Goal: Register for event/course: Sign up to attend an event or enroll in a course

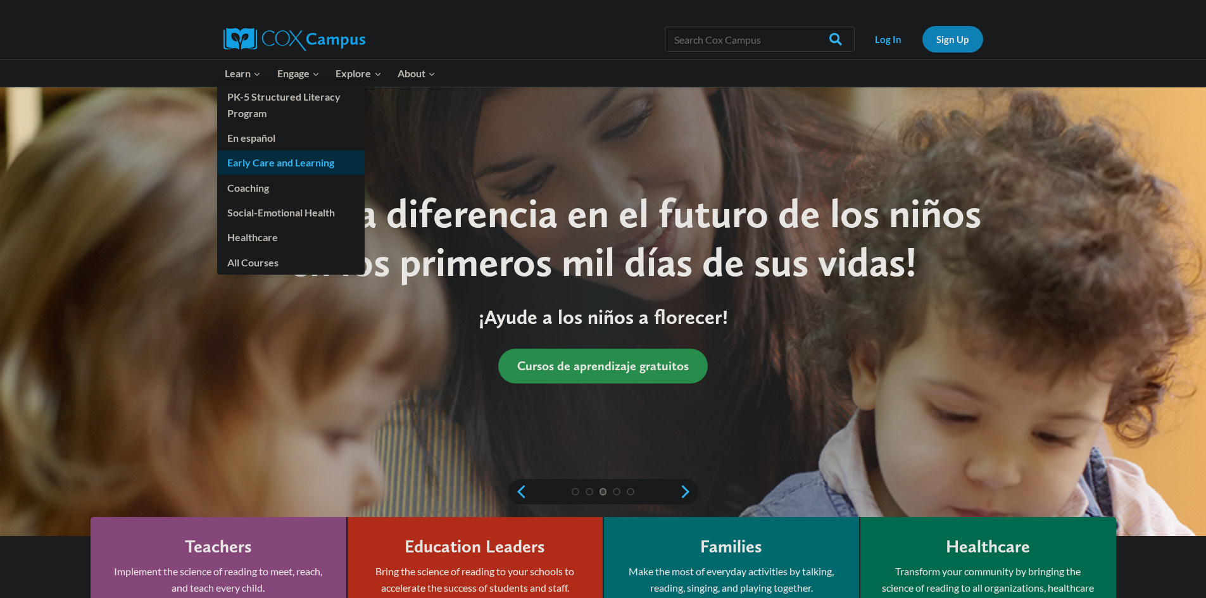
click at [292, 159] on link "Early Care and Learning" at bounding box center [290, 163] width 147 height 24
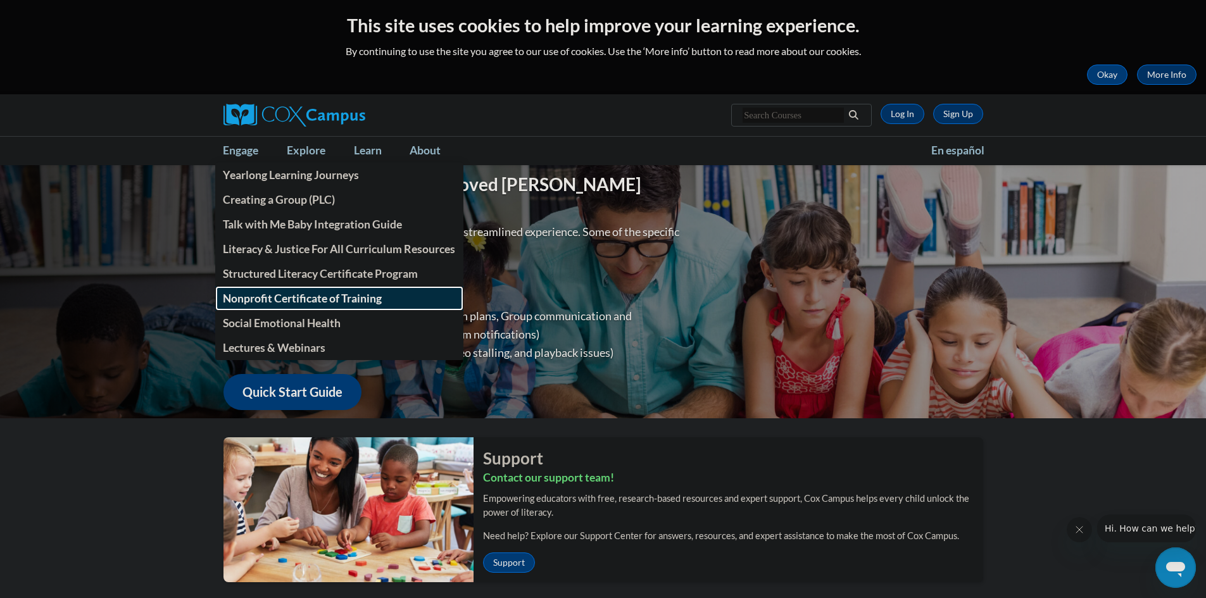
click at [311, 293] on span "Nonprofit Certificate of Training" at bounding box center [302, 298] width 159 height 13
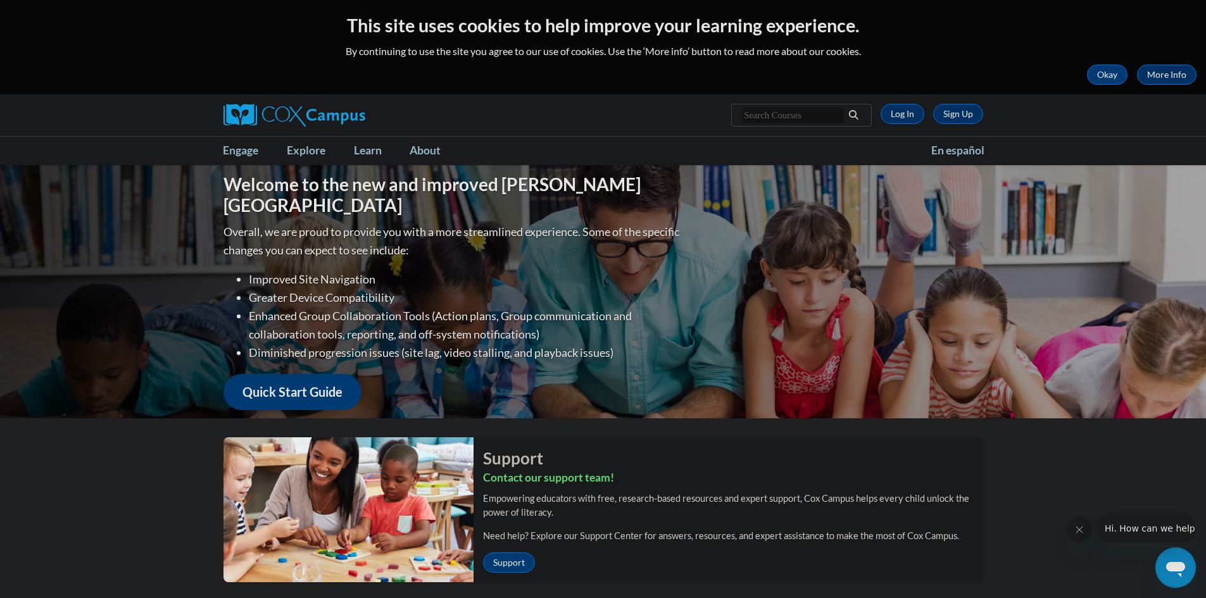
click at [804, 114] on input "Search..." at bounding box center [792, 115] width 101 height 15
type input "early literacy"
click at [914, 117] on link "Log In" at bounding box center [902, 114] width 44 height 20
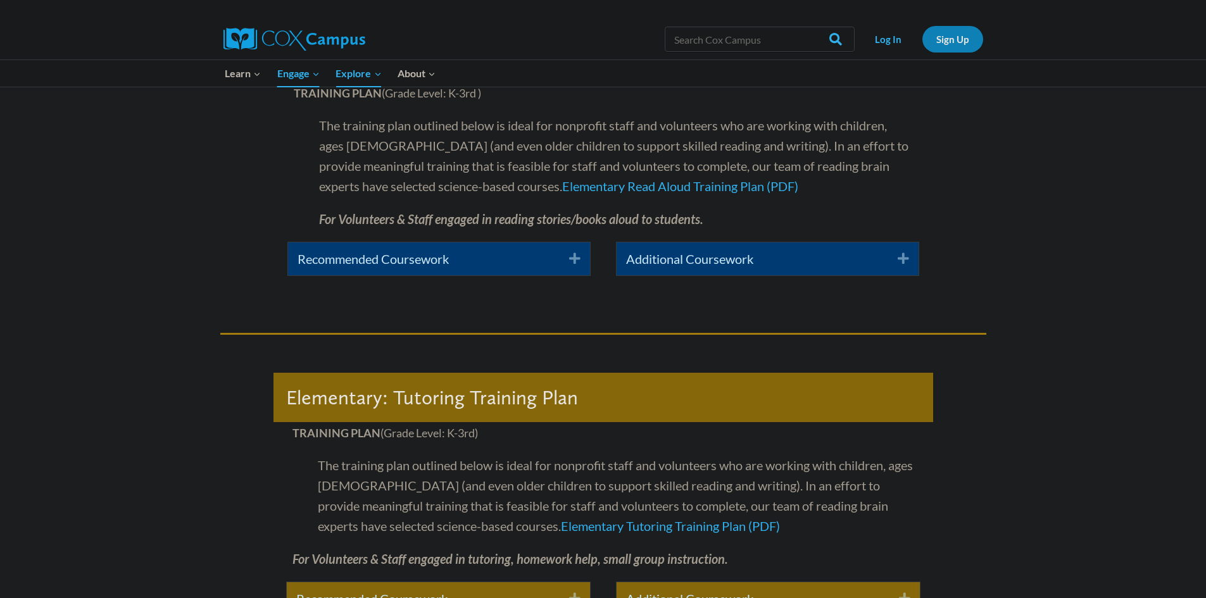
scroll to position [2468, 0]
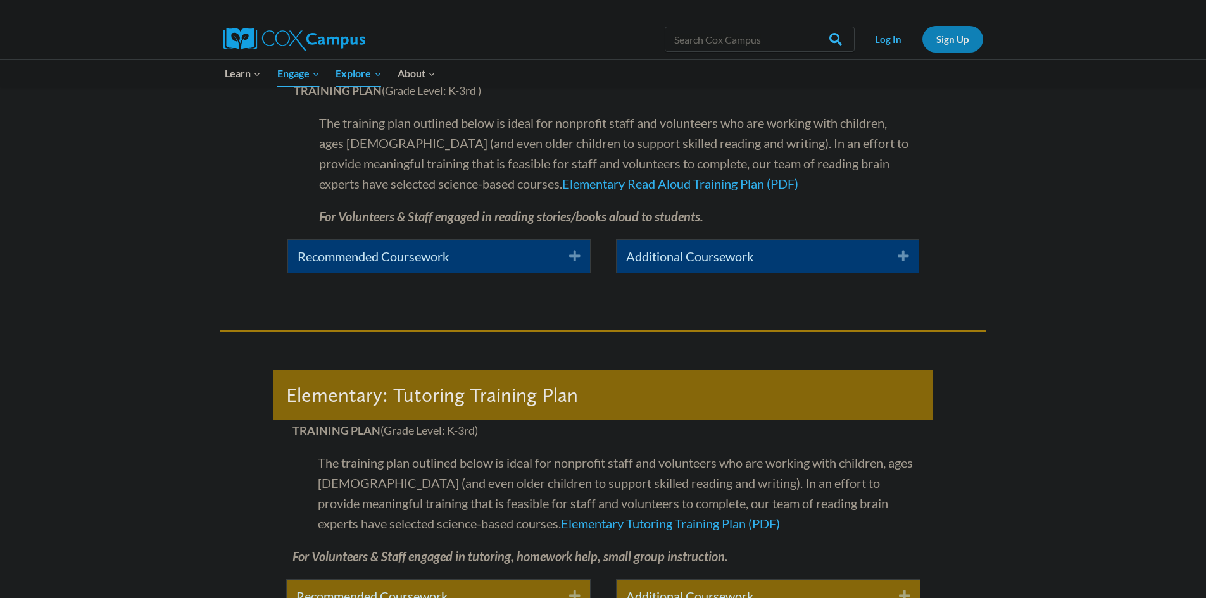
click at [428, 259] on link "Recommended Coursework" at bounding box center [423, 256] width 253 height 20
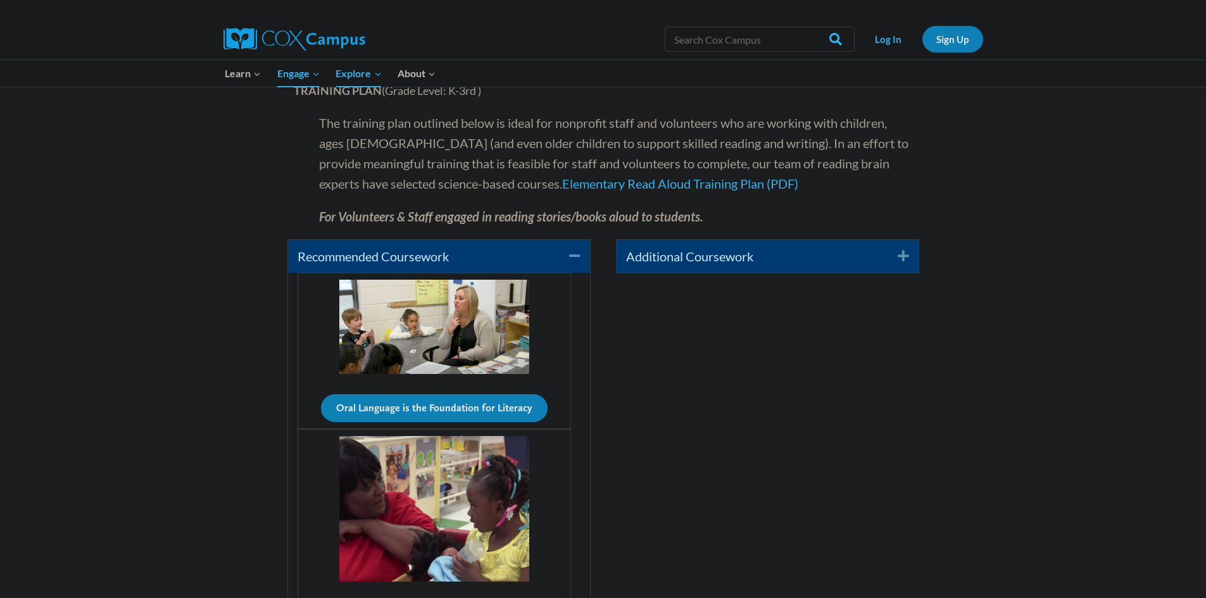
click at [715, 258] on link "Additional Coursework" at bounding box center [752, 256] width 253 height 20
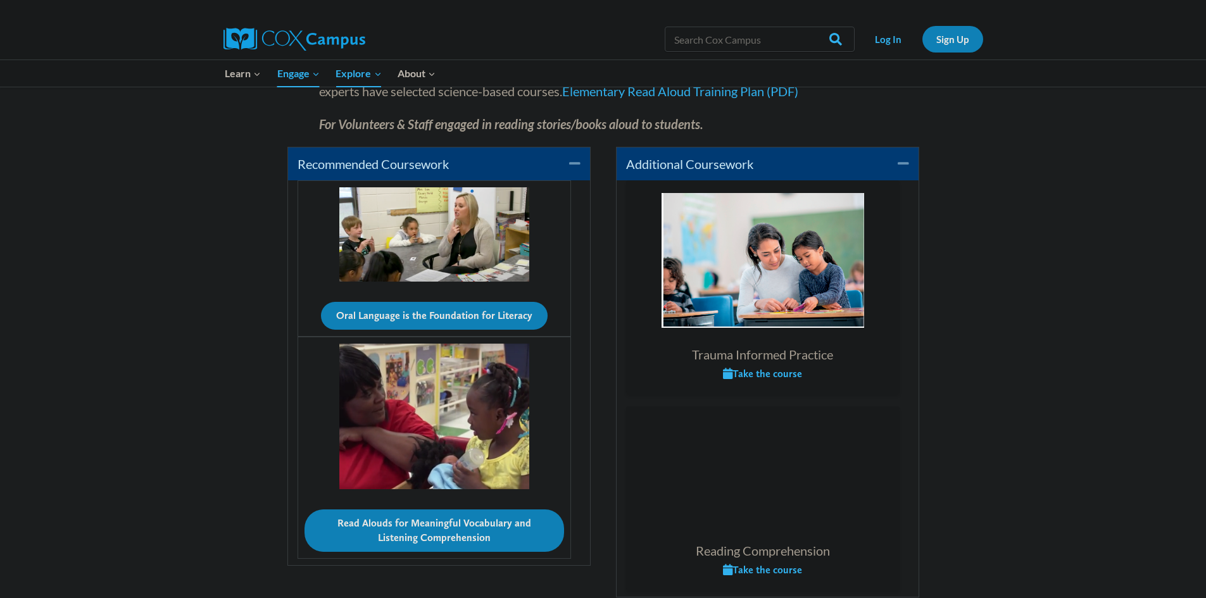
scroll to position [2532, 0]
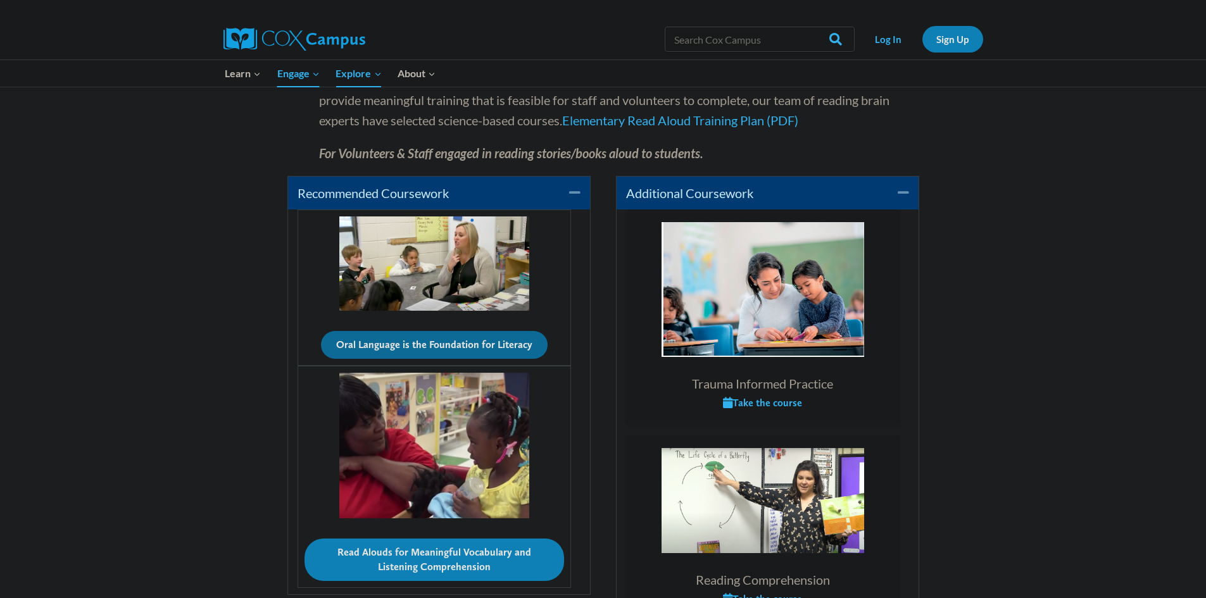
click at [399, 337] on button "Oral Language is the Foundation for Literacy" at bounding box center [434, 345] width 227 height 28
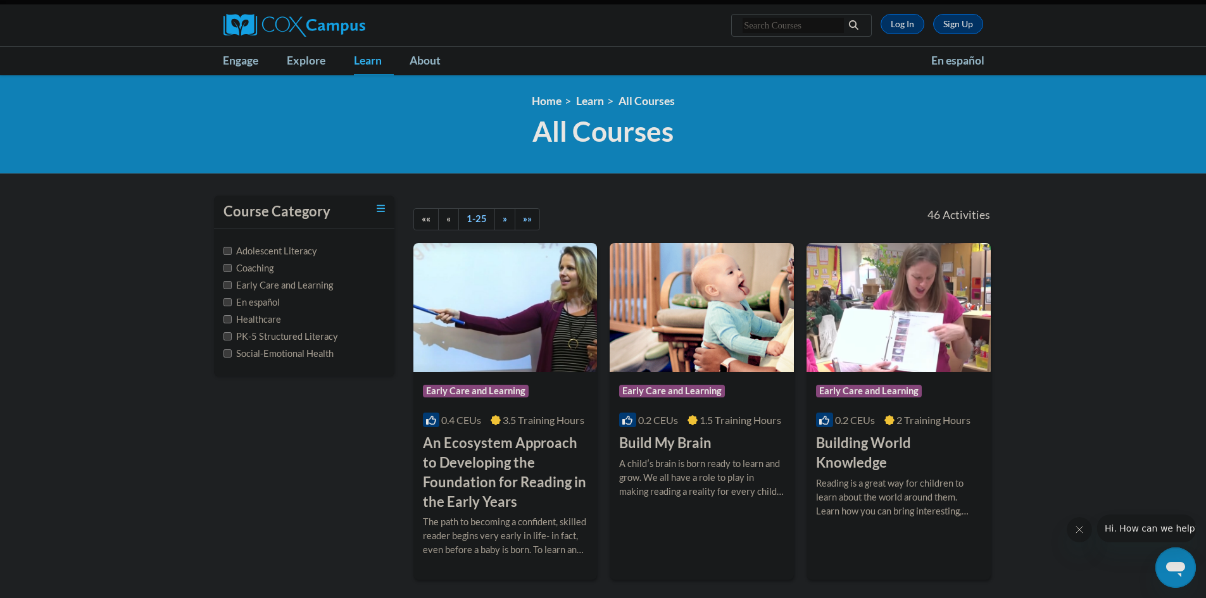
scroll to position [127, 0]
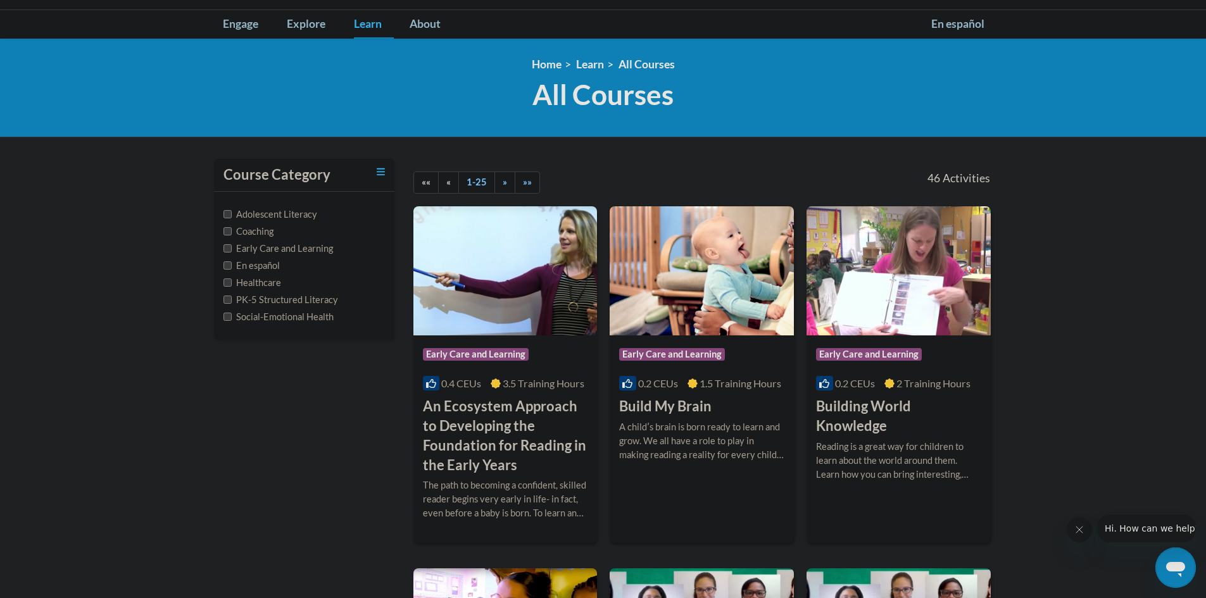
click at [232, 251] on label "Early Care and Learning" at bounding box center [277, 249] width 109 height 14
click at [232, 251] on input "Early Care and Learning" at bounding box center [227, 248] width 8 height 8
checkbox input "true"
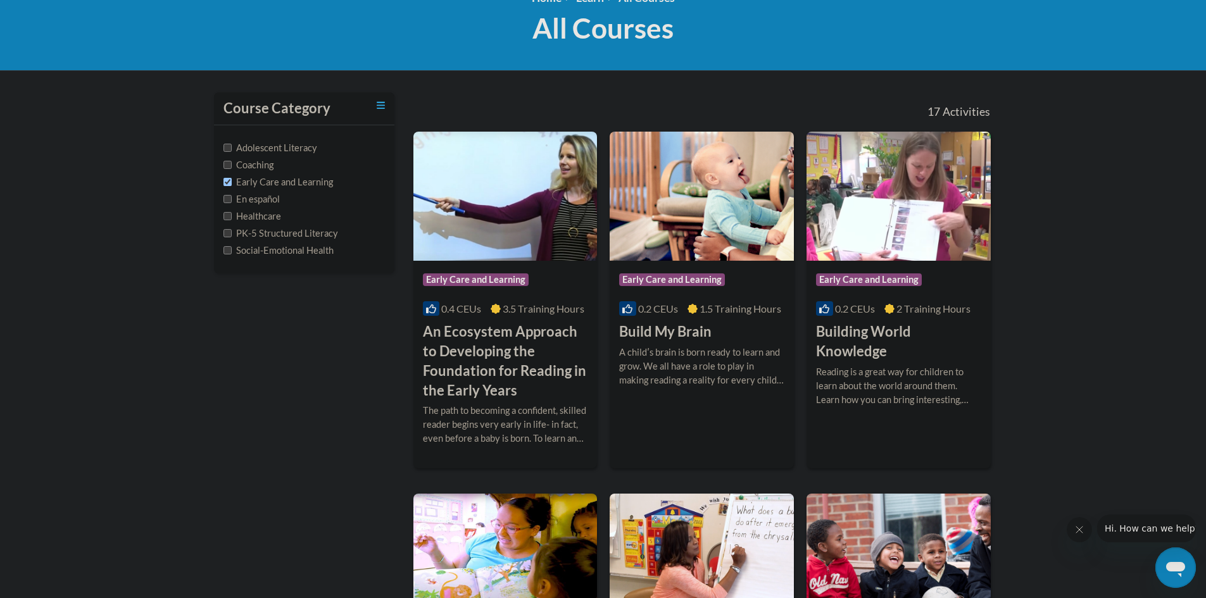
scroll to position [190, 0]
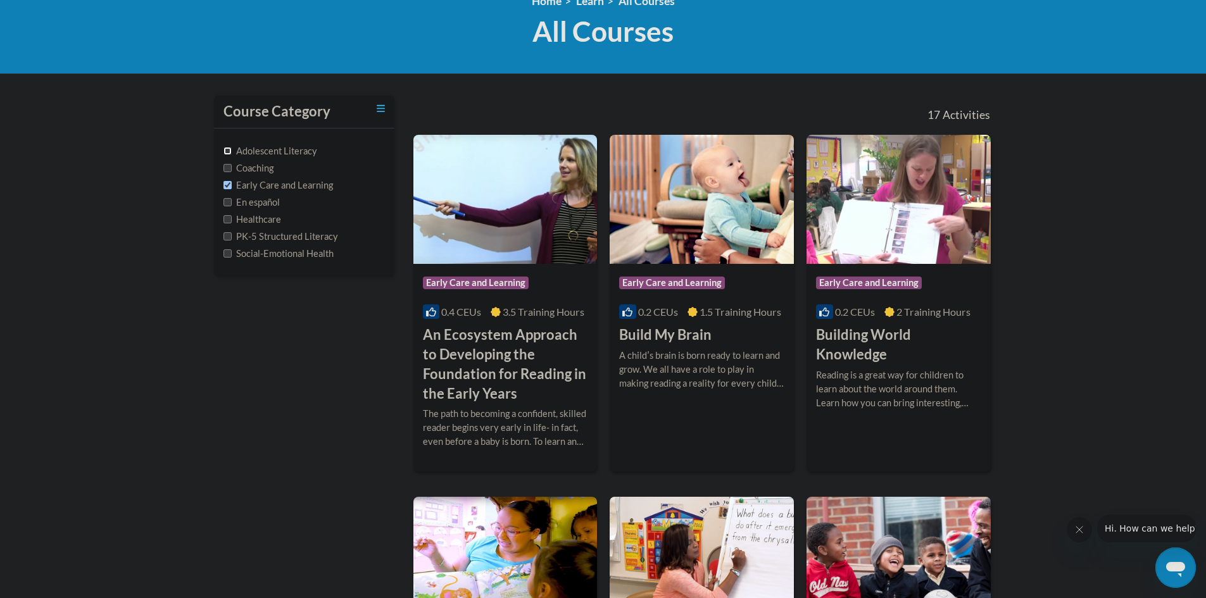
click at [226, 153] on input "Adolescent Literacy" at bounding box center [227, 151] width 8 height 8
checkbox input "true"
click at [227, 185] on input "Early Care and Learning" at bounding box center [227, 185] width 8 height 8
checkbox input "false"
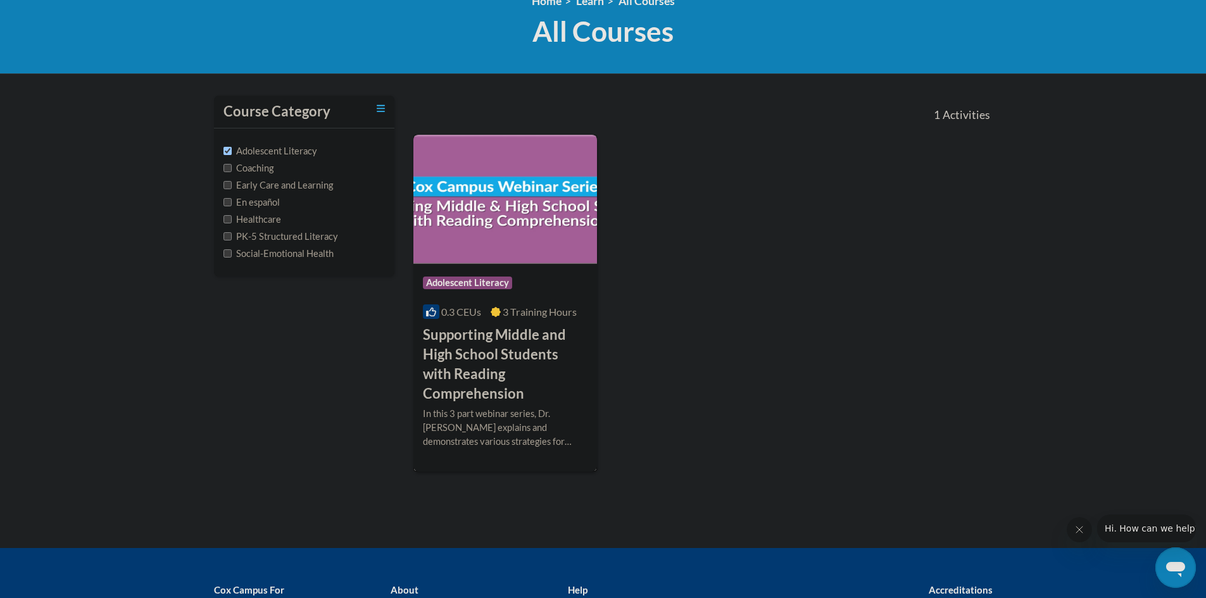
click at [489, 206] on img at bounding box center [505, 199] width 184 height 129
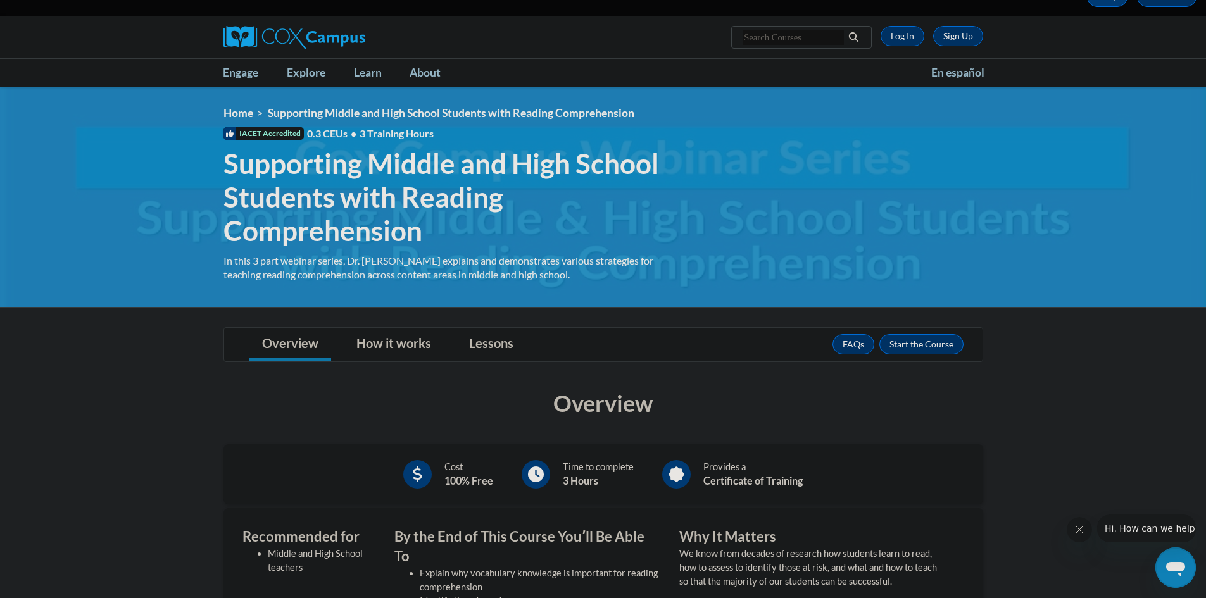
scroll to position [63, 0]
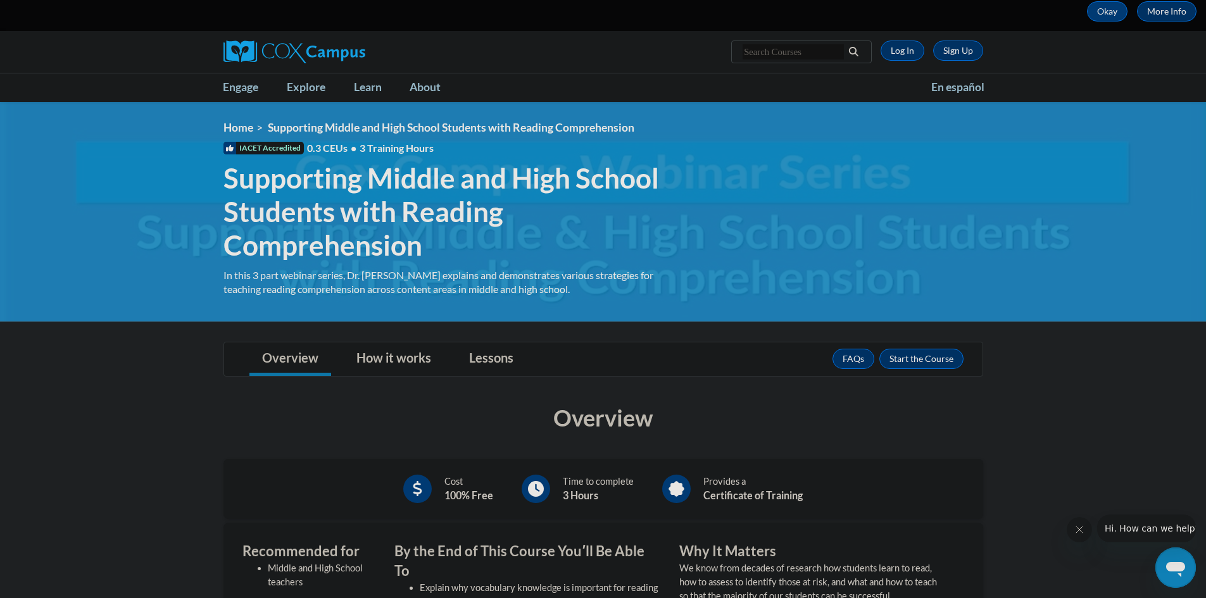
click at [783, 49] on input "Search..." at bounding box center [792, 51] width 101 height 15
type input "early literacy training"
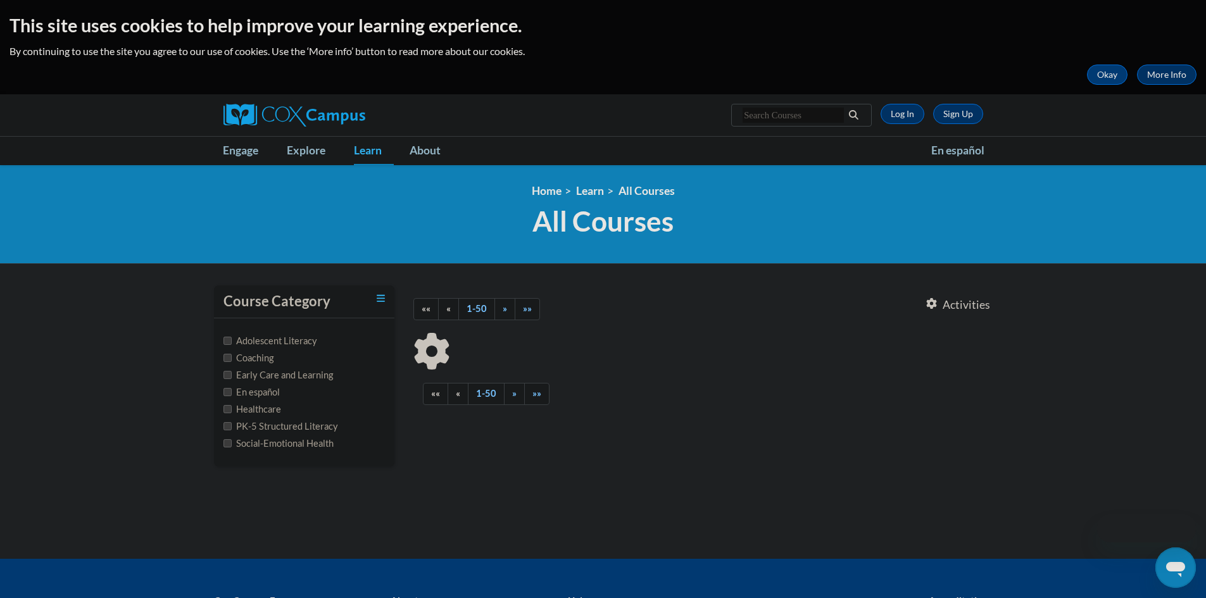
type input "early literacy training"
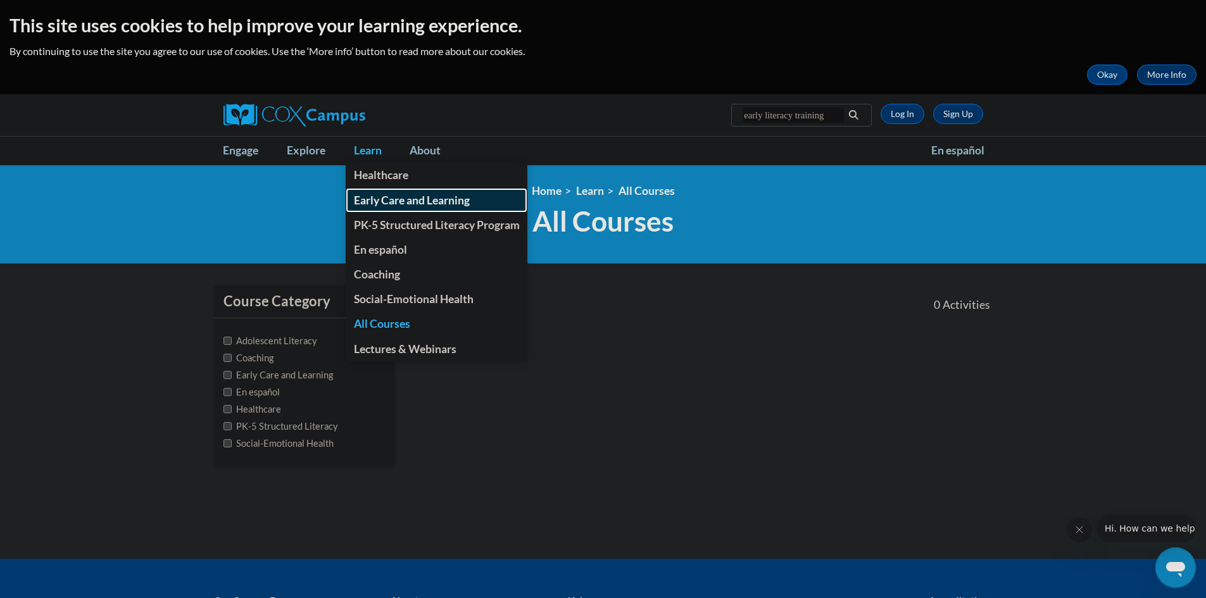
click at [408, 205] on span "Early Care and Learning" at bounding box center [412, 200] width 116 height 13
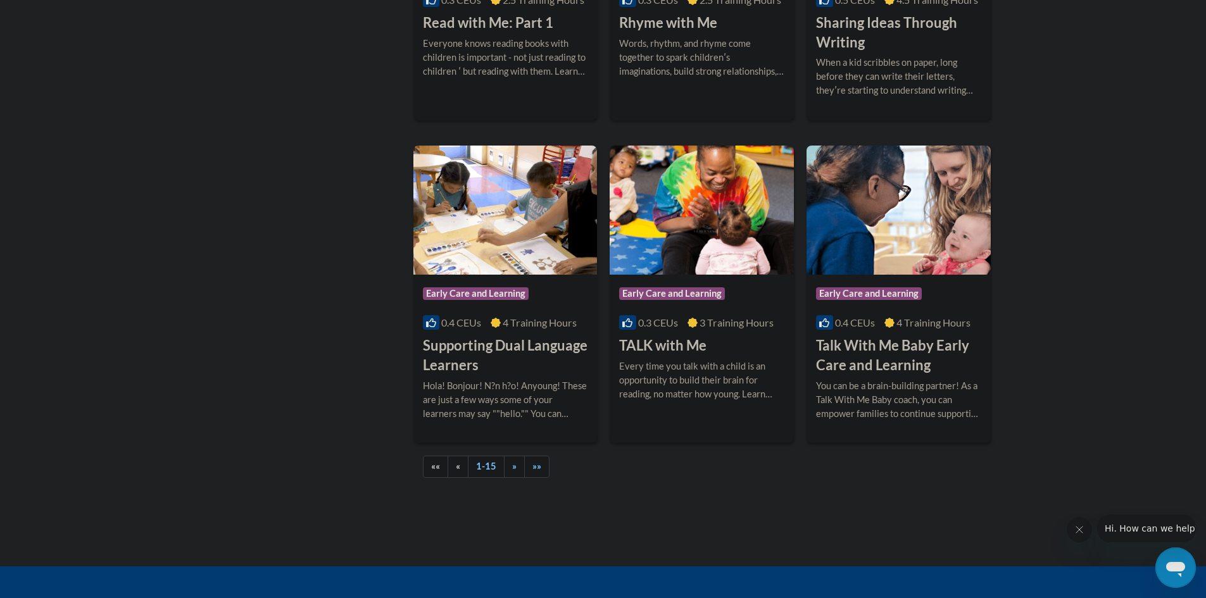
scroll to position [1772, 0]
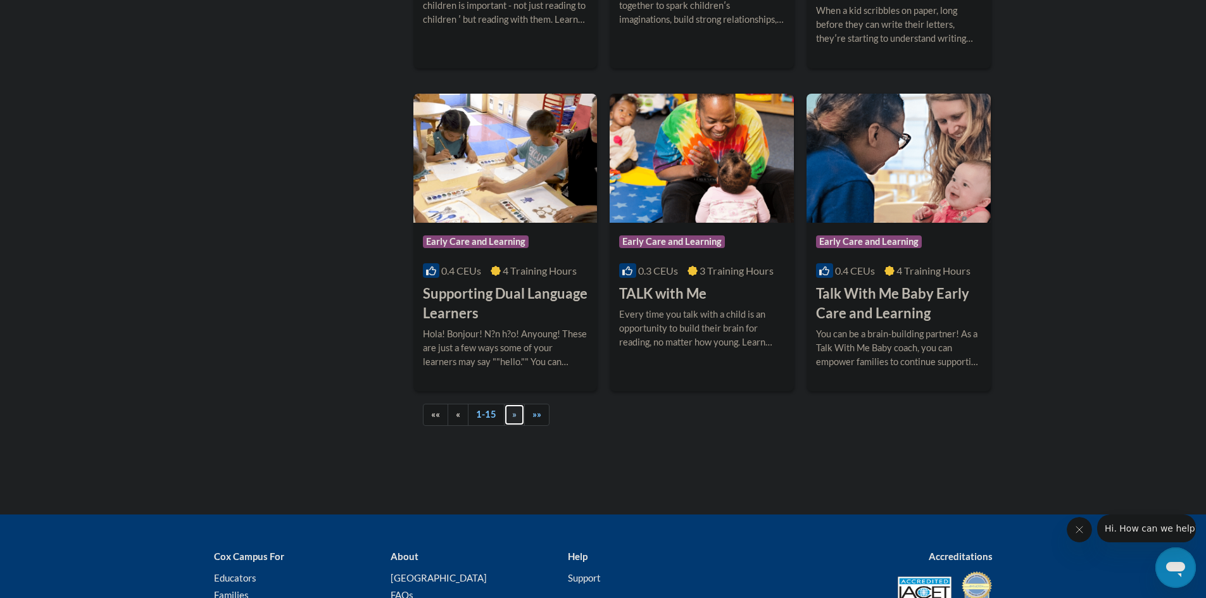
click at [506, 426] on link "»" at bounding box center [514, 415] width 21 height 22
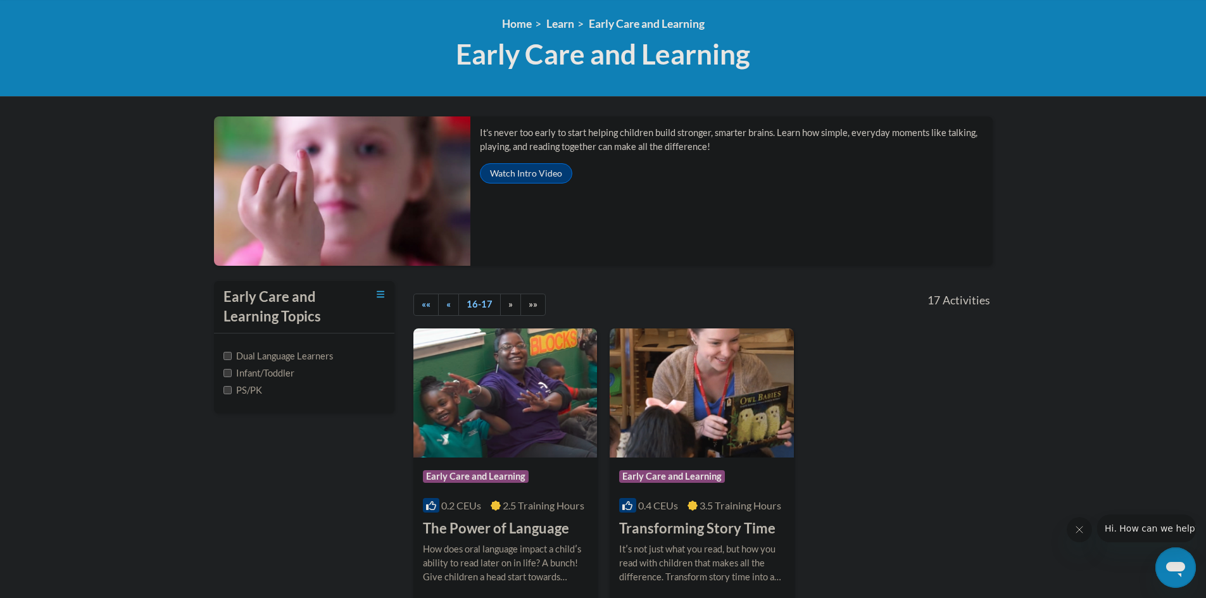
scroll to position [253, 0]
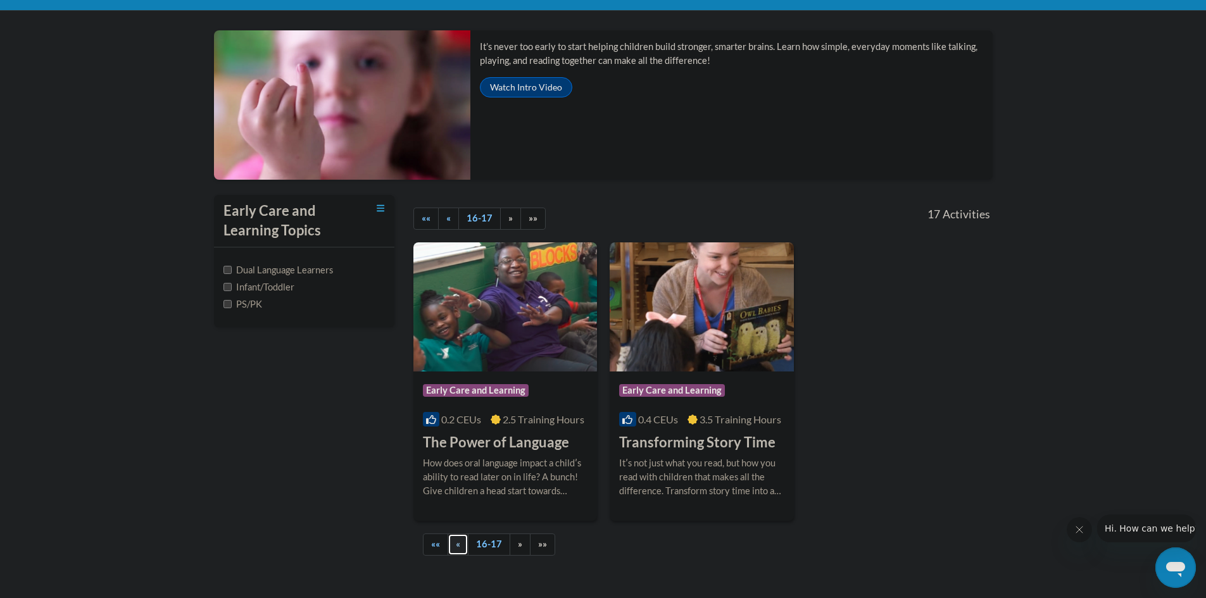
click at [451, 542] on link "«" at bounding box center [457, 545] width 21 height 22
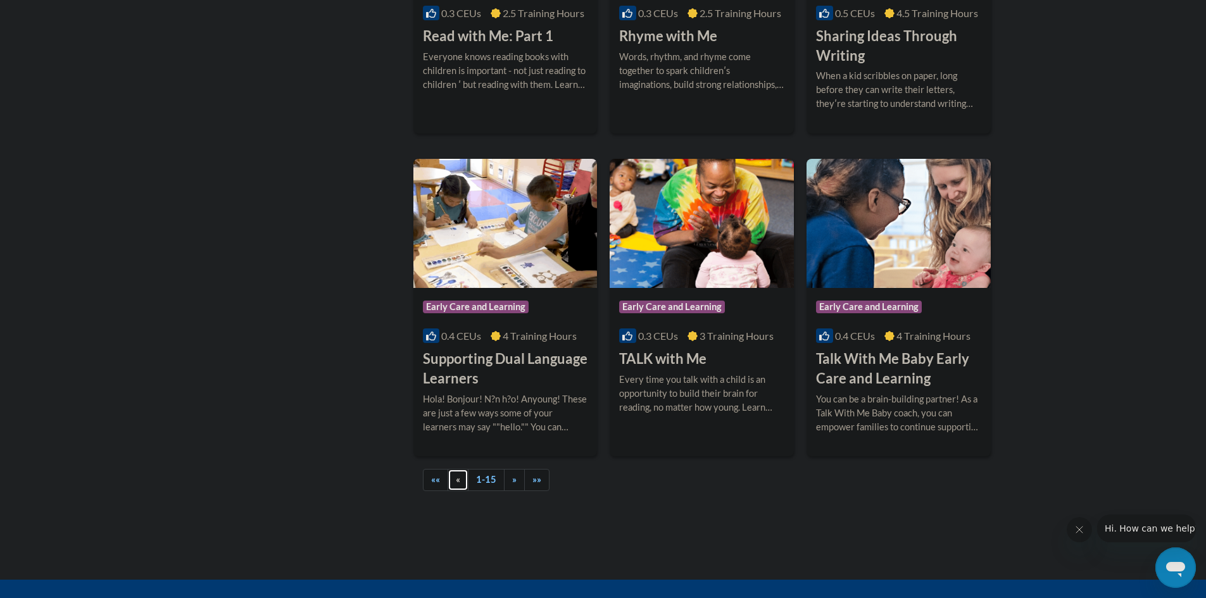
scroll to position [1709, 0]
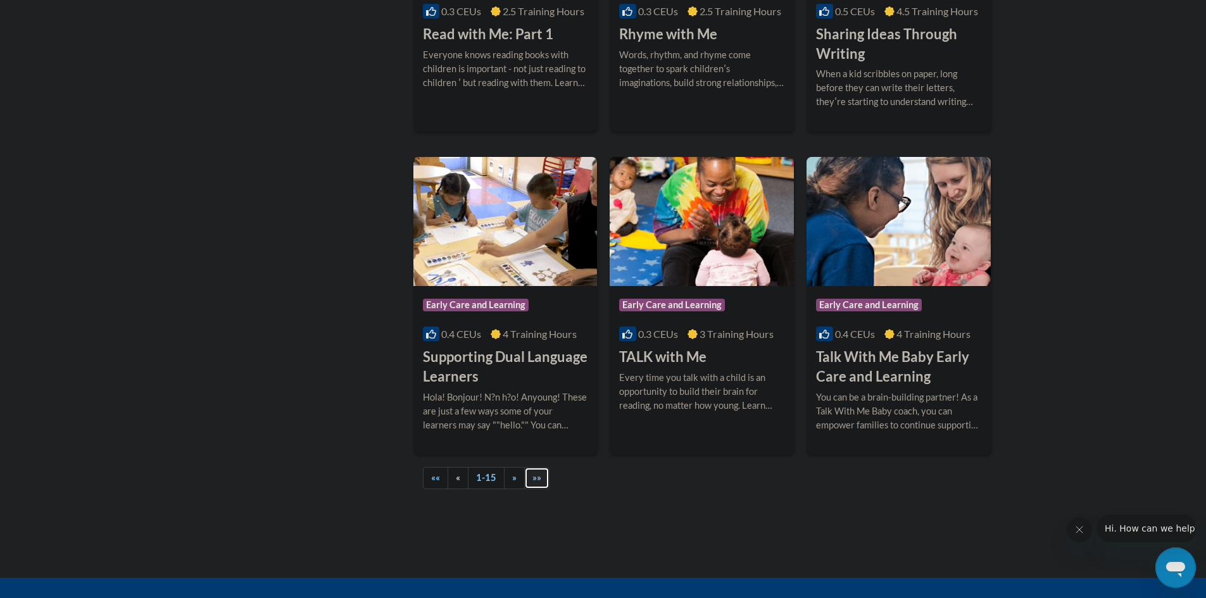
click at [532, 483] on span "»»" at bounding box center [536, 477] width 9 height 11
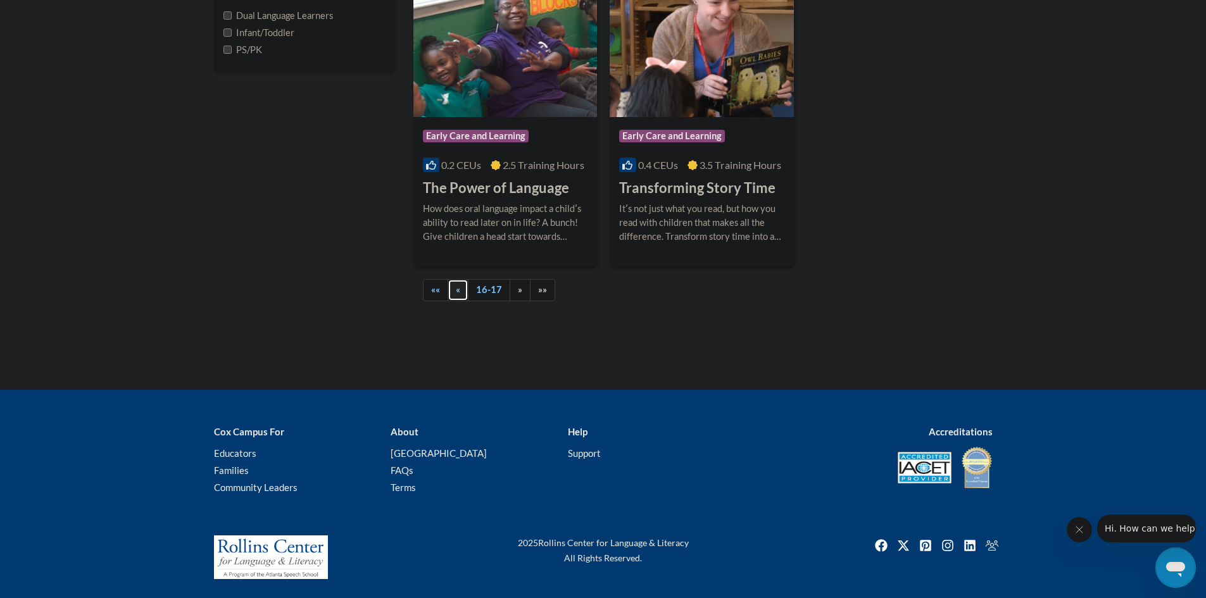
click at [462, 291] on link "«" at bounding box center [457, 290] width 21 height 22
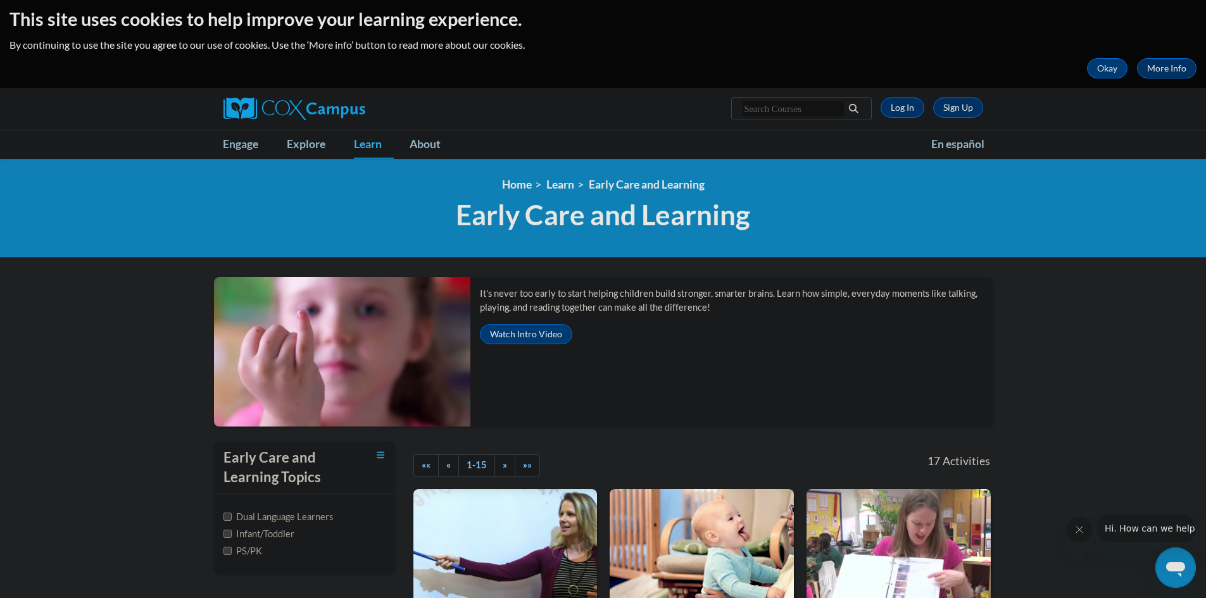
scroll to position [0, 0]
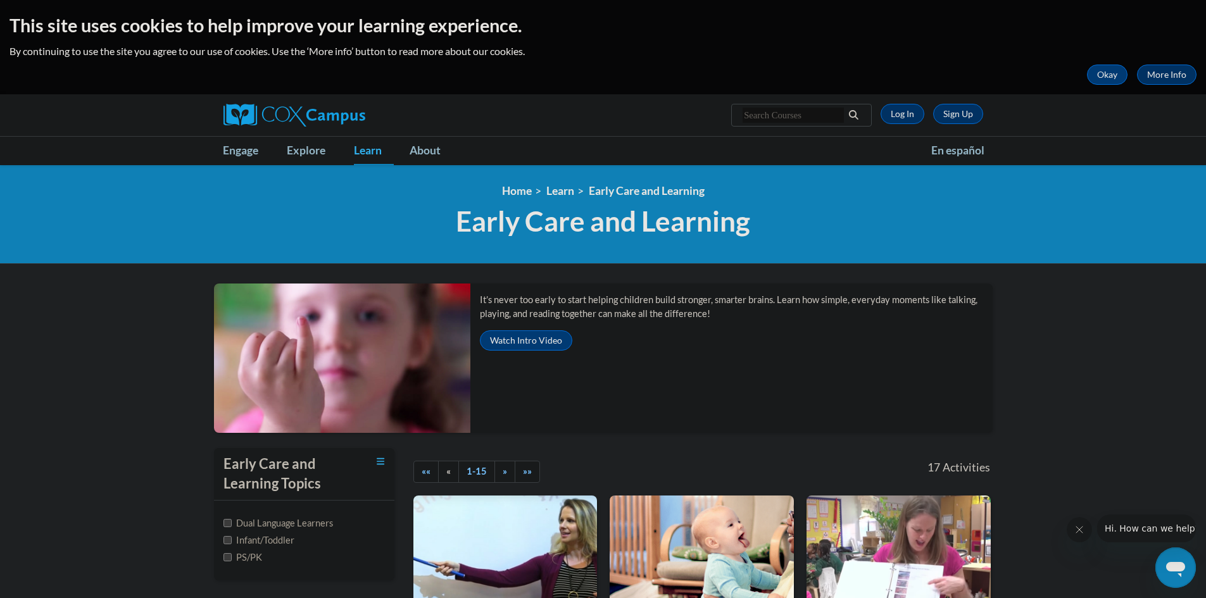
click at [784, 113] on input "Search..." at bounding box center [792, 115] width 101 height 15
type input "early literacy"
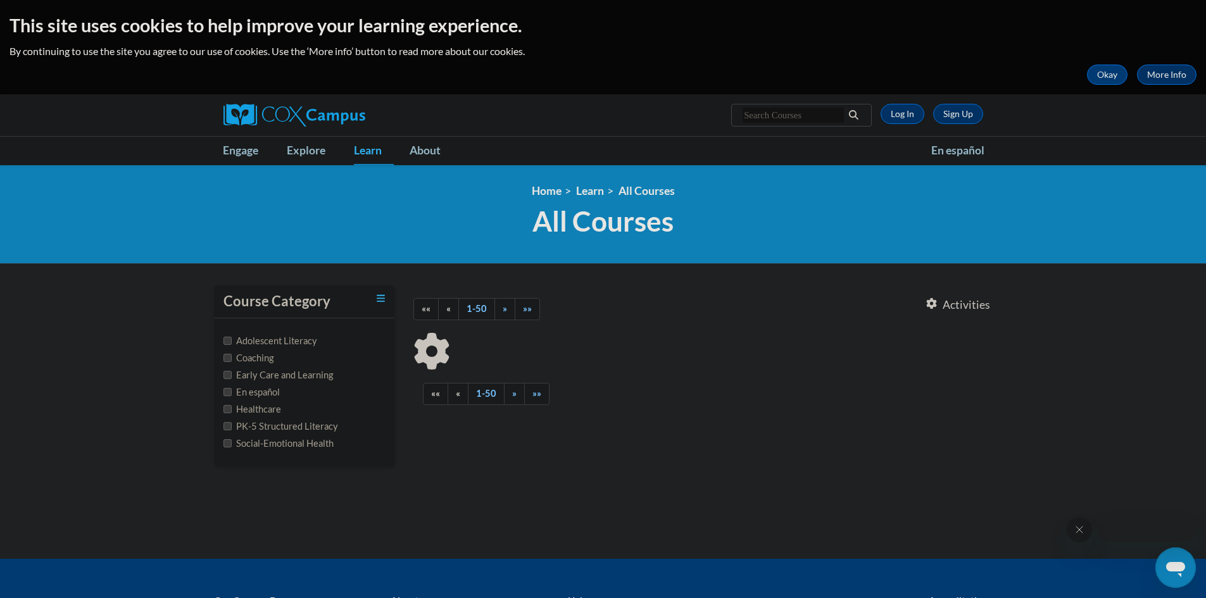
type input "early literacy"
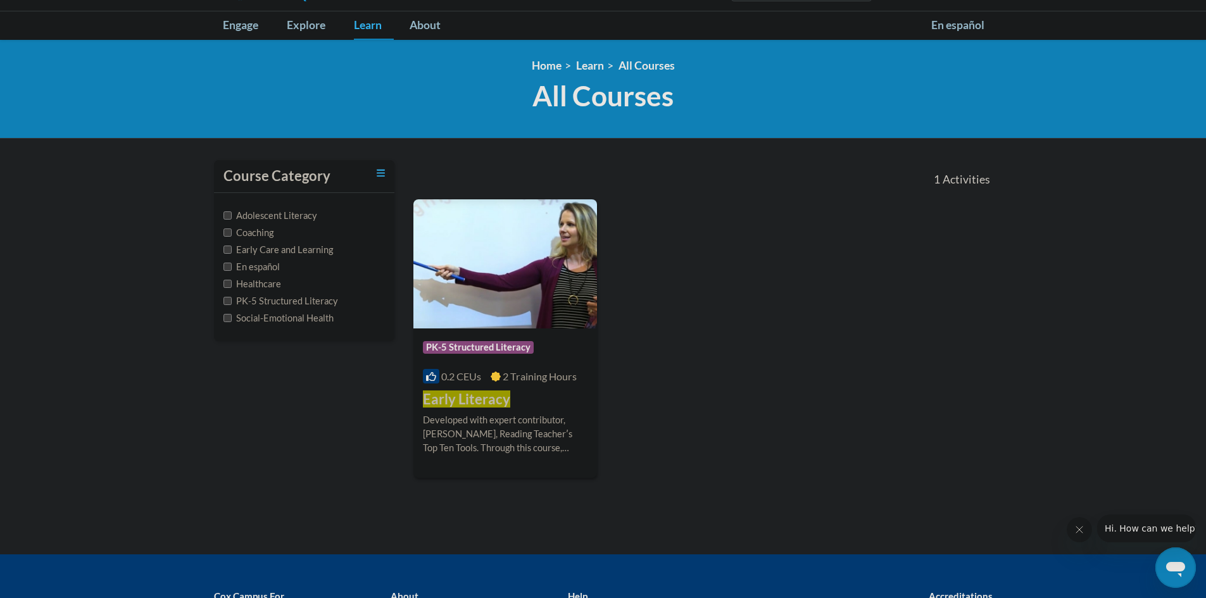
scroll to position [127, 0]
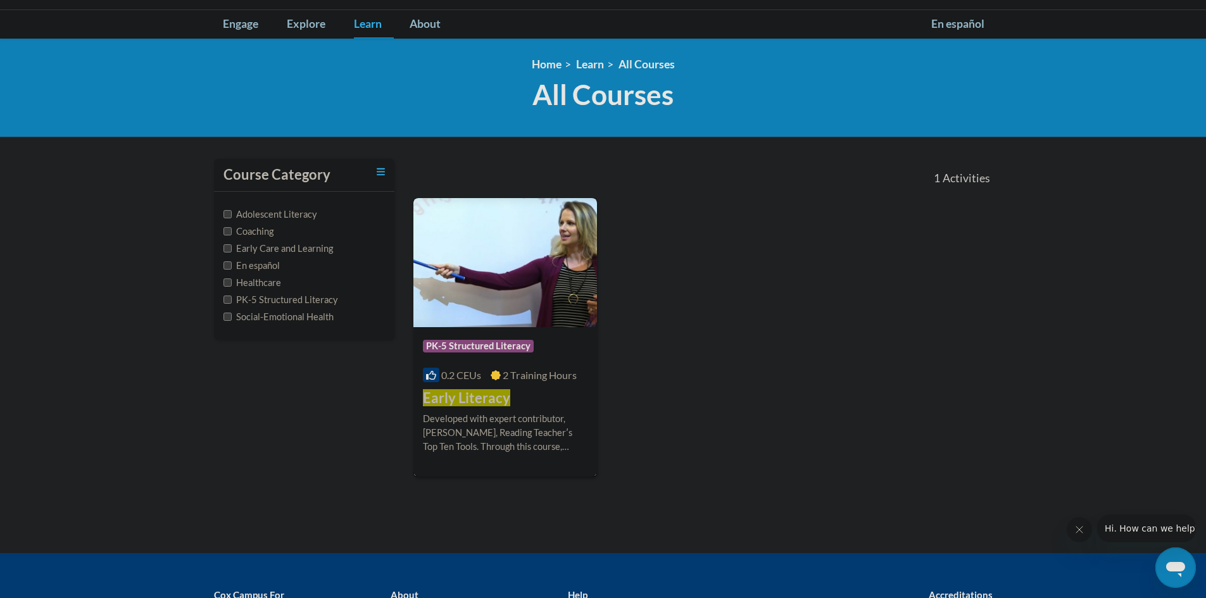
click at [575, 282] on img at bounding box center [505, 262] width 184 height 129
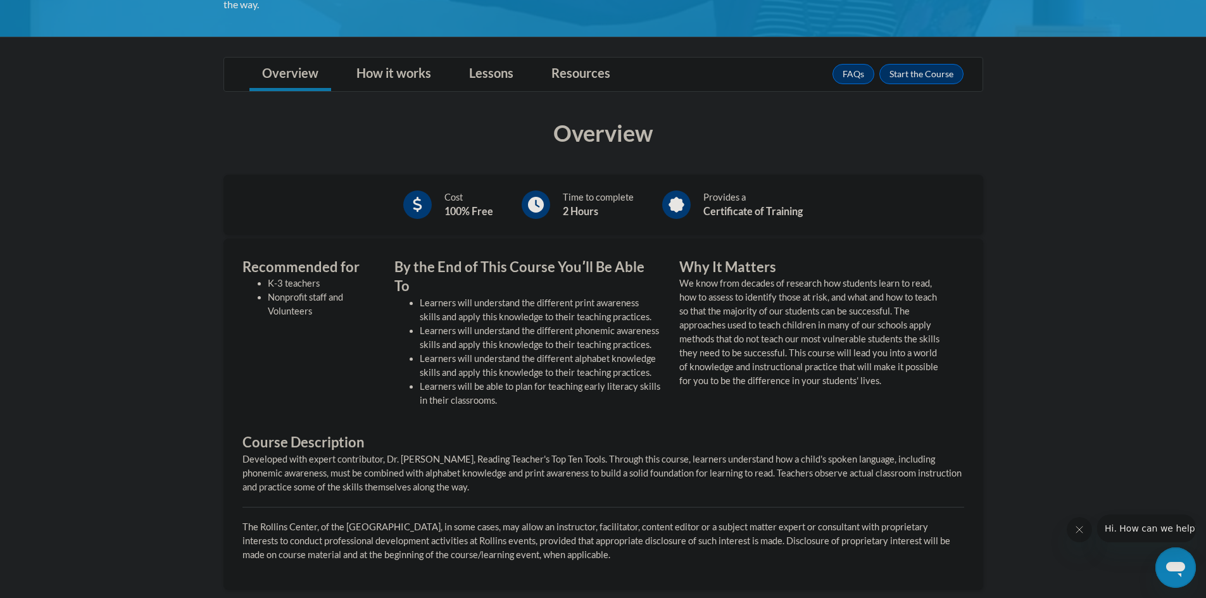
scroll to position [316, 0]
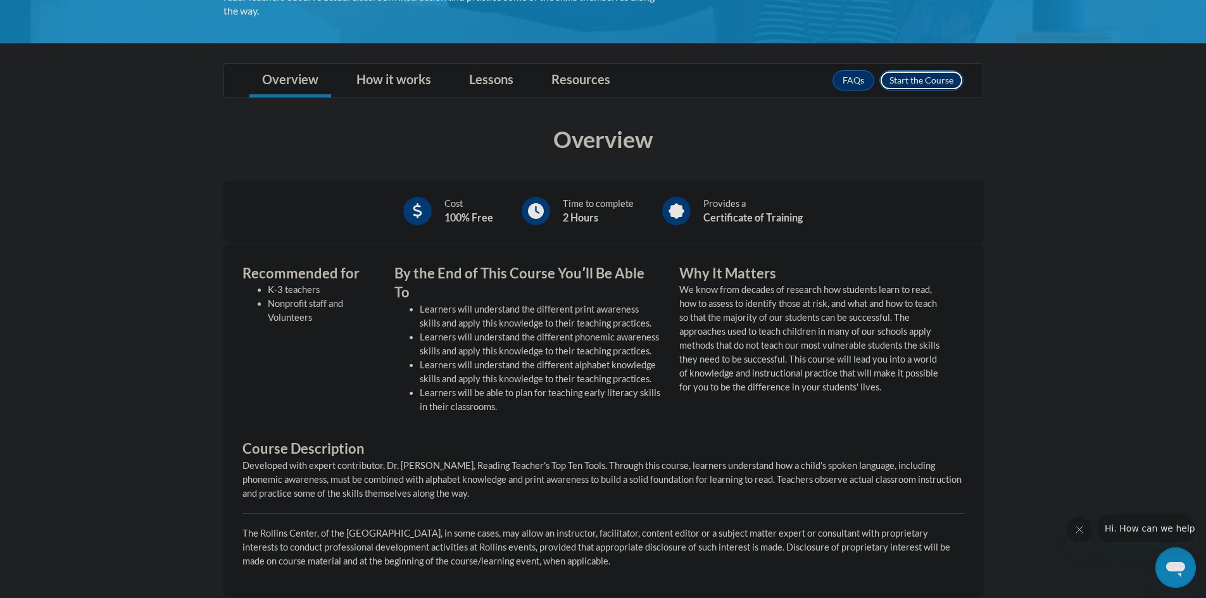
click at [898, 81] on button "Enroll" at bounding box center [921, 80] width 84 height 20
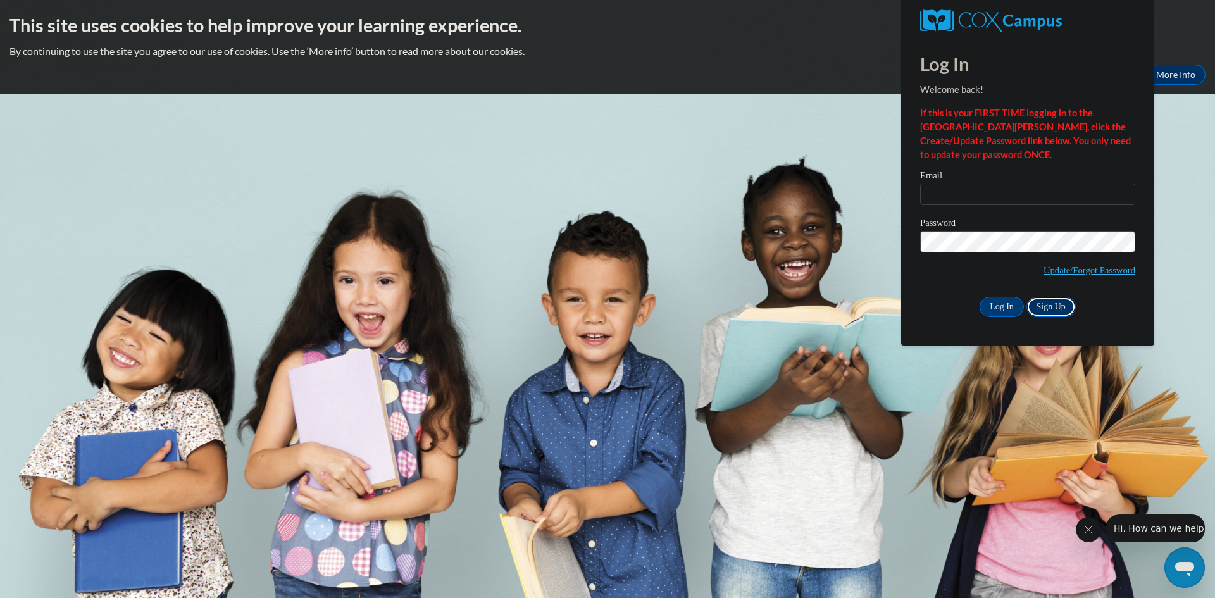
click at [1059, 308] on link "Sign Up" at bounding box center [1051, 307] width 49 height 20
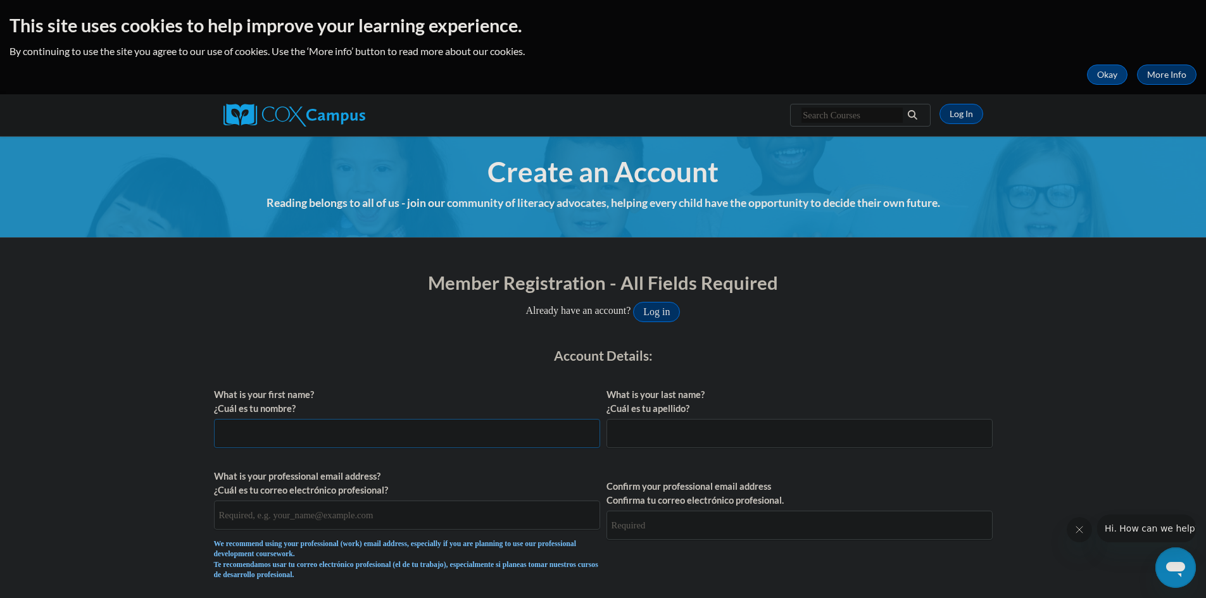
click at [416, 437] on input "What is your first name? ¿Cuál es tu nombre?" at bounding box center [407, 433] width 386 height 29
type input "[PERSON_NAME]"
type input "brandongriffinc@gmail.com"
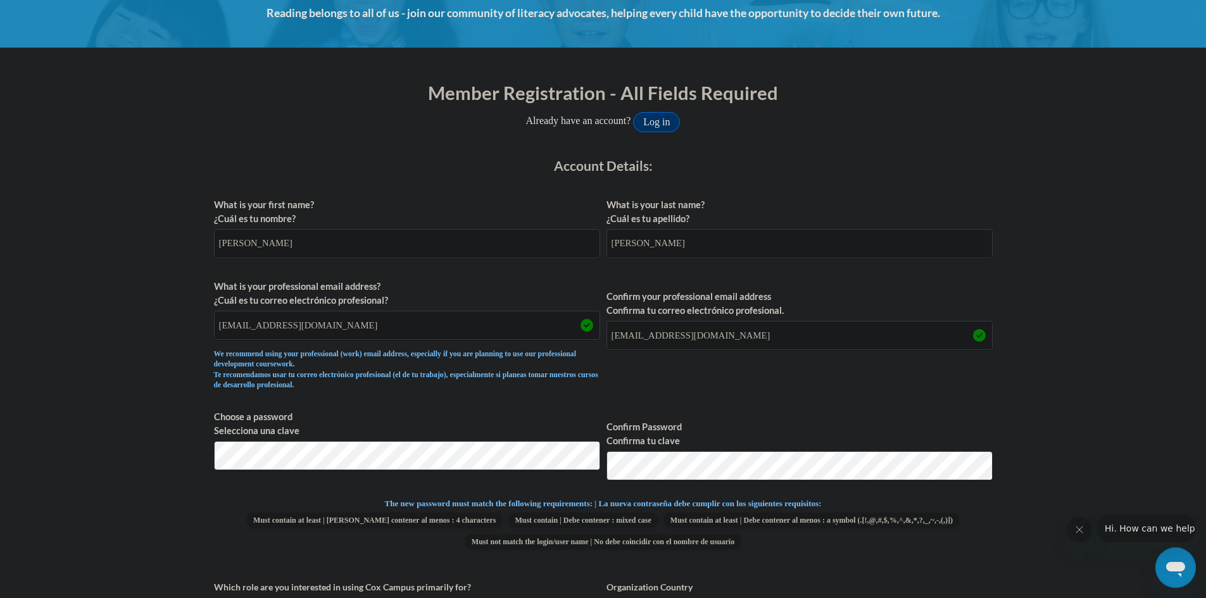
scroll to position [518, 0]
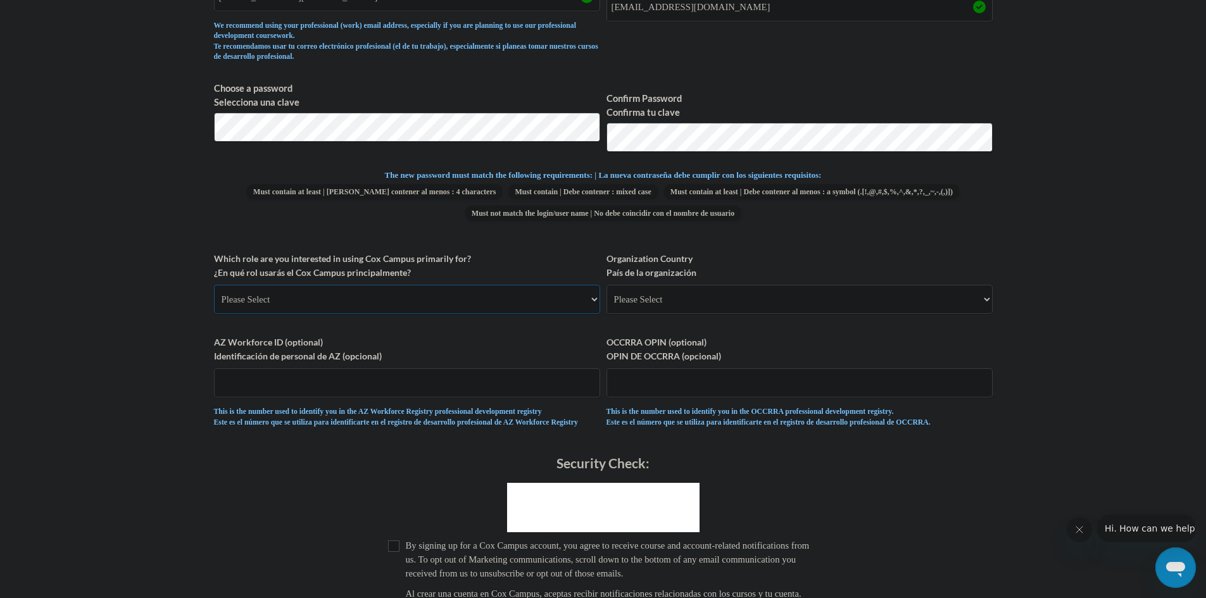
click at [372, 294] on select "Please Select College/University | Colegio/Universidad Community/Nonprofit Part…" at bounding box center [407, 299] width 386 height 29
select select "fbf2d438-af2f-41f8-98f1-81c410e29de3"
click at [214, 285] on select "Please Select College/University | Colegio/Universidad Community/Nonprofit Part…" at bounding box center [407, 299] width 386 height 29
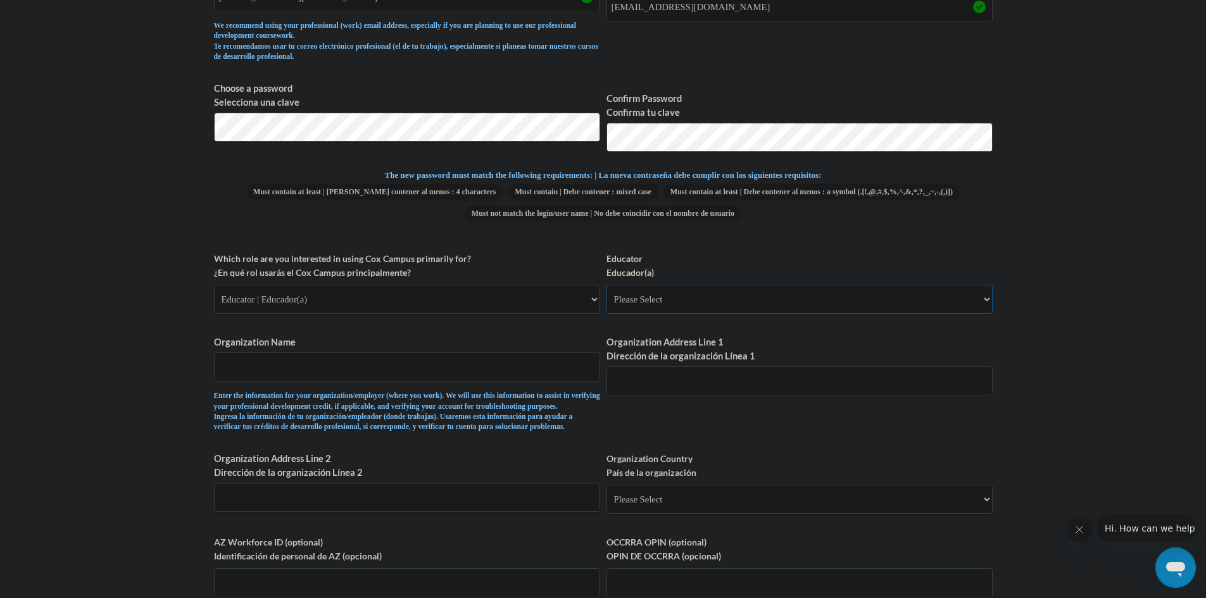
click at [666, 306] on select "Please Select Early Learning/Daycare Teacher/Family Home Care Provider | Maestr…" at bounding box center [799, 299] width 386 height 29
select select "5e2af403-4f2c-4e49-a02f-103e55d7b75b"
click at [606, 285] on select "Please Select Early Learning/Daycare Teacher/Family Home Care Provider | Maestr…" at bounding box center [799, 299] width 386 height 29
click at [466, 368] on input "Organization Name" at bounding box center [407, 367] width 386 height 29
type input "g"
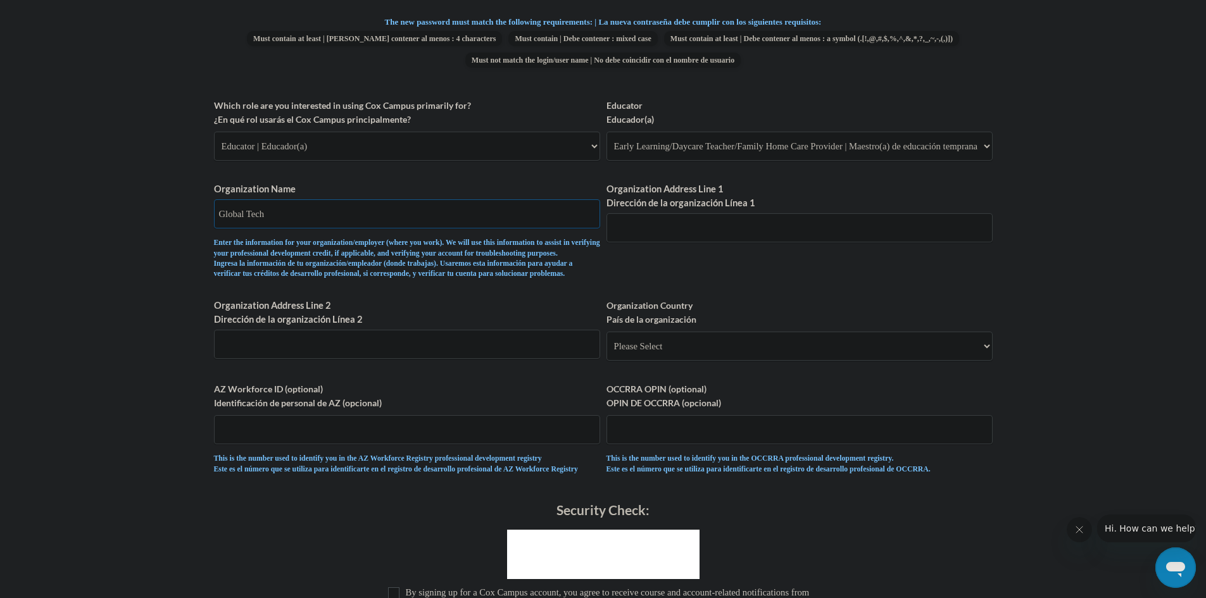
scroll to position [708, 0]
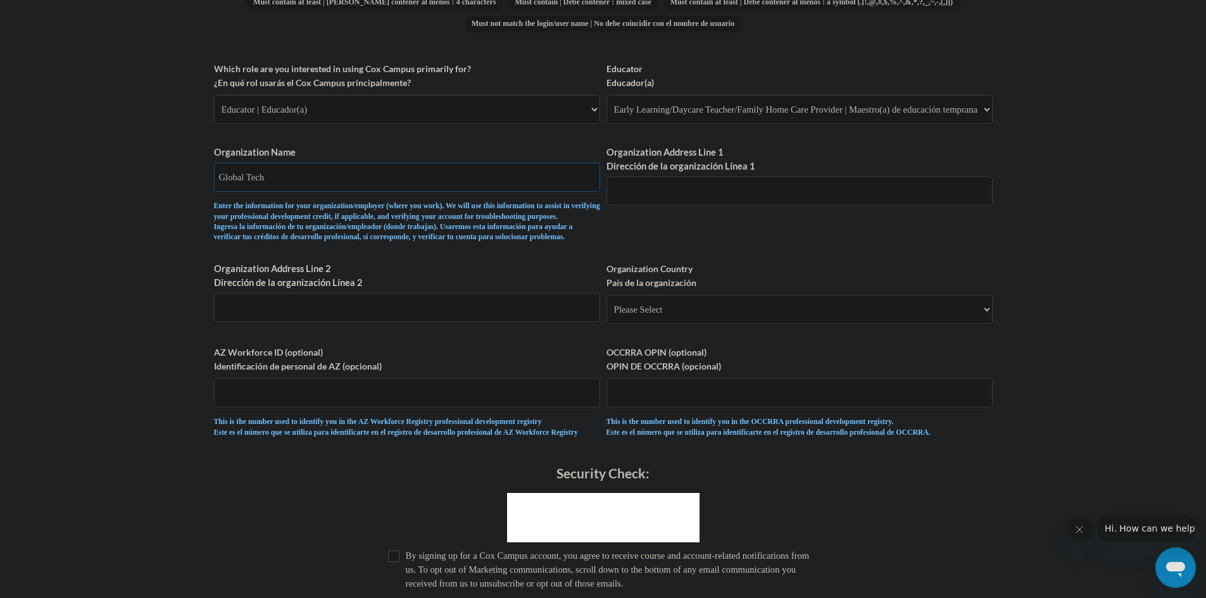
type input "Global Tech"
click at [678, 201] on input "Organization Address Line 1 Dirección de la organización Línea 1" at bounding box center [799, 191] width 386 height 29
click at [844, 230] on div "What is your first name? ¿Cuál es tu nombre? brandon What is your last name? ¿C…" at bounding box center [603, 61] width 778 height 777
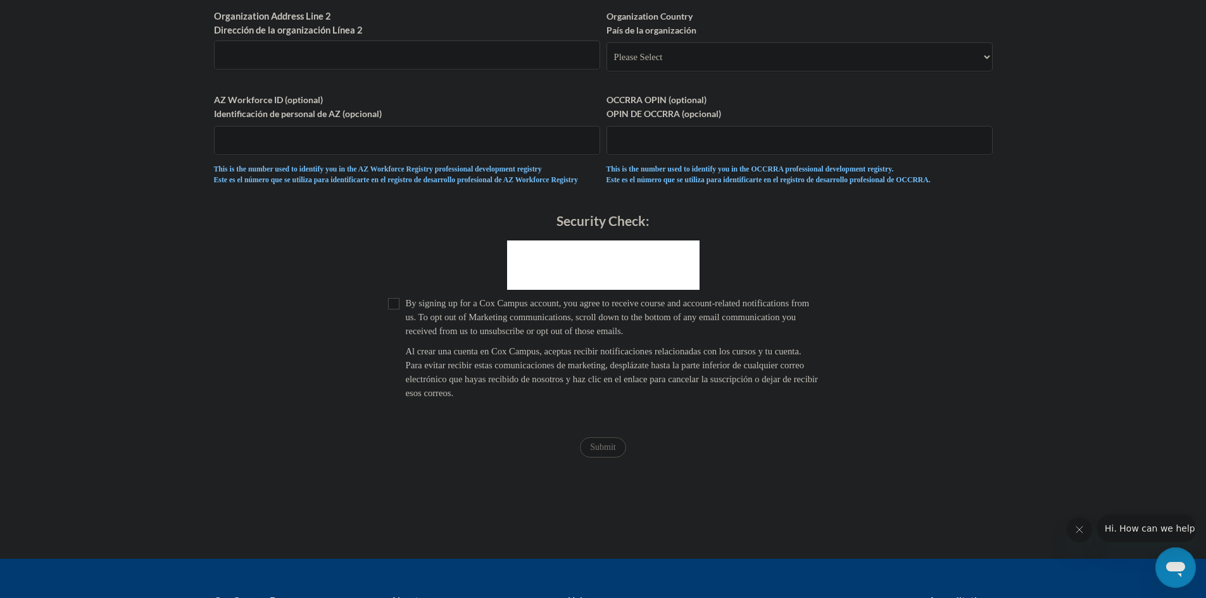
scroll to position [961, 0]
click at [397, 309] on input "Checkbox" at bounding box center [393, 302] width 11 height 11
checkbox input "true"
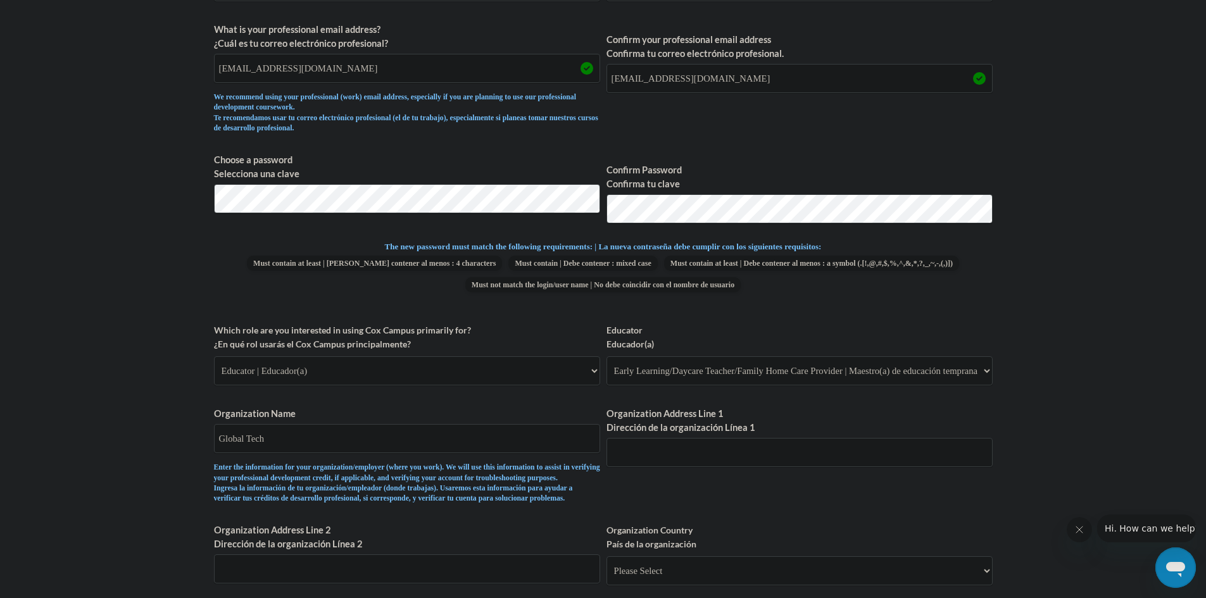
scroll to position [455, 0]
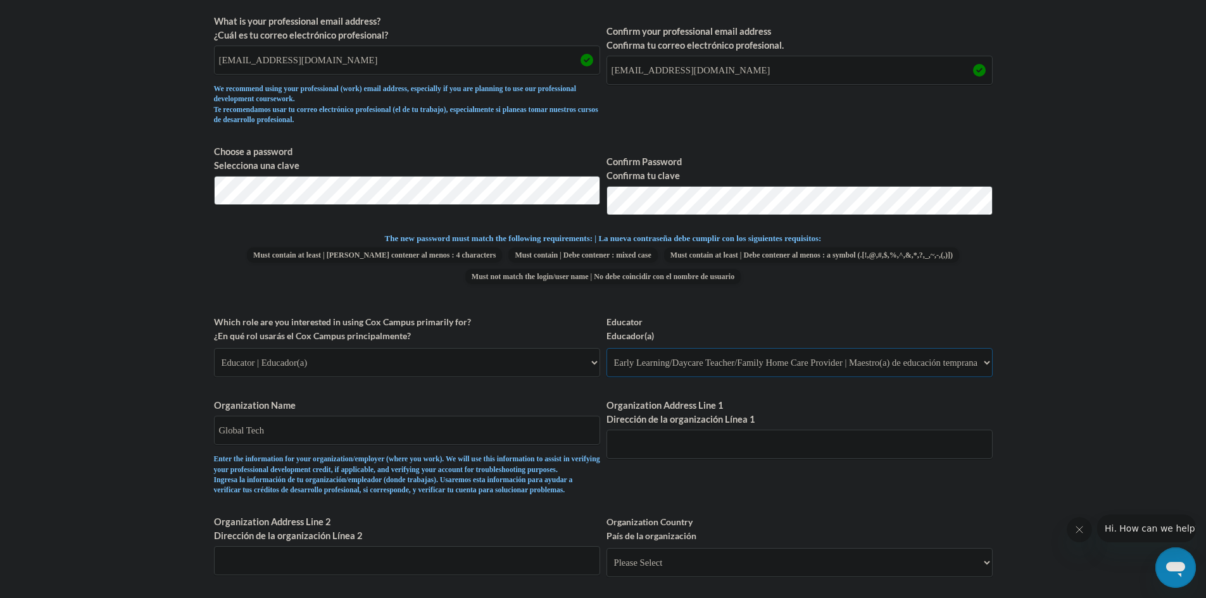
click at [802, 371] on select "Please Select Early Learning/Daycare Teacher/Family Home Care Provider | Maestr…" at bounding box center [799, 362] width 386 height 29
click at [987, 341] on label "Educator Educador(a)" at bounding box center [799, 329] width 386 height 28
click at [987, 348] on select "Please Select Early Learning/Daycare Teacher/Family Home Care Provider | Maestr…" at bounding box center [799, 362] width 386 height 29
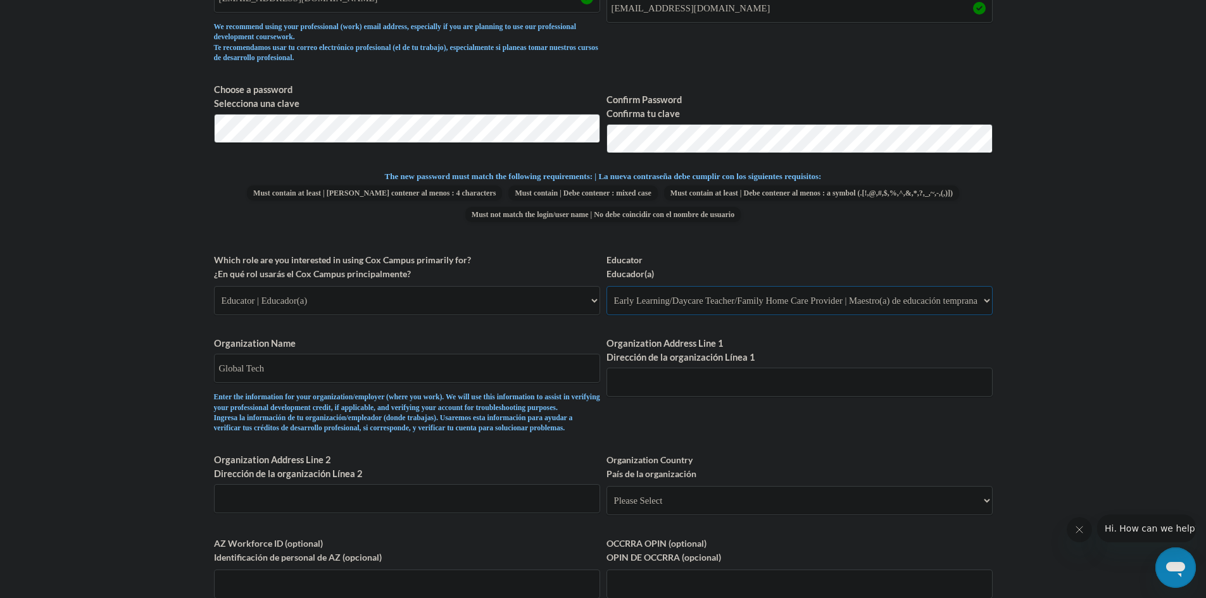
scroll to position [518, 0]
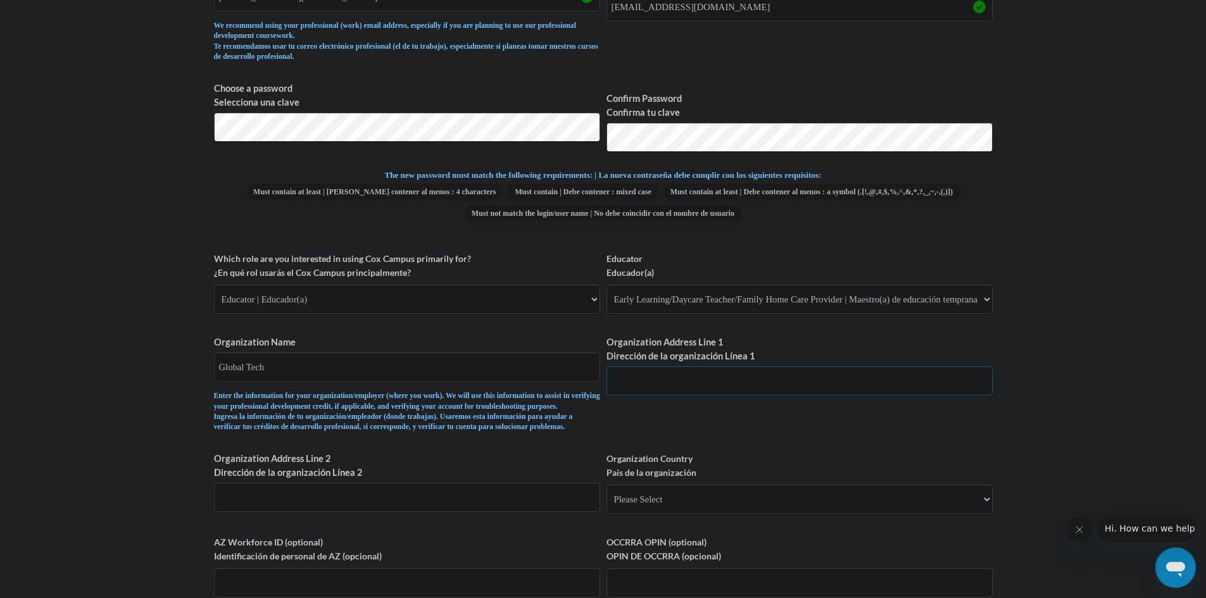
click at [735, 372] on input "Organization Address Line 1 Dirección de la organización Línea 1" at bounding box center [799, 380] width 386 height 29
paste input "1049 Custer Ave SE, Atlanta, GA 30316"
type input "1049 Custer Ave SE, Atlanta, GA 30316"
click at [711, 433] on div "What is your first name? ¿Cuál es tu nombre? brandon What is your last name? ¿C…" at bounding box center [603, 251] width 778 height 777
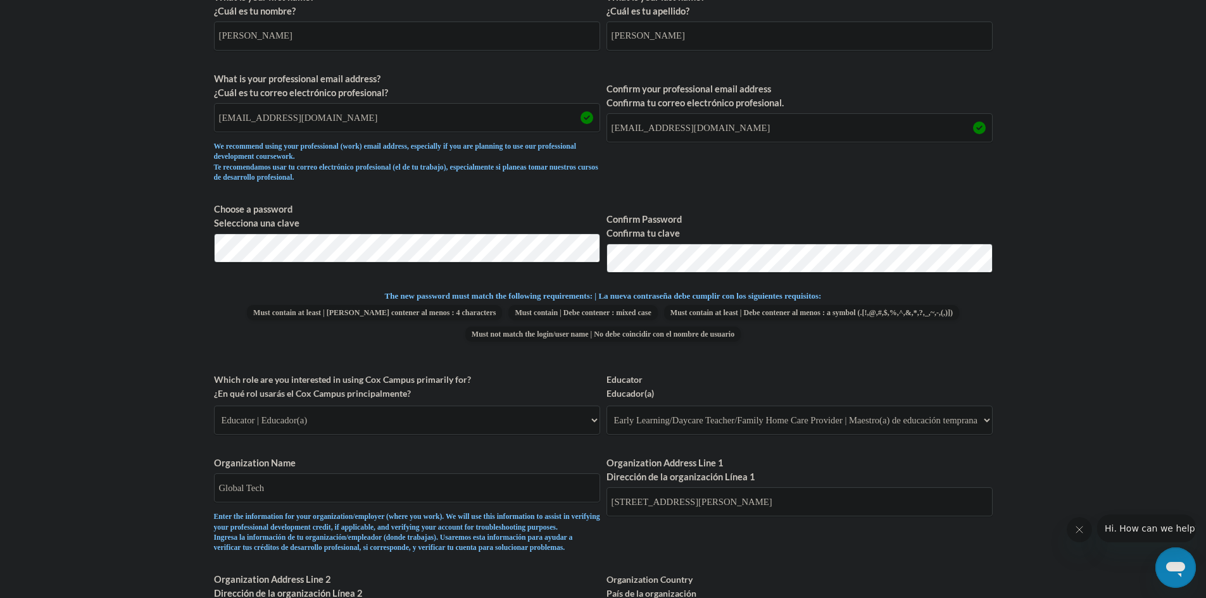
scroll to position [393, 0]
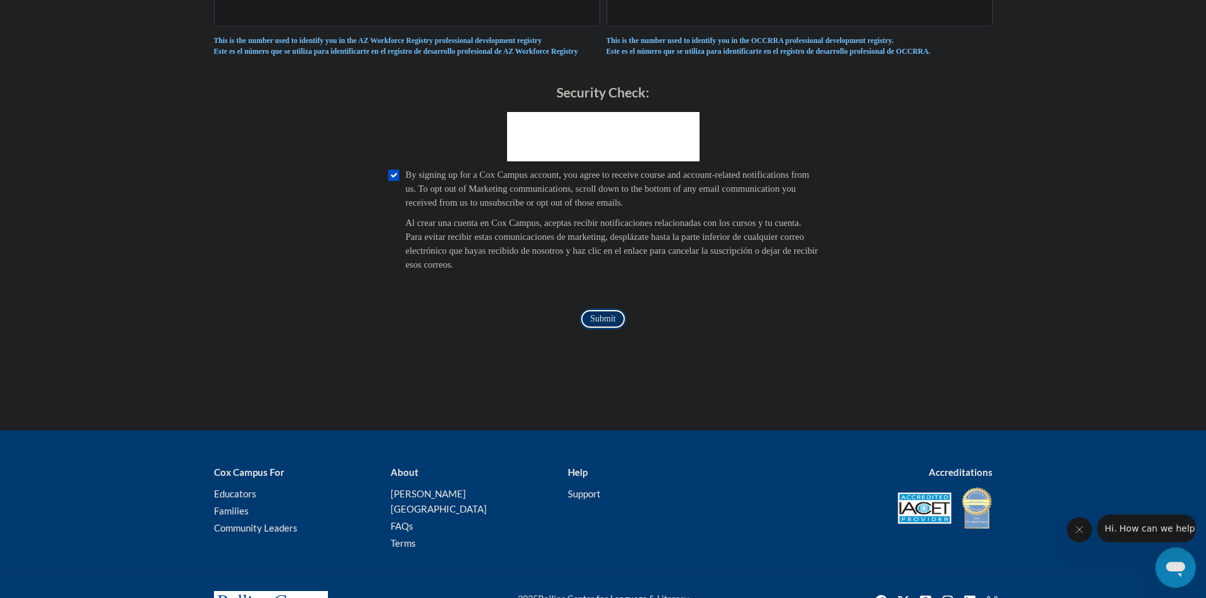
click at [610, 329] on input "Submit" at bounding box center [603, 319] width 46 height 20
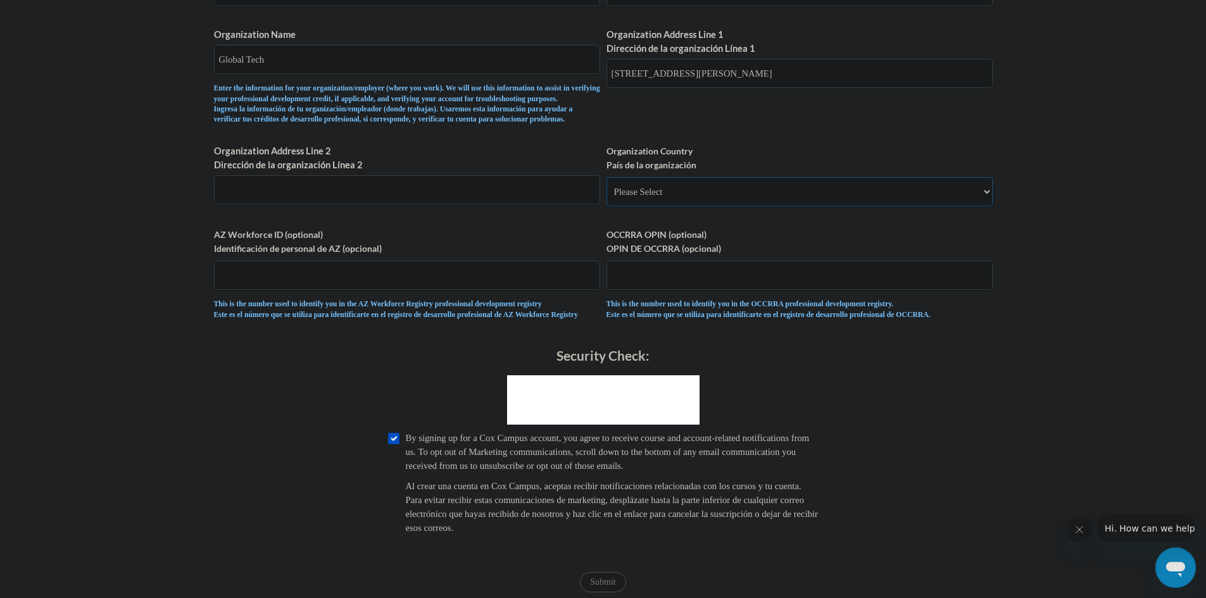
scroll to position [771, 0]
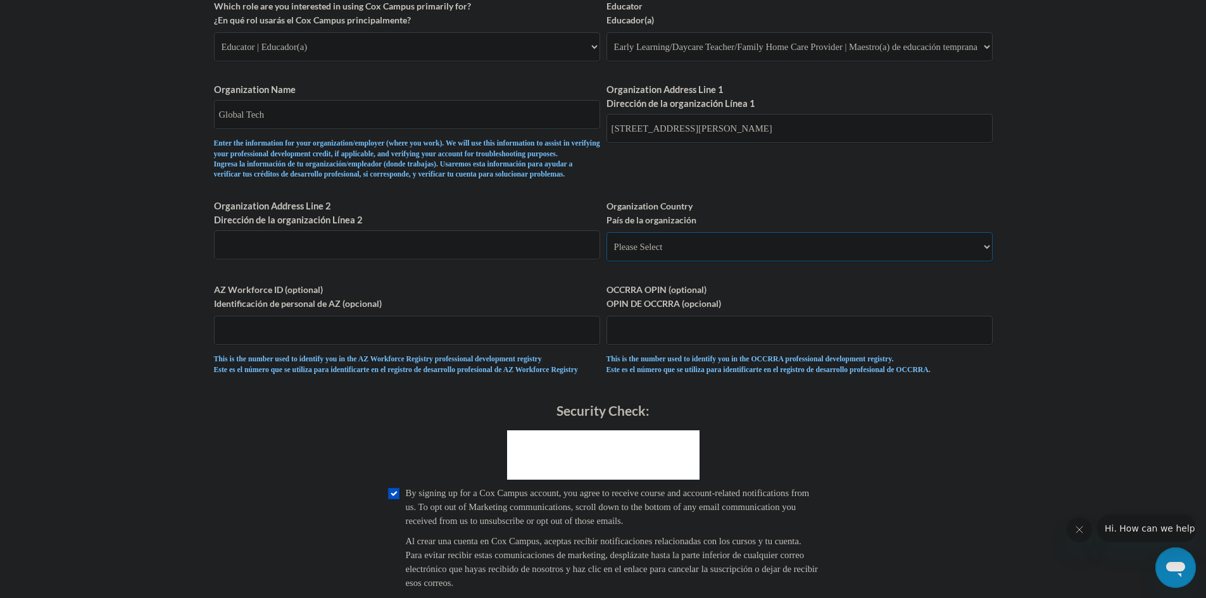
click at [661, 261] on select "Please Select United States | Estados Unidos Outside of the United States | Fue…" at bounding box center [799, 246] width 386 height 29
select select "ad49bcad-a171-4b2e-b99c-48b446064914"
click at [606, 253] on select "Please Select United States | Estados Unidos Outside of the United States | Fue…" at bounding box center [799, 246] width 386 height 29
select select
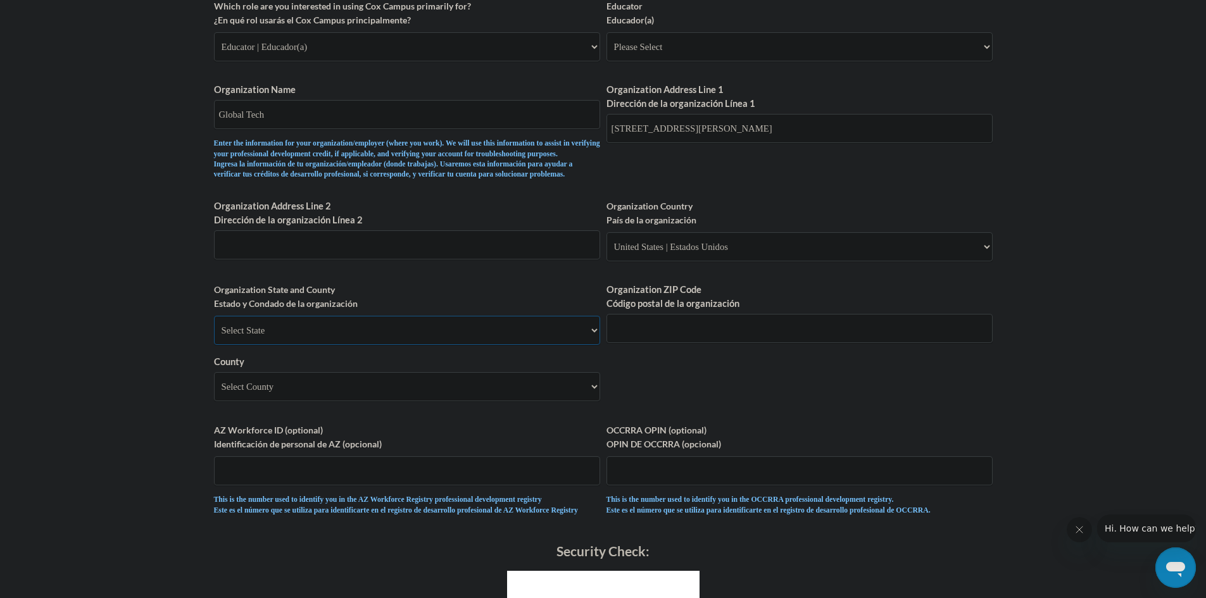
click at [493, 345] on select "Select State Alabama Alaska Arizona Arkansas California Colorado Connecticut De…" at bounding box center [407, 330] width 386 height 29
select select "Georgia"
click at [214, 337] on select "Select State Alabama Alaska Arizona Arkansas California Colorado Connecticut De…" at bounding box center [407, 330] width 386 height 29
click at [581, 401] on select "Select County Appling Atkinson Bacon Baker Baldwin Banks Barrow Bartow Ben Hill…" at bounding box center [407, 386] width 386 height 29
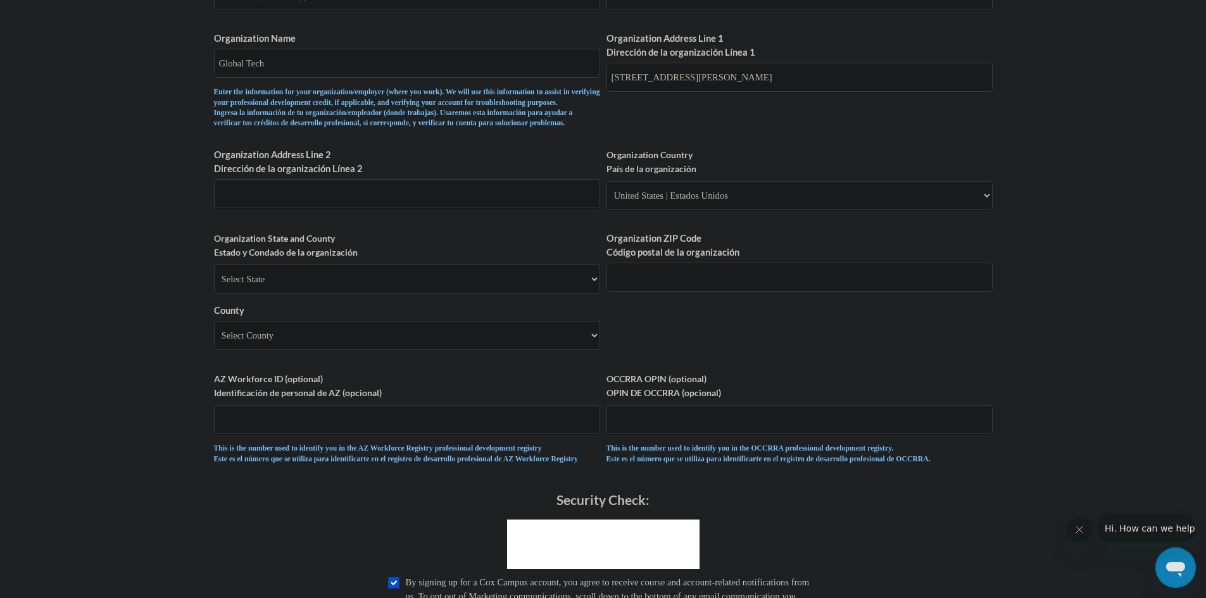
scroll to position [850, 0]
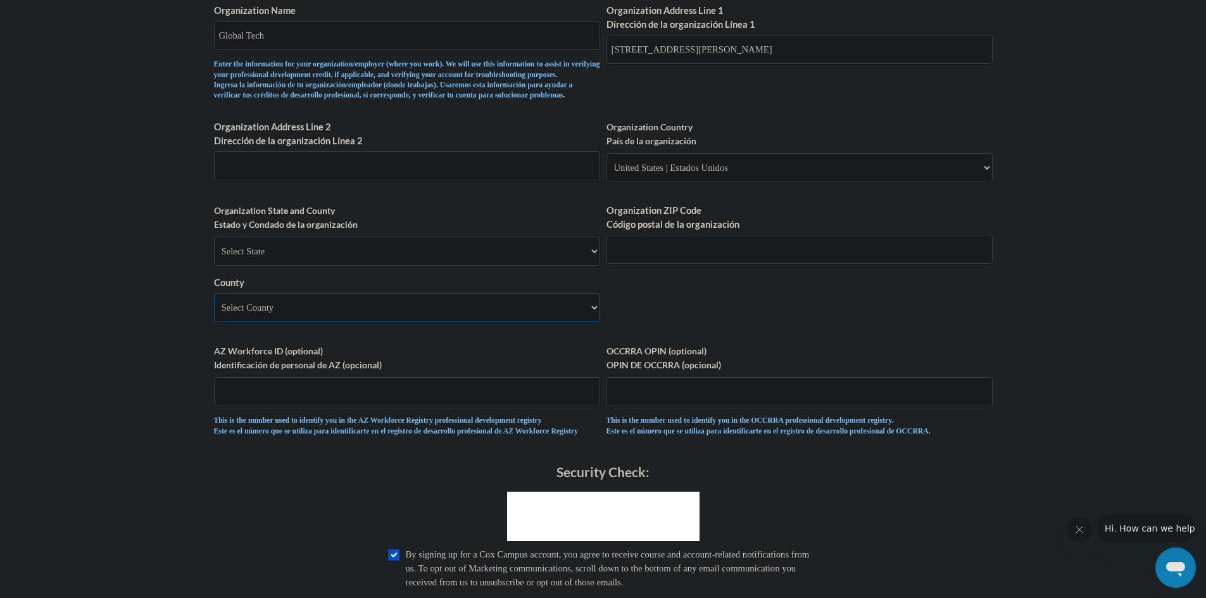
click at [340, 322] on select "Select County Appling Atkinson Bacon Baker Baldwin Banks Barrow Bartow Ben Hill…" at bounding box center [407, 307] width 386 height 29
select select "Fulton"
click at [214, 314] on select "Select County Appling Atkinson Bacon Baker Baldwin Banks Barrow Bartow Ben Hill…" at bounding box center [407, 307] width 386 height 29
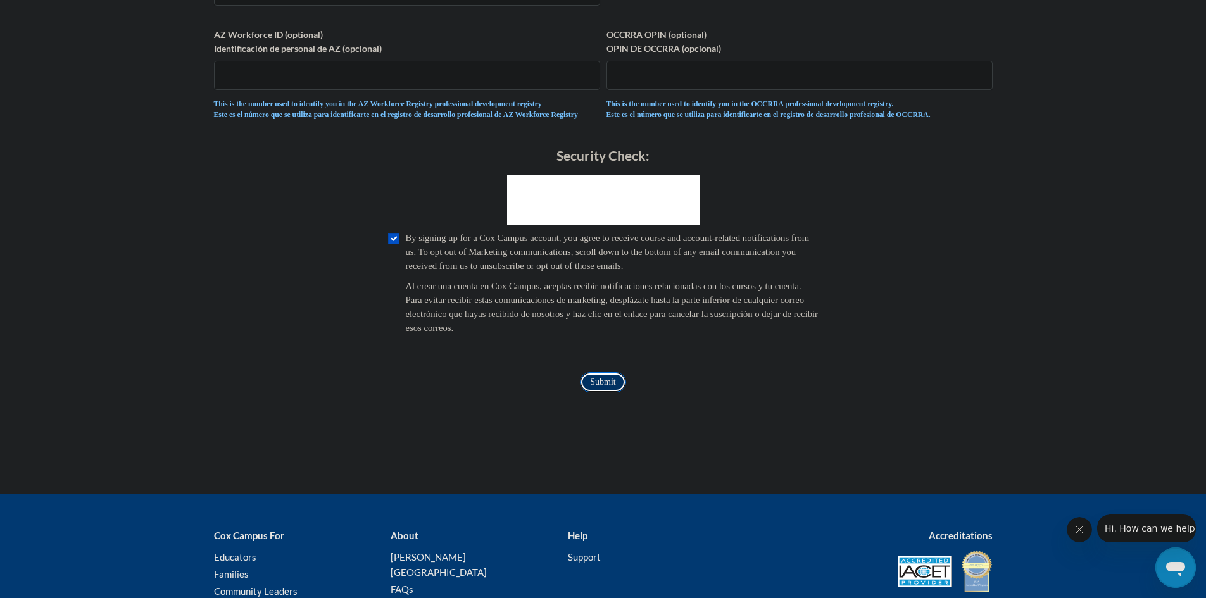
click at [598, 392] on input "Submit" at bounding box center [603, 382] width 46 height 20
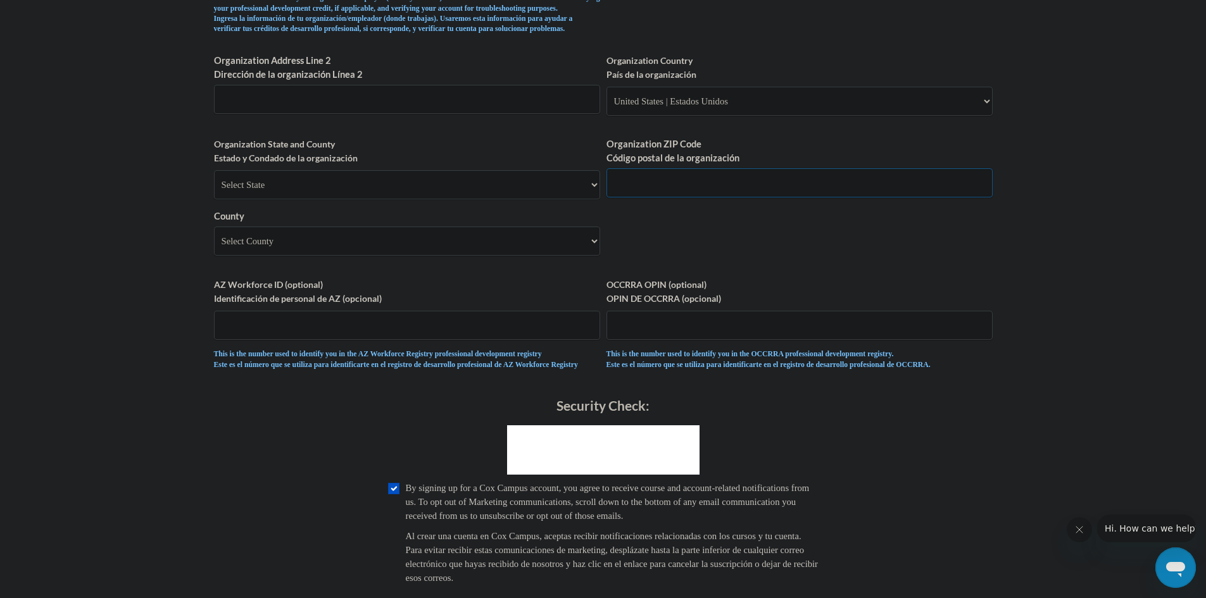
scroll to position [916, 0]
type input "30316"
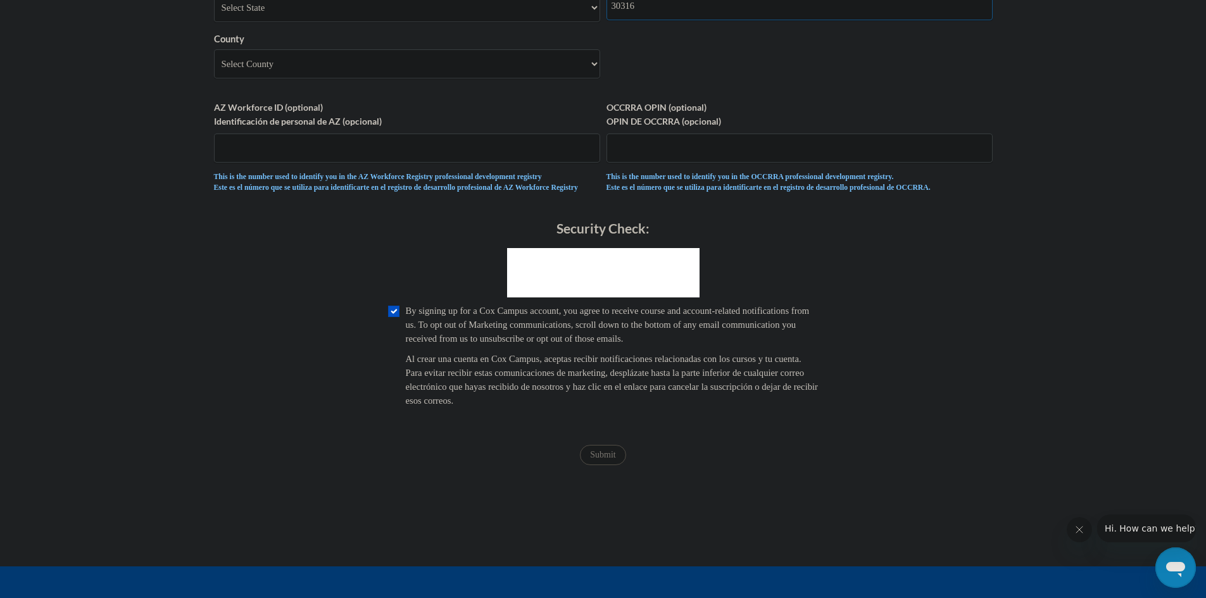
scroll to position [1169, 0]
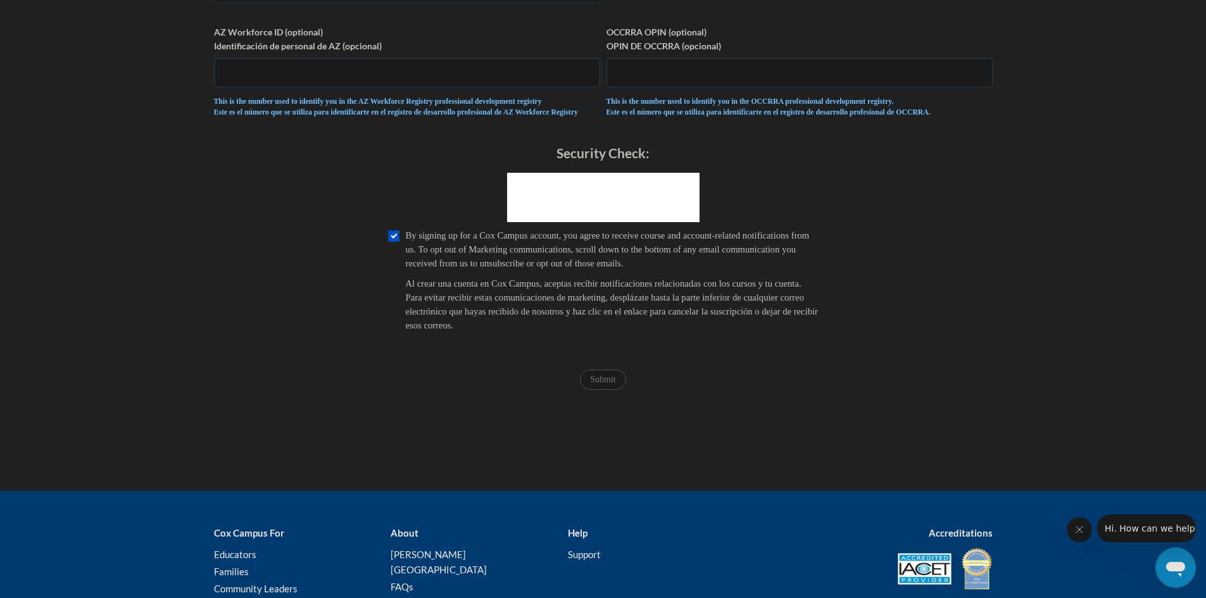
click at [647, 390] on div "Submit Submit" at bounding box center [603, 380] width 778 height 20
click at [394, 242] on input "Checkbox" at bounding box center [393, 235] width 11 height 11
checkbox input "true"
click at [598, 390] on input "Submit" at bounding box center [603, 380] width 46 height 20
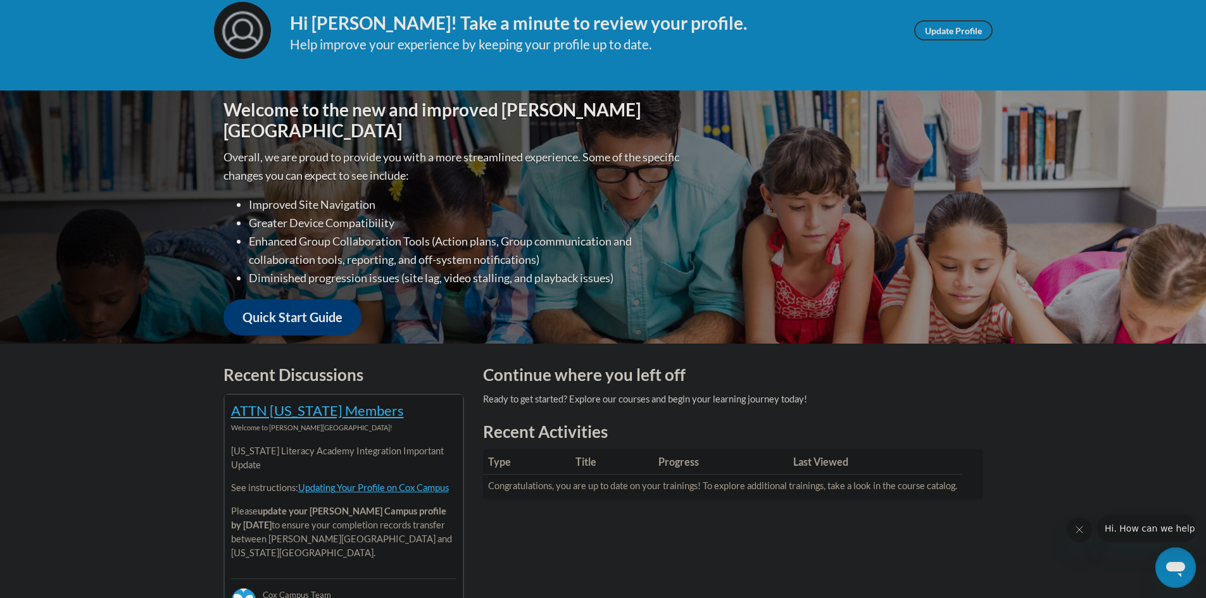
scroll to position [190, 0]
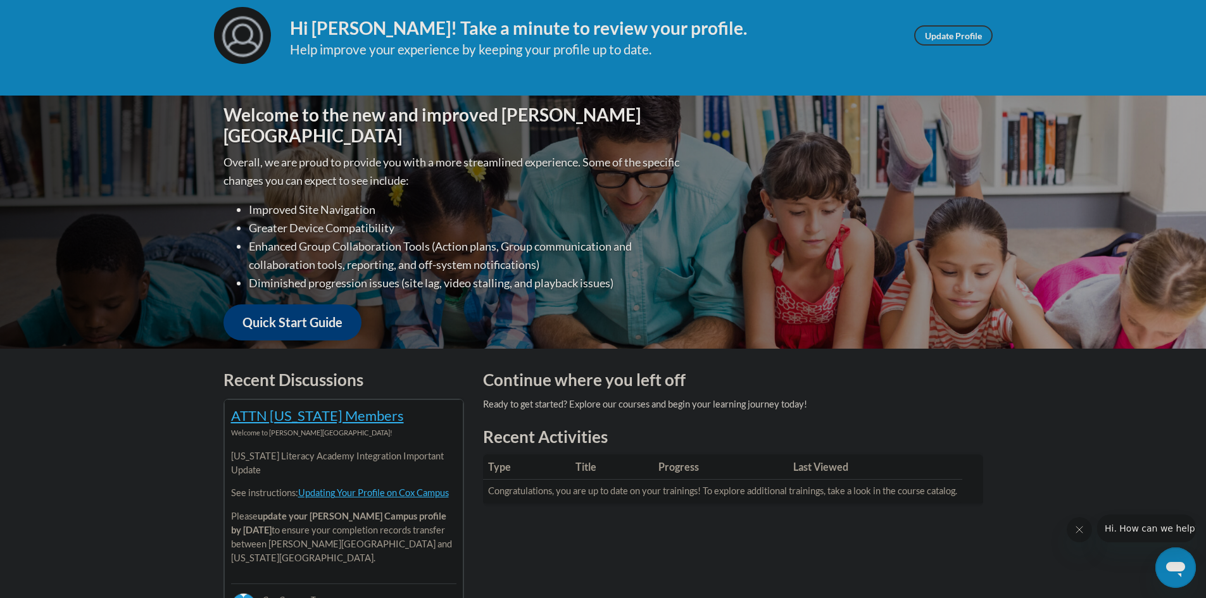
click at [1111, 45] on div "Your profile Hi [PERSON_NAME]! Take a minute to review your profile. Help impro…" at bounding box center [603, 35] width 1206 height 120
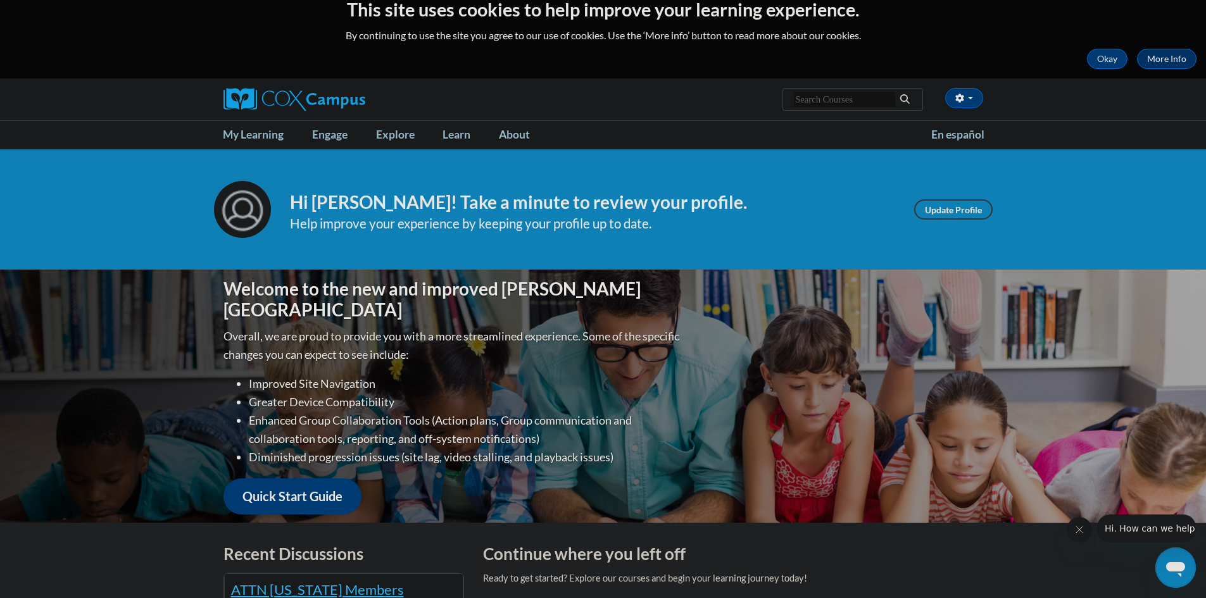
scroll to position [0, 0]
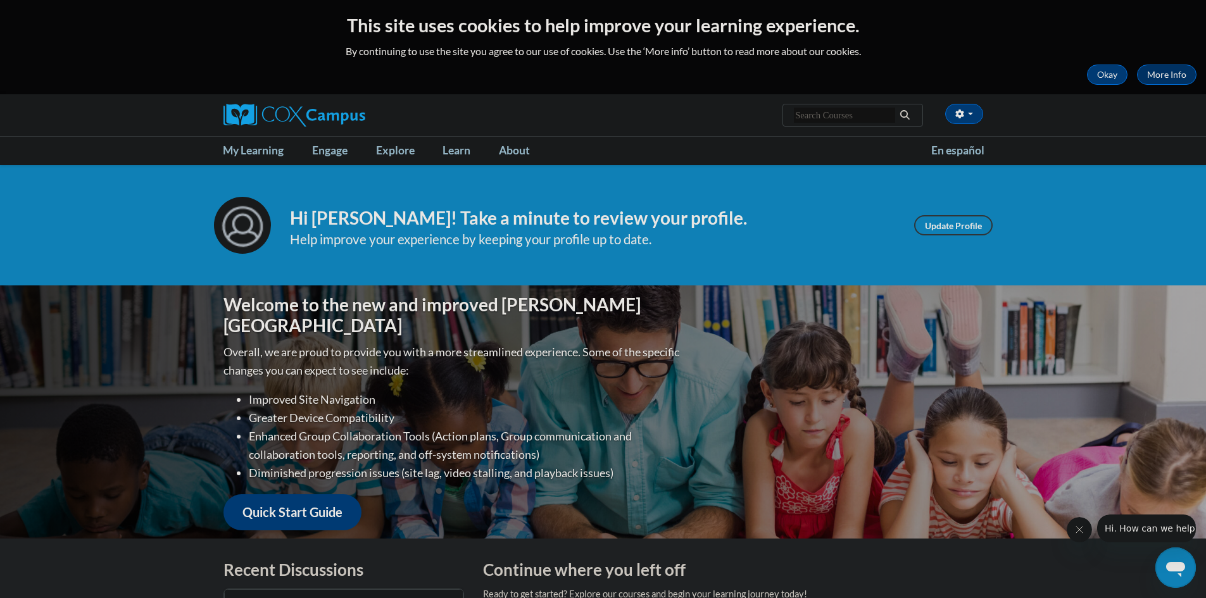
click at [818, 120] on input "Search..." at bounding box center [844, 115] width 101 height 15
type input "early literacy"
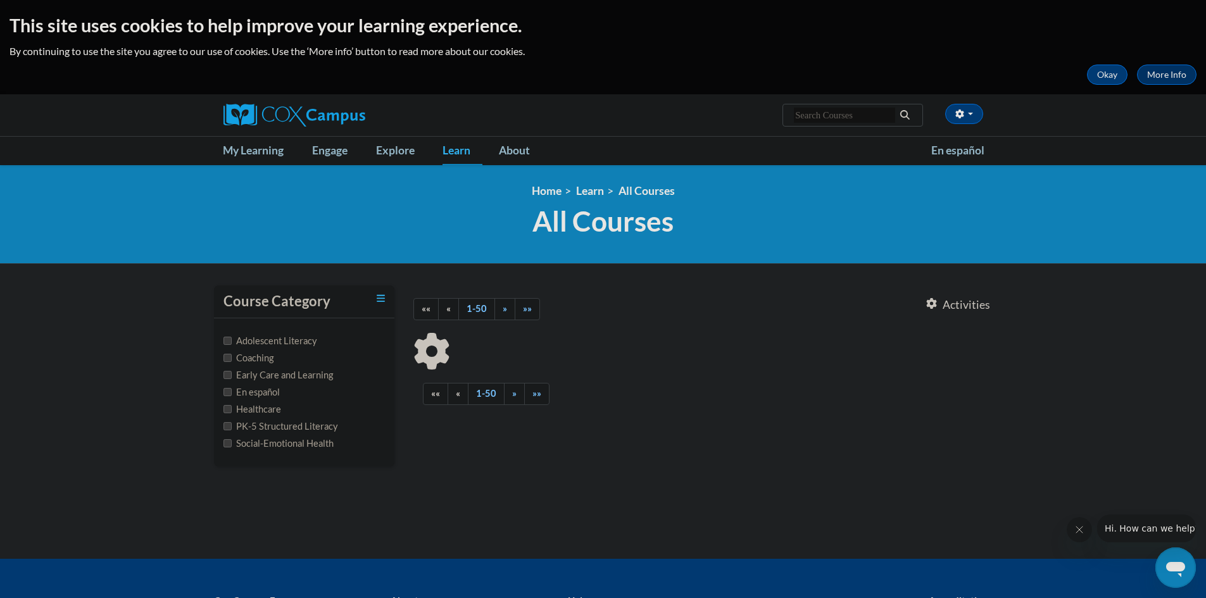
type input "early literacy"
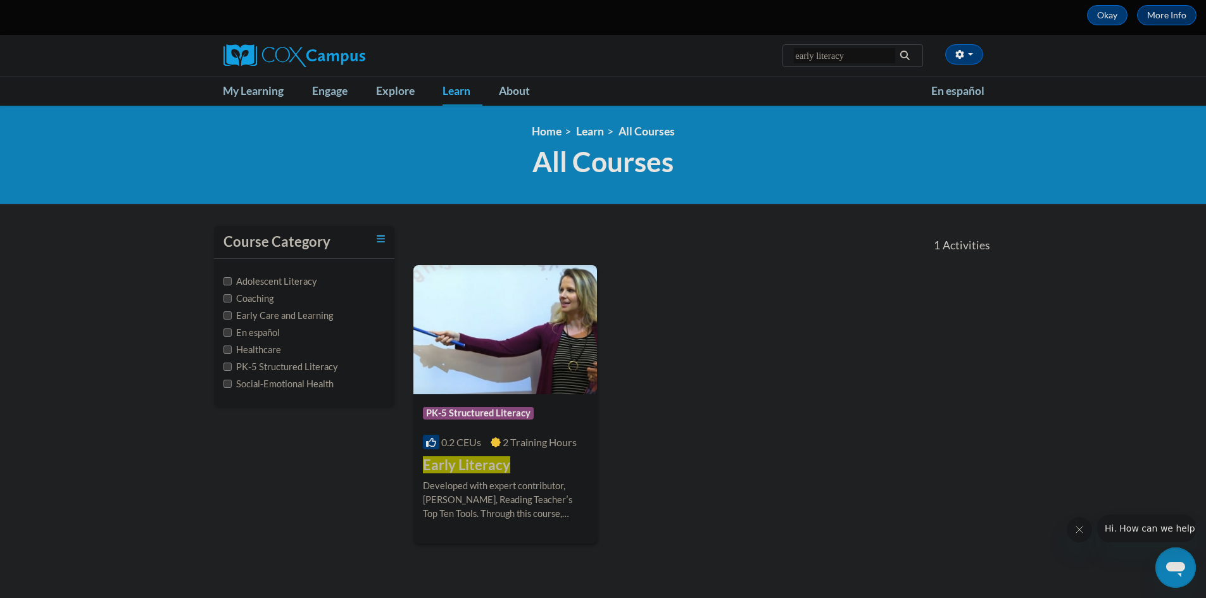
scroll to position [63, 0]
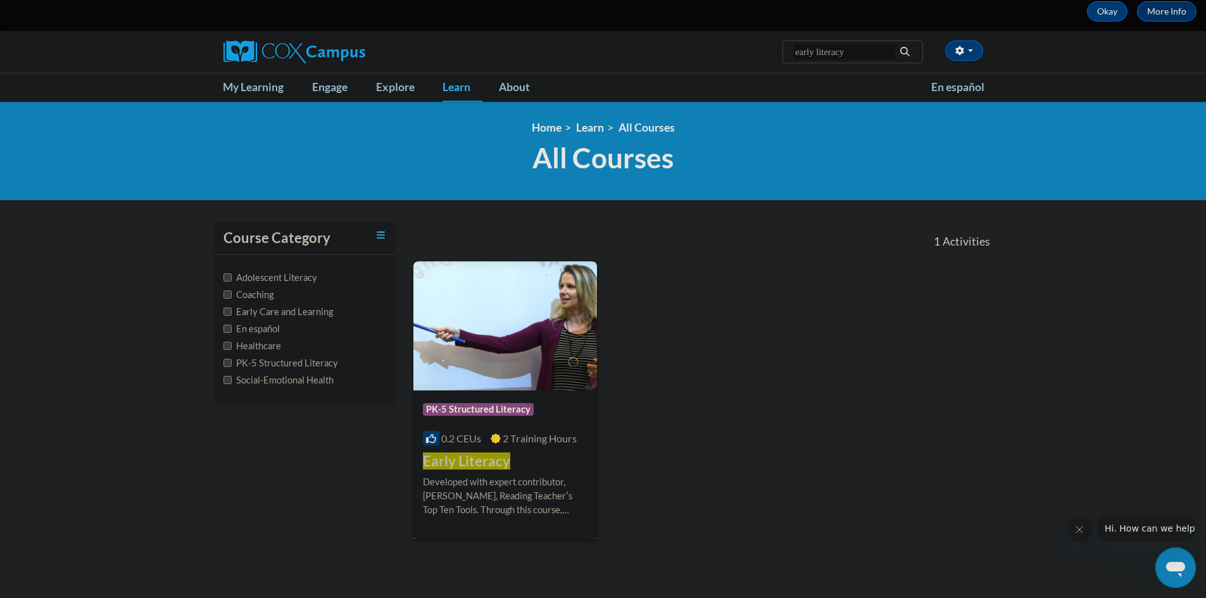
click at [521, 315] on img at bounding box center [505, 325] width 184 height 129
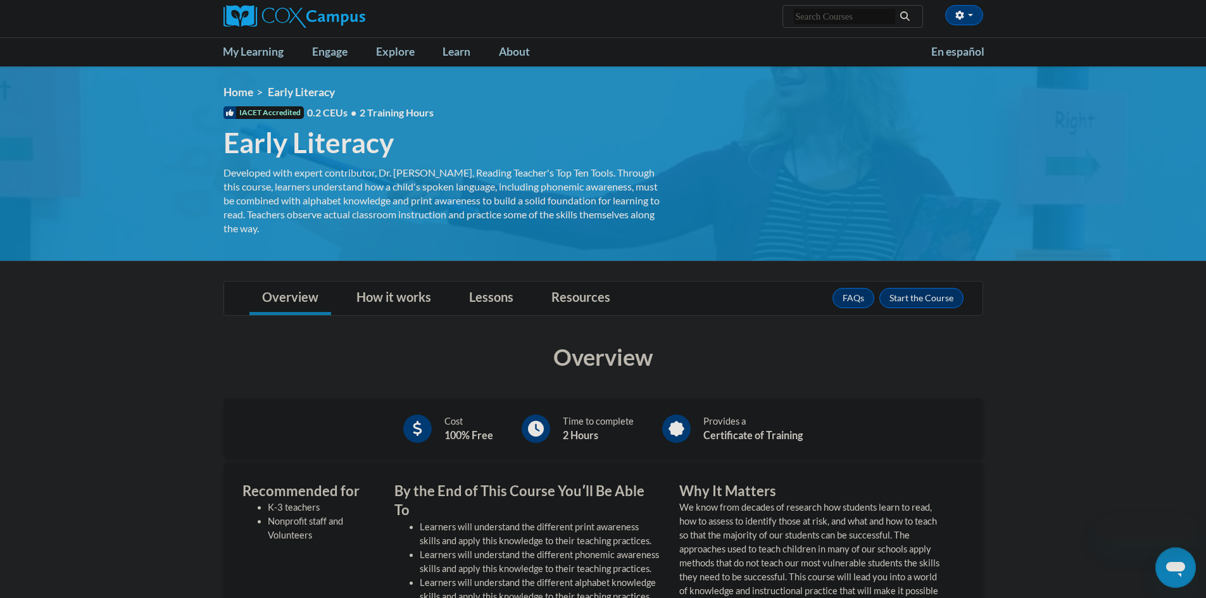
scroll to position [127, 0]
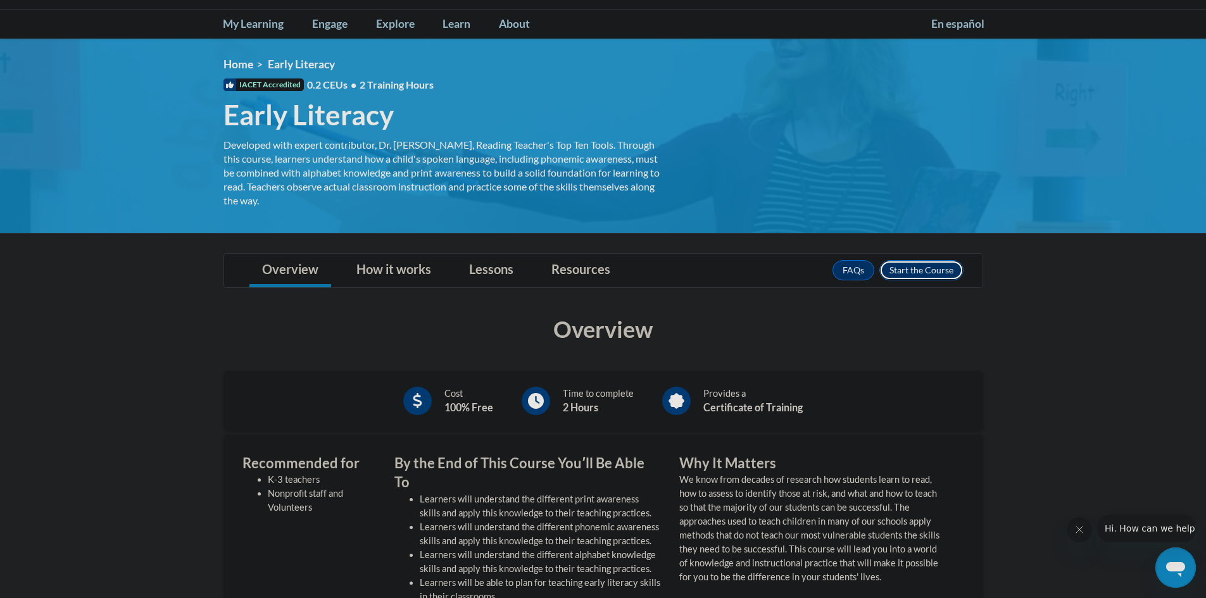
click at [896, 269] on button "Enroll" at bounding box center [921, 270] width 84 height 20
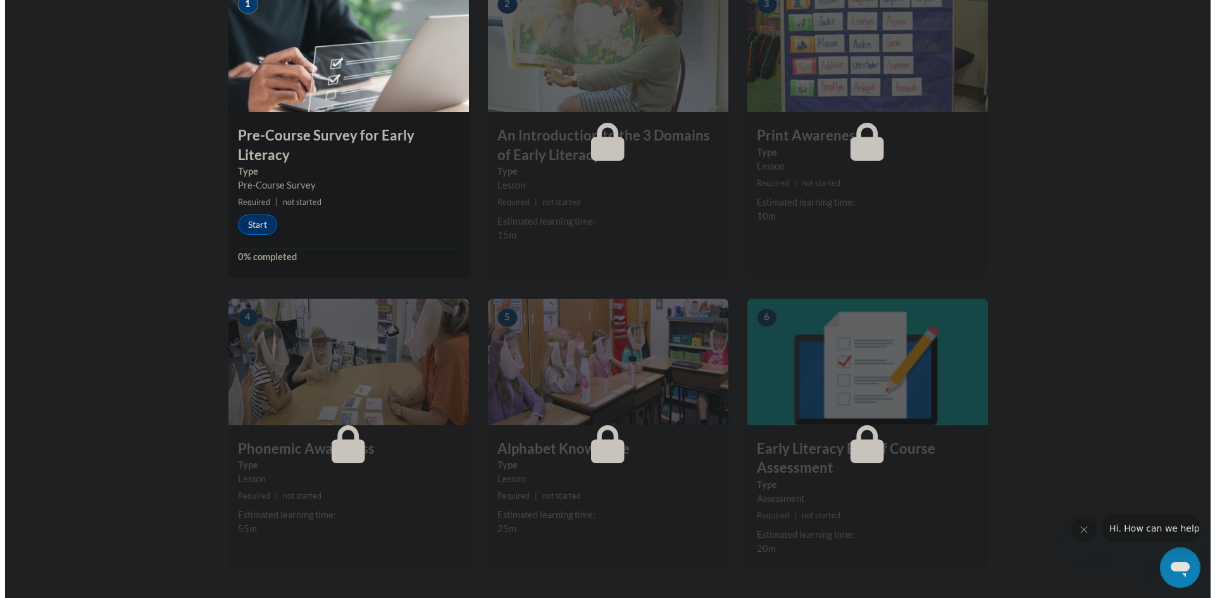
scroll to position [443, 0]
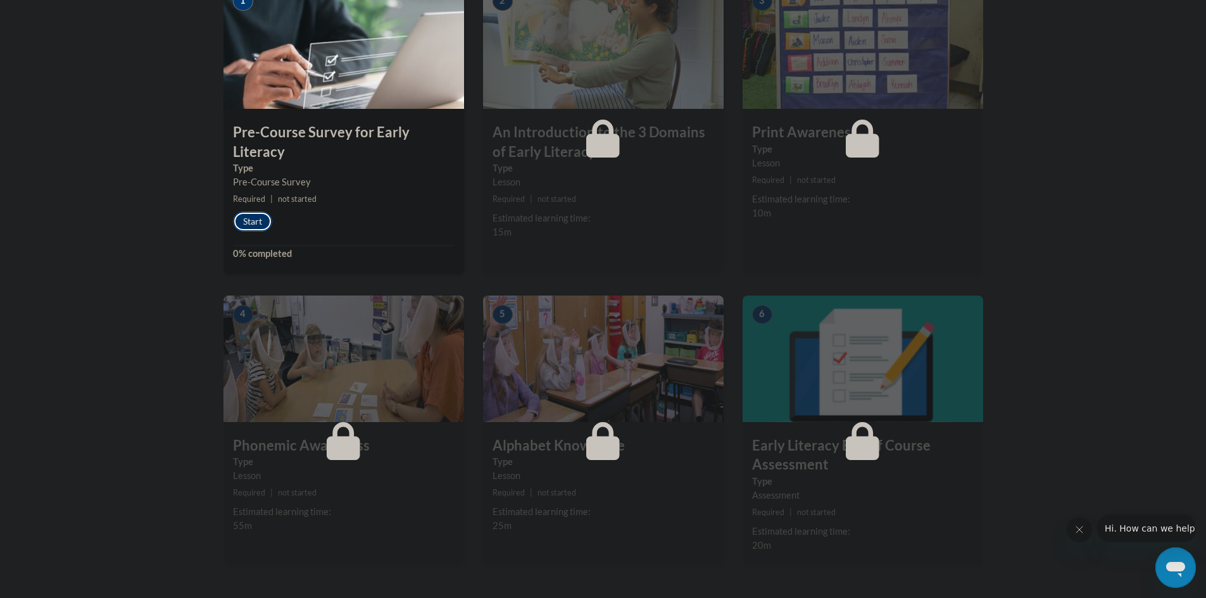
click at [263, 220] on button "Start" at bounding box center [252, 221] width 39 height 20
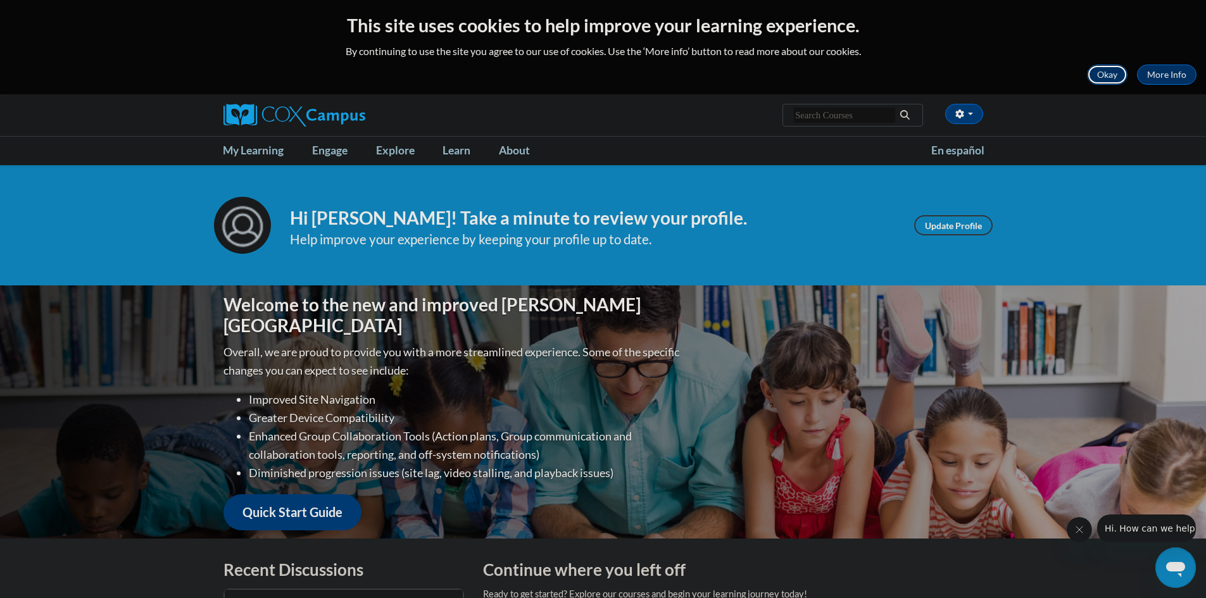
click at [1094, 76] on button "Okay" at bounding box center [1107, 75] width 41 height 20
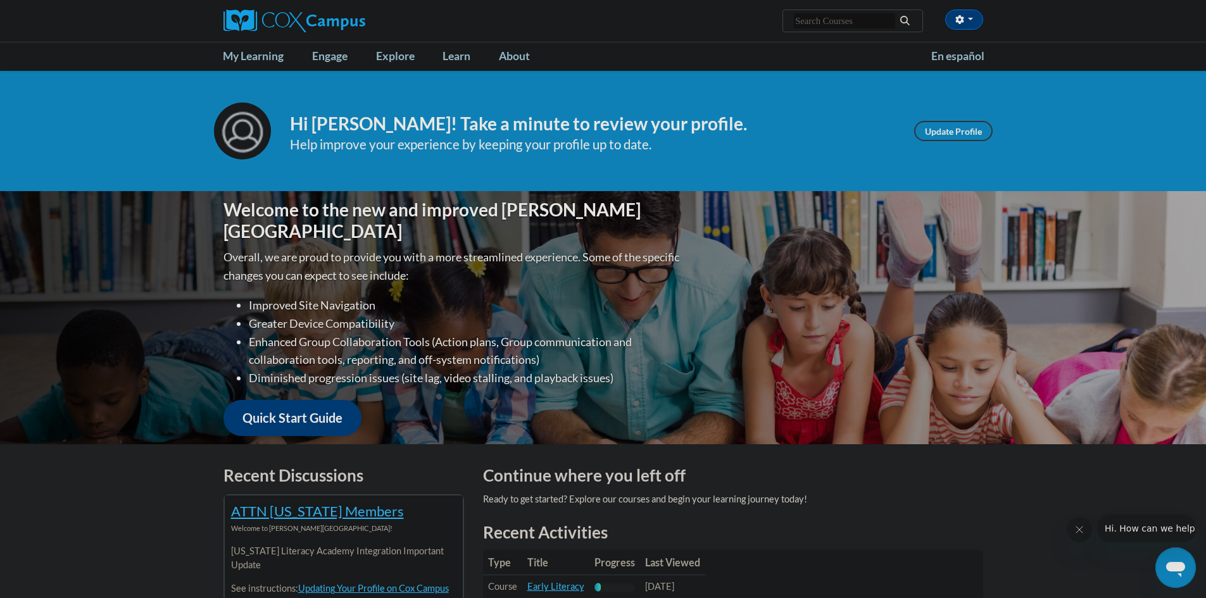
click at [842, 25] on input "Search..." at bounding box center [844, 20] width 101 height 15
type input "early literacy"
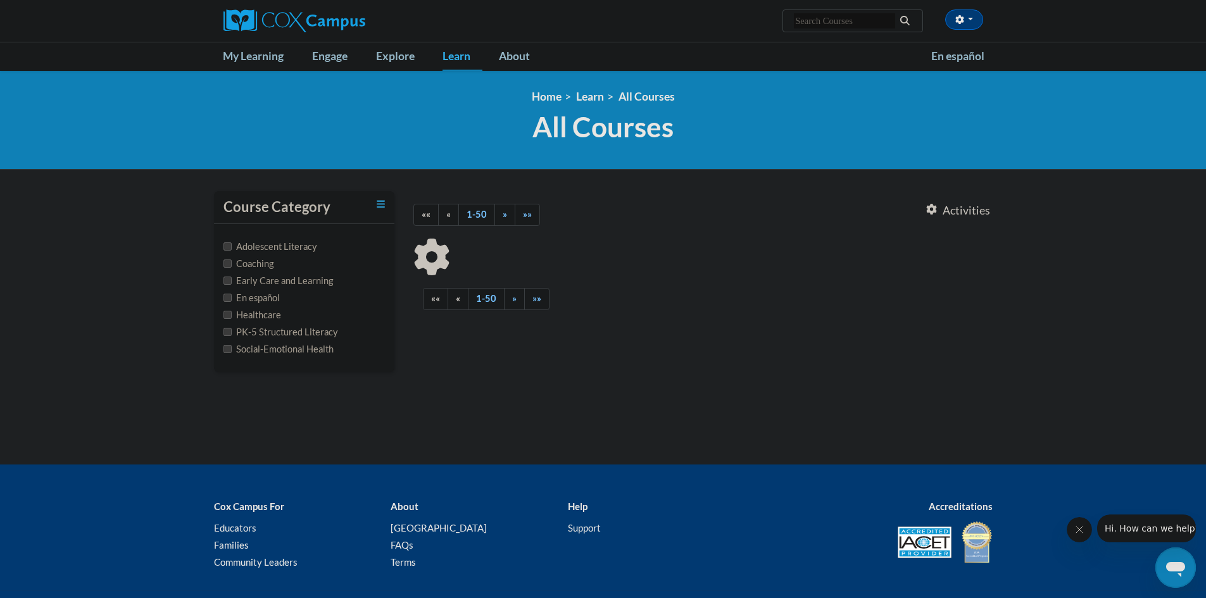
type input "early literacy"
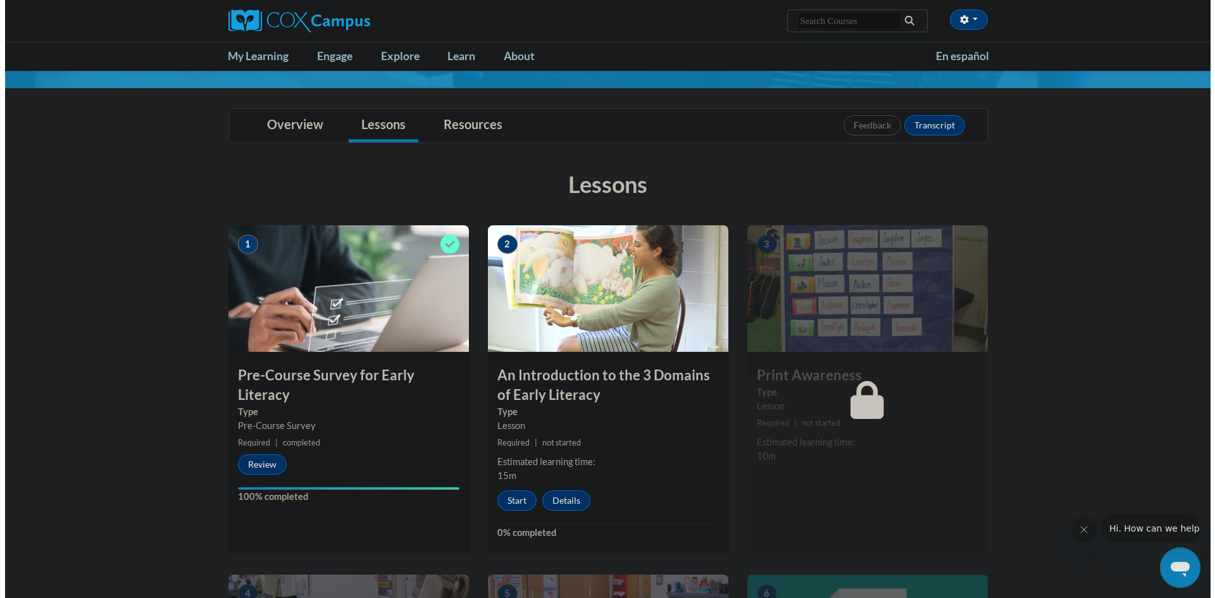
scroll to position [127, 0]
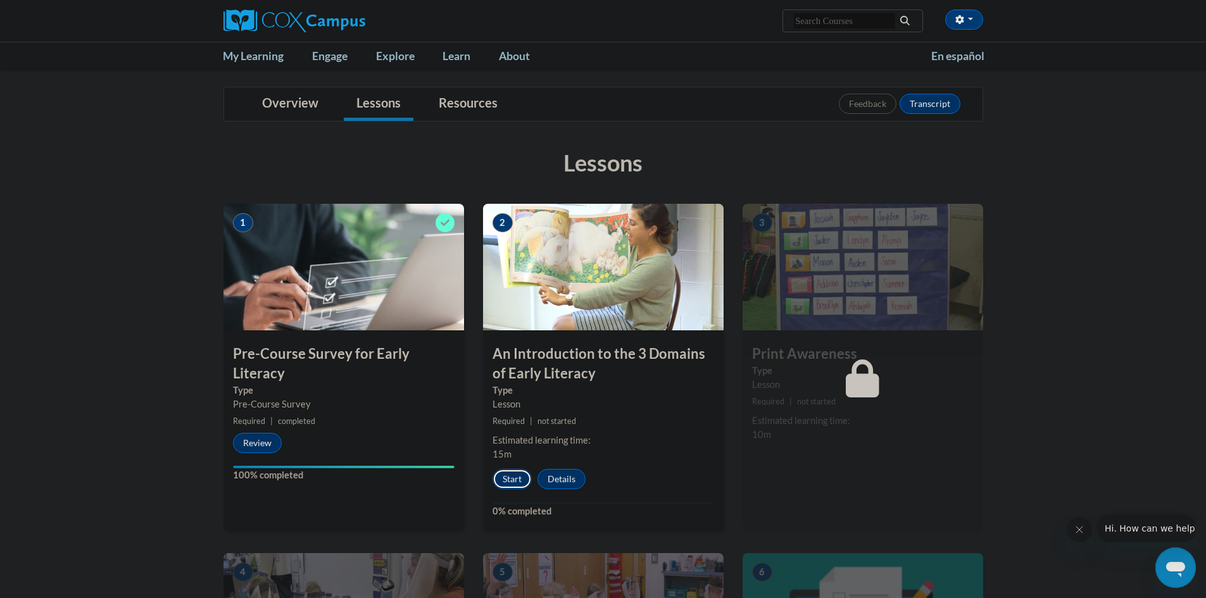
click at [507, 480] on button "Start" at bounding box center [511, 479] width 39 height 20
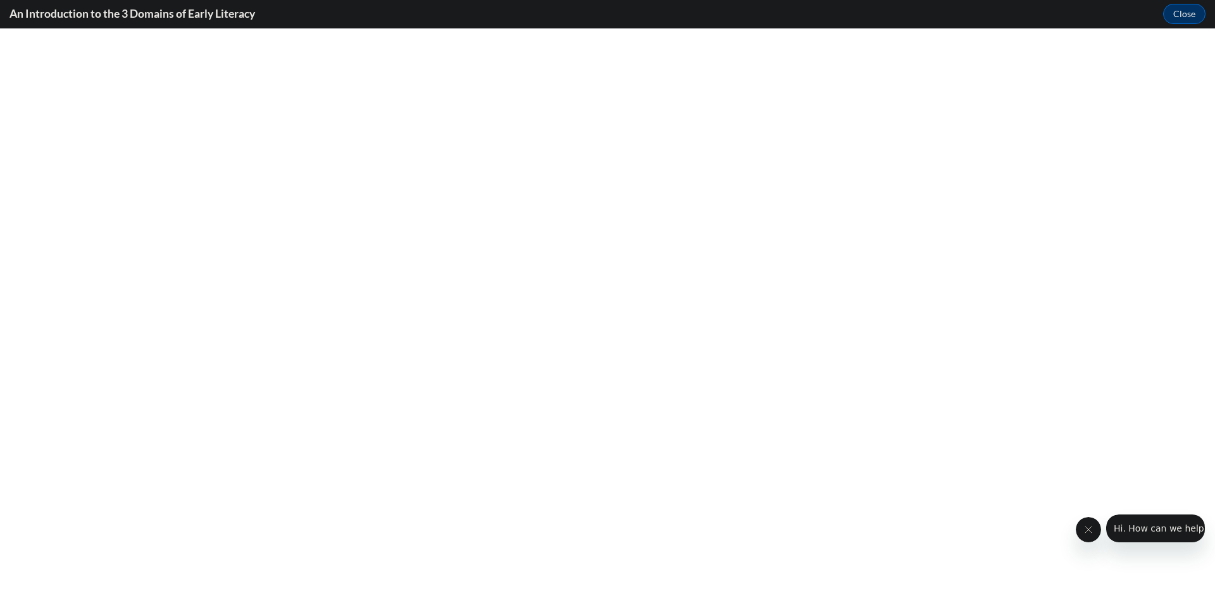
scroll to position [0, 0]
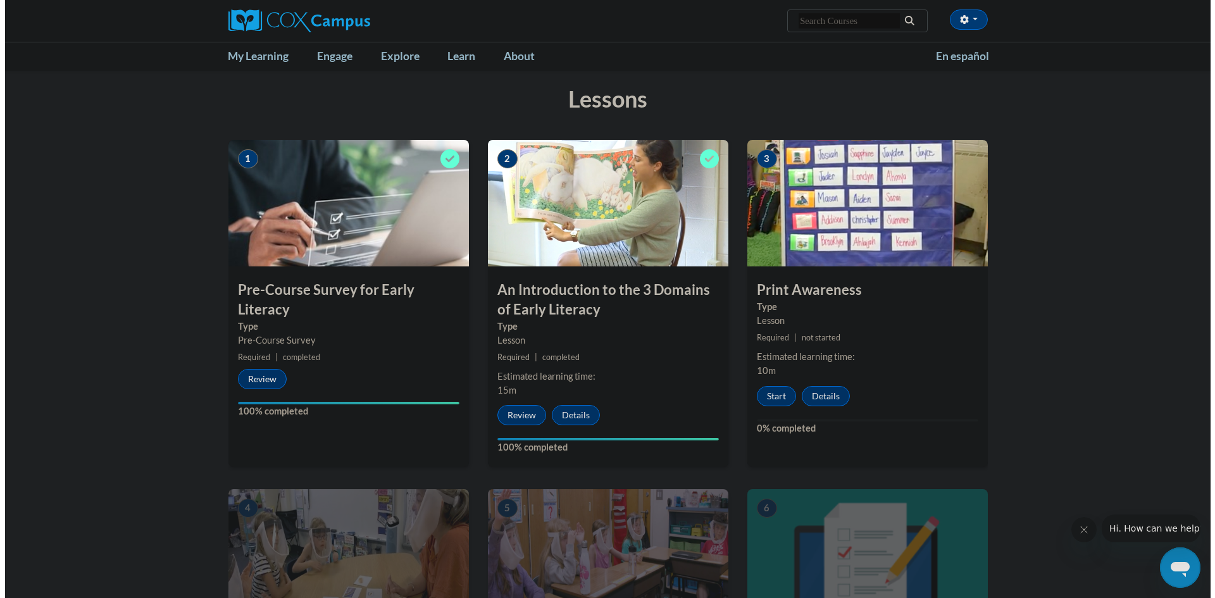
scroll to position [190, 0]
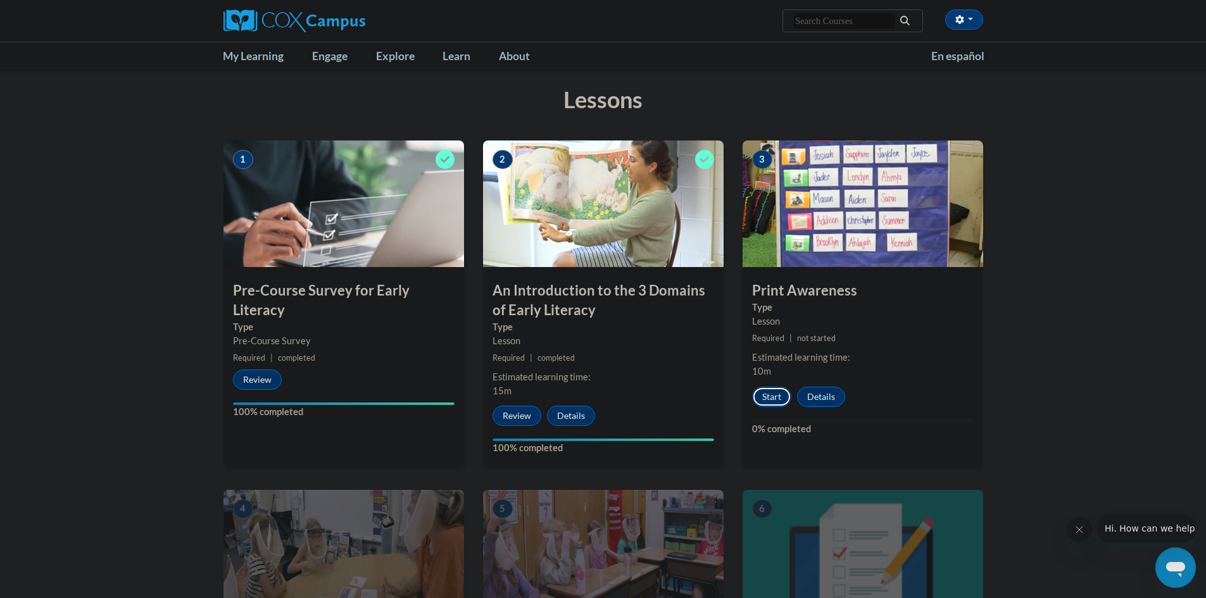
click at [774, 393] on button "Start" at bounding box center [771, 397] width 39 height 20
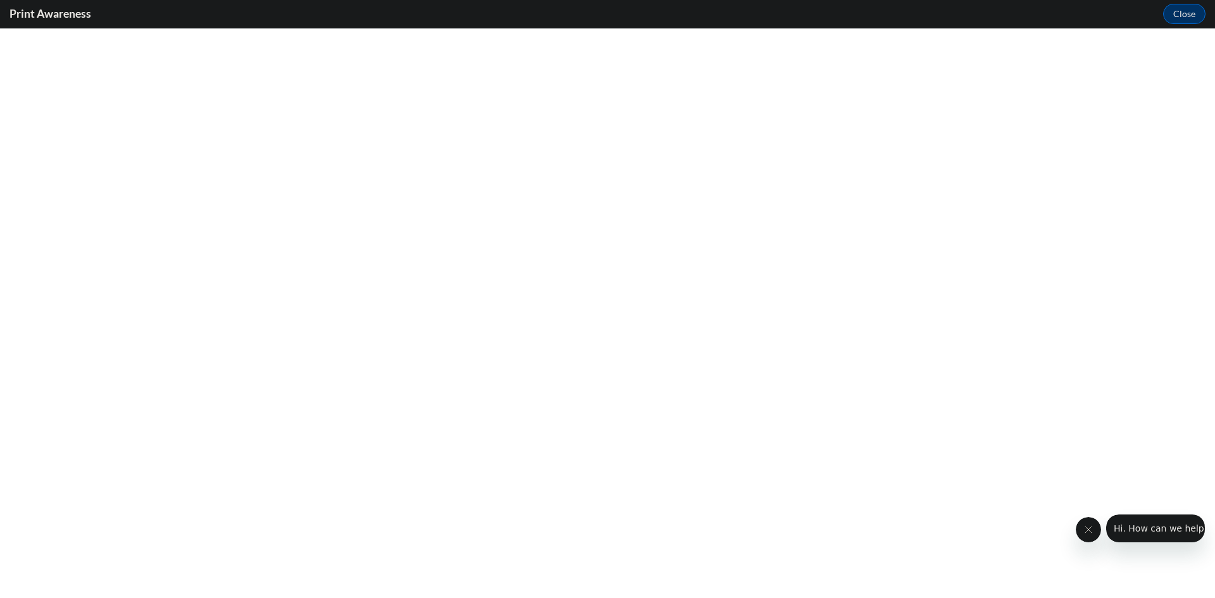
scroll to position [0, 0]
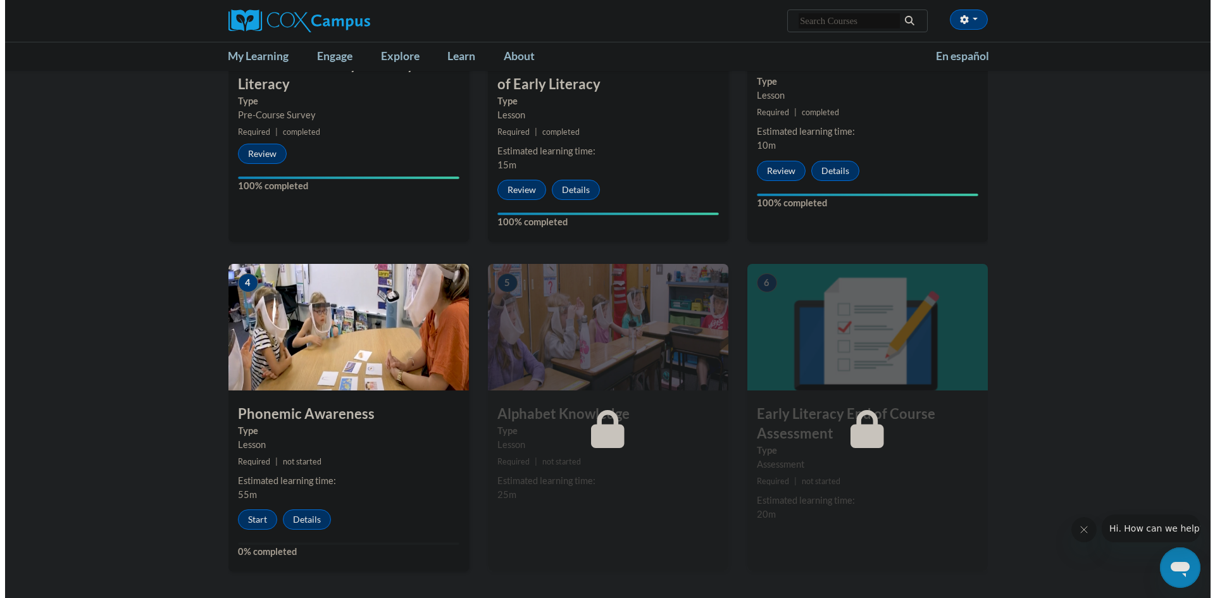
scroll to position [443, 0]
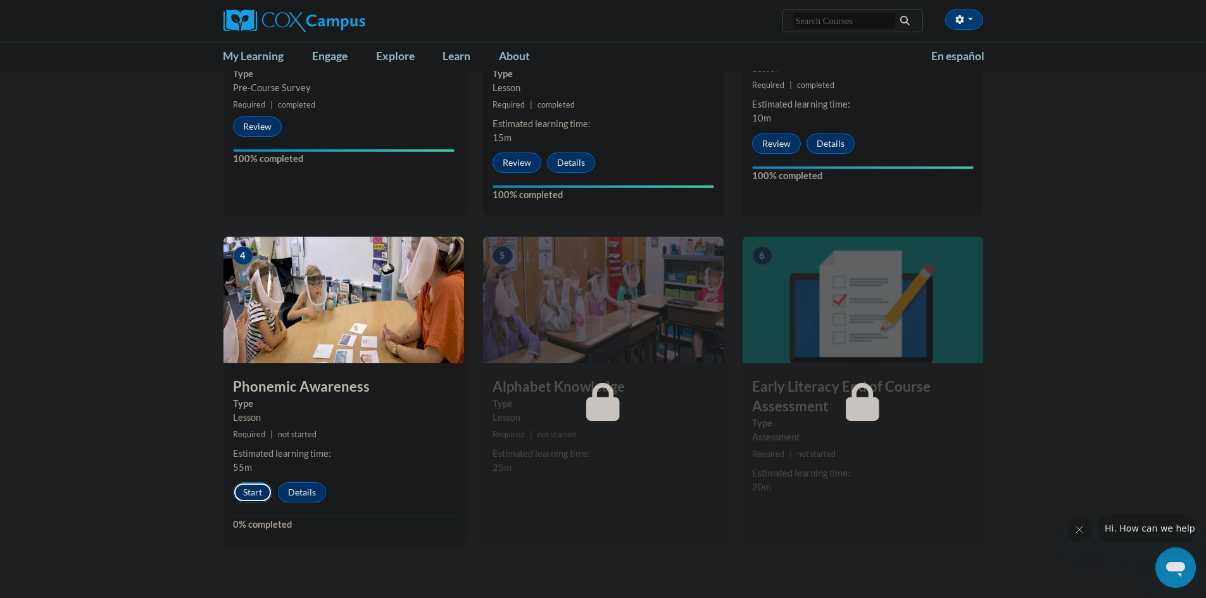
click at [263, 493] on button "Start" at bounding box center [252, 492] width 39 height 20
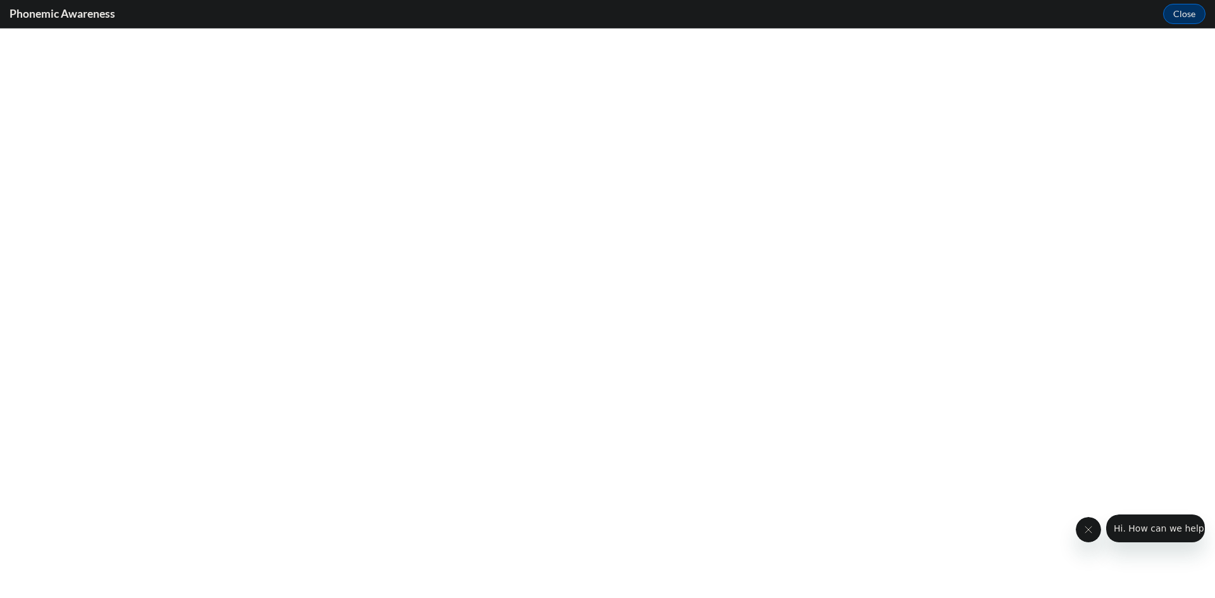
scroll to position [0, 0]
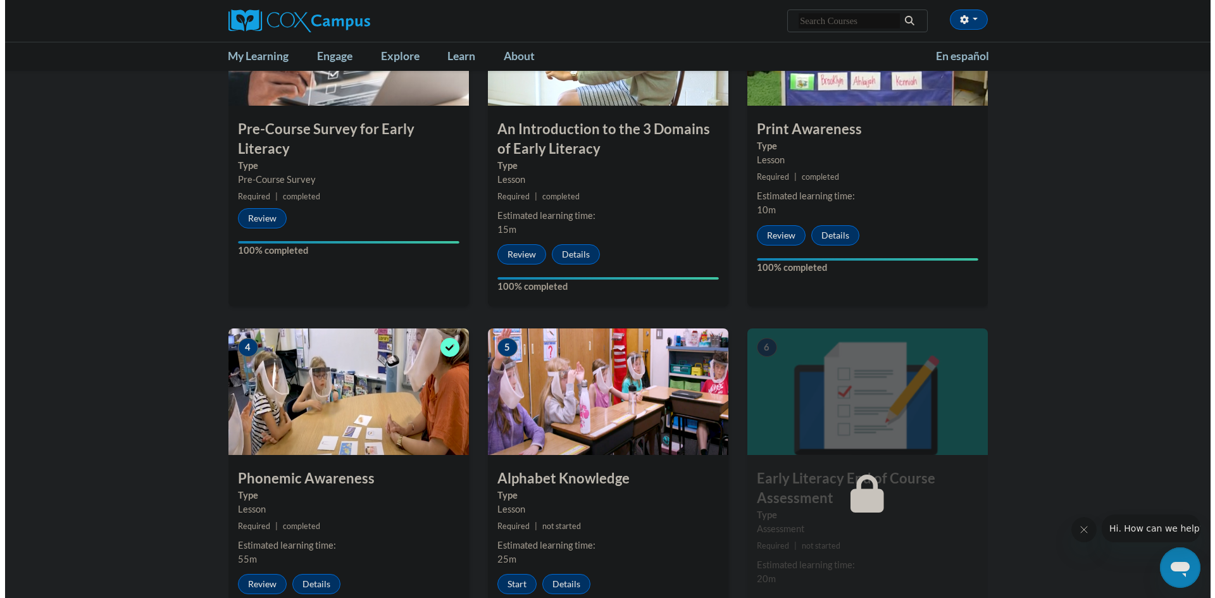
scroll to position [443, 0]
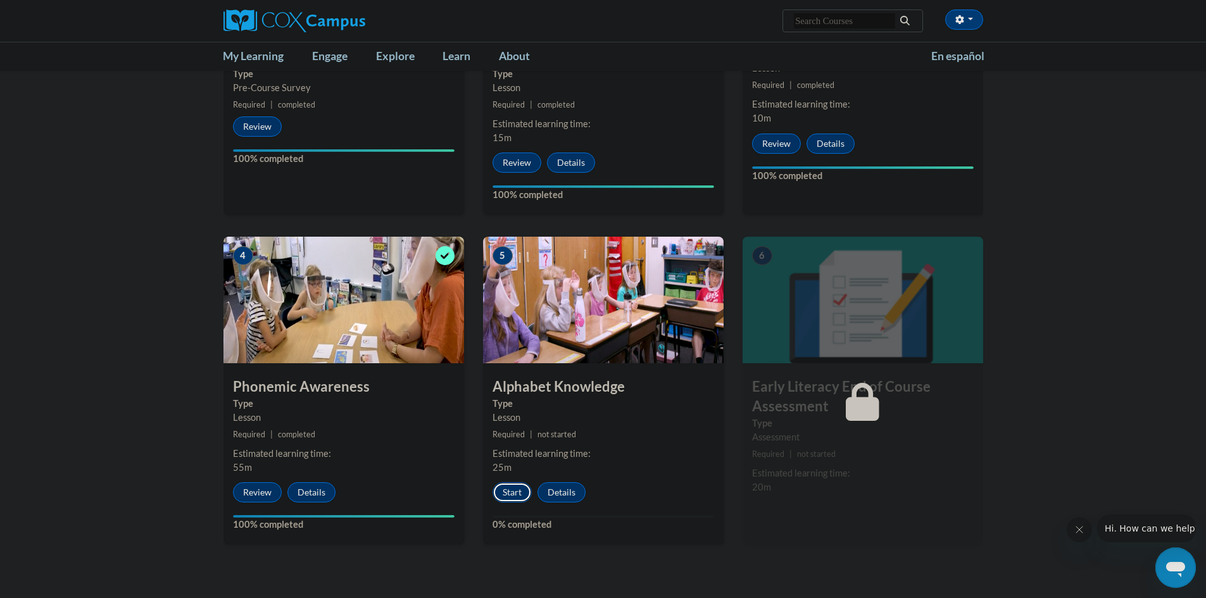
click at [517, 491] on button "Start" at bounding box center [511, 492] width 39 height 20
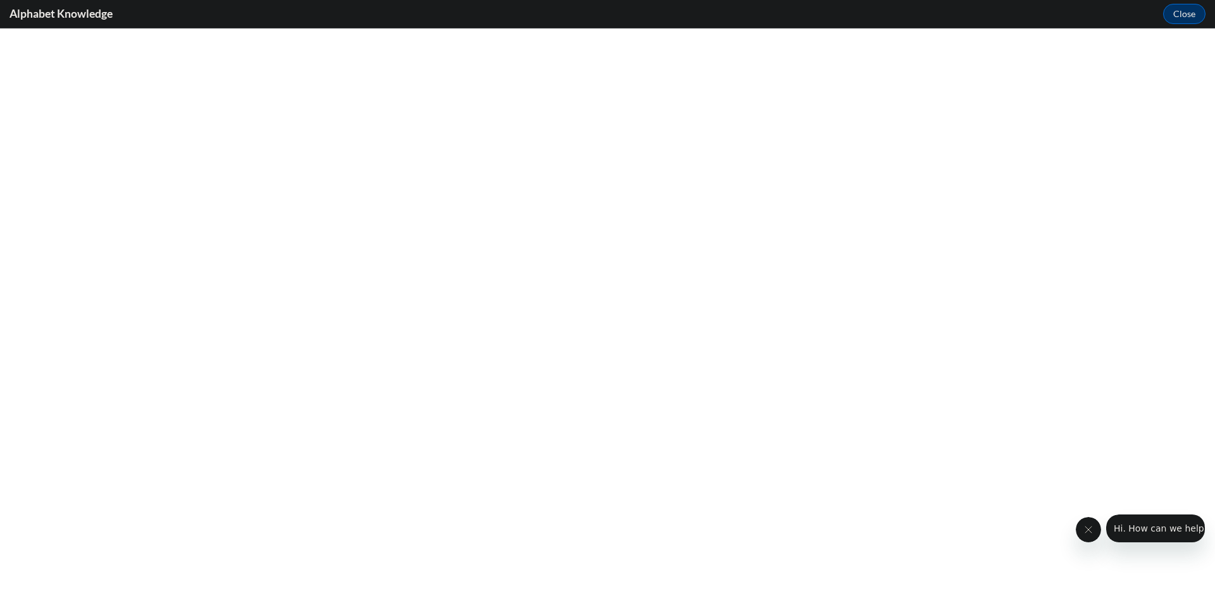
scroll to position [0, 0]
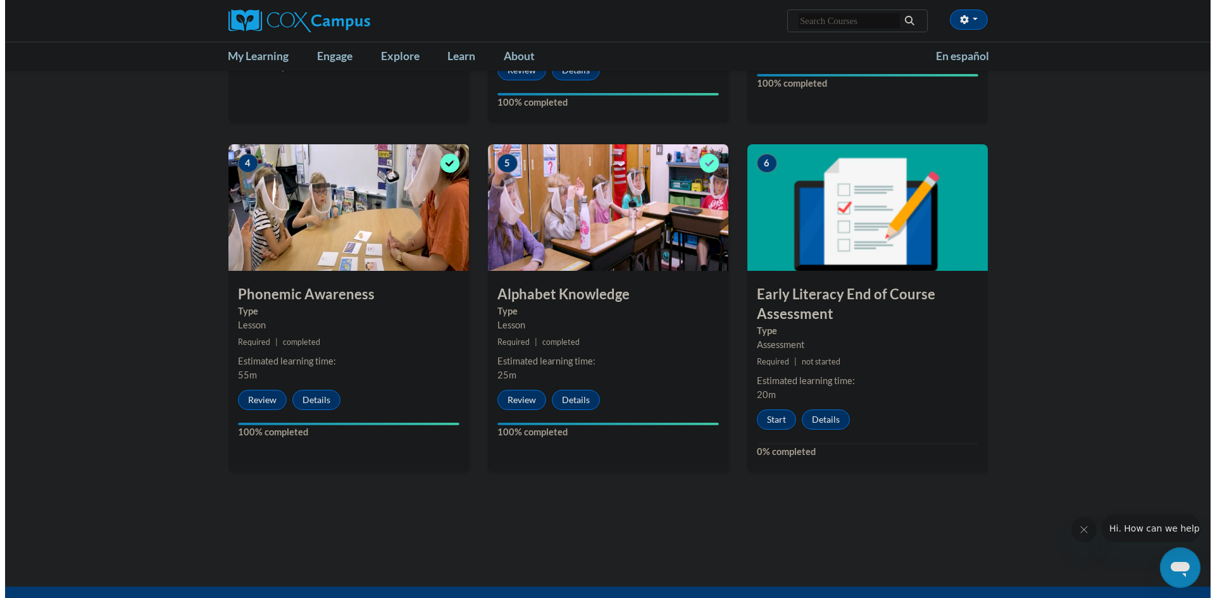
scroll to position [570, 0]
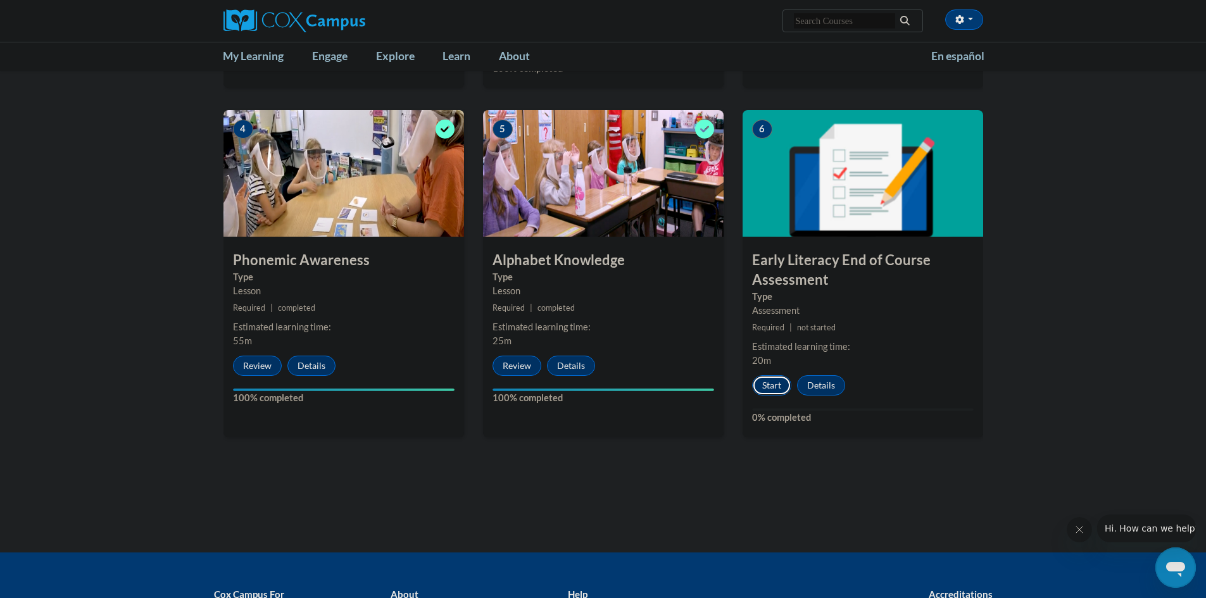
click at [770, 384] on button "Start" at bounding box center [771, 385] width 39 height 20
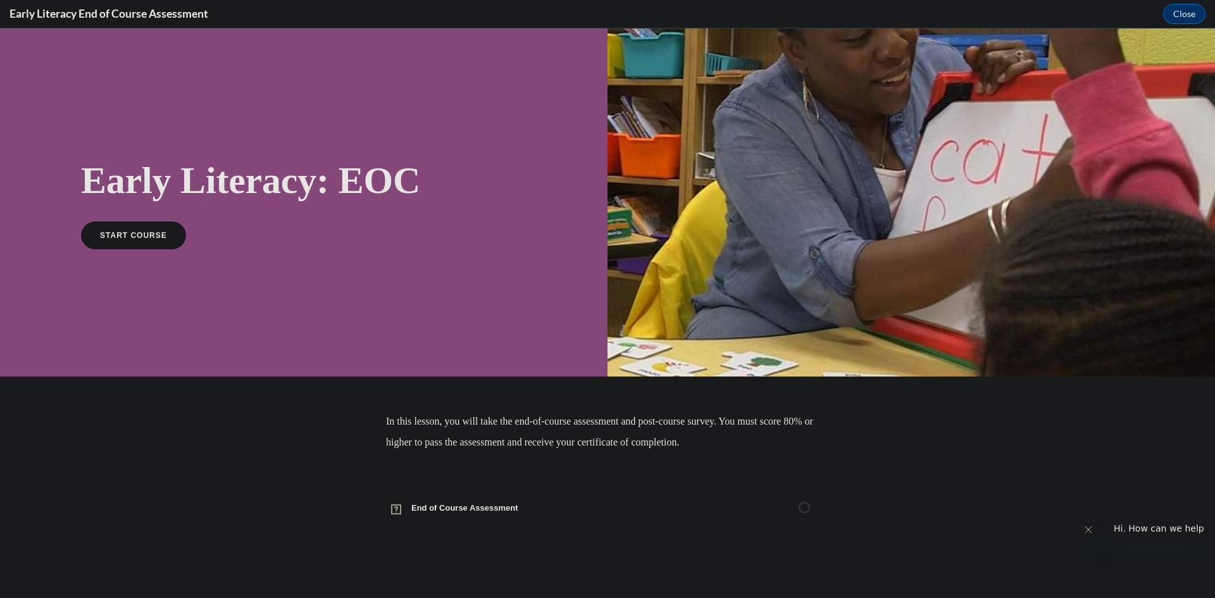
scroll to position [0, 0]
click at [134, 239] on span "START COURSE" at bounding box center [133, 234] width 70 height 9
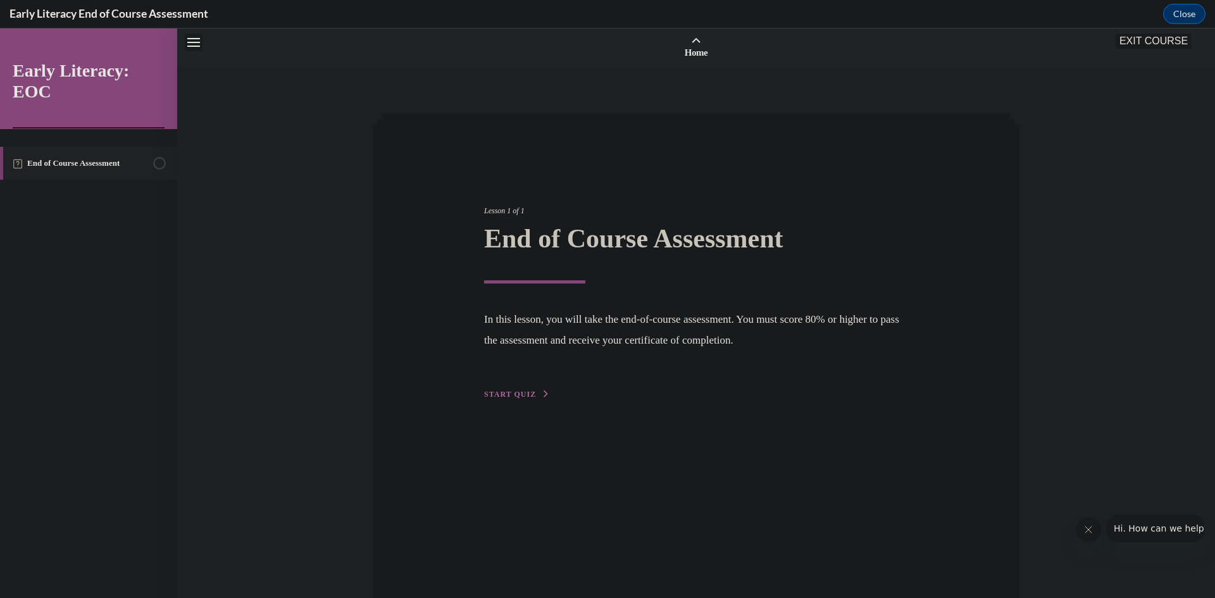
scroll to position [39, 0]
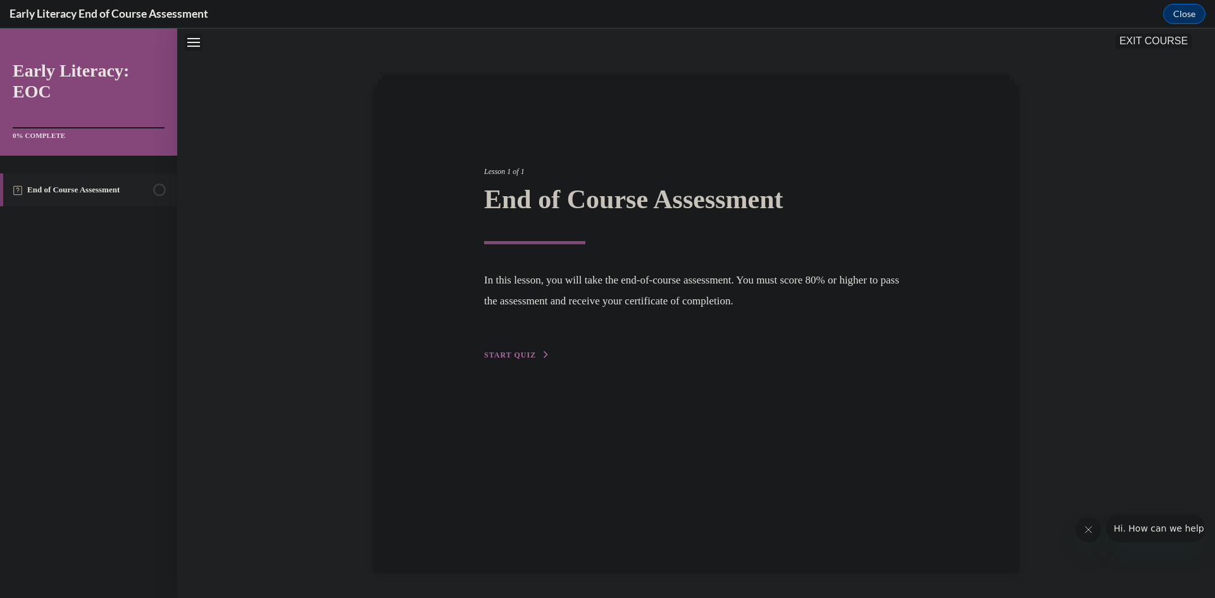
click at [509, 351] on span "START QUIZ" at bounding box center [510, 355] width 52 height 9
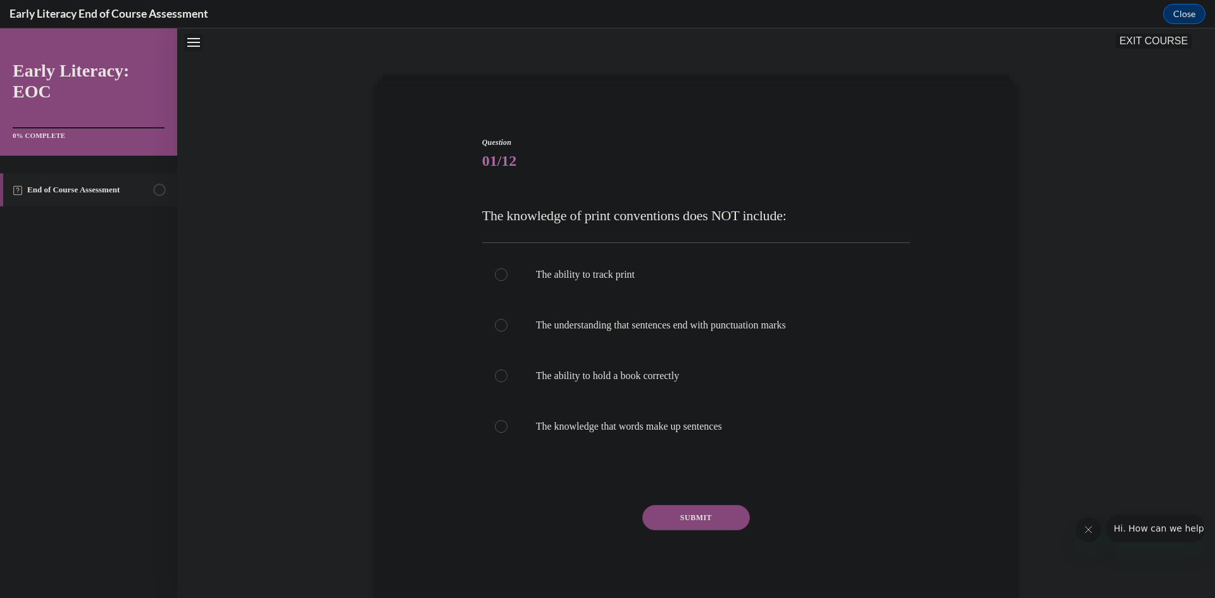
click at [467, 219] on div "Question 01/12 The knowledge of print conventions does NOT include: The ability…" at bounding box center [696, 354] width 652 height 510
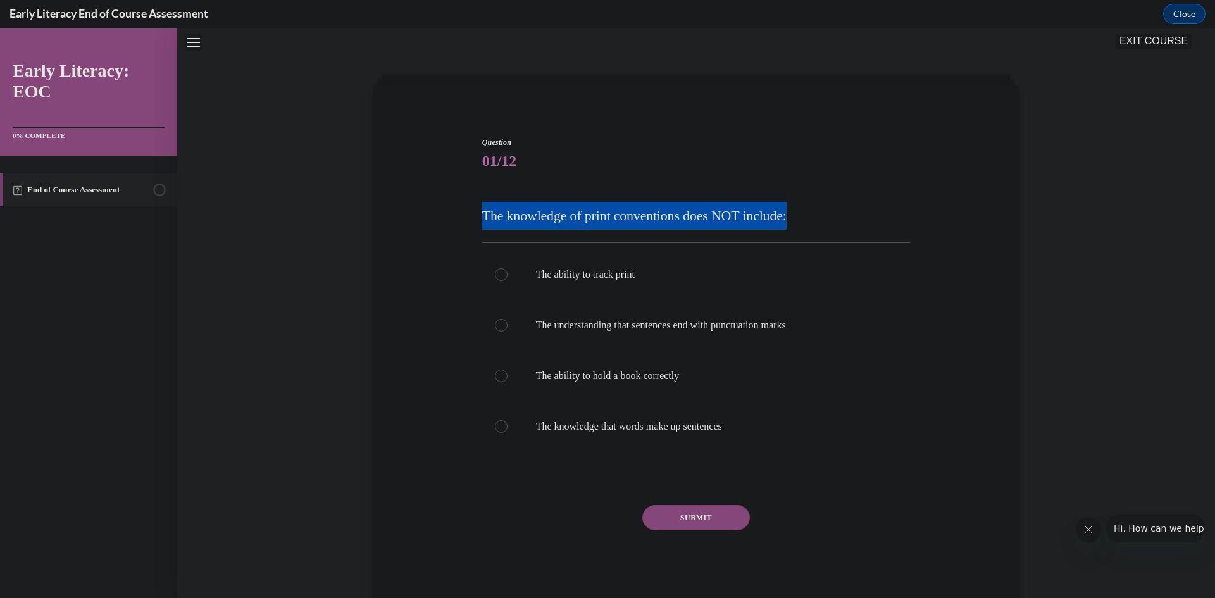
drag, startPoint x: 470, startPoint y: 216, endPoint x: 842, endPoint y: 208, distance: 371.6
click at [842, 208] on div "Question 01/12 The knowledge of print conventions does NOT include: The ability…" at bounding box center [696, 354] width 652 height 510
copy span "The knowledge of print conventions does NOT include:"
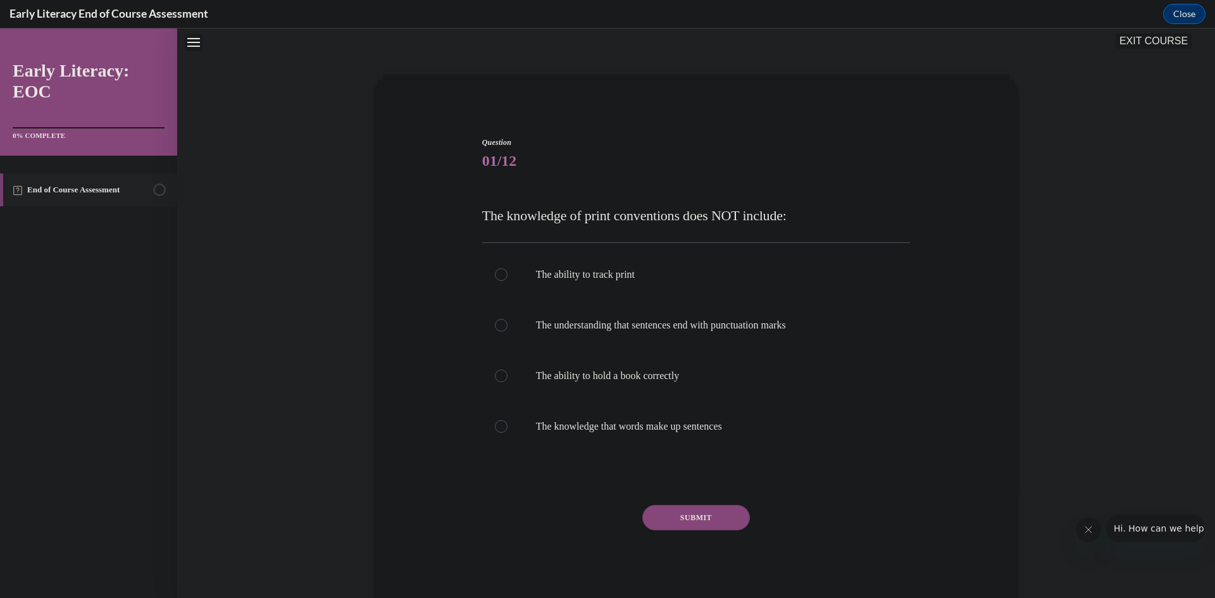
click at [712, 113] on div "Question 01/12 The knowledge of print conventions does NOT include: The ability…" at bounding box center [696, 354] width 652 height 510
click at [495, 375] on div at bounding box center [501, 376] width 13 height 13
click at [677, 520] on button "SUBMIT" at bounding box center [696, 517] width 108 height 25
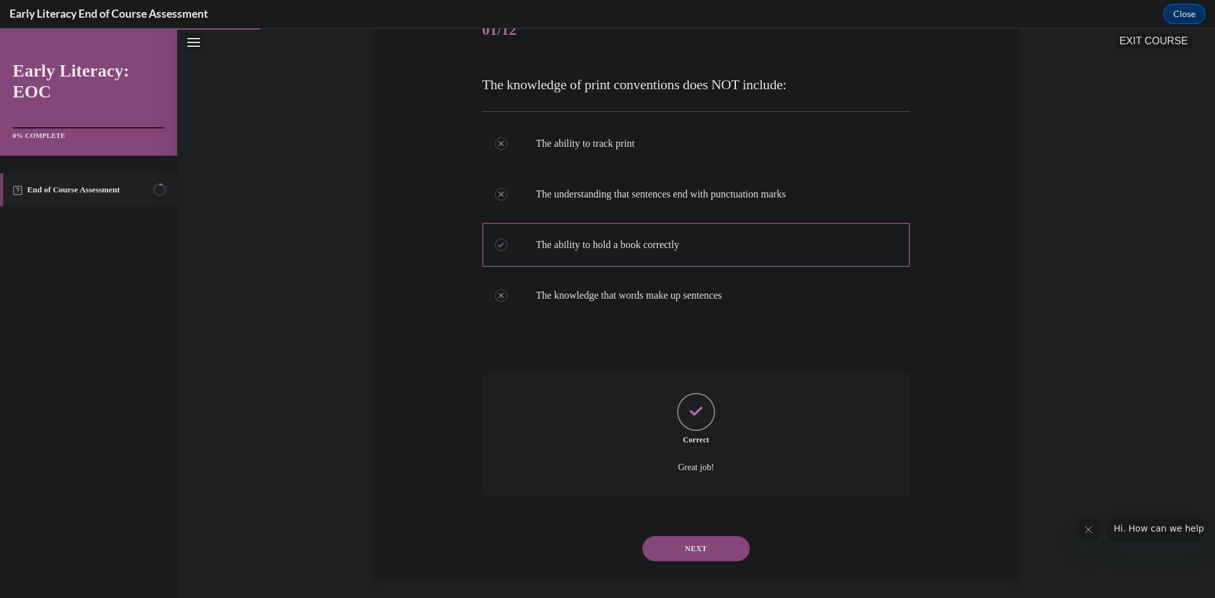
scroll to position [178, 0]
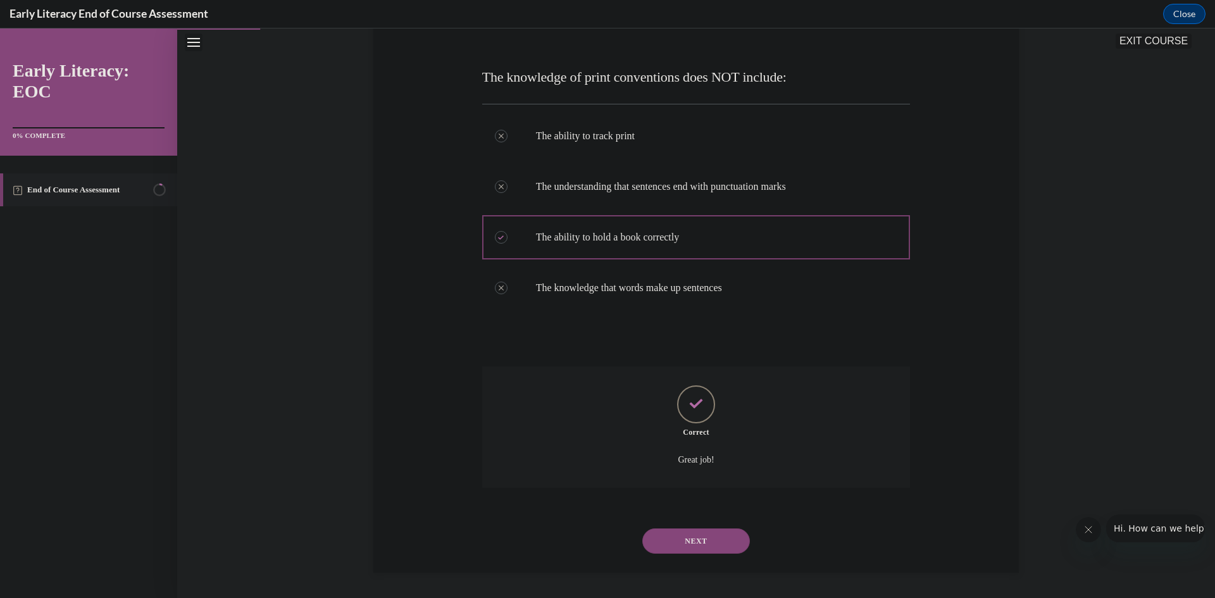
click at [699, 549] on button "NEXT" at bounding box center [696, 540] width 108 height 25
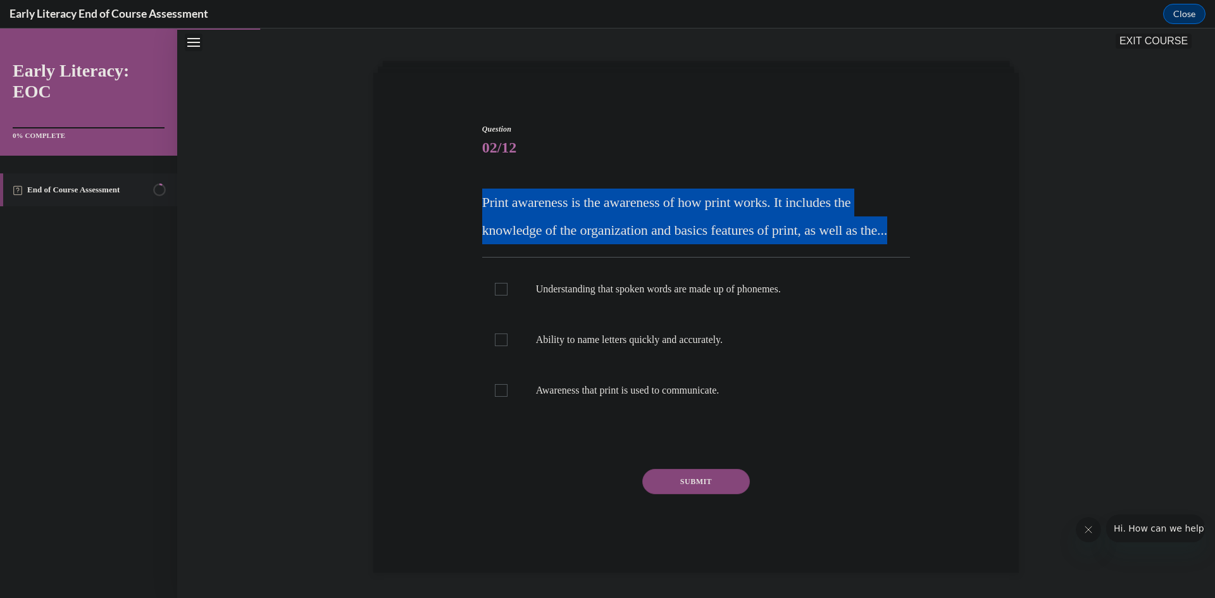
drag, startPoint x: 472, startPoint y: 167, endPoint x: 869, endPoint y: 237, distance: 403.0
click at [869, 237] on div "Question 02/12 Print awareness is the awareness of how print works. It includes…" at bounding box center [696, 328] width 652 height 487
copy span "Print awareness is the awareness of how print works. It includes the knowledge …"
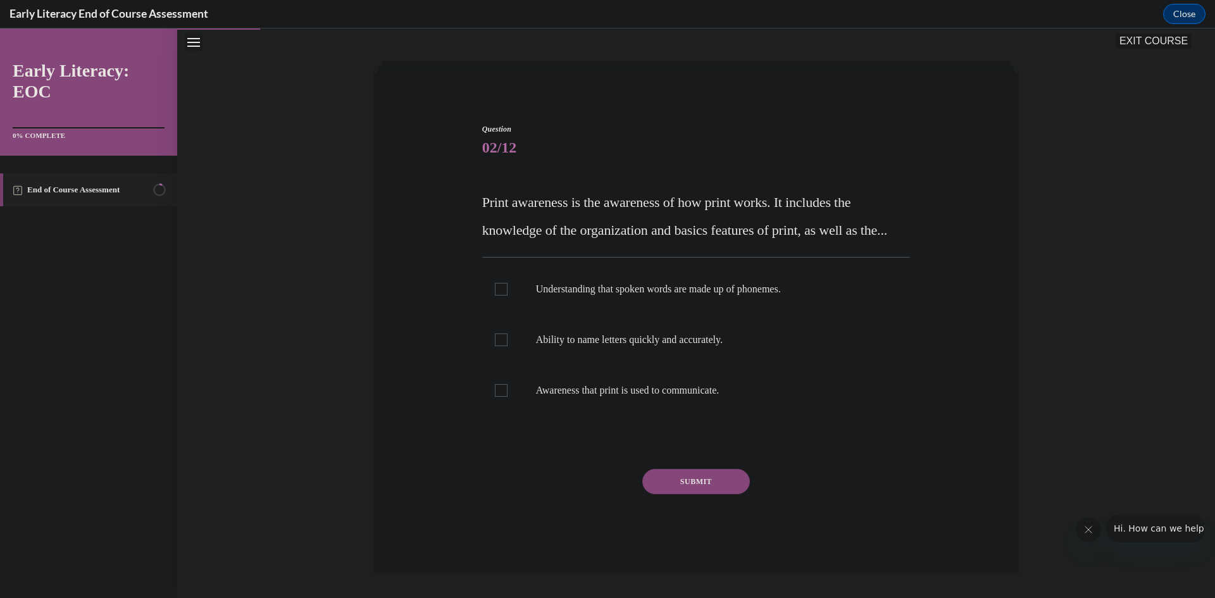
click at [427, 292] on div "Question 02/12 Print awareness is the awareness of how print works. It includes…" at bounding box center [696, 328] width 652 height 487
click at [499, 389] on div at bounding box center [501, 390] width 13 height 13
click at [682, 478] on button "SUBMIT" at bounding box center [696, 481] width 108 height 25
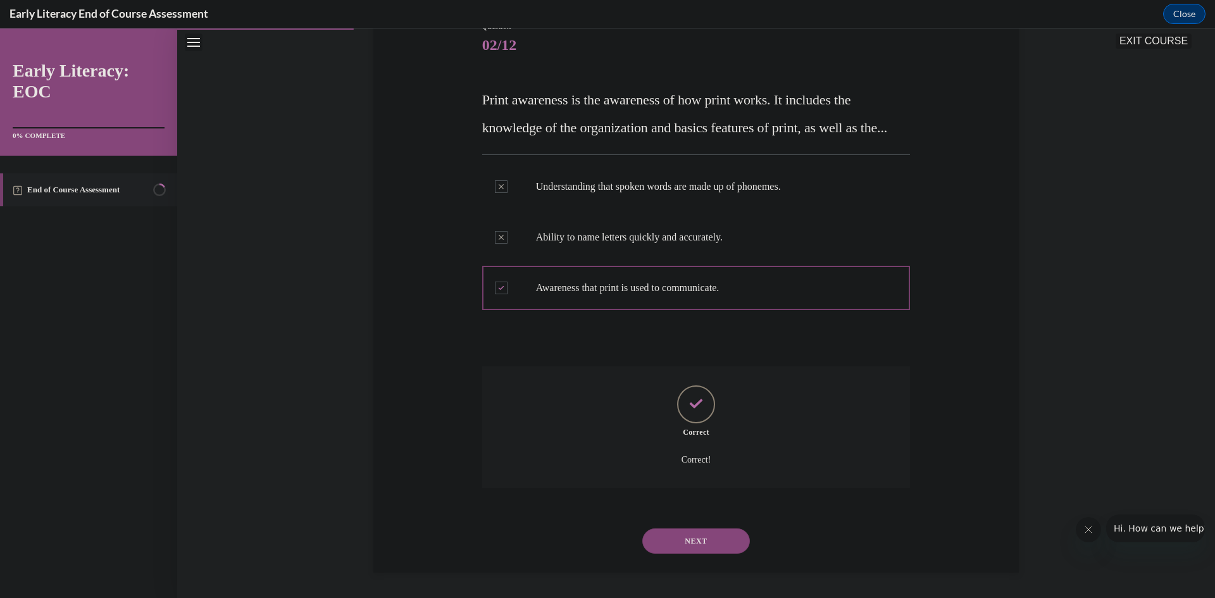
scroll to position [183, 0]
click at [718, 547] on button "NEXT" at bounding box center [696, 540] width 108 height 25
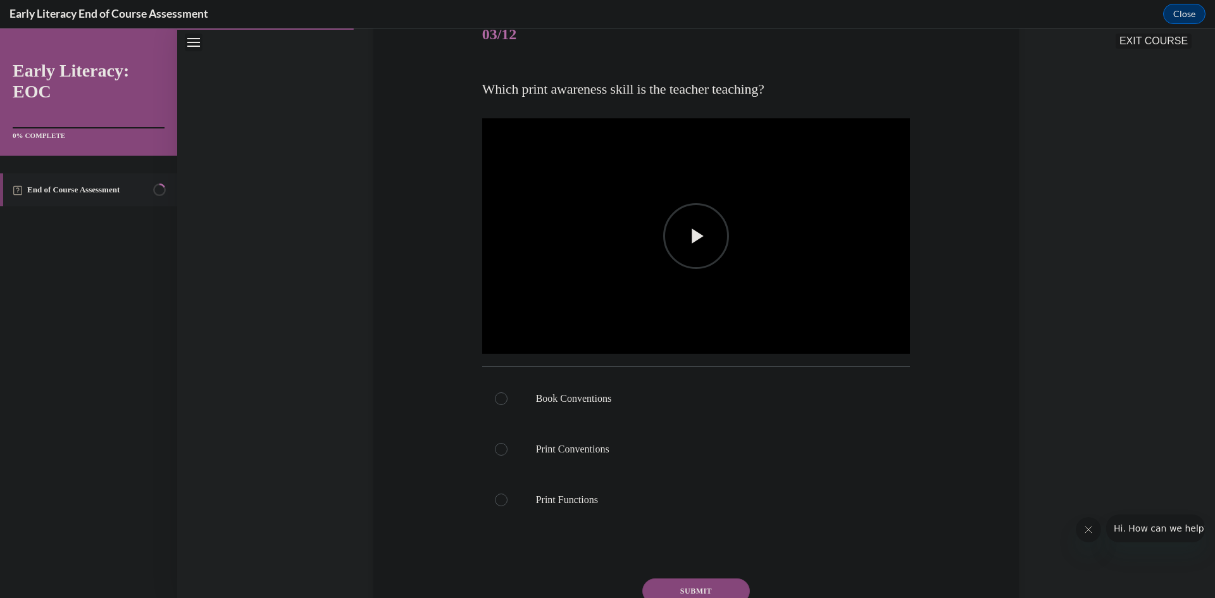
scroll to position [167, 0]
click at [496, 402] on div at bounding box center [501, 397] width 13 height 13
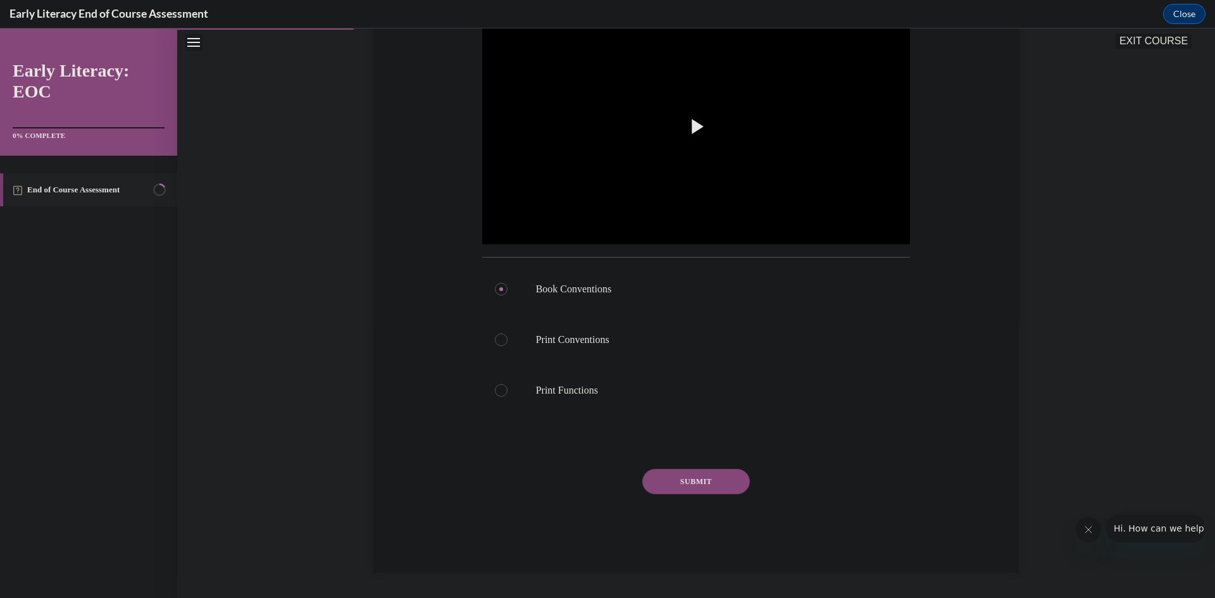
click at [686, 484] on button "SUBMIT" at bounding box center [696, 481] width 108 height 25
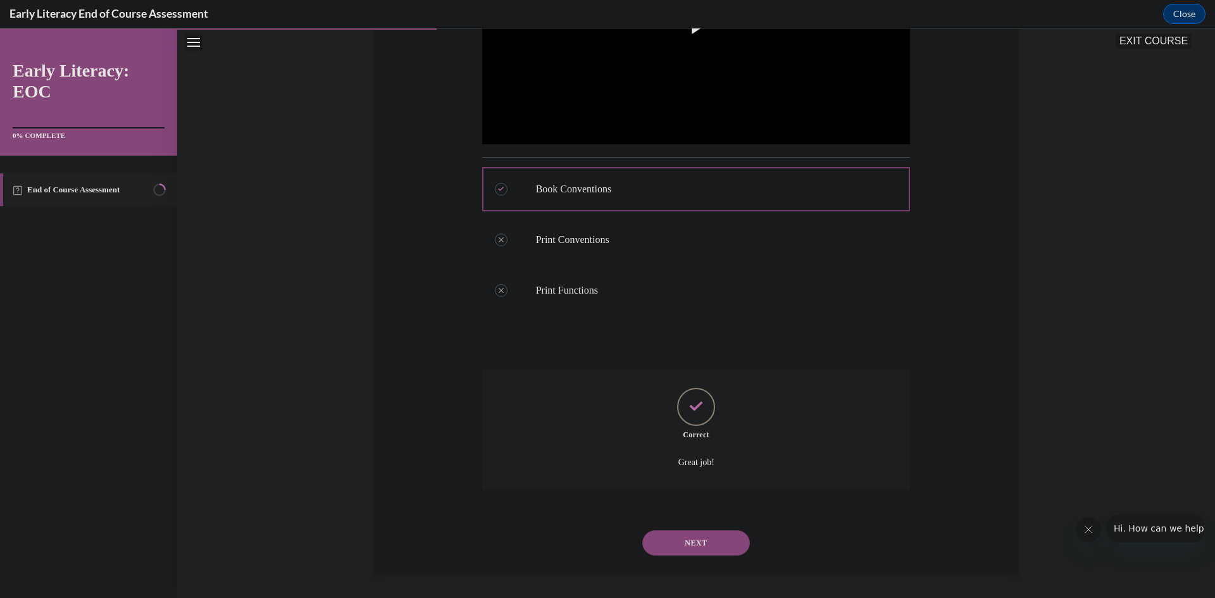
scroll to position [377, 0]
click at [708, 538] on button "NEXT" at bounding box center [696, 540] width 108 height 25
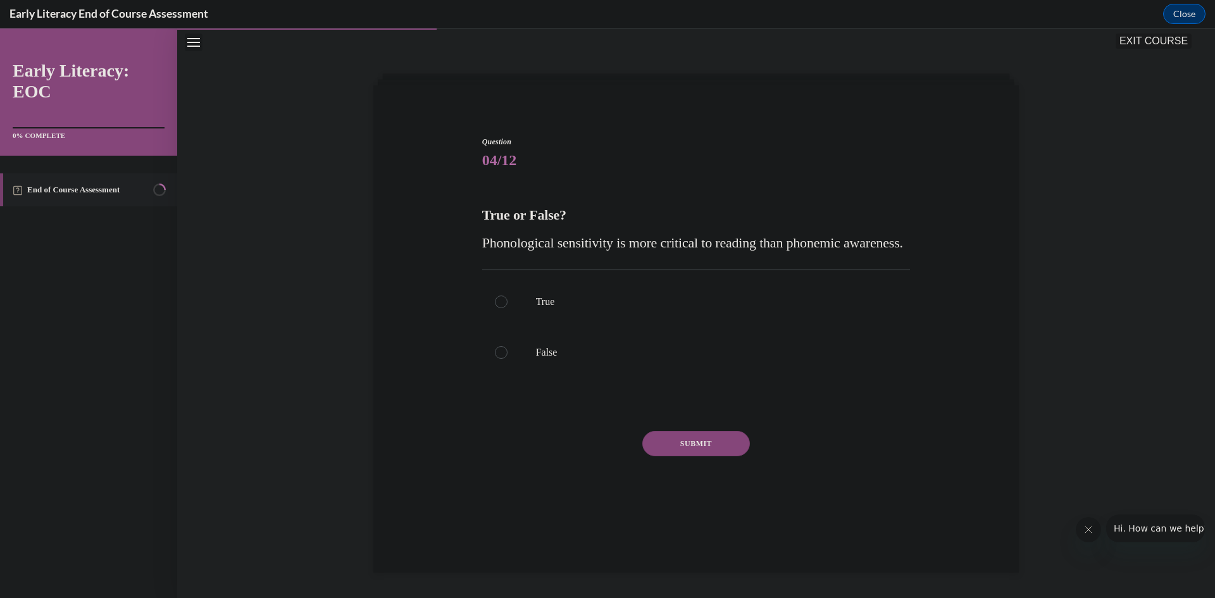
scroll to position [40, 0]
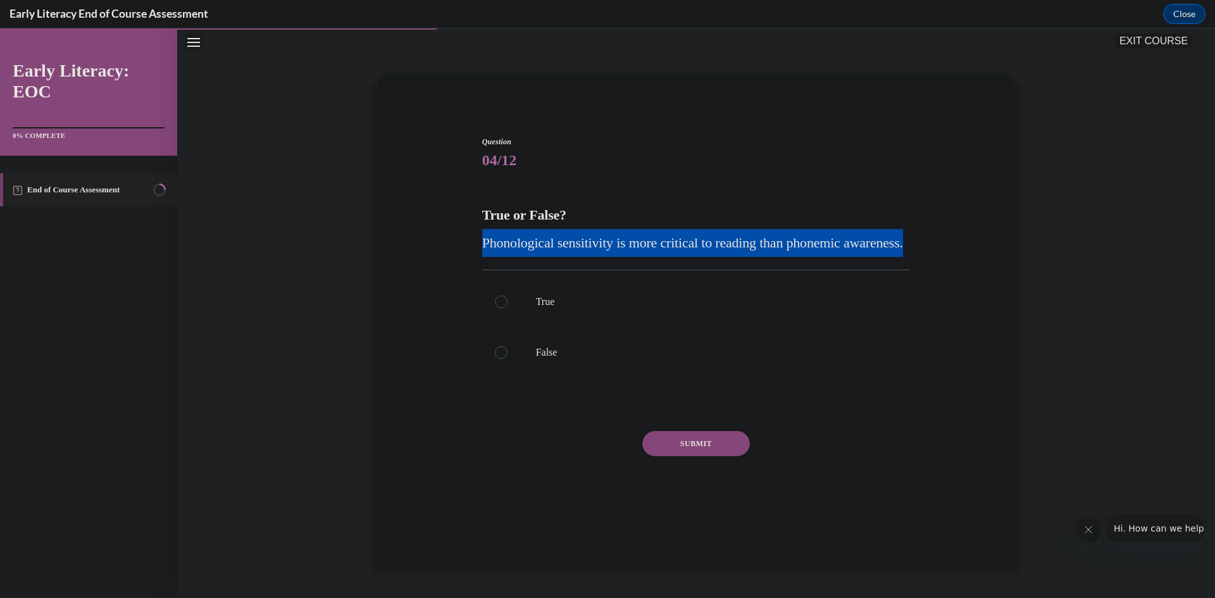
drag, startPoint x: 470, startPoint y: 246, endPoint x: 717, endPoint y: 266, distance: 247.7
click at [717, 266] on div "Question 04/12 True or False? Phonological sensitivity is more critical to read…" at bounding box center [696, 316] width 652 height 437
copy span "Phonological sensitivity is more critical to reading than phonemic awareness."
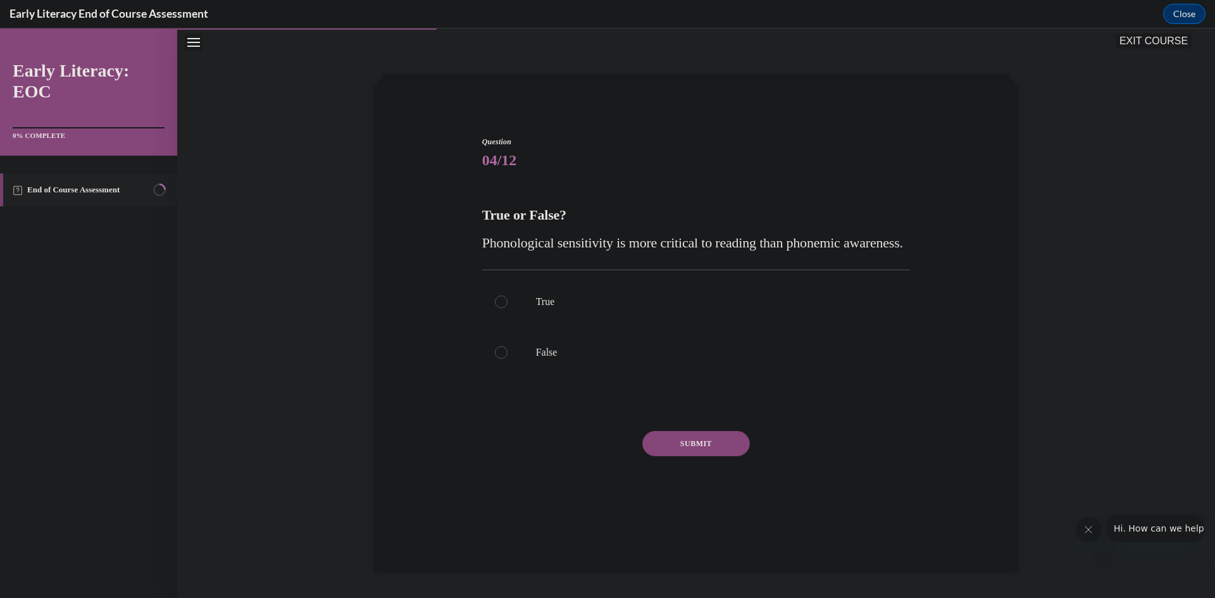
click at [584, 182] on div "Question 04/12 True or False? Phonological sensitivity is more critical to read…" at bounding box center [696, 335] width 428 height 399
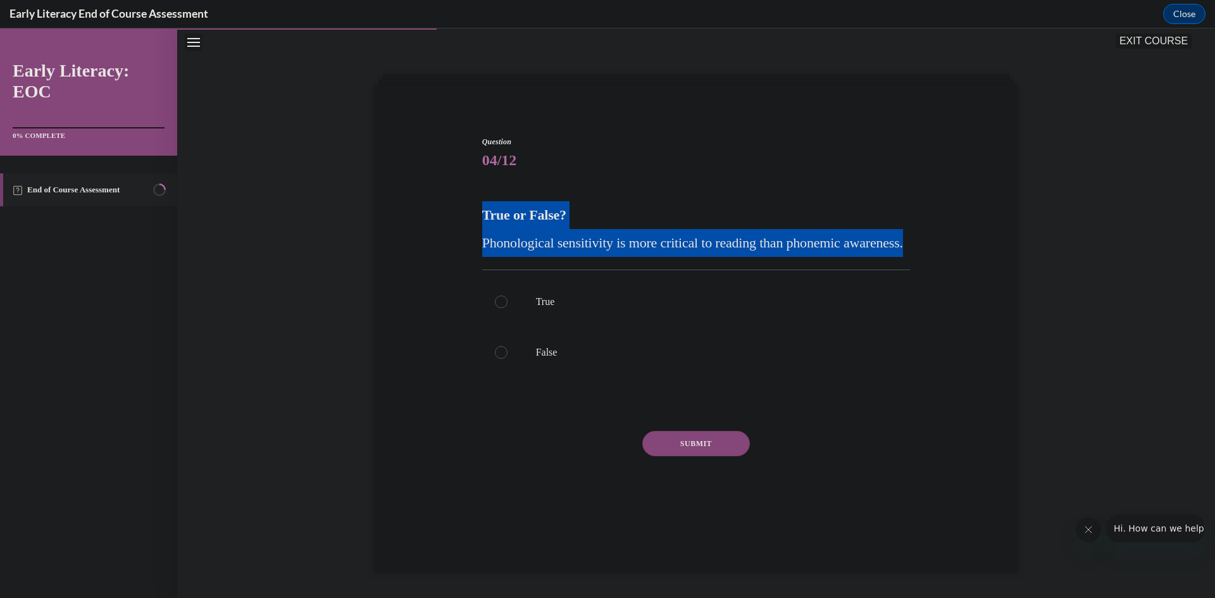
drag, startPoint x: 487, startPoint y: 216, endPoint x: 630, endPoint y: 275, distance: 154.9
click at [630, 275] on div "Question 04/12 True or False? Phonological sensitivity is more critical to read…" at bounding box center [696, 316] width 652 height 437
copy div "True or False? Phonological sensitivity is more critical to reading than phonem…"
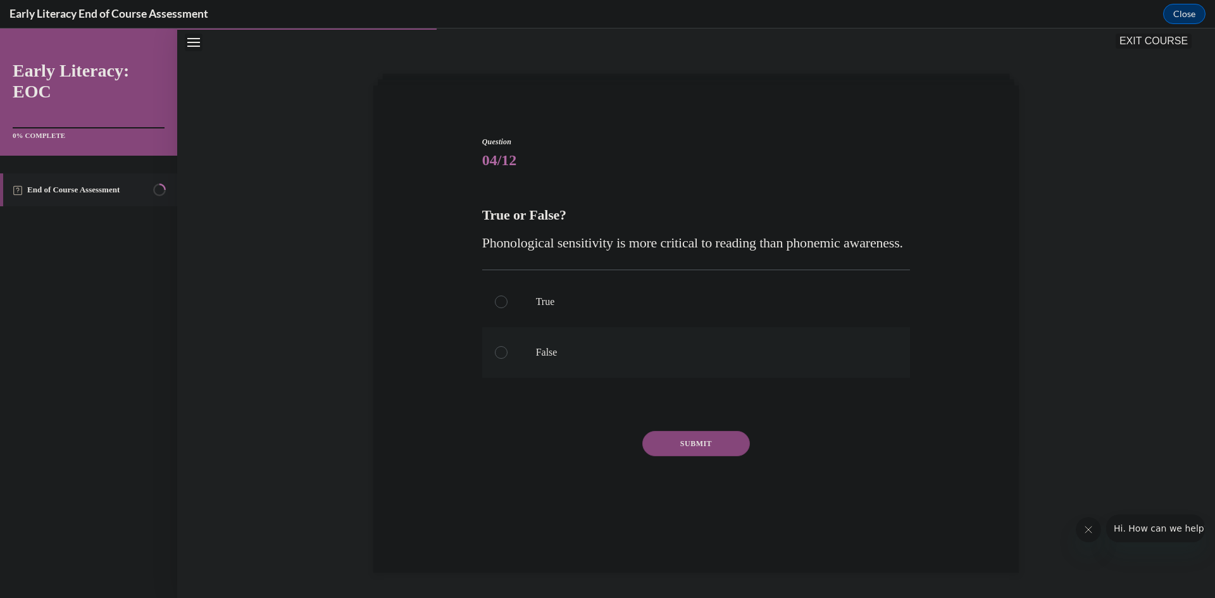
click at [501, 359] on div at bounding box center [501, 352] width 13 height 13
click at [700, 456] on button "SUBMIT" at bounding box center [696, 443] width 108 height 25
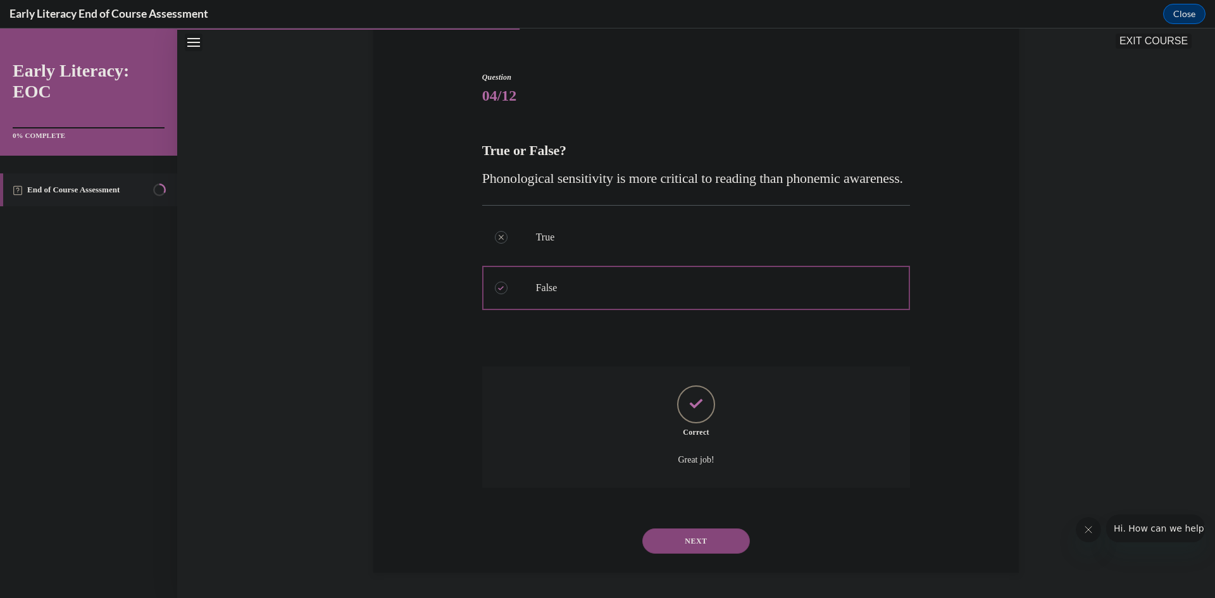
scroll to position [132, 0]
click at [699, 541] on button "NEXT" at bounding box center [696, 540] width 108 height 25
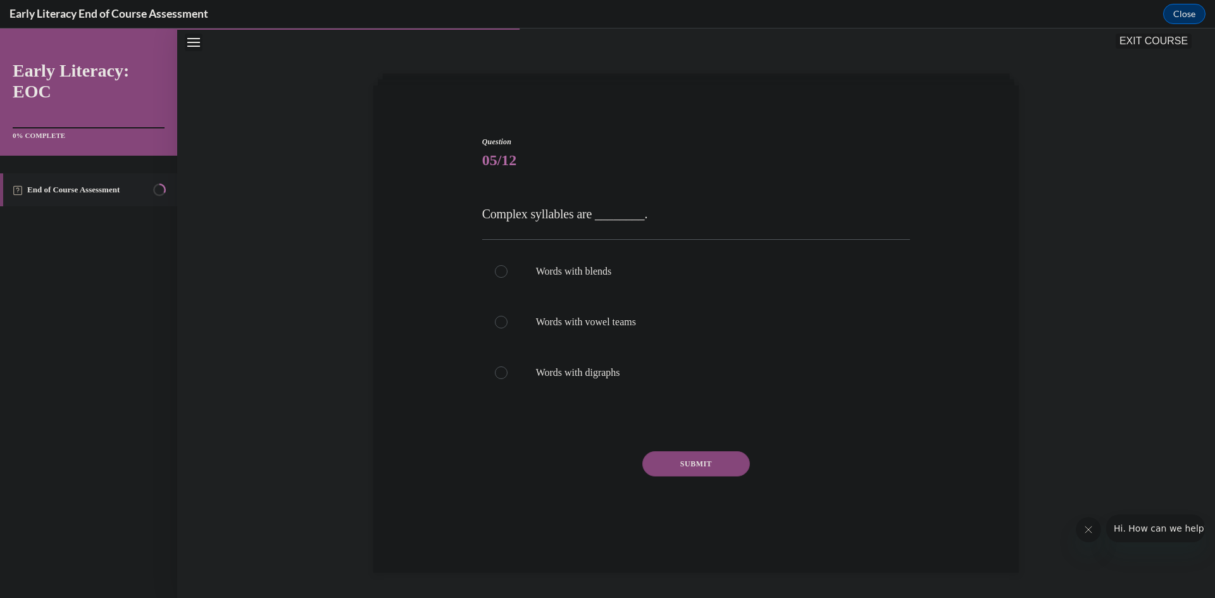
scroll to position [40, 0]
drag, startPoint x: 475, startPoint y: 211, endPoint x: 677, endPoint y: 221, distance: 202.2
click at [677, 221] on div "Question 05/12 Complex syllables are ________. Words with blends Words with vow…" at bounding box center [696, 336] width 435 height 438
copy span "Complex syllables are ________."
click at [941, 201] on div "Question 05/12 Complex syllables are ________. Words with blends Words with vow…" at bounding box center [696, 326] width 652 height 457
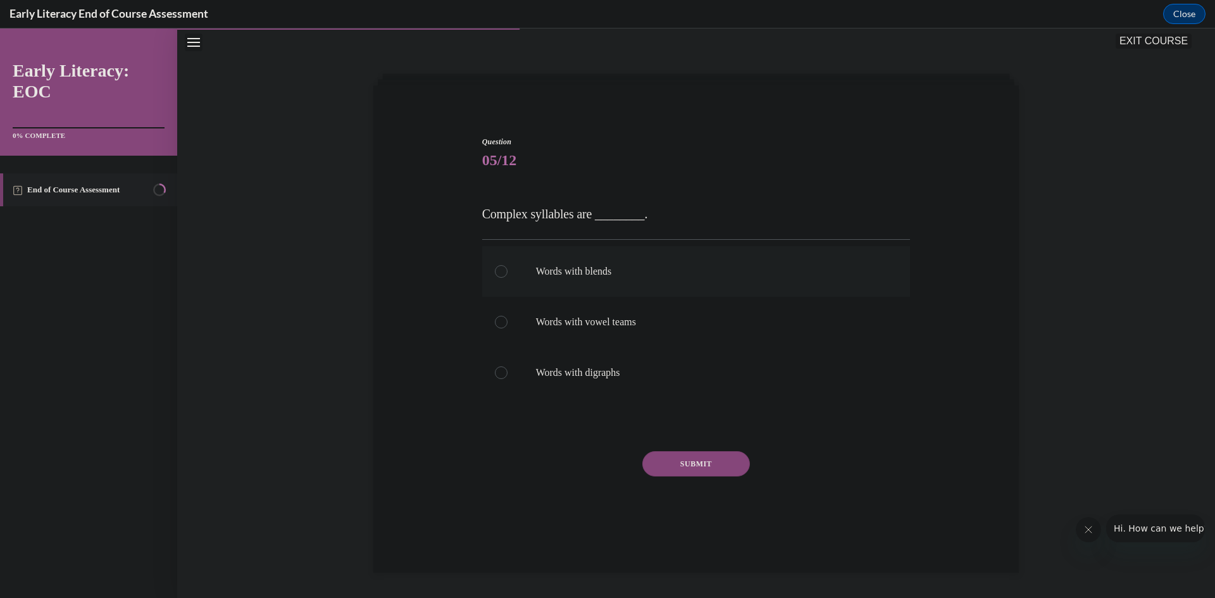
click at [487, 261] on div at bounding box center [696, 271] width 428 height 51
click at [668, 461] on button "SUBMIT" at bounding box center [696, 463] width 108 height 25
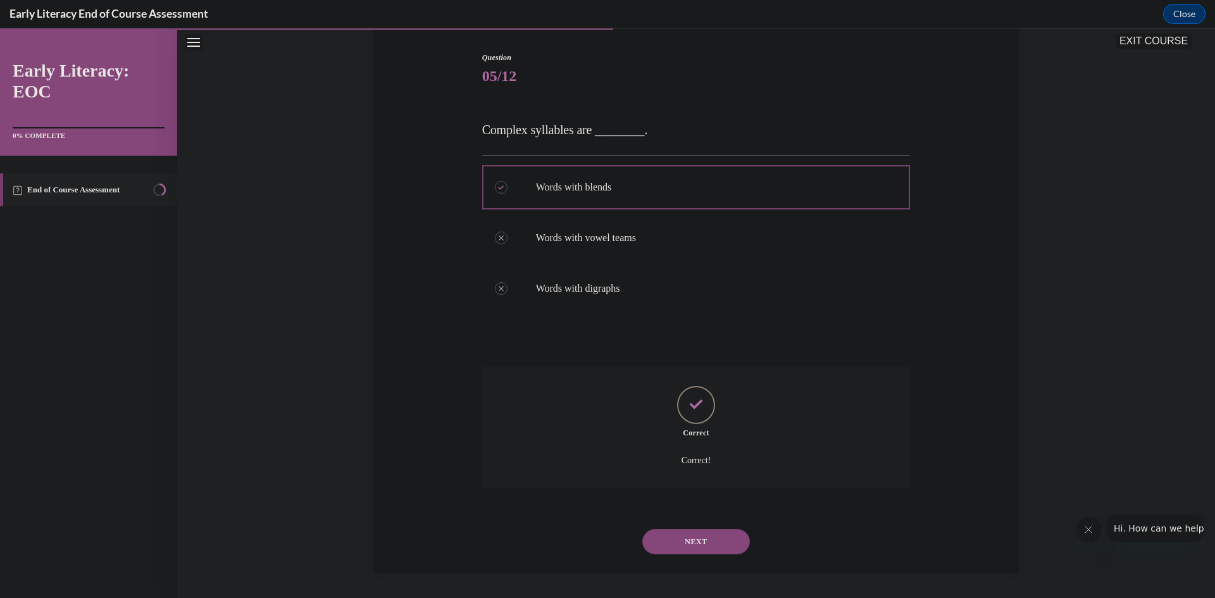
scroll to position [125, 0]
click at [703, 539] on button "NEXT" at bounding box center [696, 540] width 108 height 25
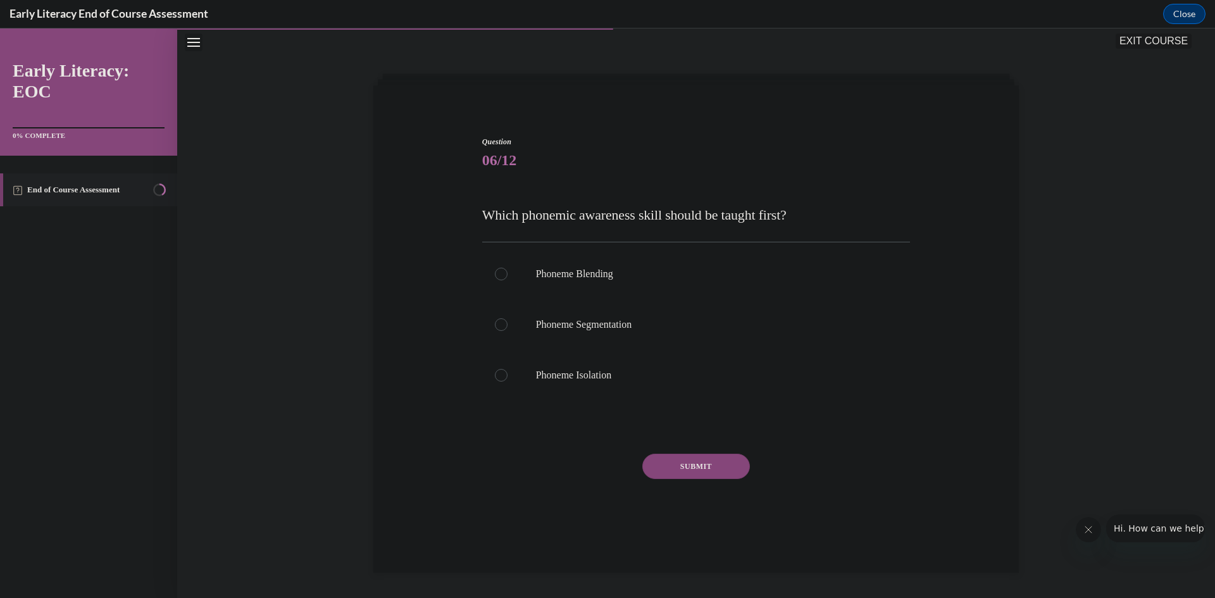
scroll to position [40, 0]
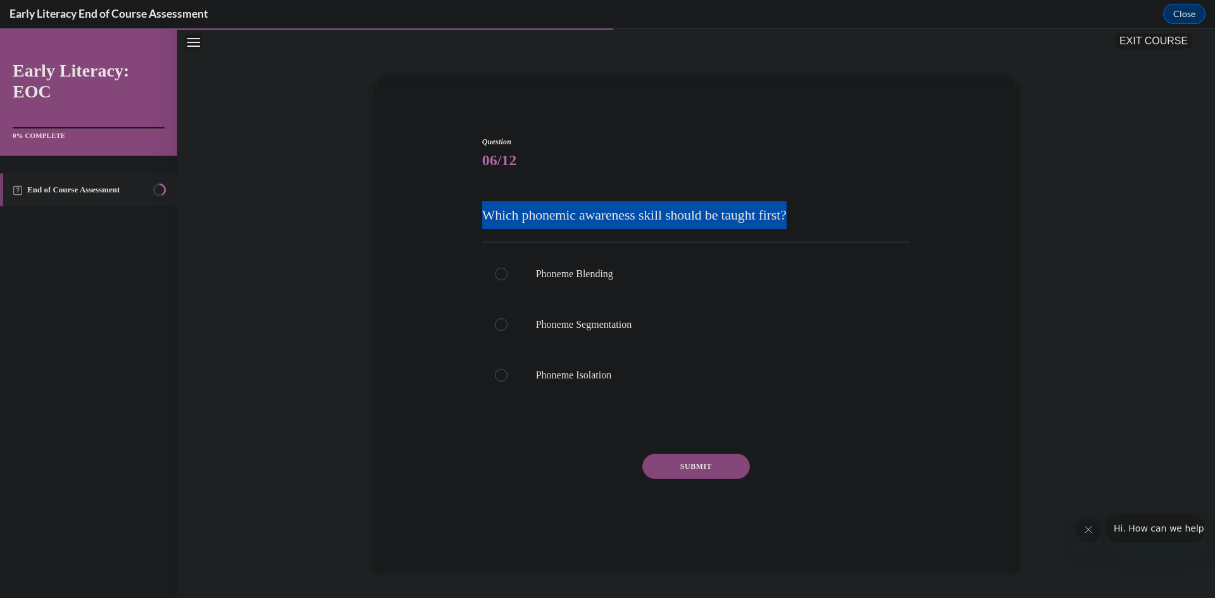
drag, startPoint x: 465, startPoint y: 205, endPoint x: 812, endPoint y: 216, distance: 347.7
click at [812, 216] on div "Question 06/12 Which phonemic awareness skill should be taught first? Phoneme B…" at bounding box center [696, 327] width 652 height 459
copy span "Which phonemic awareness skill should be taught first?"
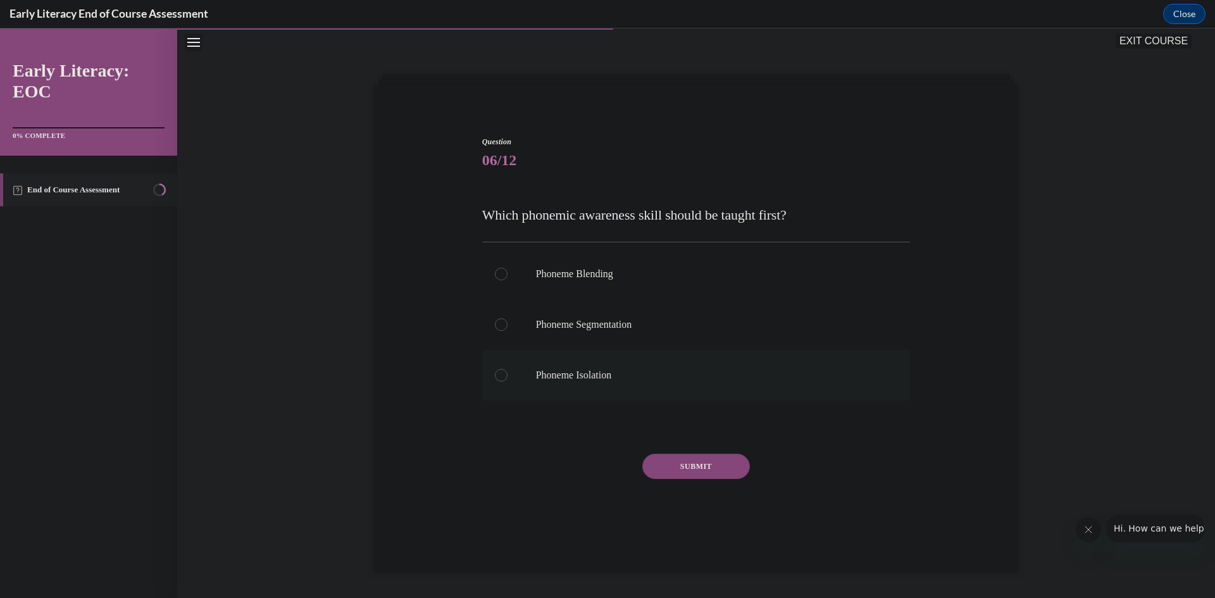
click at [485, 382] on div at bounding box center [696, 375] width 428 height 51
click at [699, 467] on button "SUBMIT" at bounding box center [696, 466] width 108 height 25
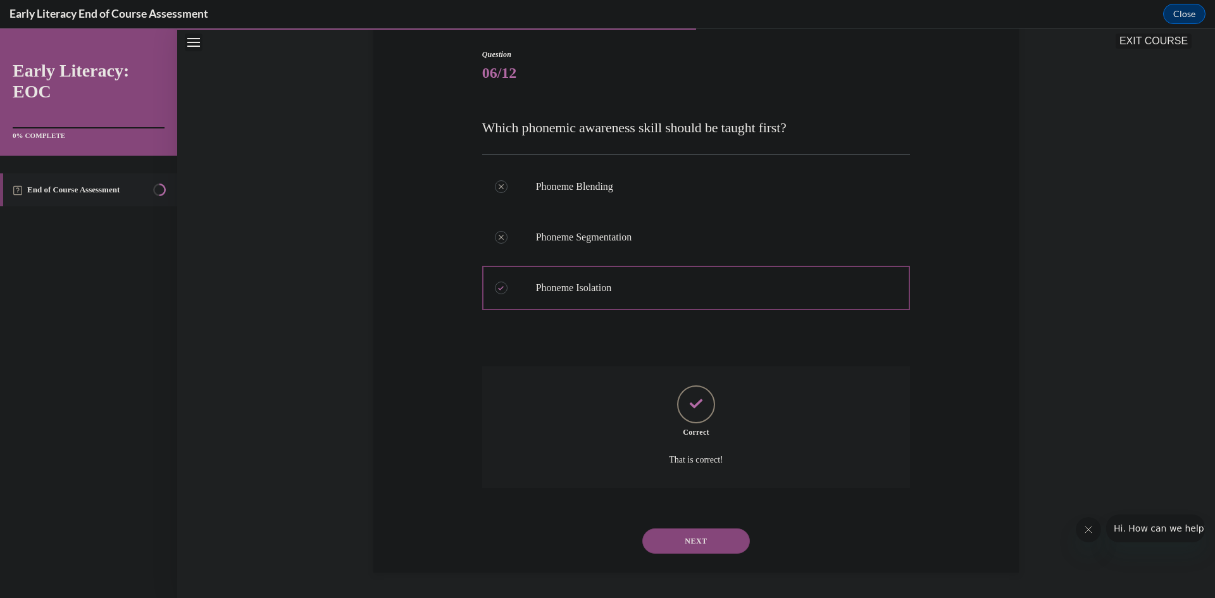
click at [706, 539] on button "NEXT" at bounding box center [696, 540] width 108 height 25
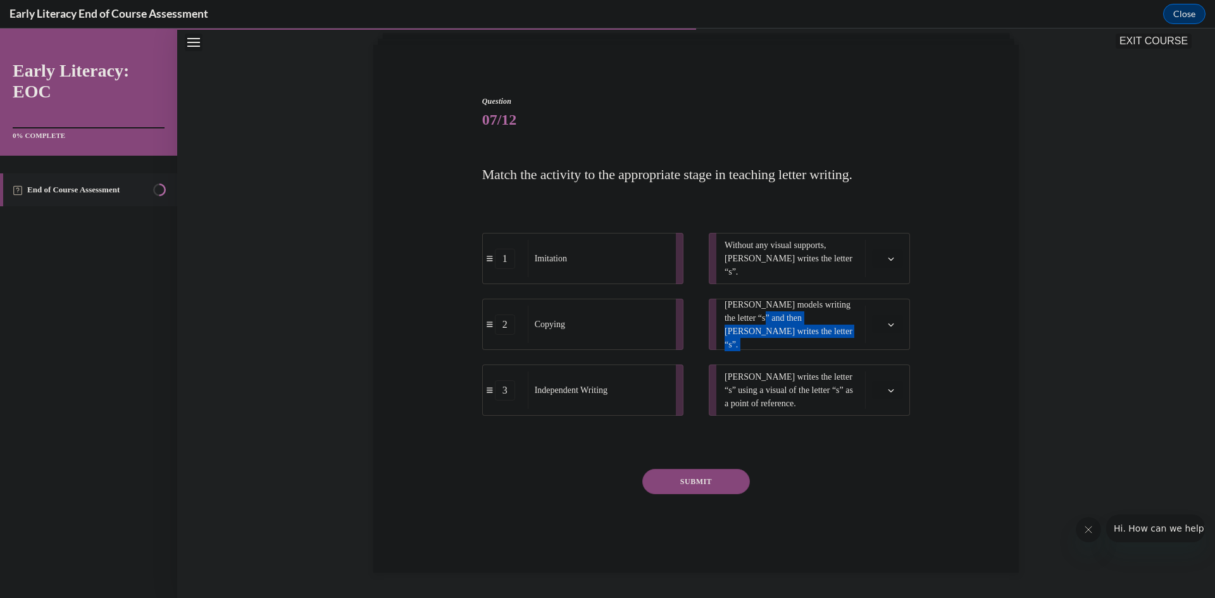
drag, startPoint x: 752, startPoint y: 331, endPoint x: 709, endPoint y: 337, distance: 43.4
click at [709, 337] on li "Mr. Brown models writing the letter “s” and then Tina writes the letter “s”." at bounding box center [809, 324] width 201 height 51
click at [888, 323] on icon "button" at bounding box center [891, 325] width 6 height 6
click at [882, 403] on div "2" at bounding box center [882, 403] width 32 height 25
click at [888, 325] on icon "button" at bounding box center [891, 325] width 6 height 6
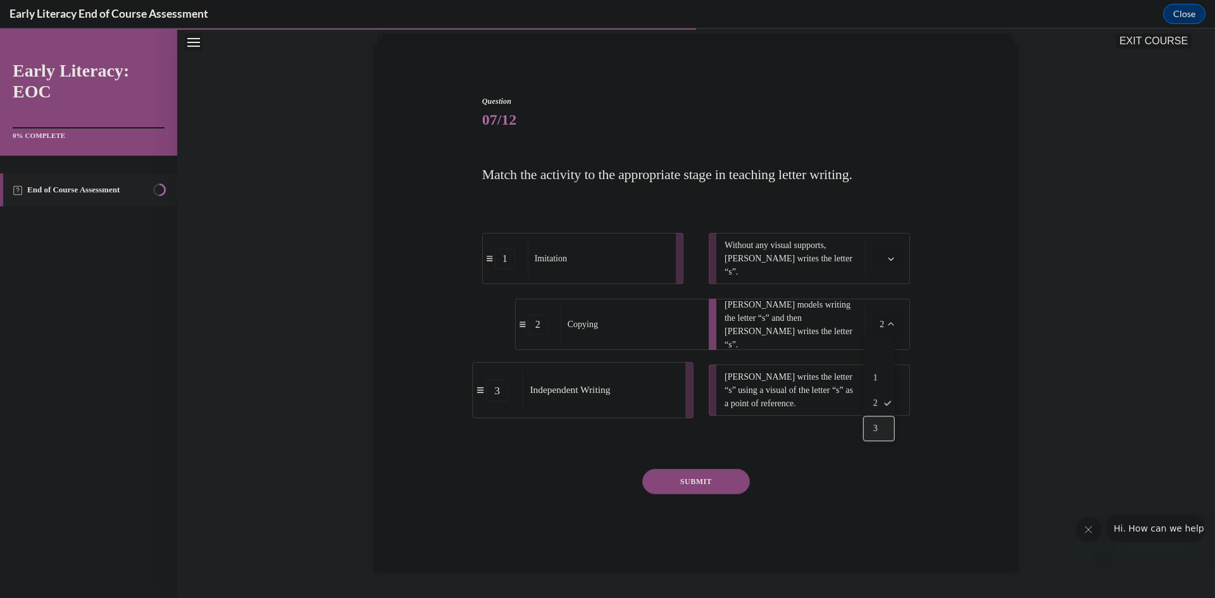
click at [882, 425] on div "3" at bounding box center [879, 428] width 32 height 25
click at [889, 260] on icon "button" at bounding box center [892, 259] width 6 height 3
click at [880, 365] on span "3" at bounding box center [878, 363] width 4 height 10
click at [891, 328] on span "button" at bounding box center [891, 324] width 9 height 9
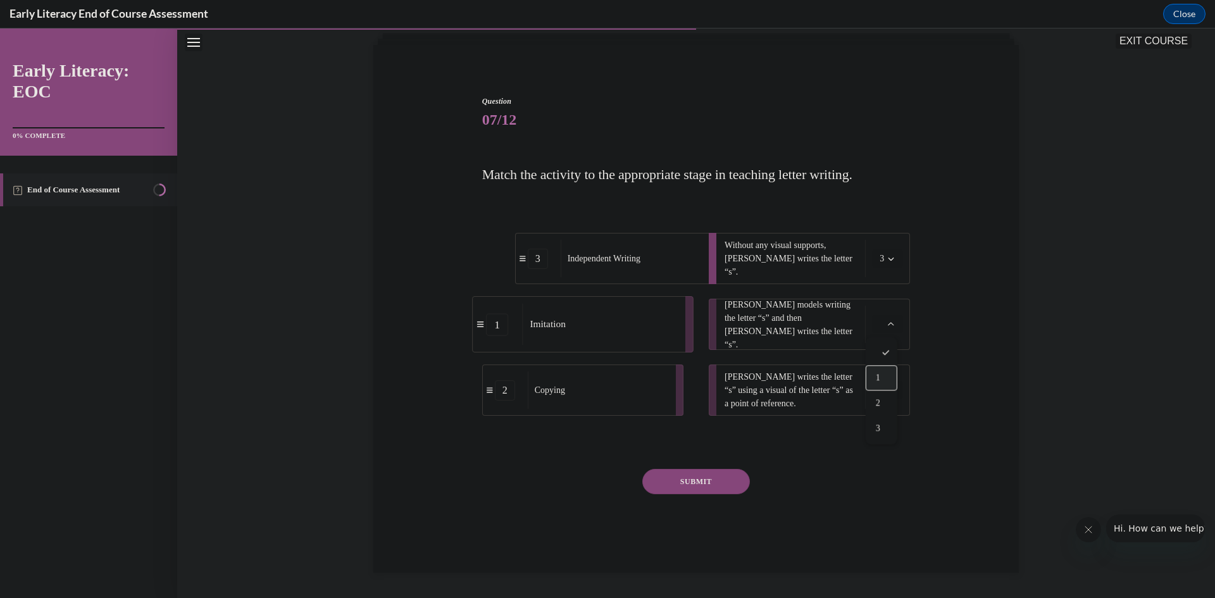
click at [889, 376] on div "1" at bounding box center [882, 377] width 32 height 25
click at [889, 381] on button "button" at bounding box center [887, 390] width 31 height 19
click at [882, 462] on div "2" at bounding box center [882, 468] width 32 height 25
click at [719, 482] on button "SUBMIT" at bounding box center [696, 481] width 108 height 25
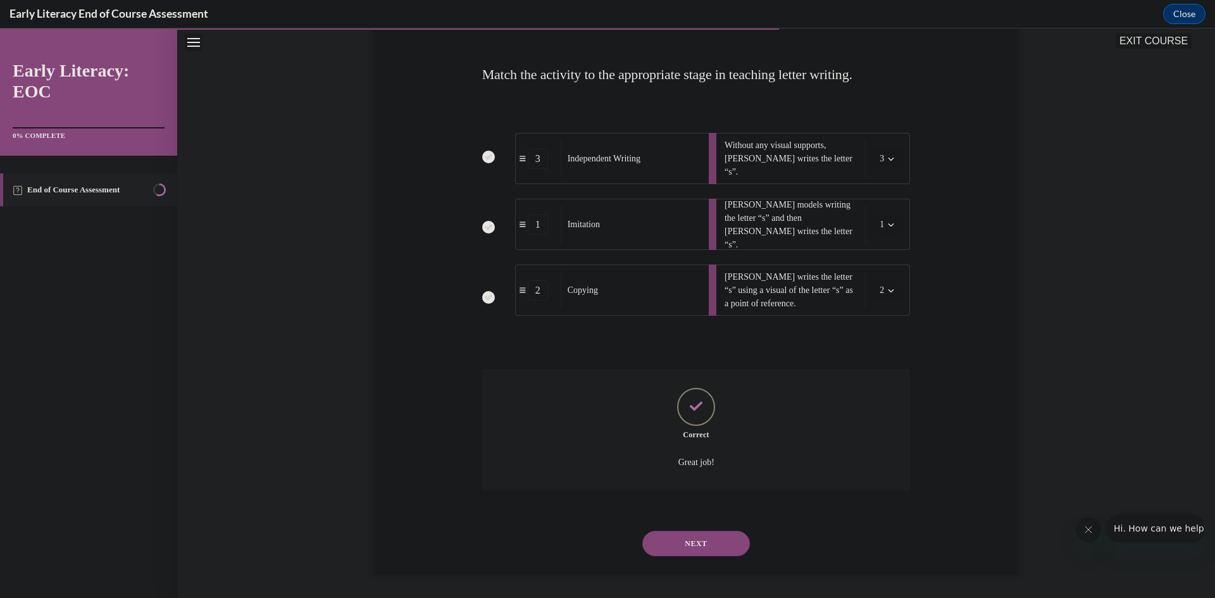
scroll to position [183, 0]
click at [715, 544] on button "NEXT" at bounding box center [696, 540] width 108 height 25
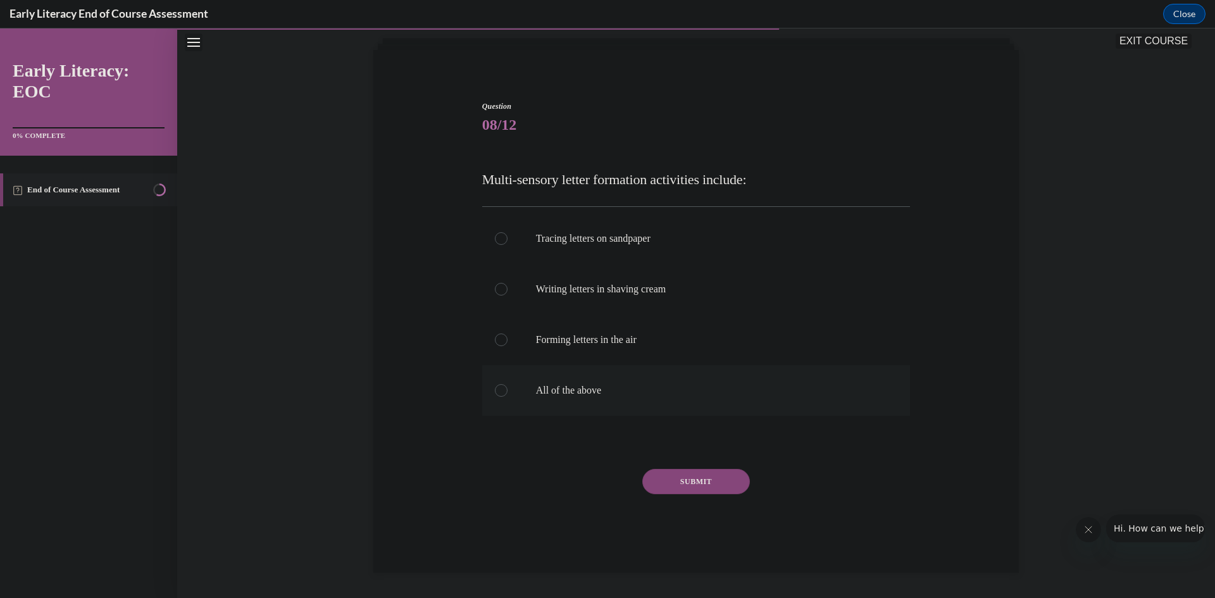
click at [490, 385] on div at bounding box center [696, 390] width 428 height 51
click at [709, 492] on button "SUBMIT" at bounding box center [696, 481] width 108 height 25
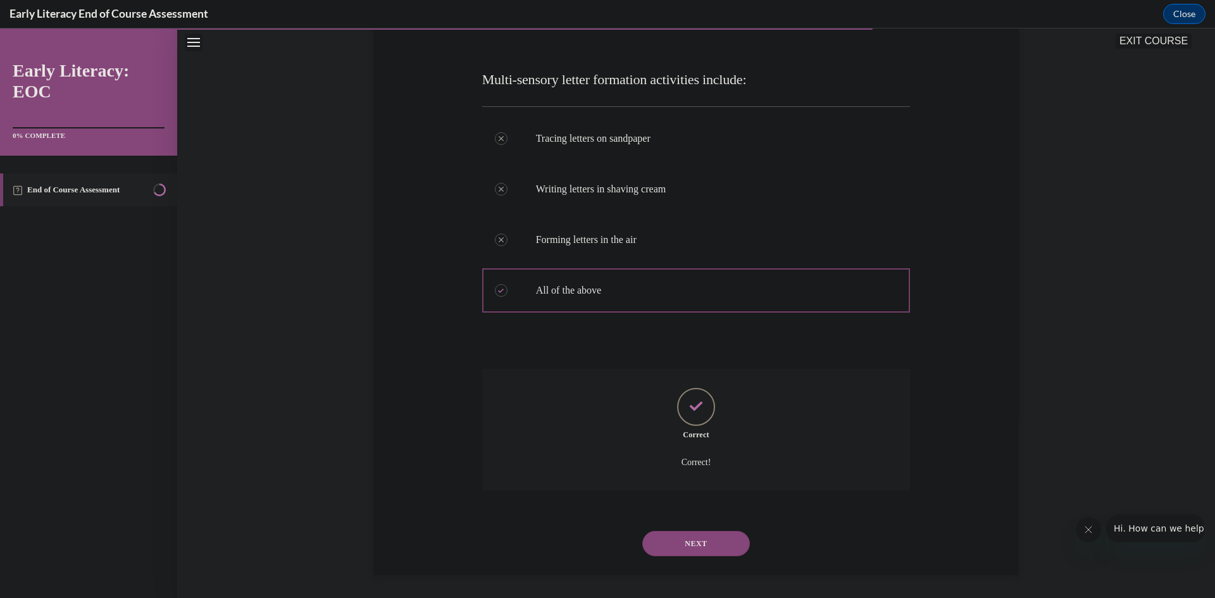
scroll to position [178, 0]
click at [672, 539] on button "NEXT" at bounding box center [696, 540] width 108 height 25
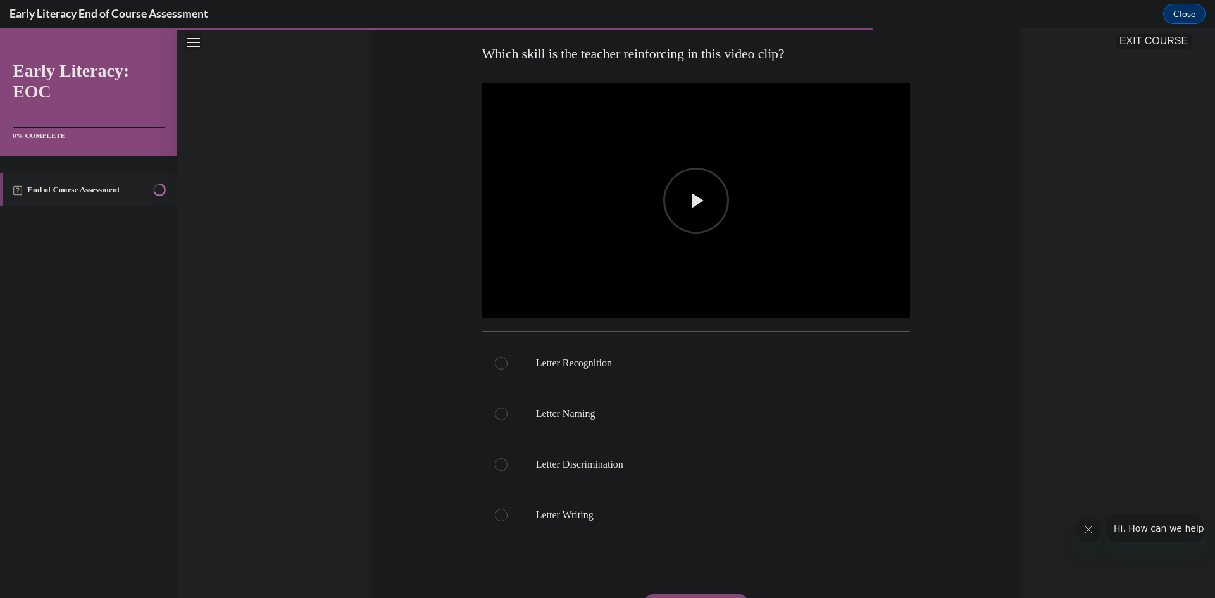
scroll to position [206, 0]
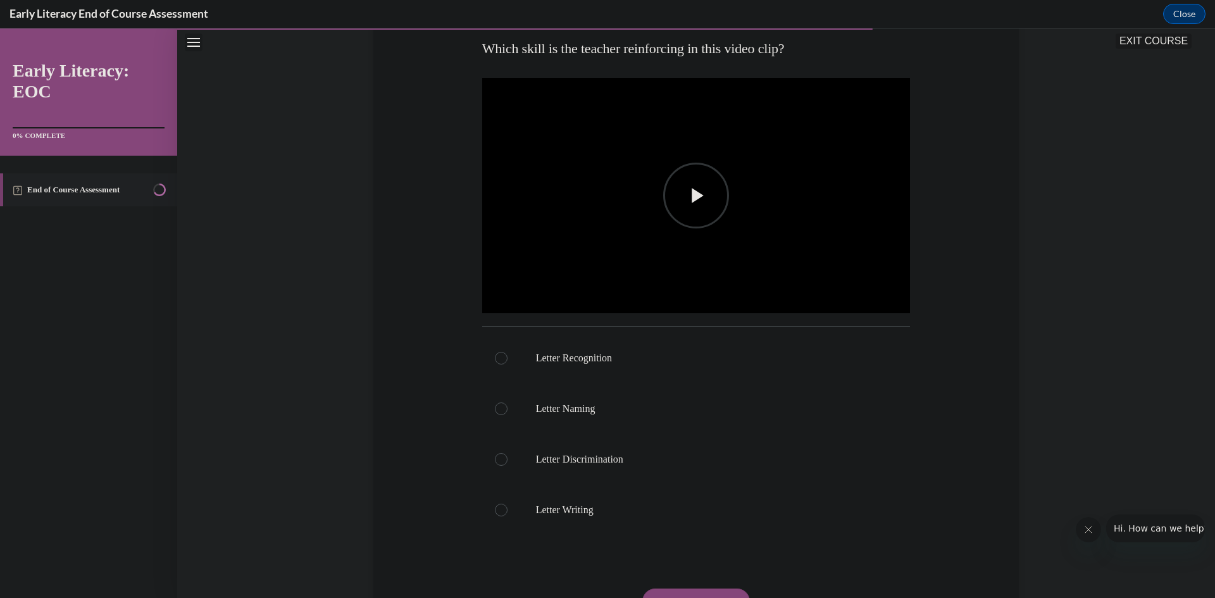
click at [696, 196] on span "Video player" at bounding box center [696, 196] width 0 height 0
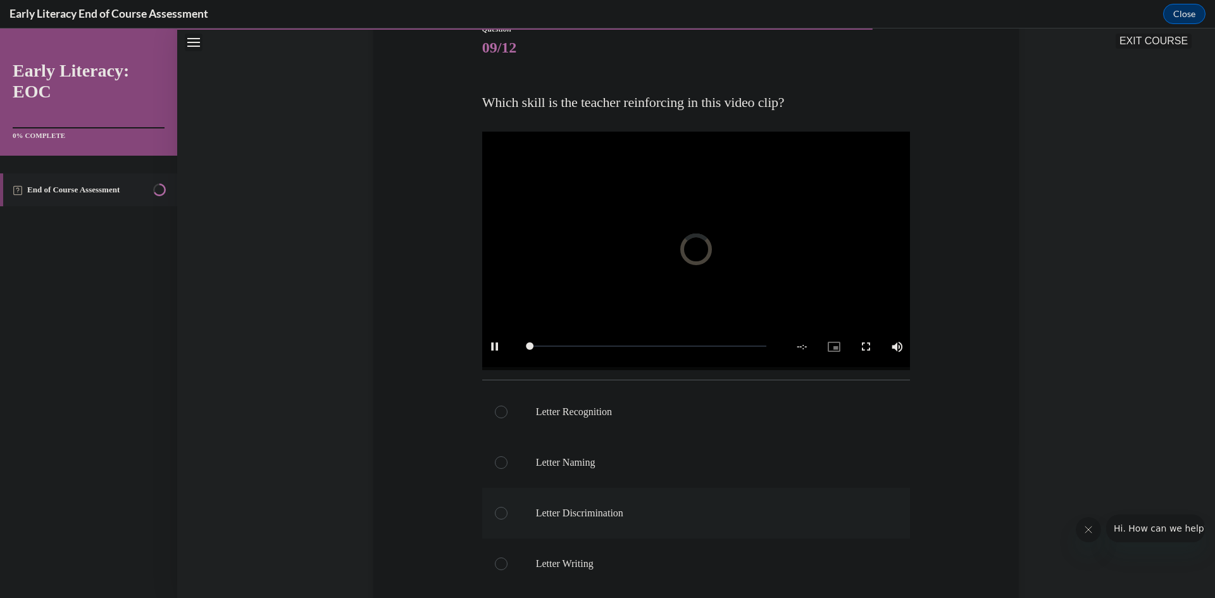
scroll to position [143, 0]
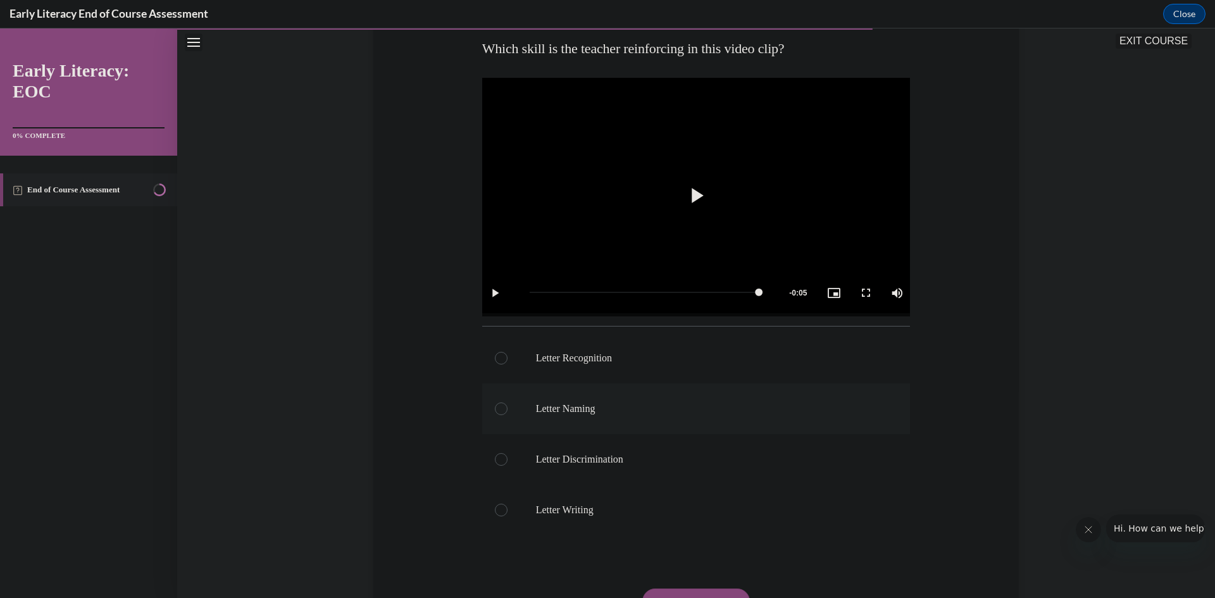
click at [542, 413] on p "Letter Naming" at bounding box center [707, 409] width 343 height 13
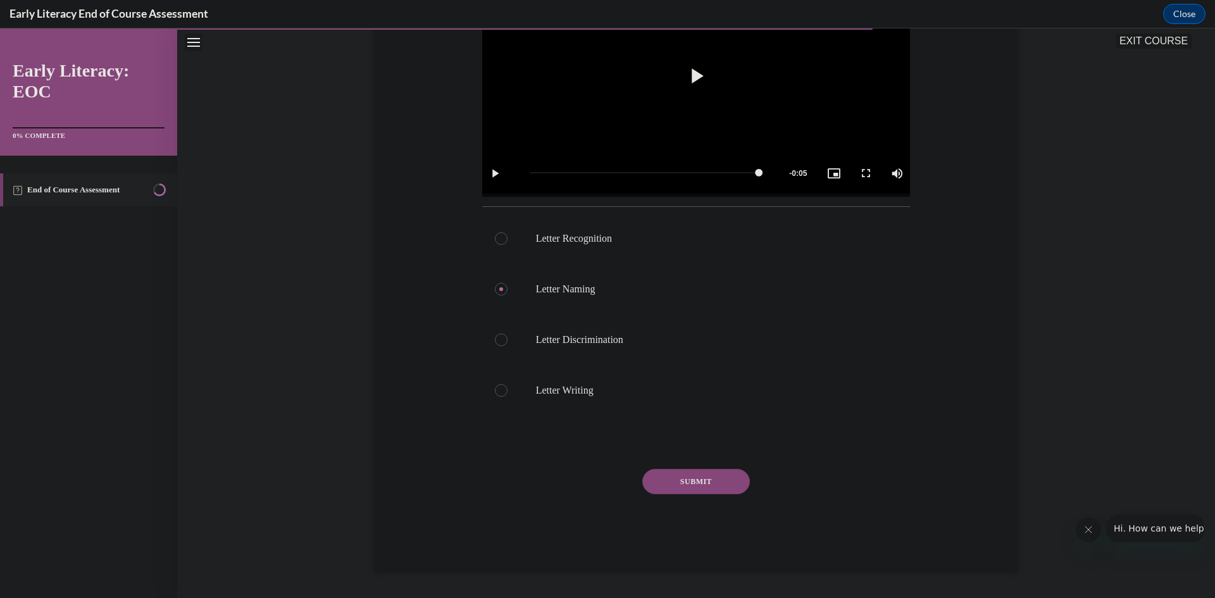
click at [686, 480] on button "SUBMIT" at bounding box center [696, 481] width 108 height 25
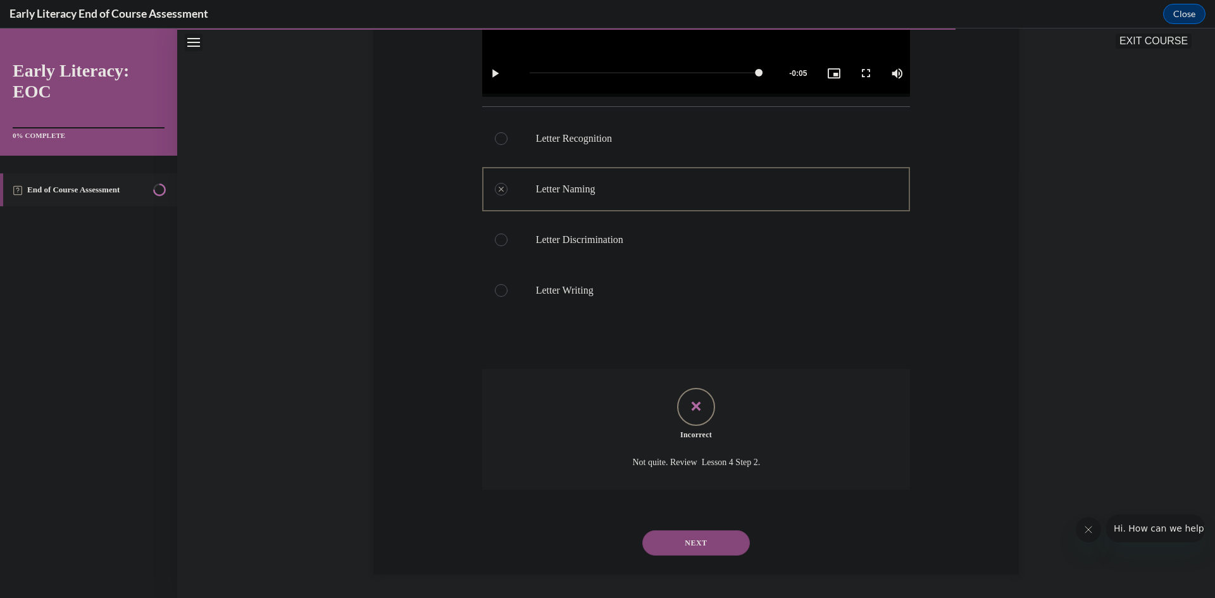
scroll to position [428, 0]
click at [501, 295] on div at bounding box center [696, 288] width 428 height 51
click at [499, 246] on div at bounding box center [696, 238] width 428 height 51
click at [694, 537] on button "NEXT" at bounding box center [696, 540] width 108 height 25
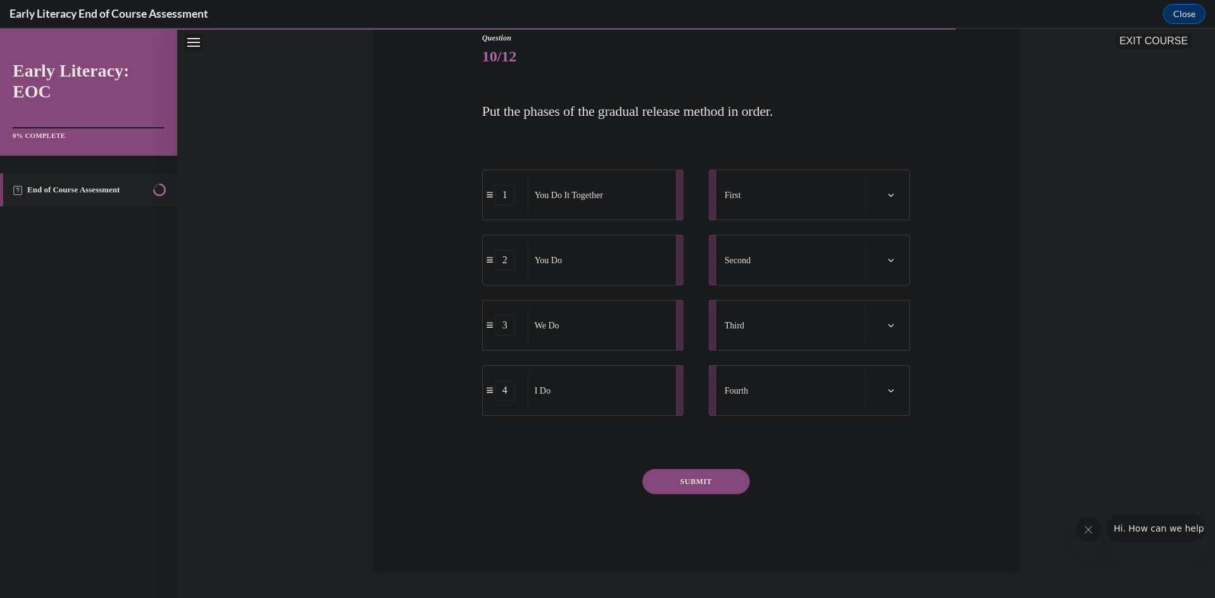
scroll to position [142, 0]
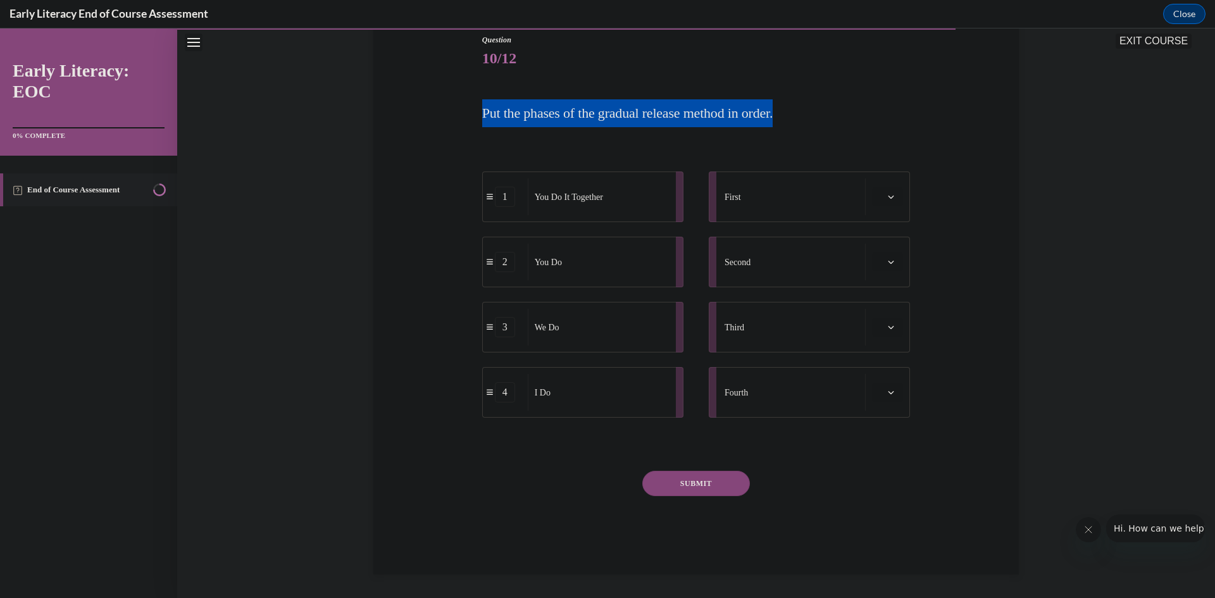
drag, startPoint x: 470, startPoint y: 105, endPoint x: 797, endPoint y: 114, distance: 328.0
click at [797, 114] on div "Question 10/12 Put the phases of the gradual release method in order. 1 You Do …" at bounding box center [696, 285] width 652 height 578
copy span "Put the phases of the gradual release method in order."
click at [443, 120] on div "Question 10/12 Put the phases of the gradual release method in order. 1 You Do …" at bounding box center [696, 285] width 652 height 578
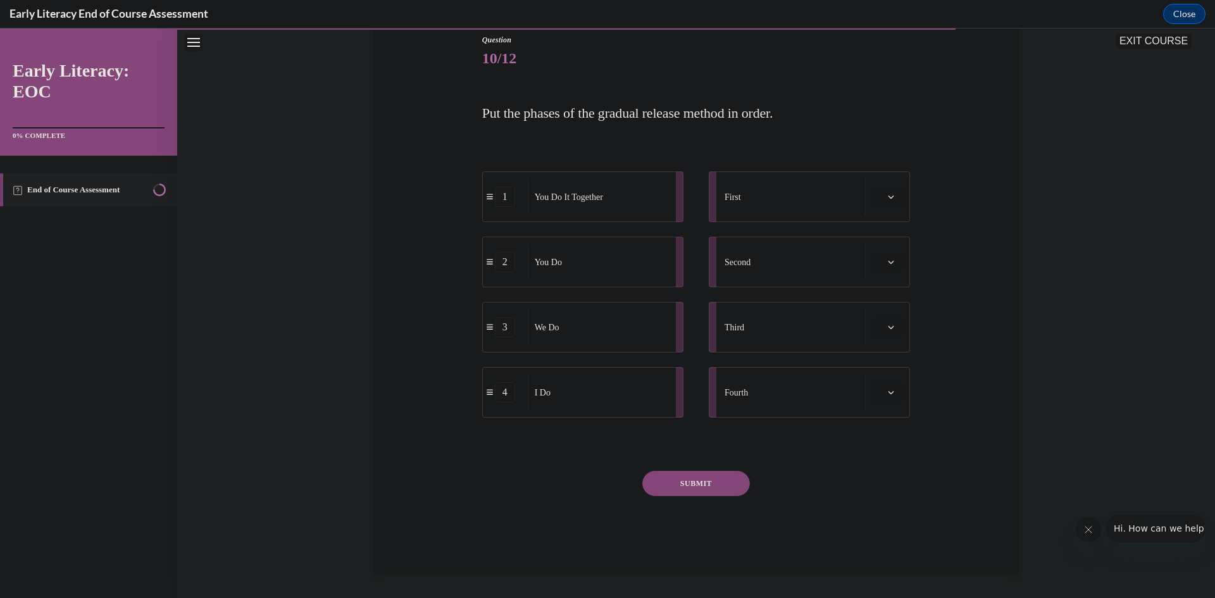
click at [872, 204] on button "button" at bounding box center [887, 196] width 31 height 19
click at [882, 328] on div "4" at bounding box center [882, 326] width 32 height 25
click at [880, 261] on span "Please select an option" at bounding box center [882, 262] width 4 height 13
click at [883, 342] on div "2" at bounding box center [882, 340] width 32 height 25
click at [888, 326] on icon "button" at bounding box center [891, 327] width 6 height 6
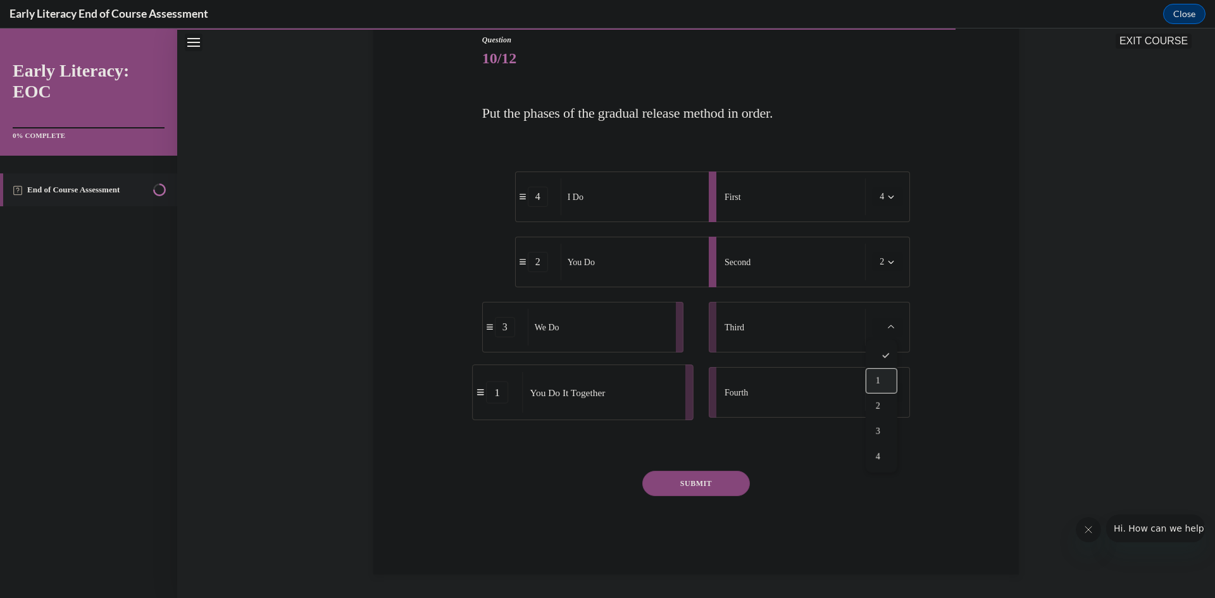
click at [874, 383] on div "1" at bounding box center [882, 380] width 32 height 25
click at [880, 389] on span "Please select an option" at bounding box center [882, 392] width 4 height 13
click at [880, 490] on div "3" at bounding box center [882, 496] width 32 height 25
click at [691, 483] on button "SUBMIT" at bounding box center [696, 483] width 108 height 25
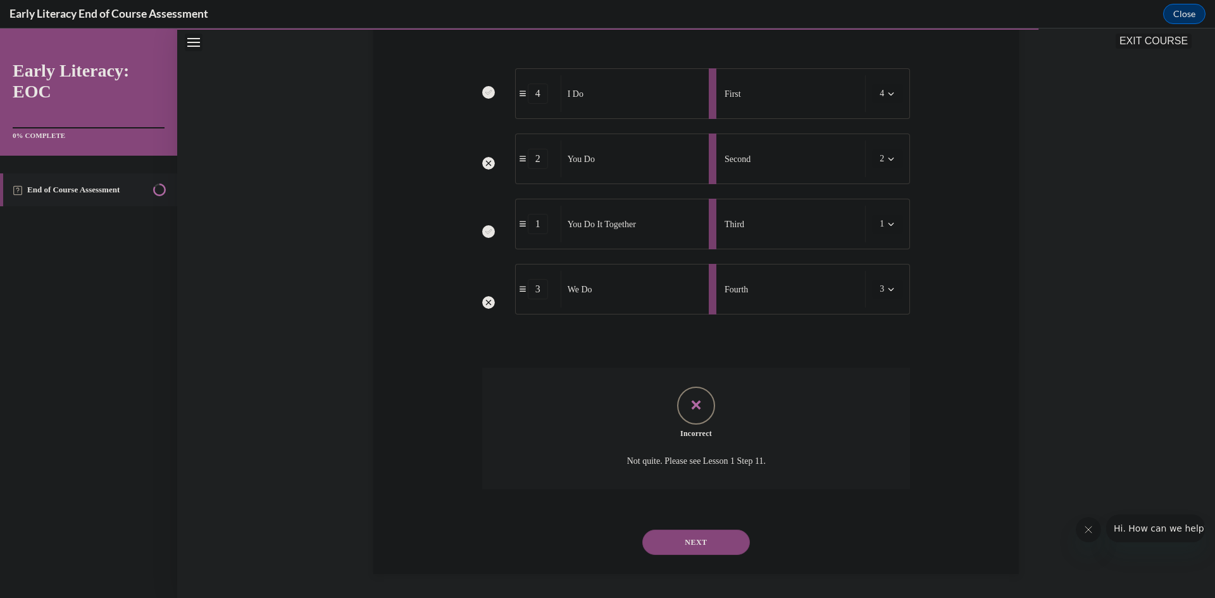
scroll to position [246, 0]
click at [708, 535] on button "NEXT" at bounding box center [696, 540] width 108 height 25
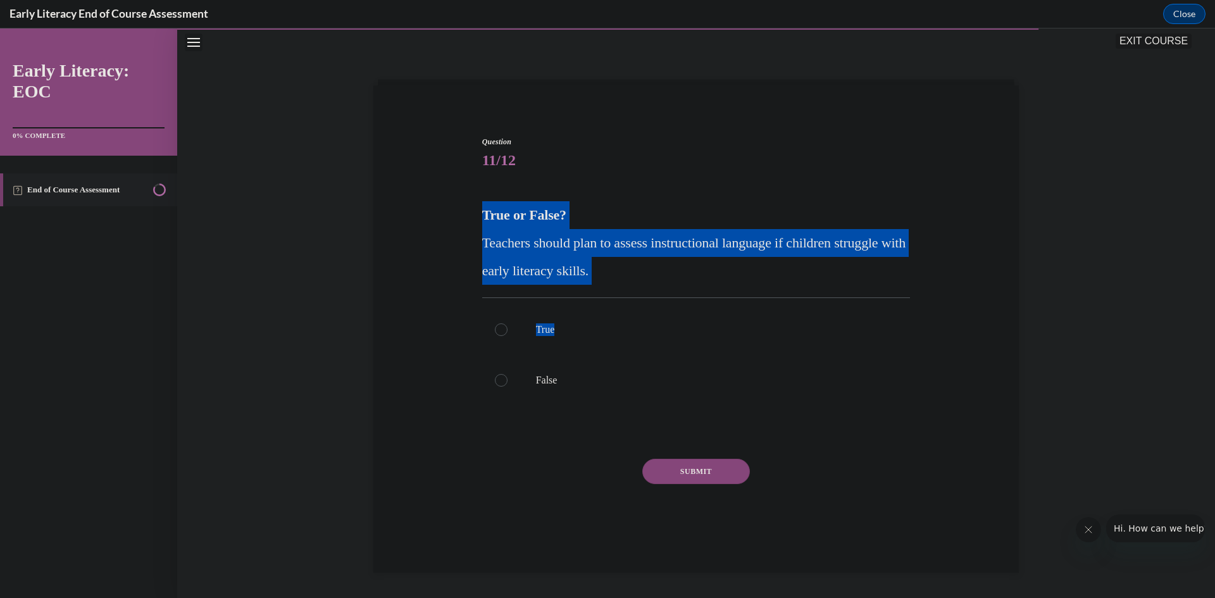
drag, startPoint x: 469, startPoint y: 212, endPoint x: 694, endPoint y: 291, distance: 238.8
click at [693, 291] on div "Question 11/12 True or False? Teachers should plan to assess instructional lang…" at bounding box center [696, 330] width 652 height 465
click at [696, 291] on div "Question 11/12 True or False? Teachers should plan to assess instructional lang…" at bounding box center [696, 349] width 428 height 427
click at [473, 229] on div "Question 11/12 True or False? Teachers should plan to assess instructional lang…" at bounding box center [696, 330] width 652 height 465
drag, startPoint x: 466, startPoint y: 215, endPoint x: 634, endPoint y: 266, distance: 175.2
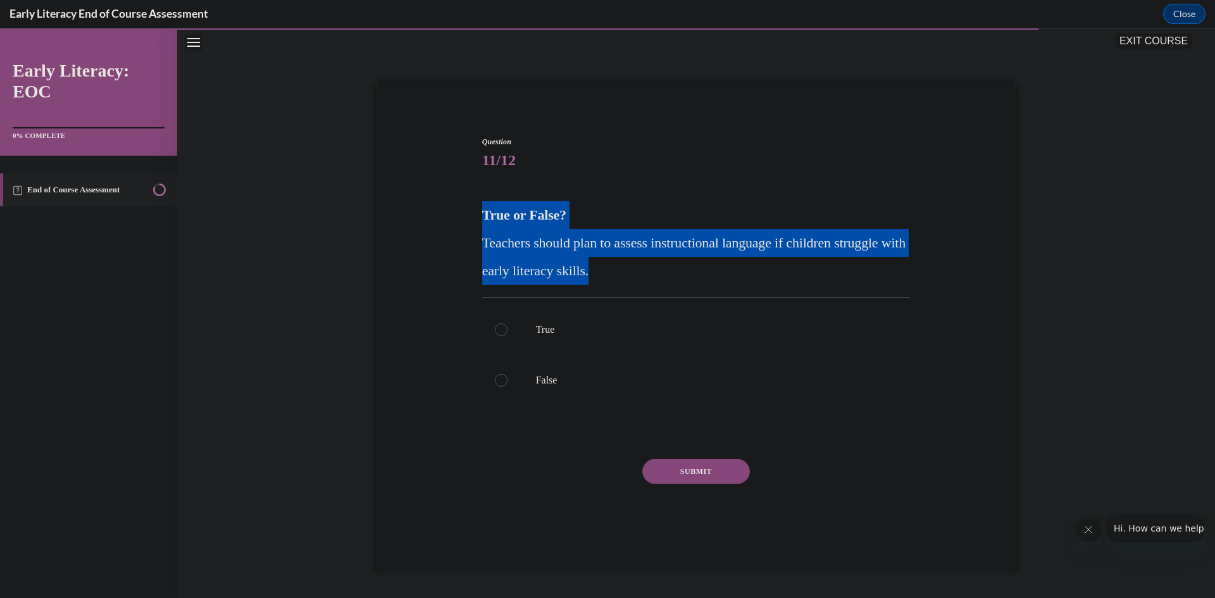
click at [634, 266] on div "Question 11/12 True or False? Teachers should plan to assess instructional lang…" at bounding box center [696, 330] width 652 height 465
copy div "True or False? Teachers should plan to assess instructional language if childre…"
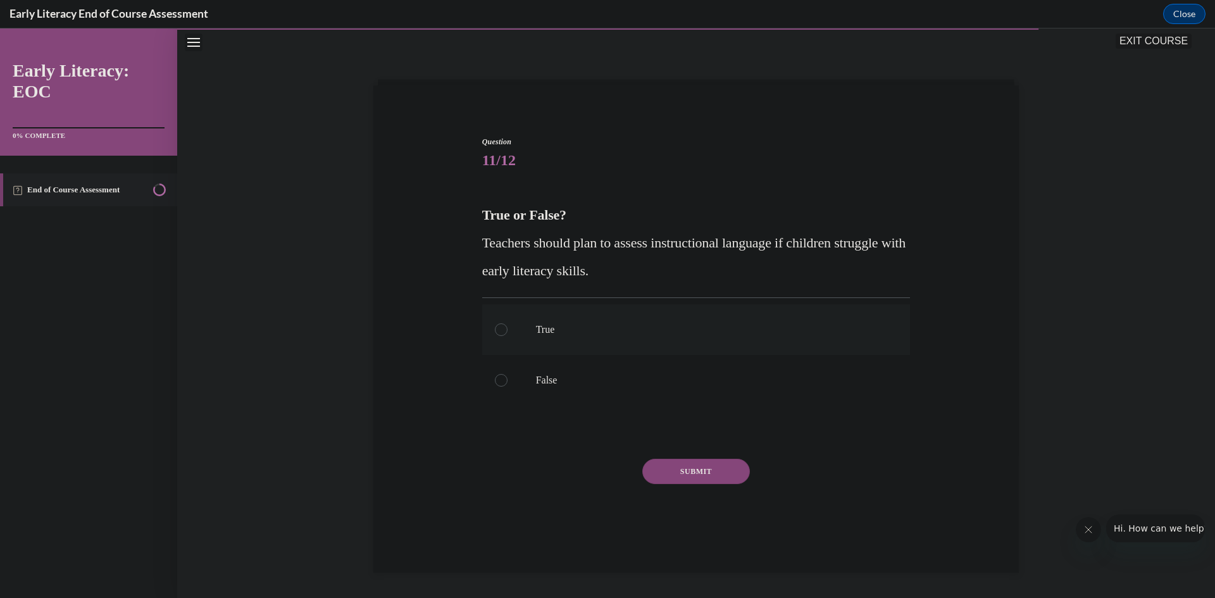
click at [489, 332] on div at bounding box center [696, 329] width 428 height 51
click at [672, 467] on button "SUBMIT" at bounding box center [696, 471] width 108 height 25
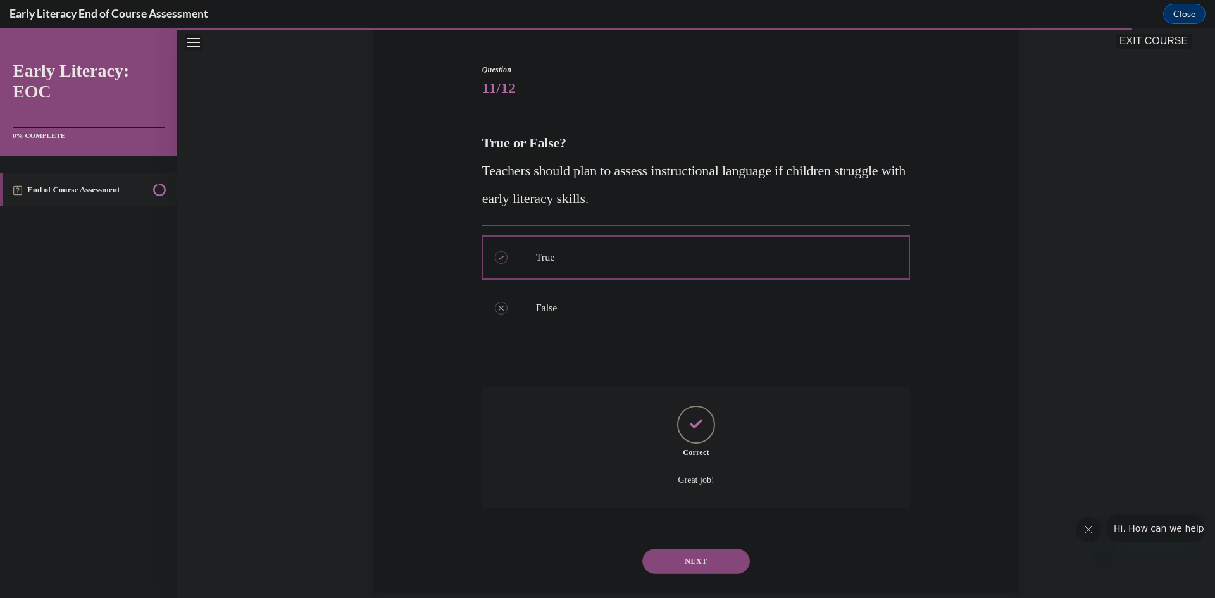
scroll to position [132, 0]
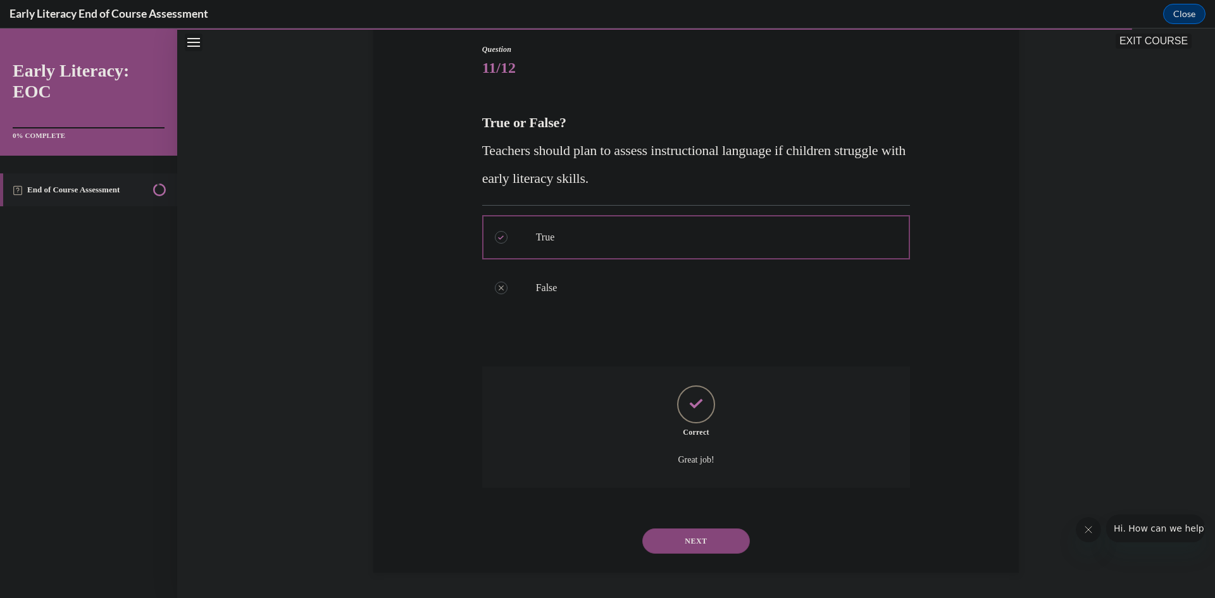
click at [704, 542] on button "NEXT" at bounding box center [696, 540] width 108 height 25
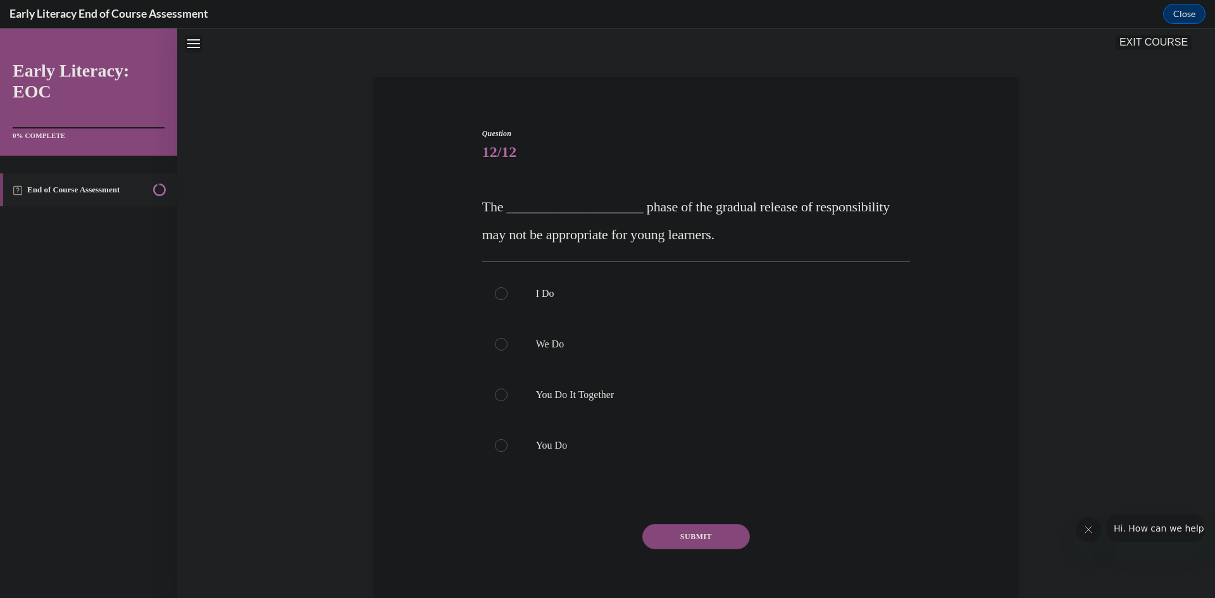
scroll to position [37, 0]
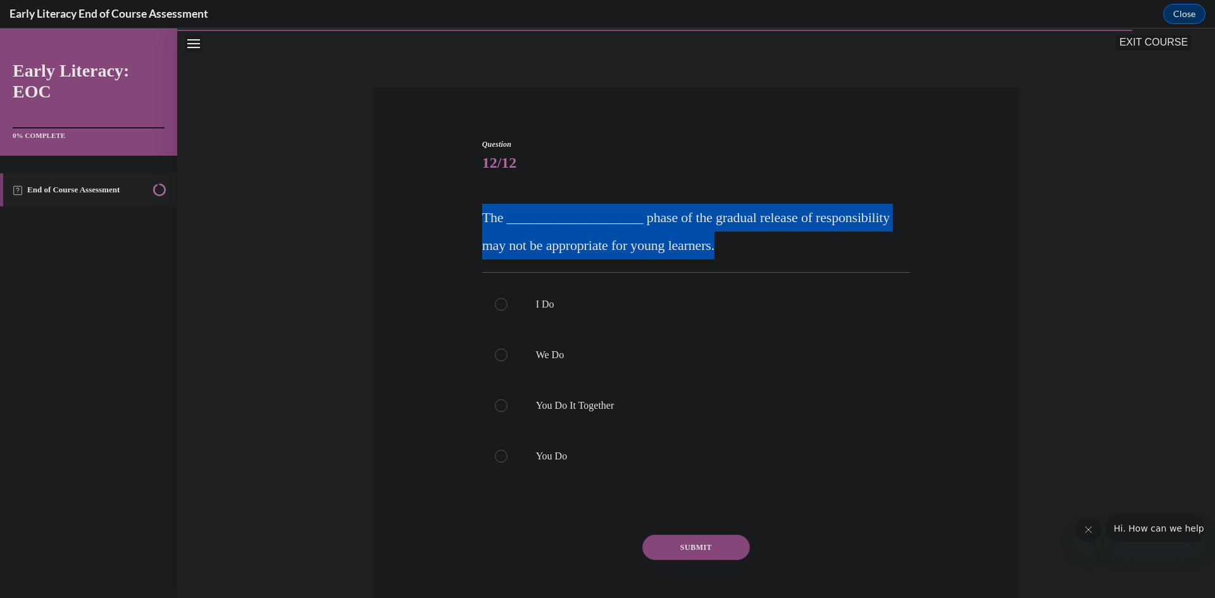
drag, startPoint x: 465, startPoint y: 213, endPoint x: 734, endPoint y: 254, distance: 272.0
click at [734, 254] on div "Question 12/12 The ____________________ phase of the gradual release of respons…" at bounding box center [696, 370] width 652 height 538
copy span "The ____________________ phase of the gradual release of responsibility may not…"
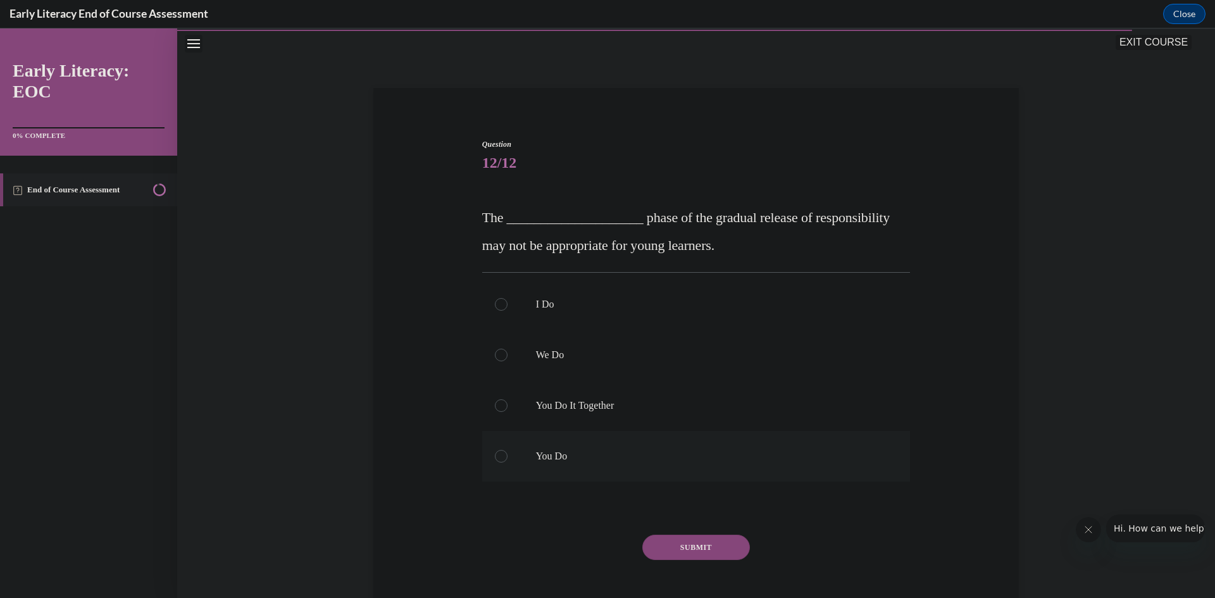
click at [495, 453] on div at bounding box center [501, 456] width 13 height 13
click at [699, 548] on button "SUBMIT" at bounding box center [696, 547] width 108 height 25
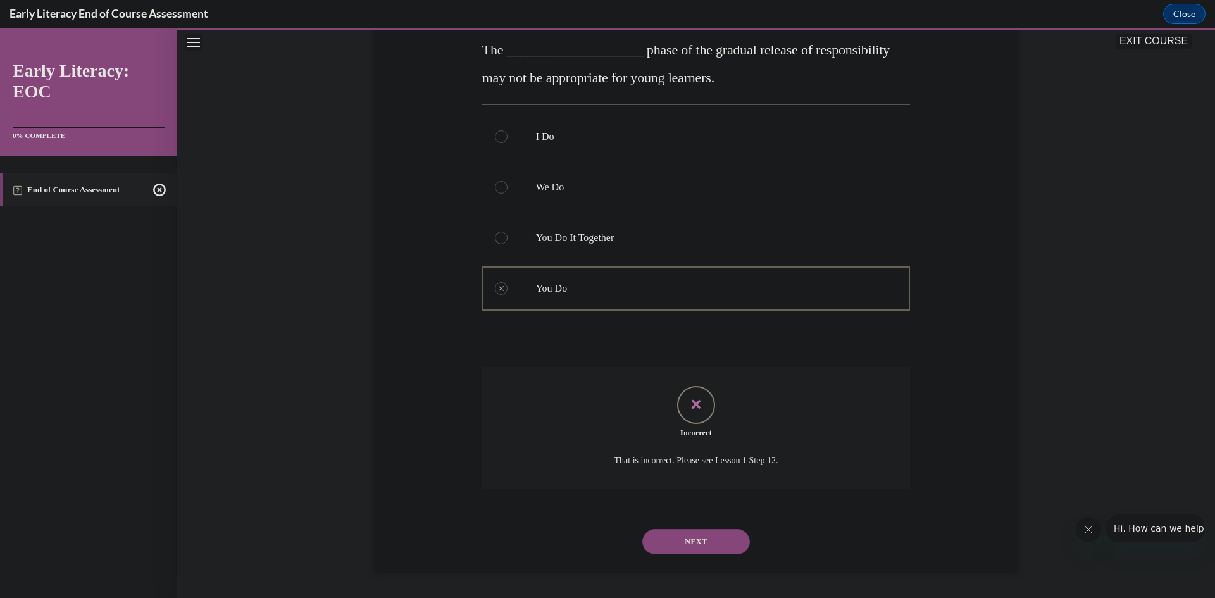
scroll to position [206, 0]
click at [704, 544] on button "NEXT" at bounding box center [696, 540] width 108 height 25
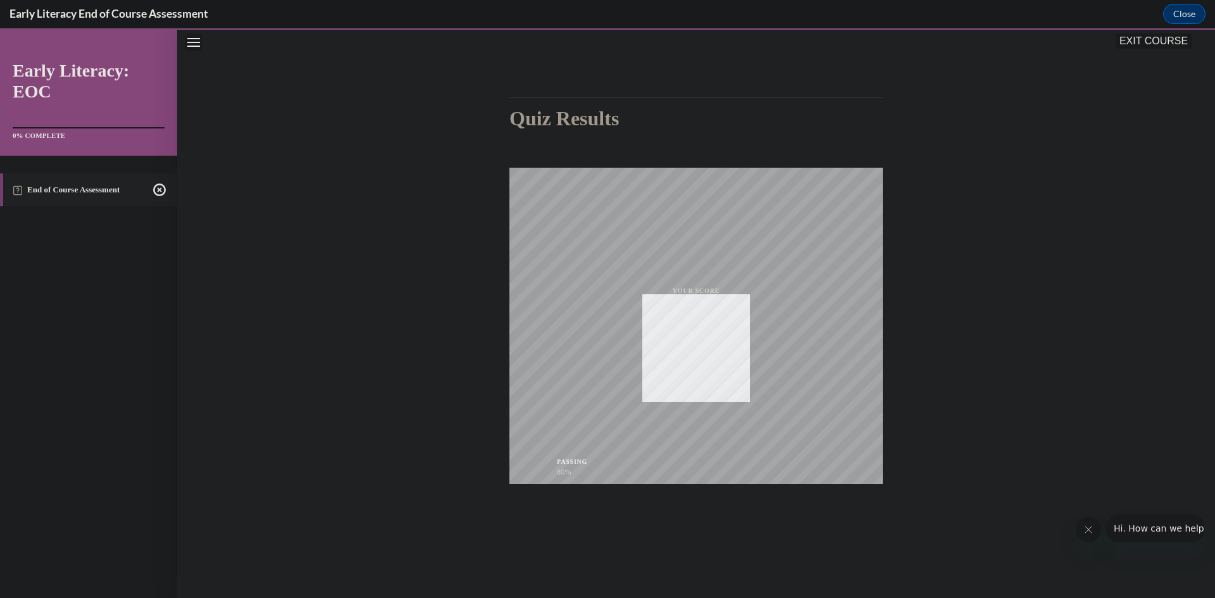
scroll to position [79, 0]
click at [696, 520] on icon "button" at bounding box center [696, 521] width 45 height 14
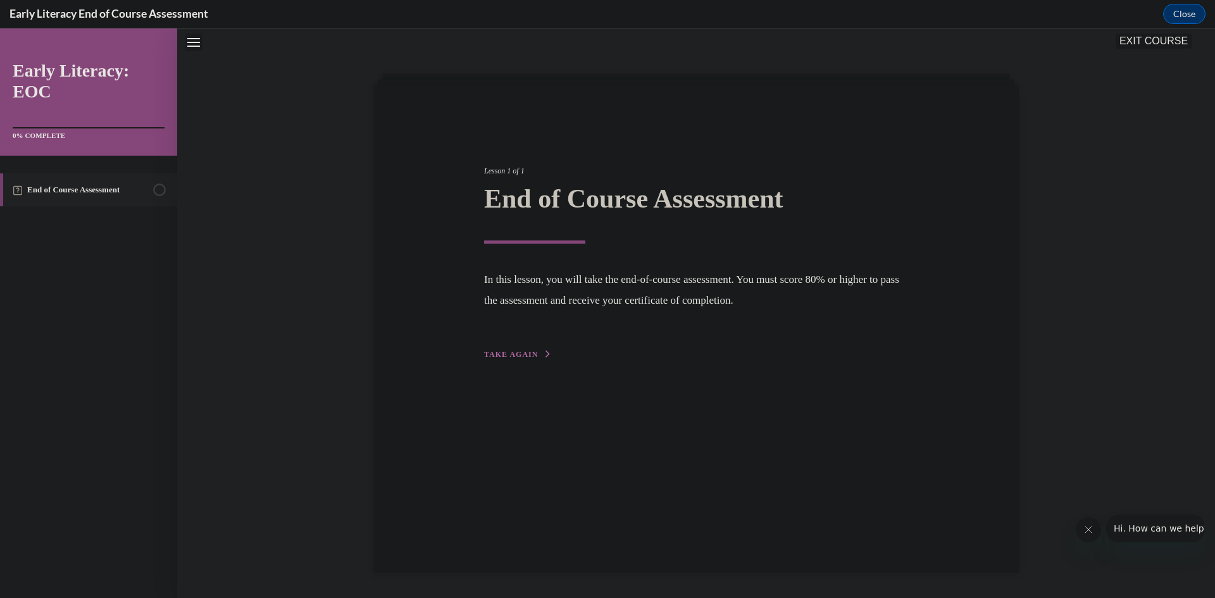
click at [526, 358] on span "TAKE AGAIN" at bounding box center [511, 354] width 54 height 9
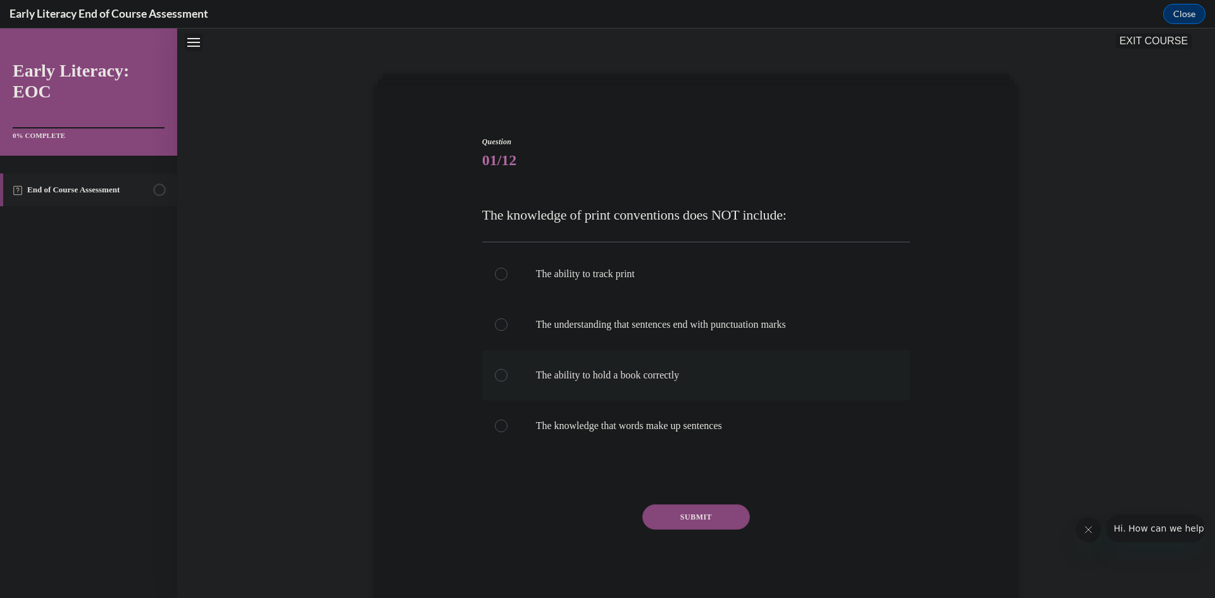
click at [495, 377] on div at bounding box center [501, 375] width 13 height 13
click at [671, 518] on button "SUBMIT" at bounding box center [696, 516] width 108 height 25
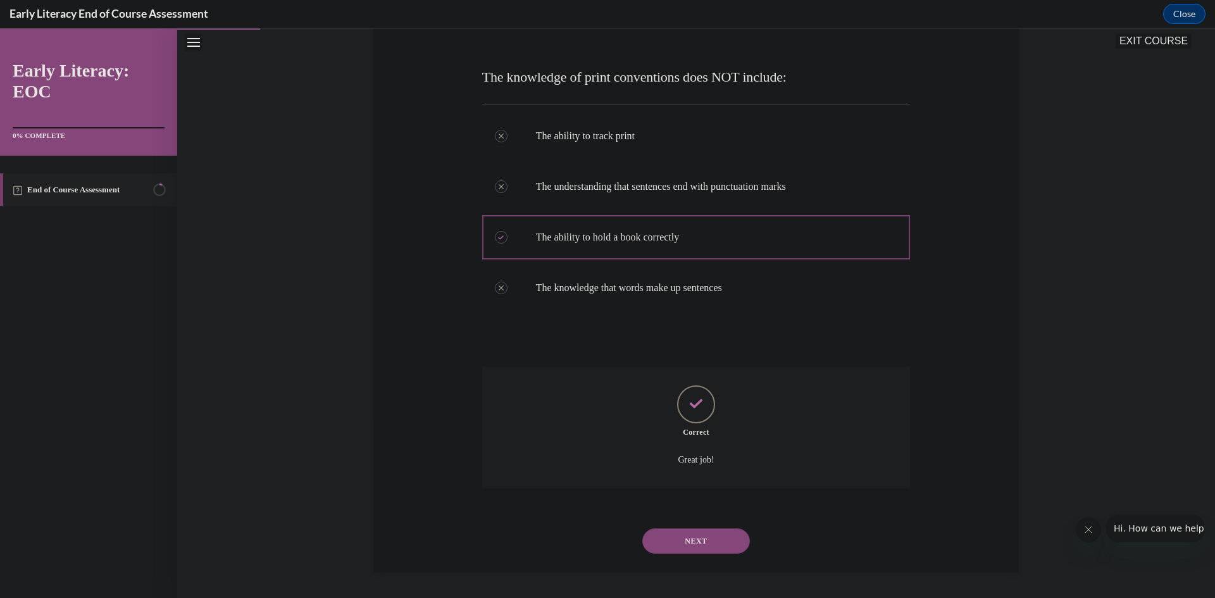
click at [696, 542] on button "NEXT" at bounding box center [696, 540] width 108 height 25
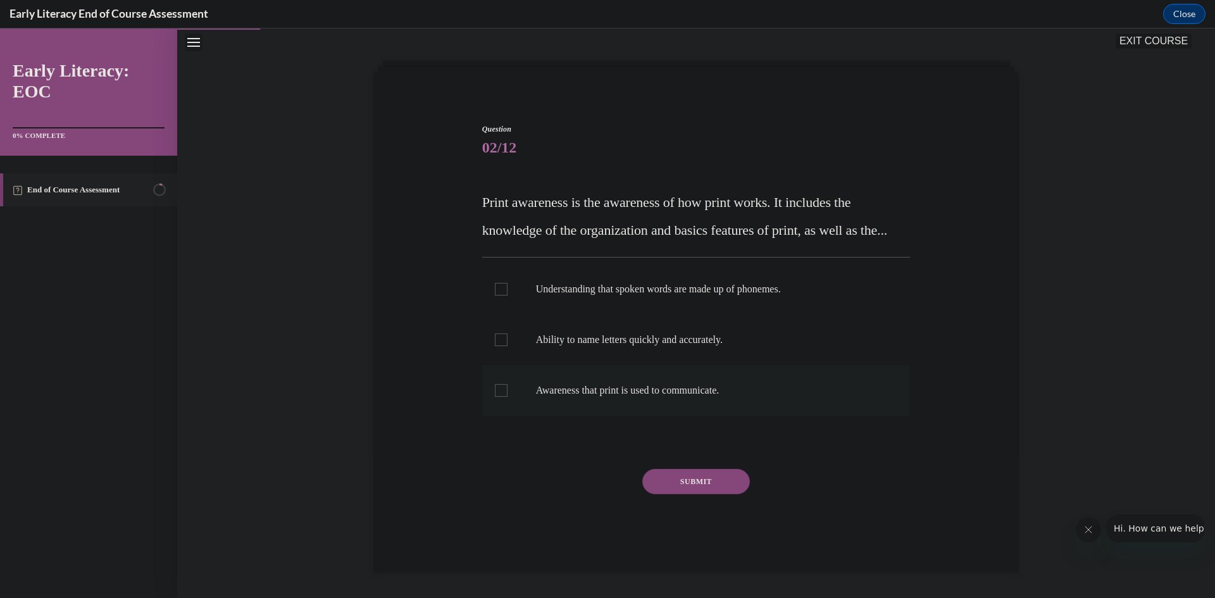
click at [497, 387] on div at bounding box center [501, 390] width 13 height 13
click at [694, 492] on button "SUBMIT" at bounding box center [696, 481] width 108 height 25
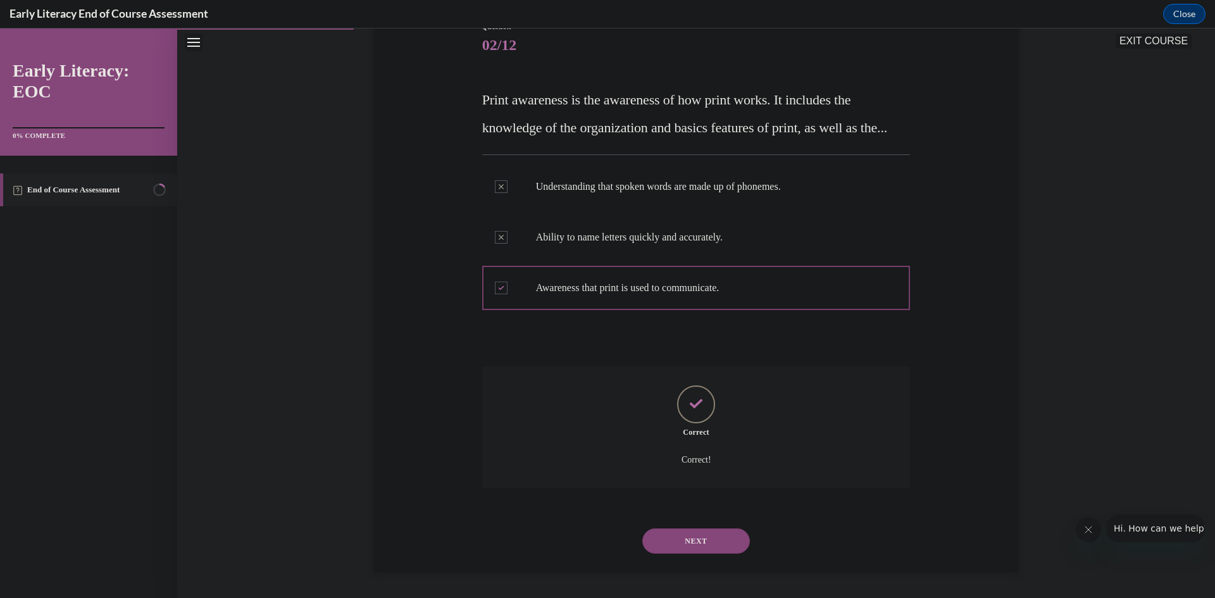
scroll to position [183, 0]
click at [697, 545] on button "NEXT" at bounding box center [696, 540] width 108 height 25
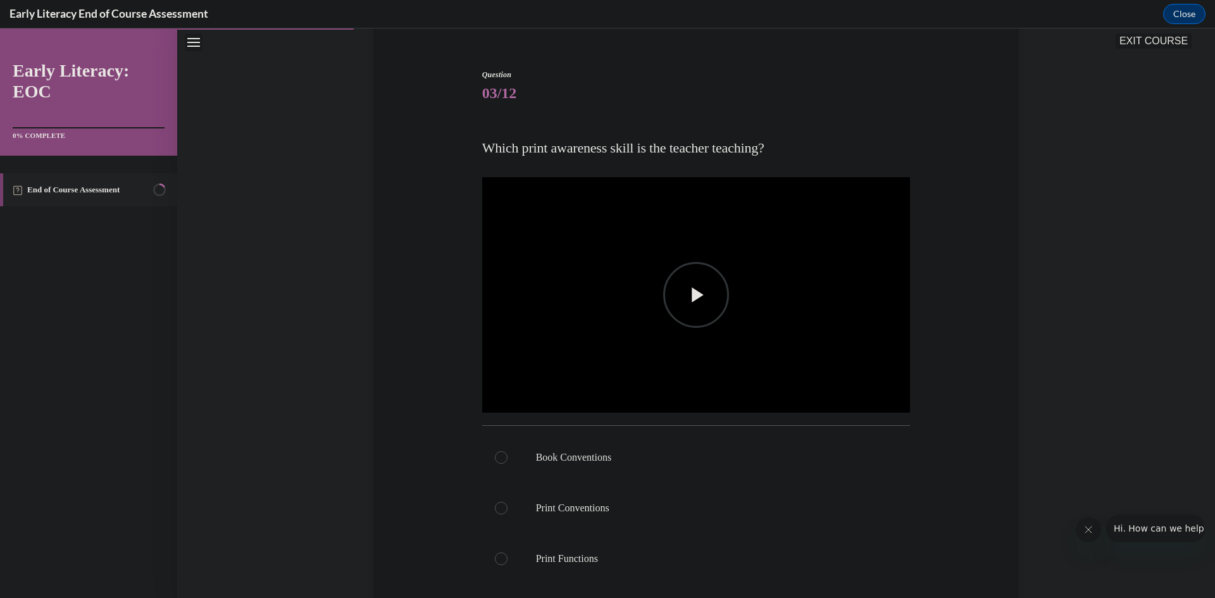
scroll to position [104, 0]
click at [696, 298] on span "Video player" at bounding box center [696, 298] width 0 height 0
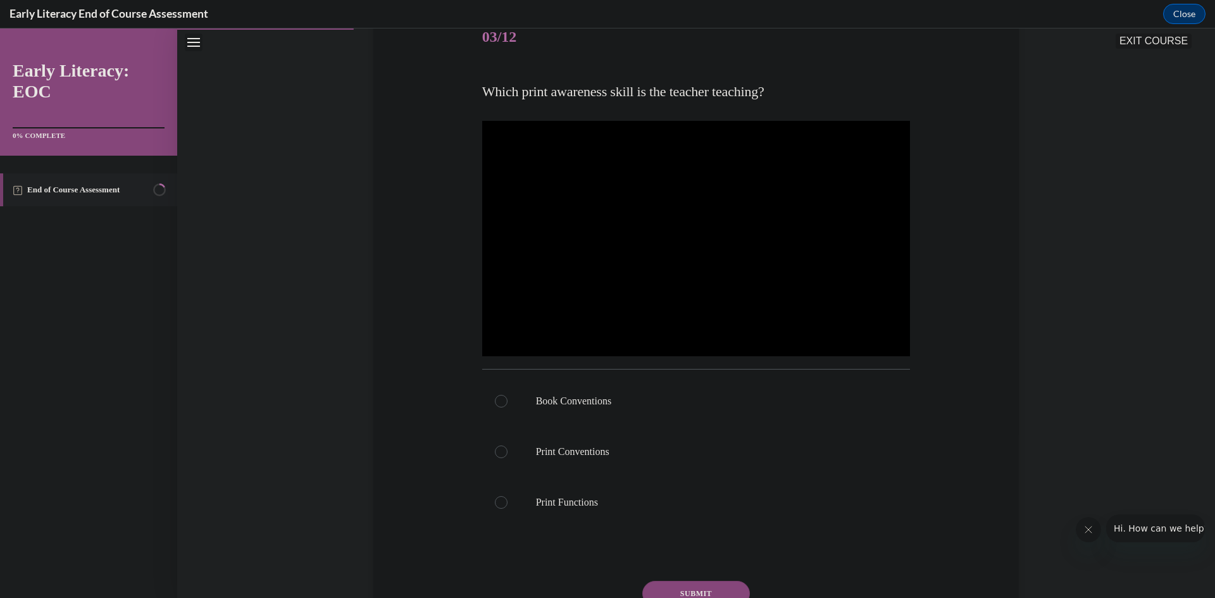
scroll to position [167, 0]
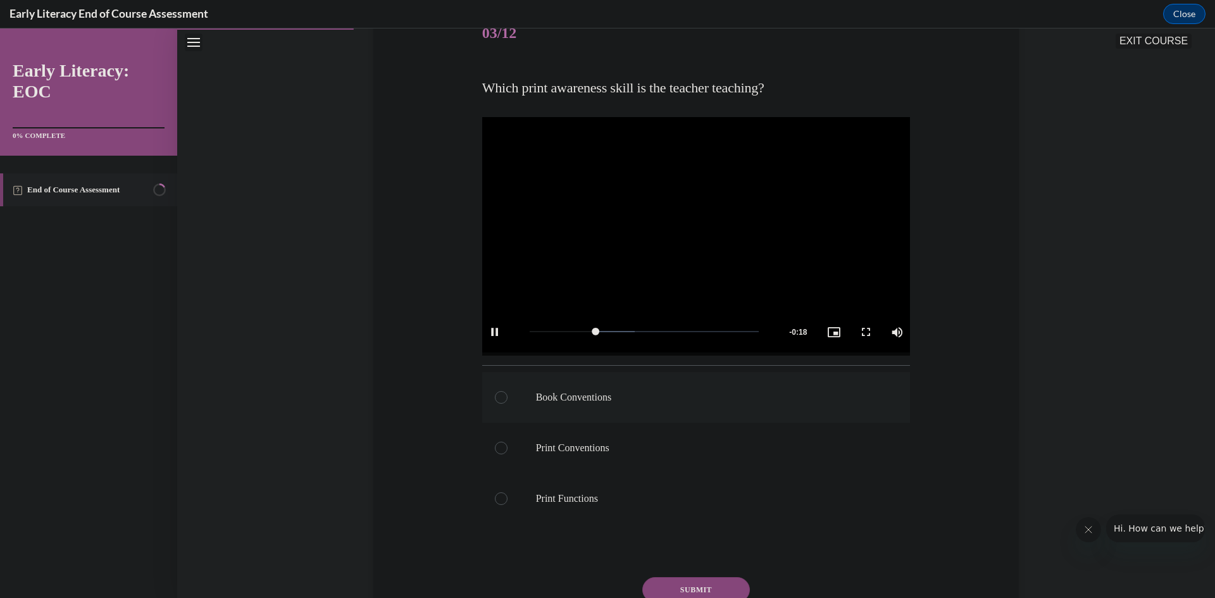
click at [511, 396] on div at bounding box center [696, 397] width 428 height 51
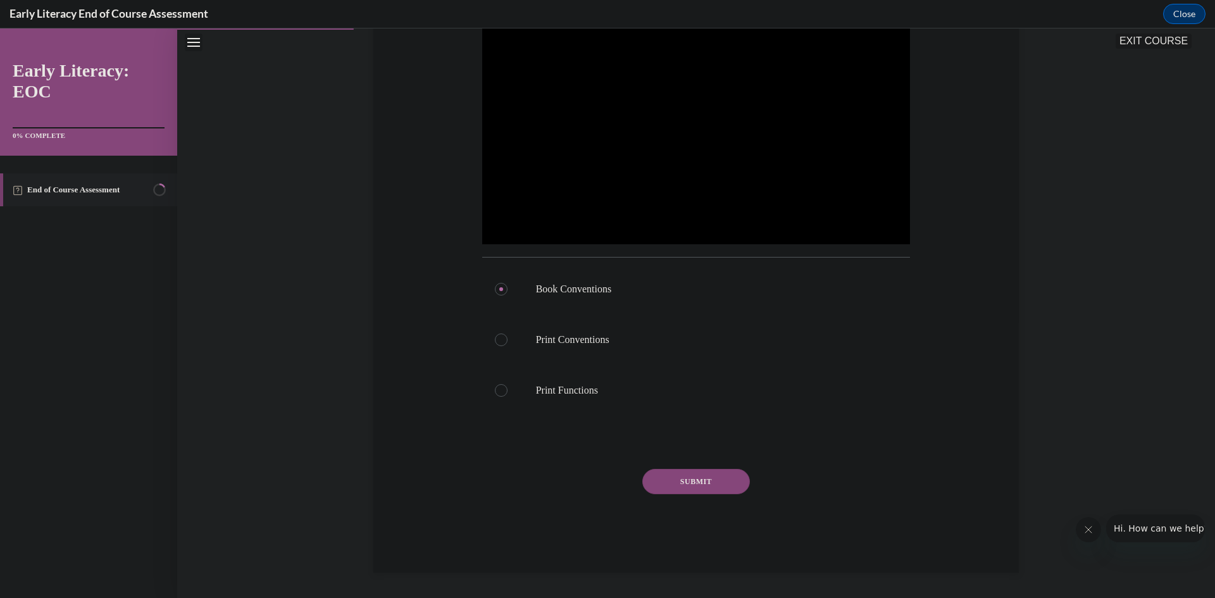
click at [707, 481] on button "SUBMIT" at bounding box center [696, 481] width 108 height 25
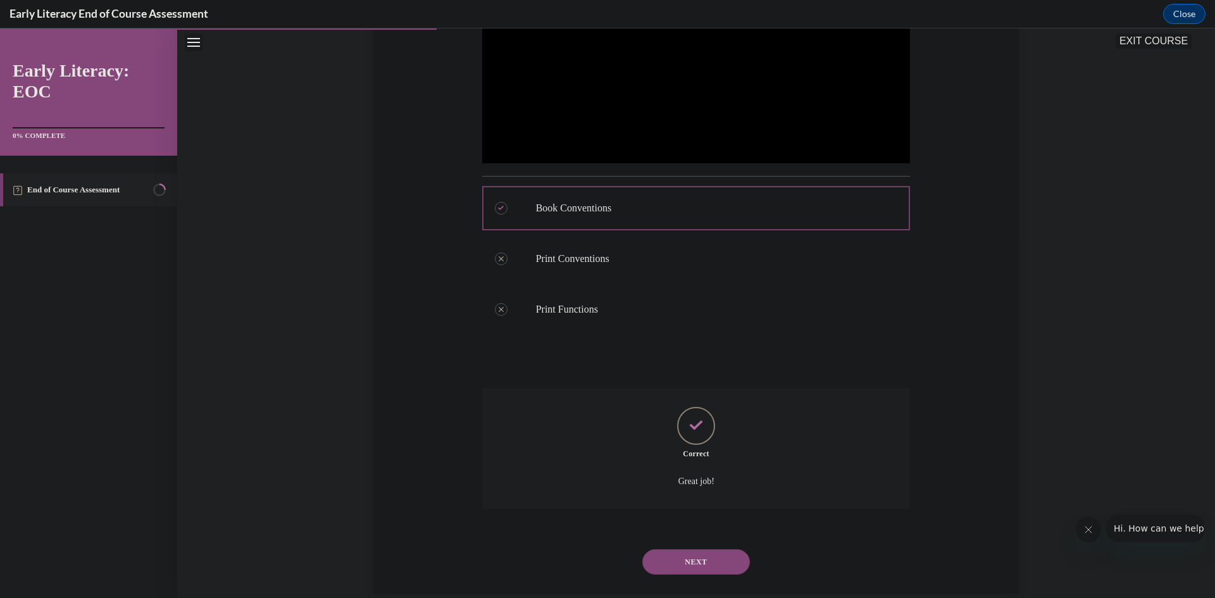
scroll to position [377, 0]
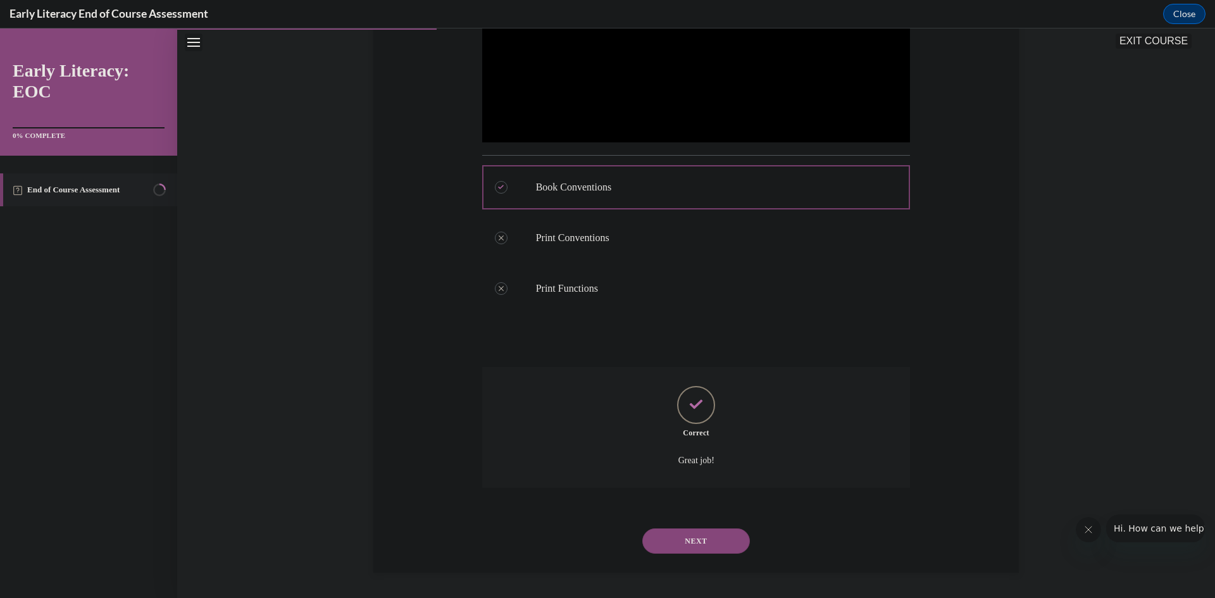
click at [694, 540] on button "NEXT" at bounding box center [696, 540] width 108 height 25
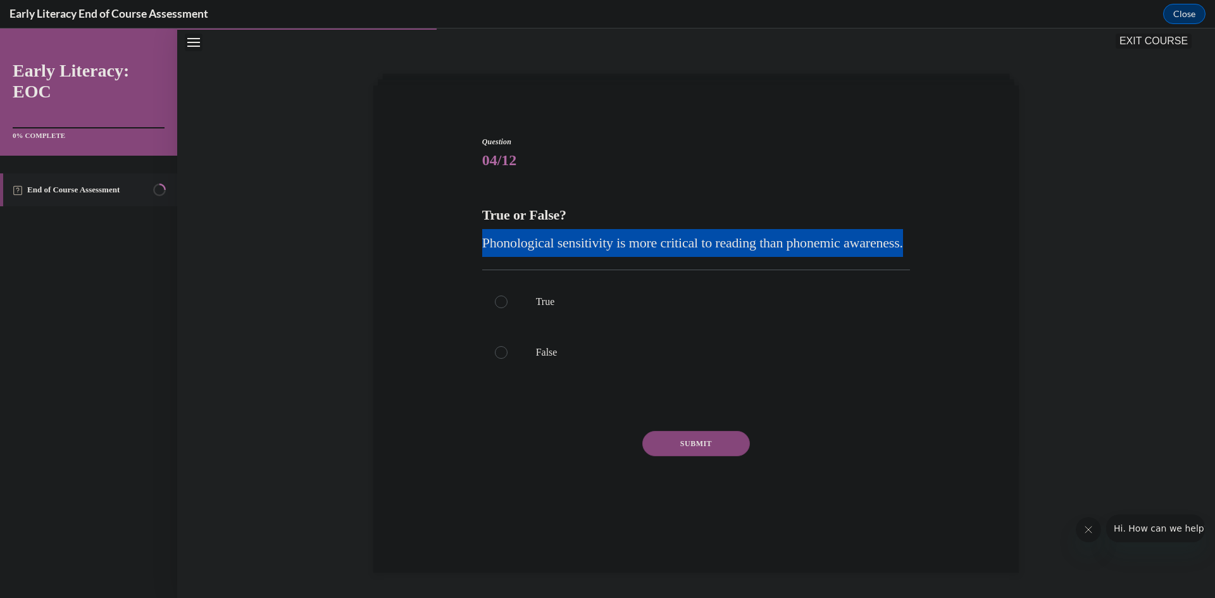
drag, startPoint x: 473, startPoint y: 244, endPoint x: 695, endPoint y: 263, distance: 223.0
click at [695, 263] on div "Question 04/12 True or False? Phonological sensitivity is more critical to read…" at bounding box center [696, 316] width 652 height 437
copy span "Phonological sensitivity is more critical to reading than phonemic awareness."
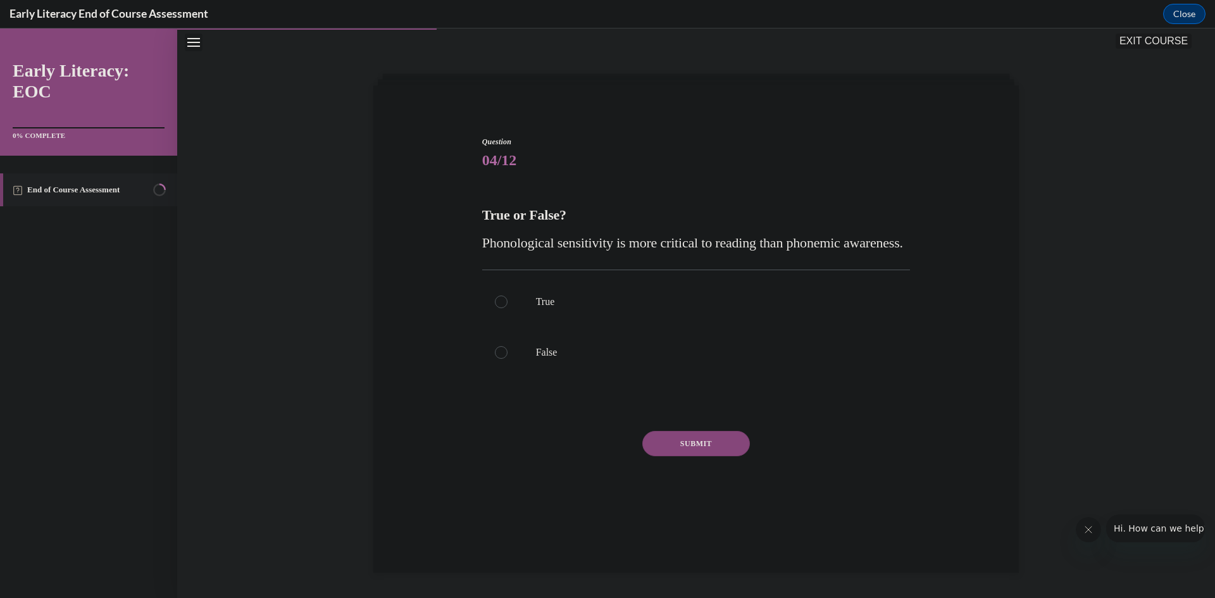
click at [482, 213] on strong "True or False?" at bounding box center [524, 215] width 84 height 16
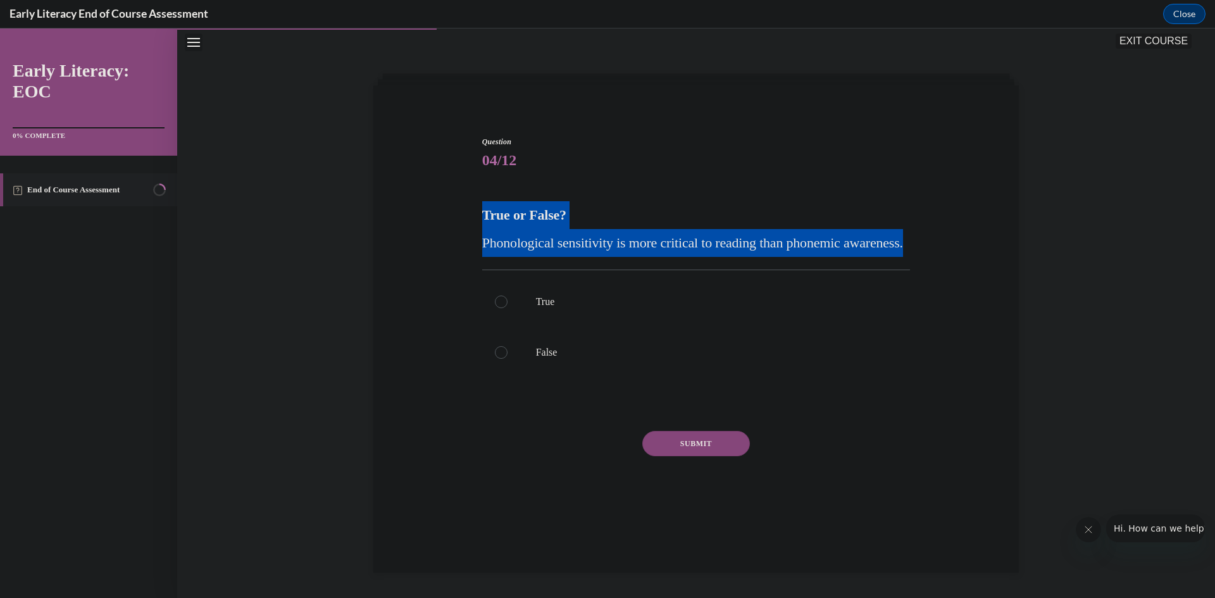
drag, startPoint x: 475, startPoint y: 211, endPoint x: 670, endPoint y: 277, distance: 205.7
click at [670, 277] on div "Question 04/12 True or False? Phonological sensitivity is more critical to read…" at bounding box center [696, 326] width 435 height 418
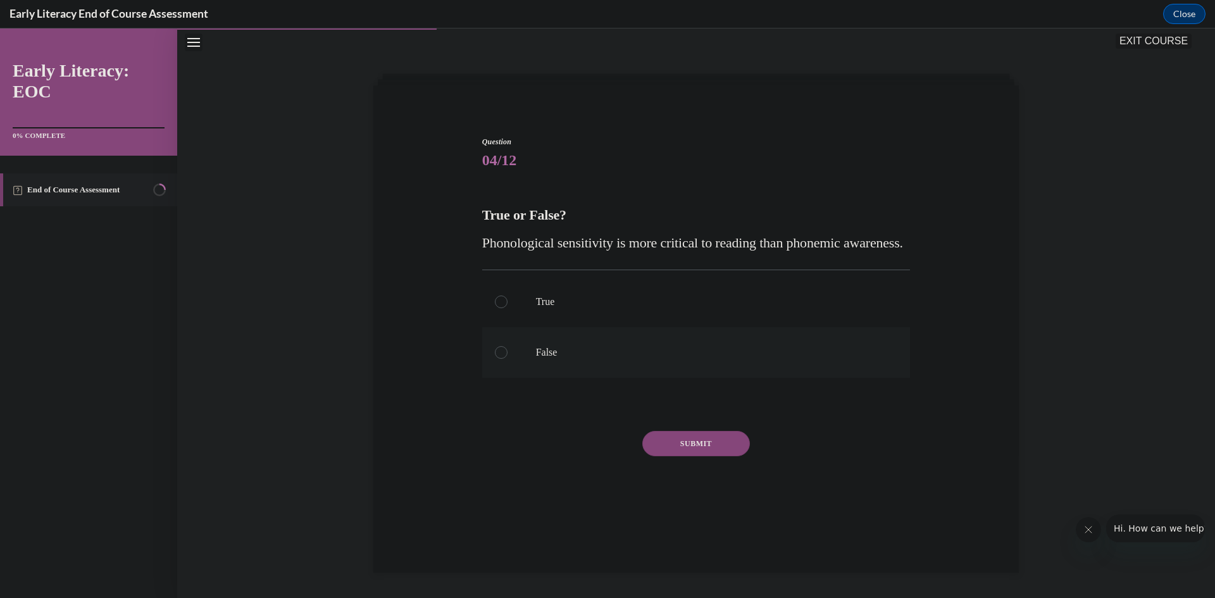
click at [495, 359] on div at bounding box center [501, 352] width 13 height 13
click at [719, 456] on button "SUBMIT" at bounding box center [696, 443] width 108 height 25
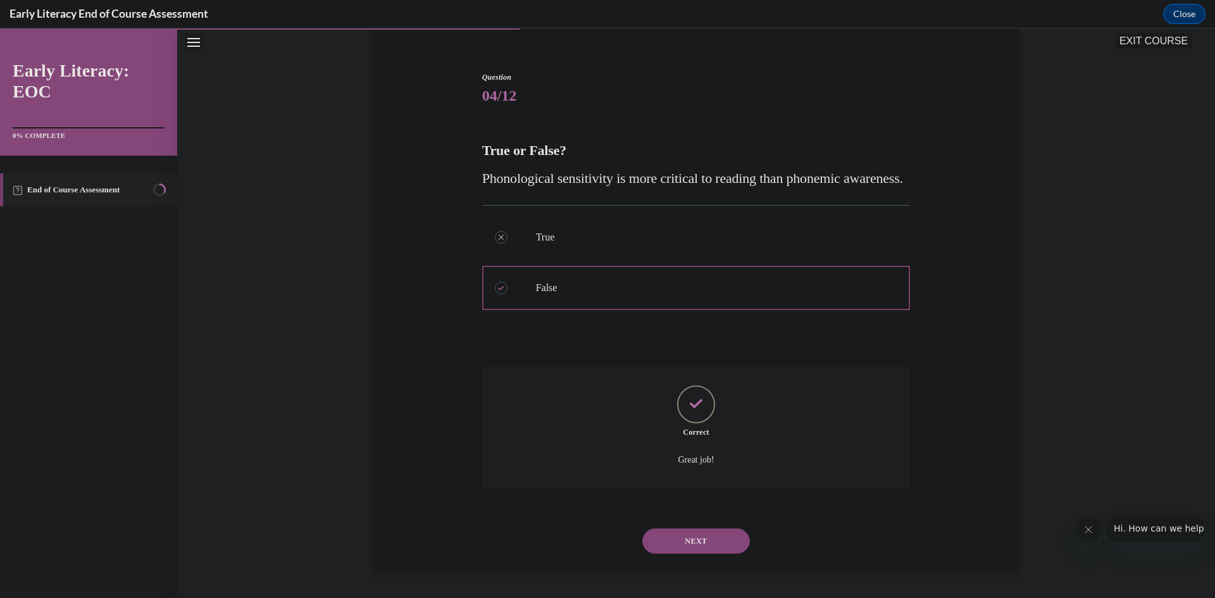
scroll to position [132, 0]
click at [703, 546] on button "NEXT" at bounding box center [696, 540] width 108 height 25
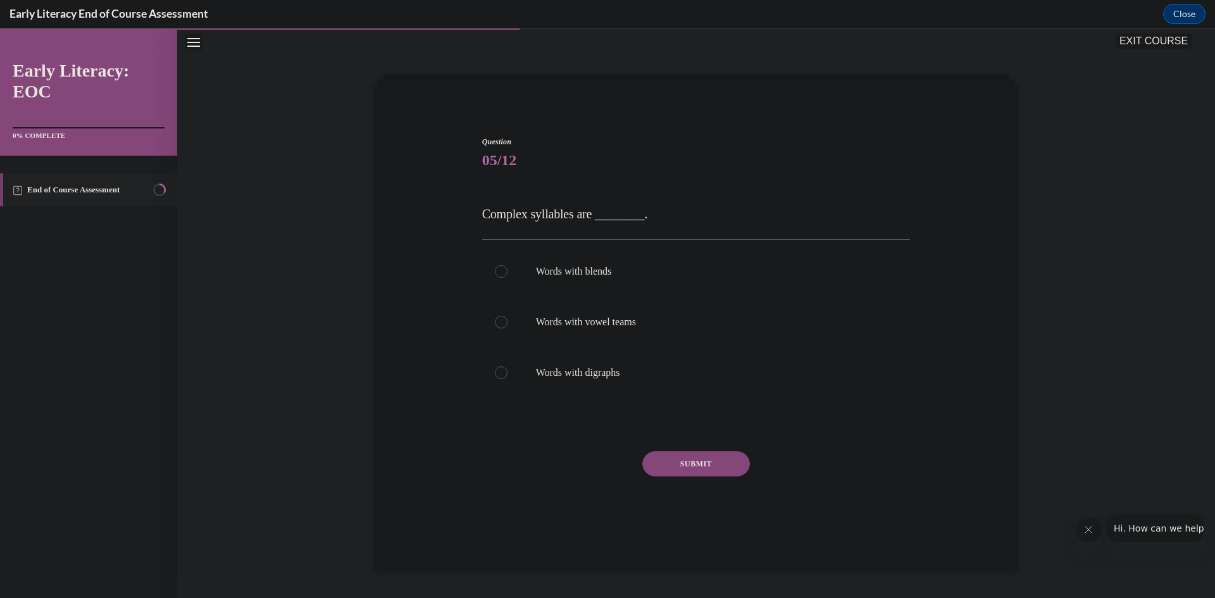
scroll to position [40, 0]
click at [518, 277] on div at bounding box center [696, 271] width 428 height 51
click at [676, 465] on button "SUBMIT" at bounding box center [696, 463] width 108 height 25
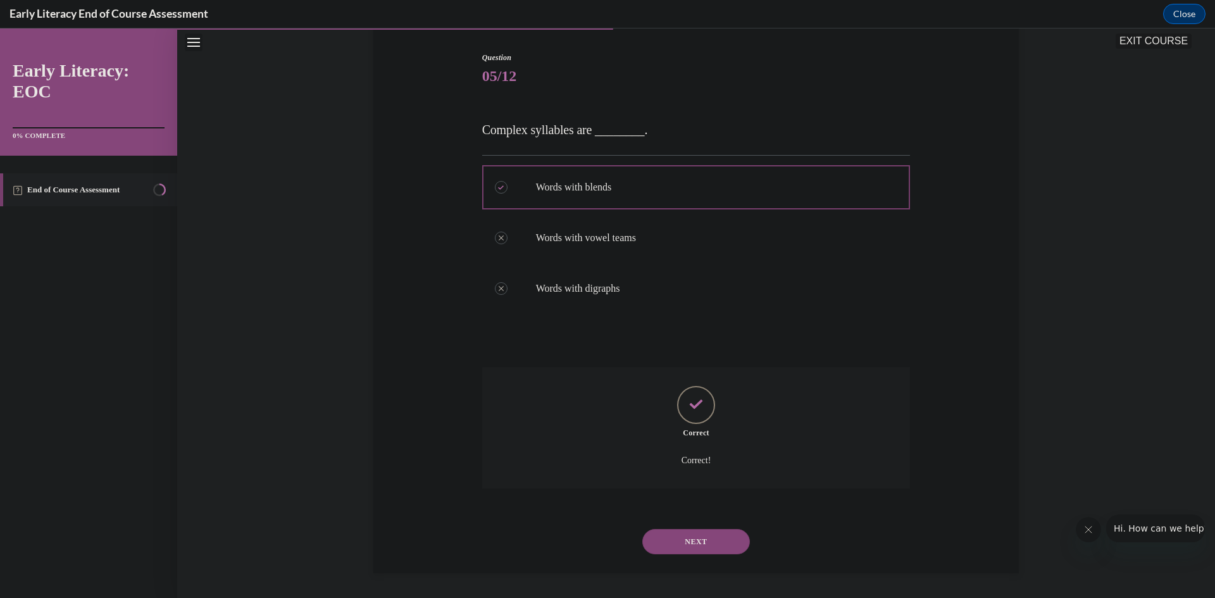
scroll to position [125, 0]
click at [693, 539] on button "NEXT" at bounding box center [696, 540] width 108 height 25
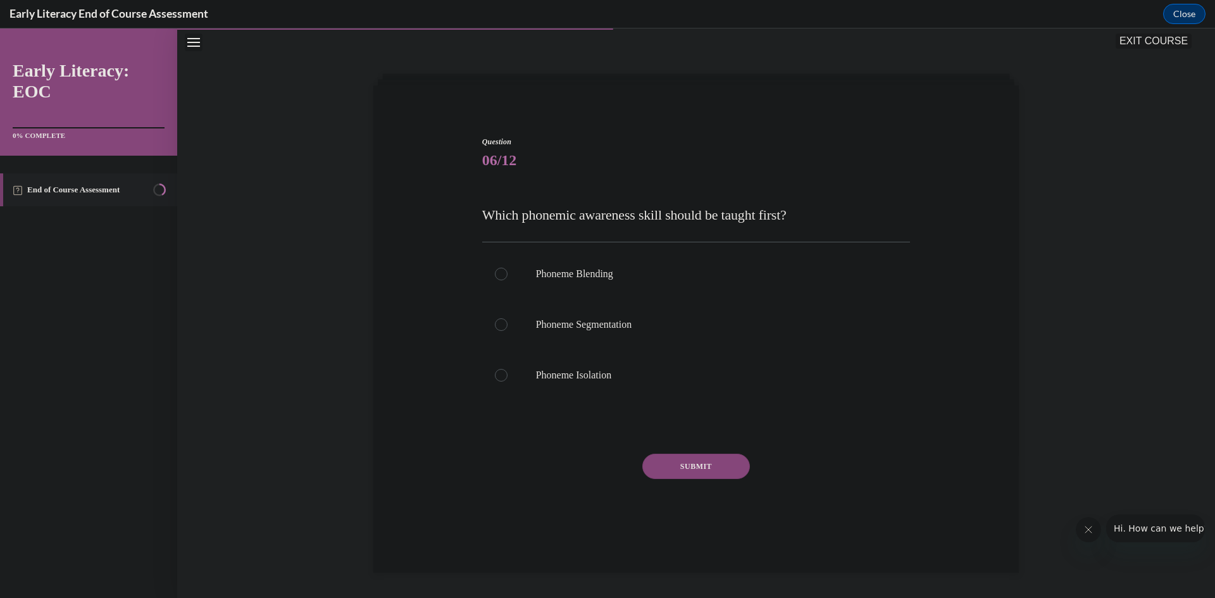
scroll to position [40, 0]
click at [558, 379] on p "Phoneme Isolation" at bounding box center [707, 375] width 343 height 13
click at [685, 467] on button "SUBMIT" at bounding box center [696, 466] width 108 height 25
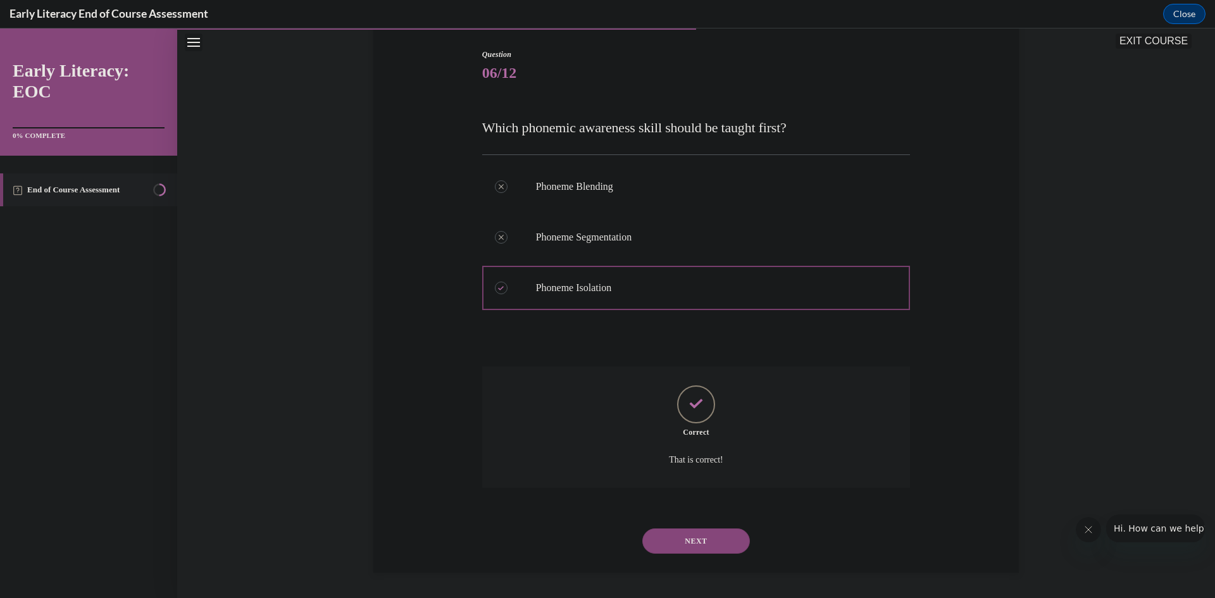
click at [688, 544] on button "NEXT" at bounding box center [696, 540] width 108 height 25
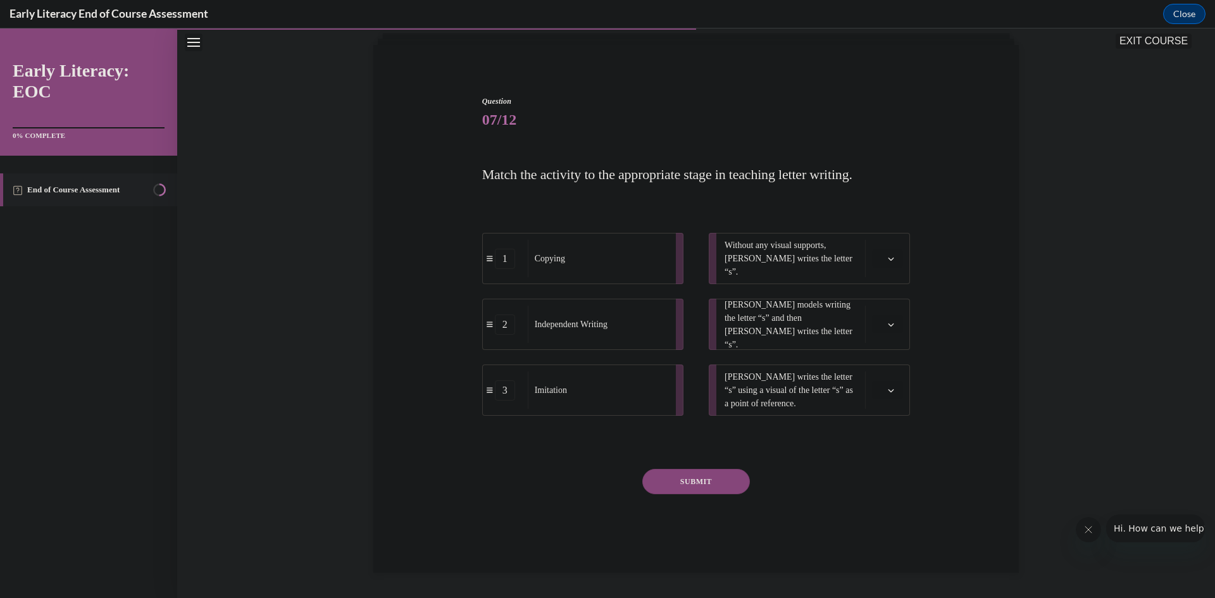
click at [880, 265] on span "Please select an option" at bounding box center [882, 259] width 4 height 13
click at [891, 337] on div "2" at bounding box center [882, 337] width 32 height 25
click at [888, 327] on icon "button" at bounding box center [891, 325] width 6 height 6
click at [891, 432] on div "3" at bounding box center [882, 428] width 32 height 25
click at [888, 388] on icon "button" at bounding box center [891, 390] width 6 height 6
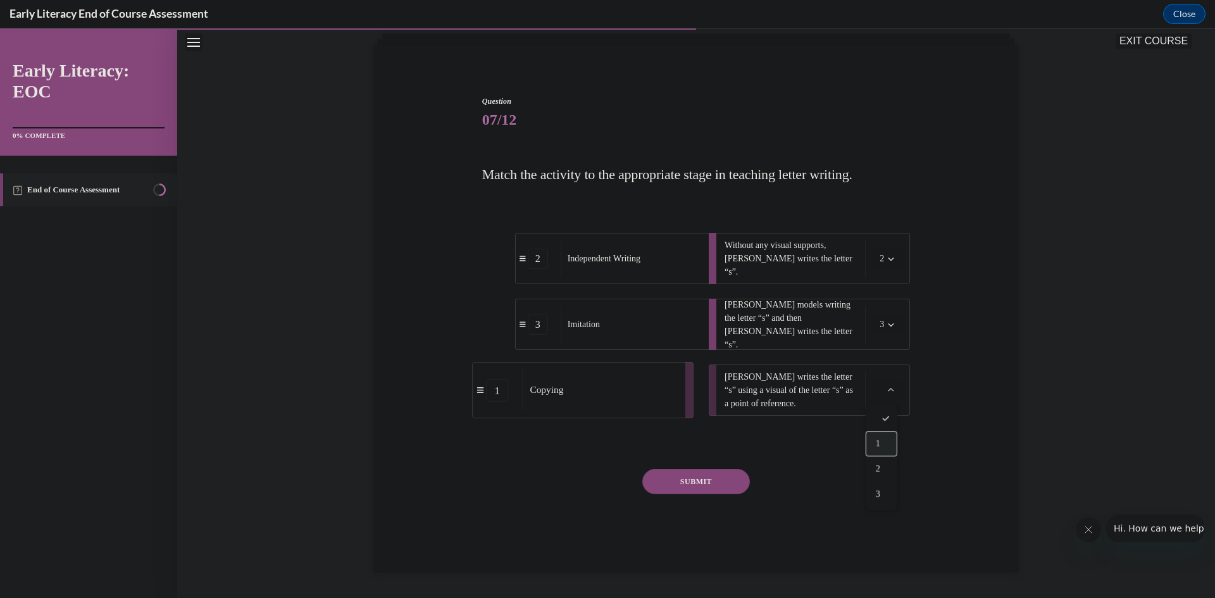
click at [878, 442] on span "1" at bounding box center [878, 444] width 4 height 10
click at [726, 479] on button "SUBMIT" at bounding box center [696, 481] width 108 height 25
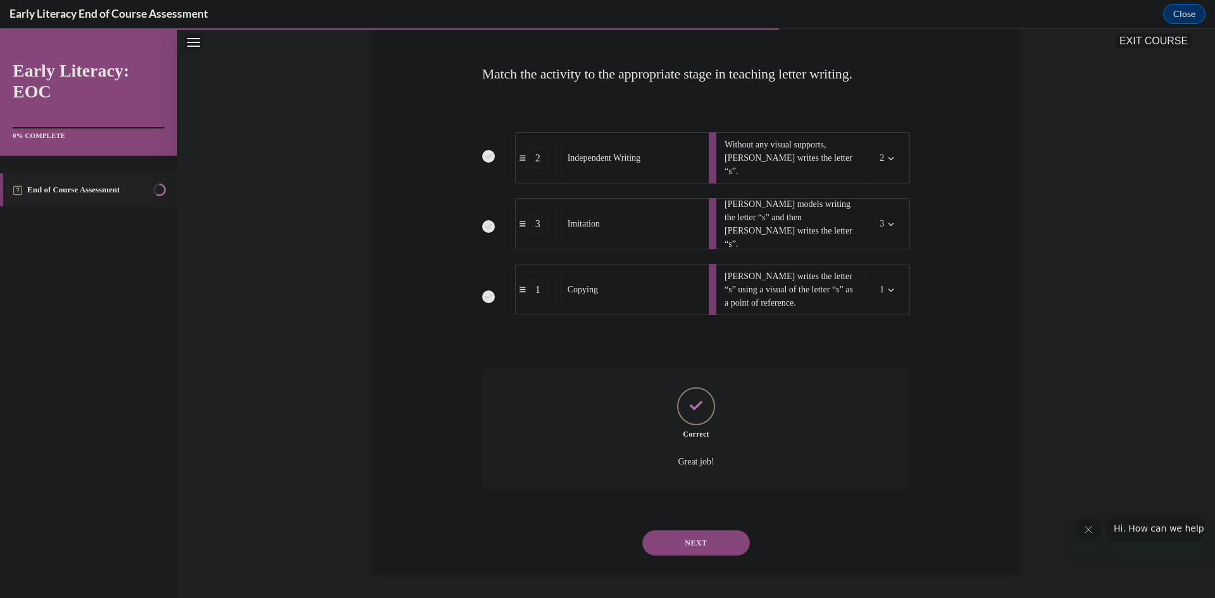
scroll to position [183, 0]
click at [711, 536] on button "NEXT" at bounding box center [696, 540] width 108 height 25
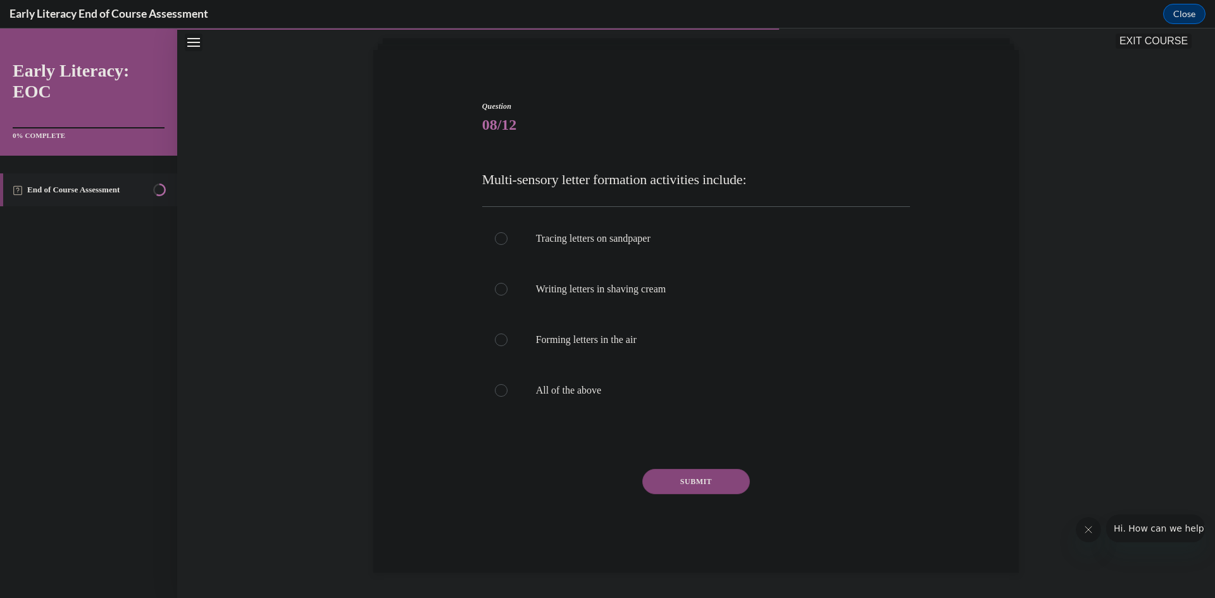
scroll to position [75, 0]
click at [495, 396] on div at bounding box center [501, 390] width 13 height 13
click at [698, 480] on button "SUBMIT" at bounding box center [696, 481] width 108 height 25
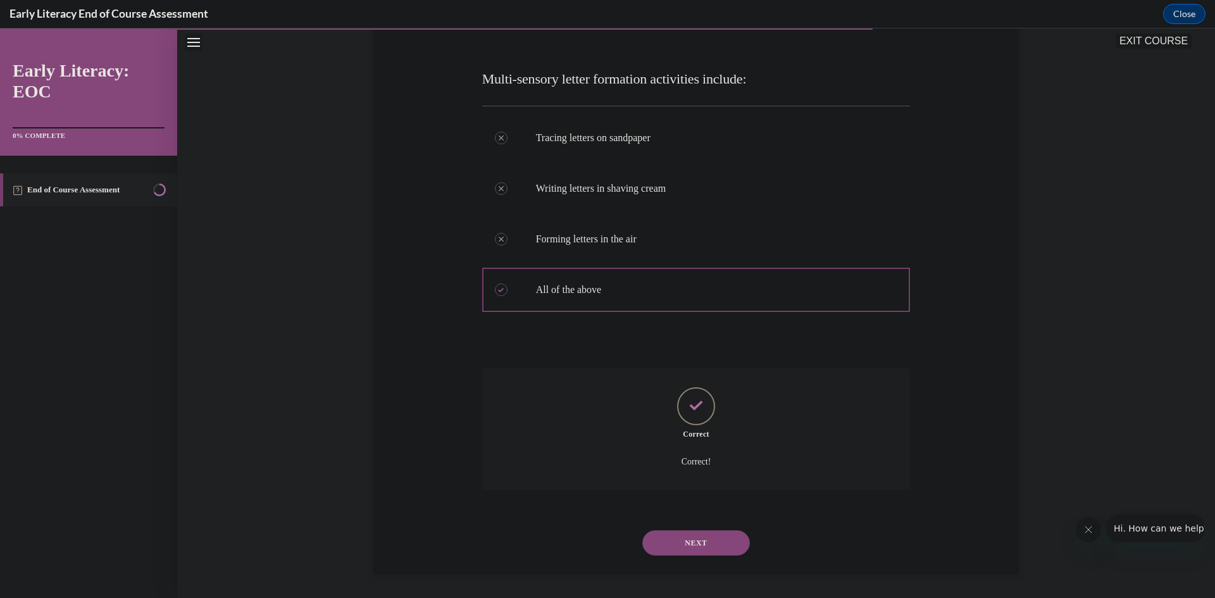
scroll to position [178, 0]
click at [709, 544] on button "NEXT" at bounding box center [696, 540] width 108 height 25
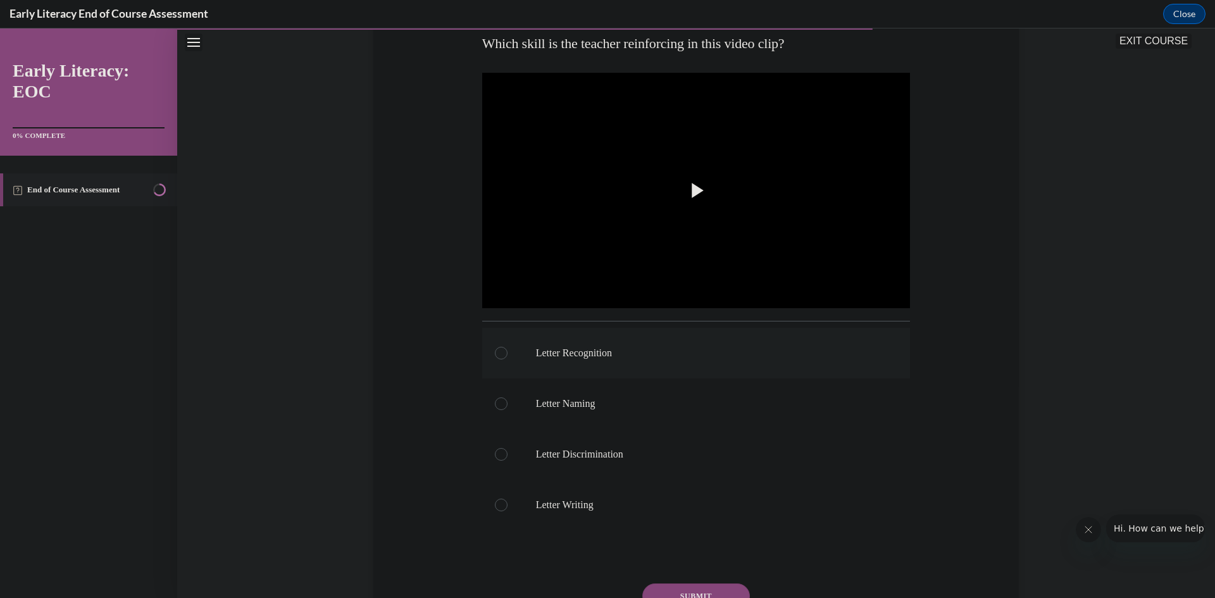
scroll to position [206, 0]
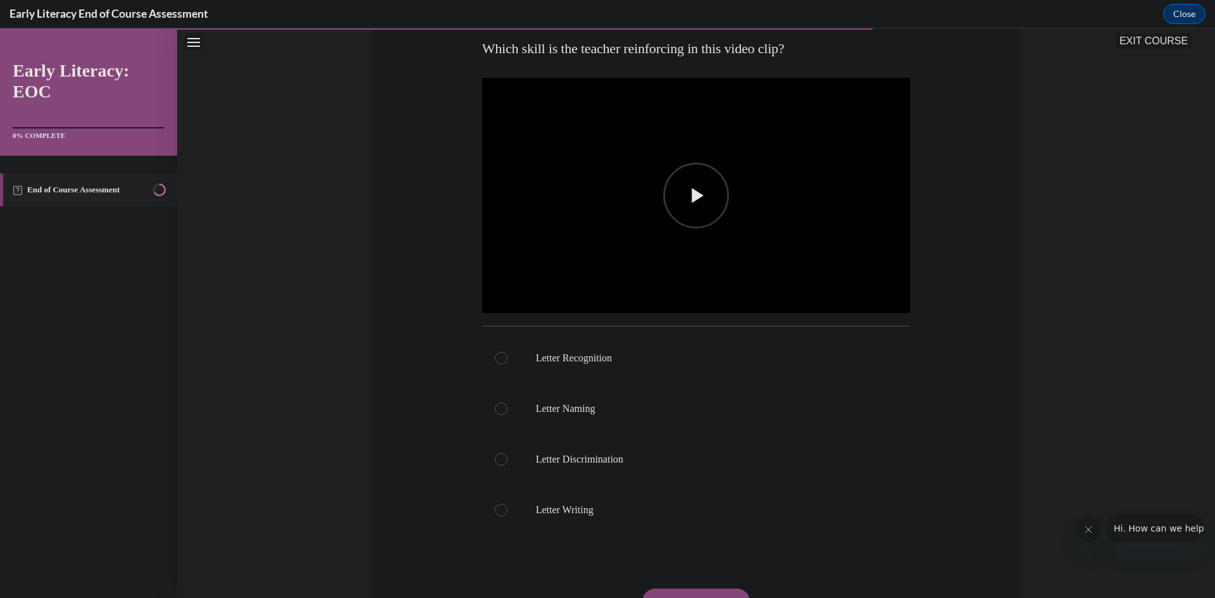
click at [656, 229] on img "Video player" at bounding box center [696, 195] width 428 height 241
click at [508, 414] on div at bounding box center [696, 409] width 428 height 51
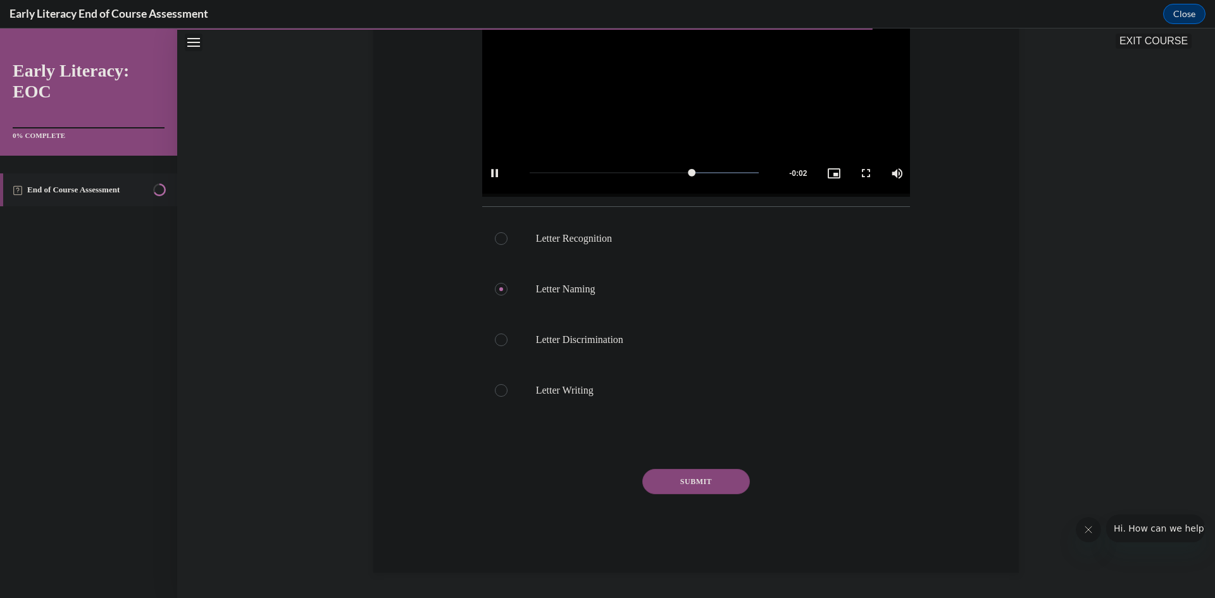
click at [717, 477] on button "SUBMIT" at bounding box center [696, 481] width 108 height 25
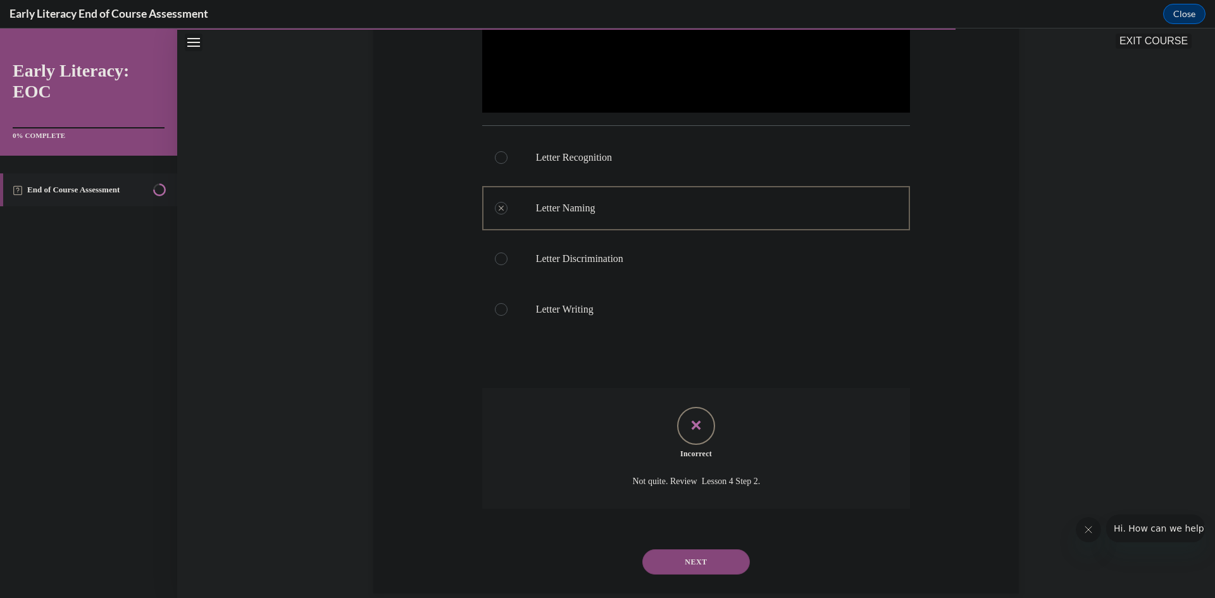
scroll to position [428, 0]
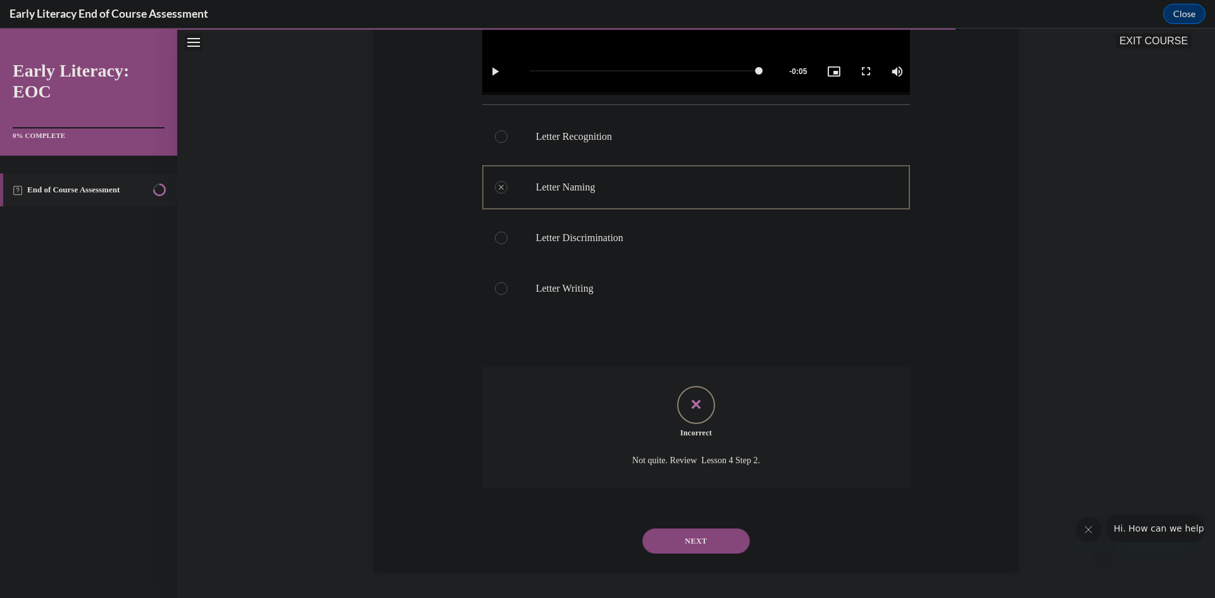
click at [702, 542] on button "NEXT" at bounding box center [696, 540] width 108 height 25
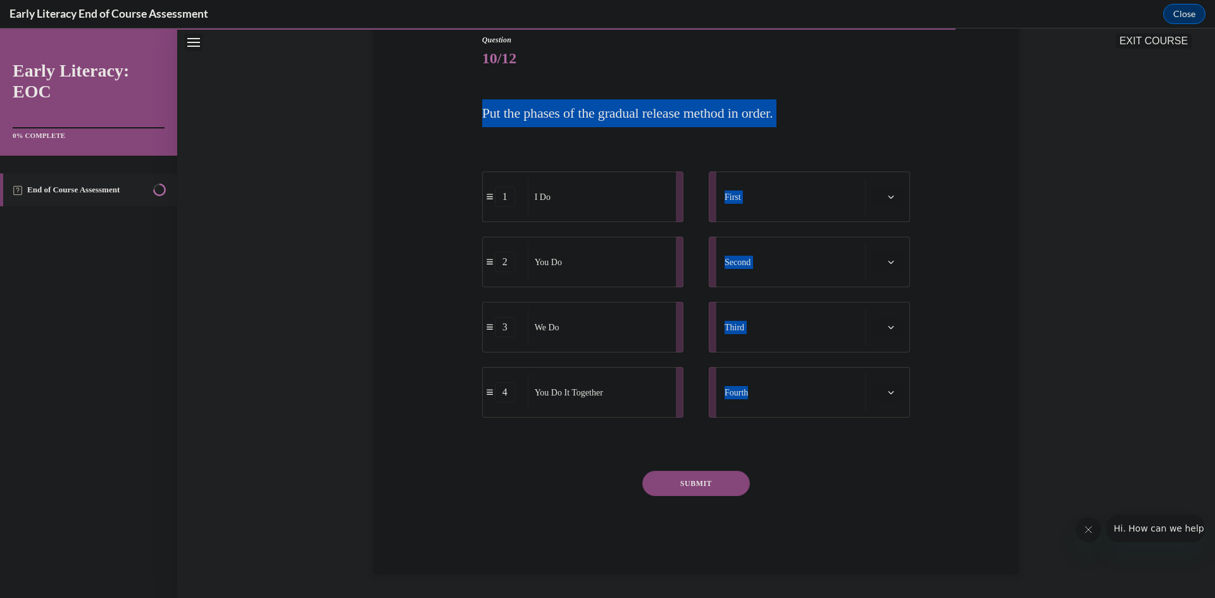
drag, startPoint x: 467, startPoint y: 97, endPoint x: 918, endPoint y: 380, distance: 531.7
click at [918, 380] on div "Question 10/12 Put the phases of the gradual release method in order. 1 I Do 2 …" at bounding box center [696, 285] width 652 height 578
drag, startPoint x: 917, startPoint y: 377, endPoint x: 944, endPoint y: 366, distance: 28.7
click at [918, 377] on div "Question 10/12 Put the phases of the gradual release method in order. 1 I Do 2 …" at bounding box center [696, 285] width 652 height 578
click at [758, 141] on div "1 I Do 2 You Do 3 We Do 4 You Do It Together First Second Third Fourth" at bounding box center [696, 282] width 428 height 284
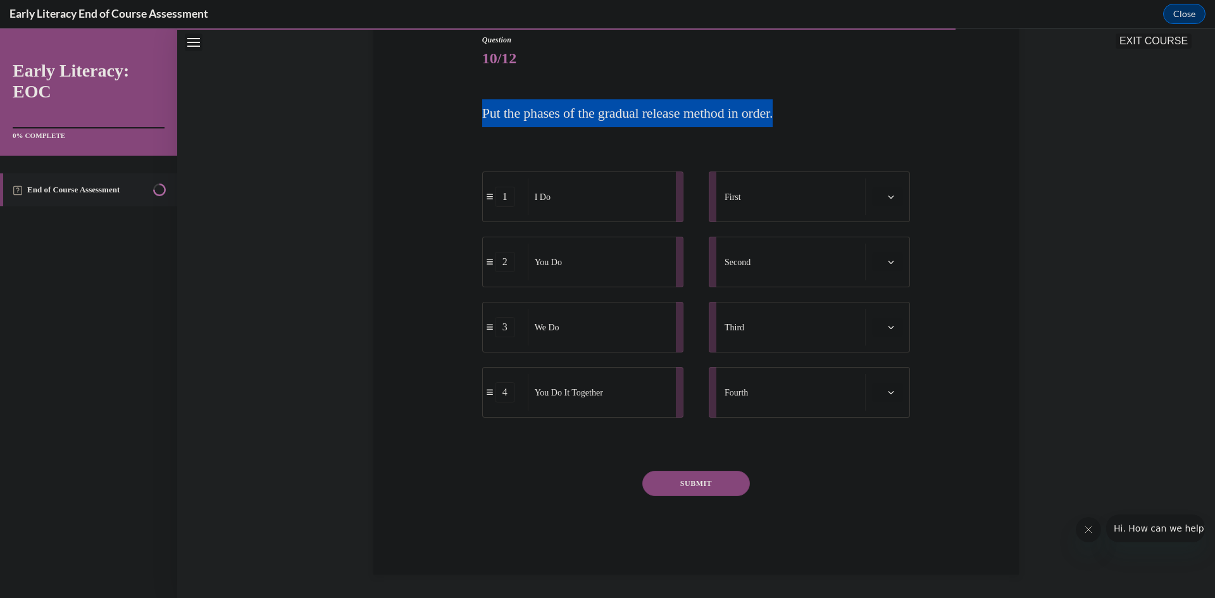
drag, startPoint x: 506, startPoint y: 113, endPoint x: 816, endPoint y: 124, distance: 309.7
click at [816, 124] on div "Question 10/12 Put the phases of the gradual release method in order. 1 I Do 2 …" at bounding box center [696, 285] width 652 height 578
click at [887, 203] on button "button" at bounding box center [887, 196] width 31 height 19
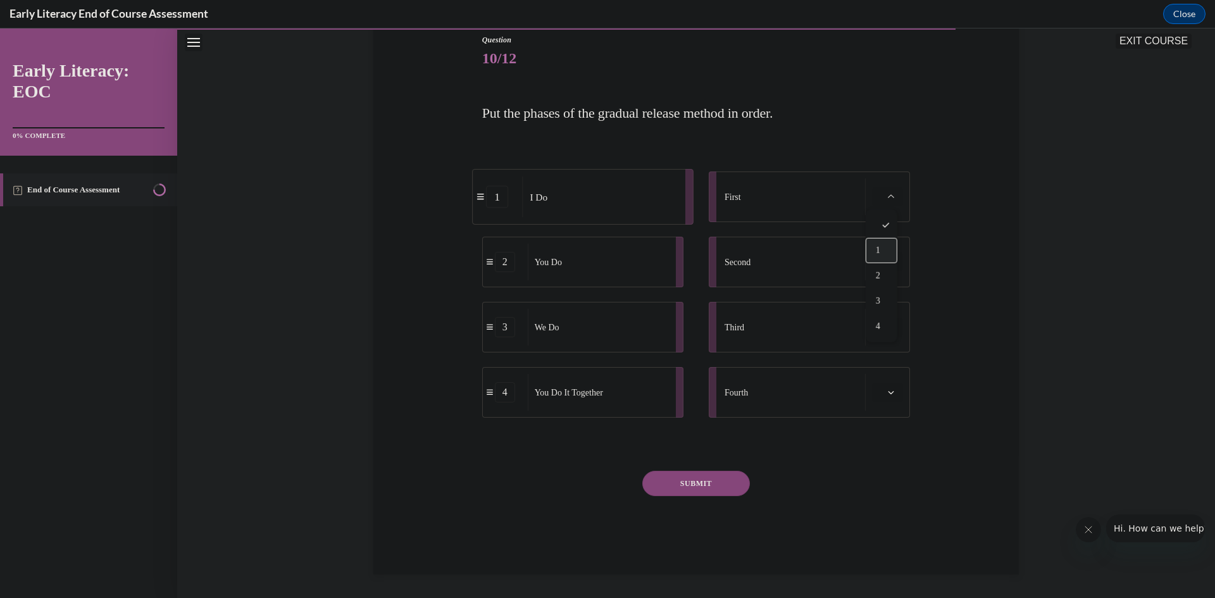
click at [884, 248] on div "1" at bounding box center [882, 250] width 32 height 25
click at [873, 268] on button "button" at bounding box center [887, 262] width 31 height 19
click at [884, 368] on div "3" at bounding box center [882, 366] width 32 height 25
click at [883, 336] on button "button" at bounding box center [887, 327] width 31 height 19
click at [884, 406] on div "2" at bounding box center [882, 406] width 32 height 25
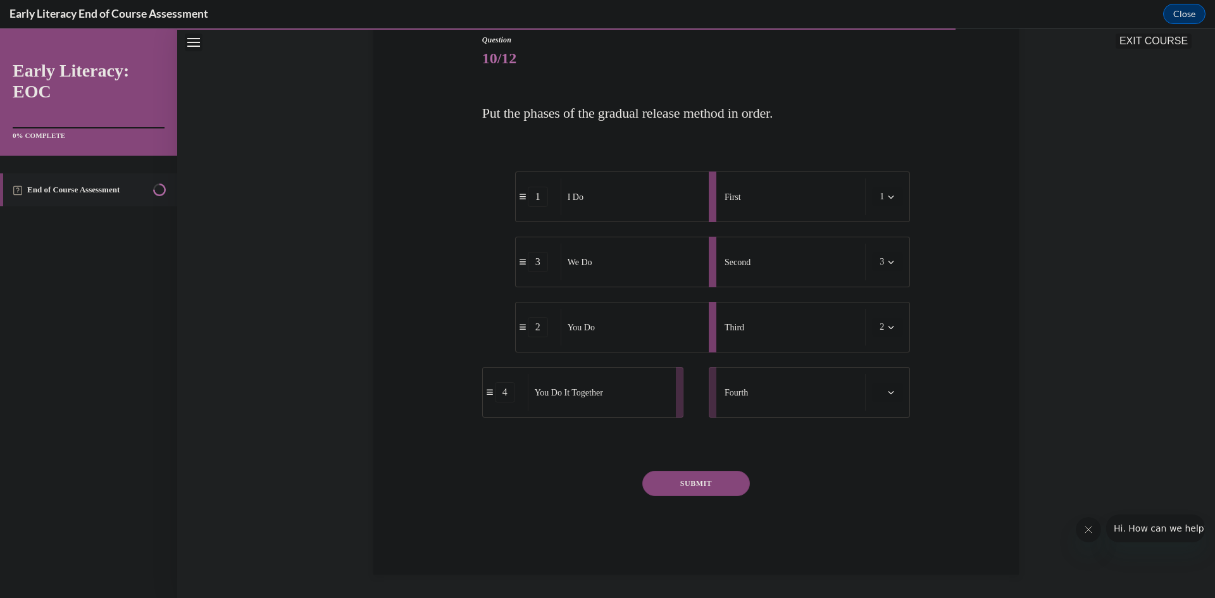
click at [888, 392] on icon "button" at bounding box center [891, 392] width 6 height 6
click at [882, 522] on div "4" at bounding box center [882, 521] width 32 height 25
click at [716, 483] on button "SUBMIT" at bounding box center [696, 483] width 108 height 25
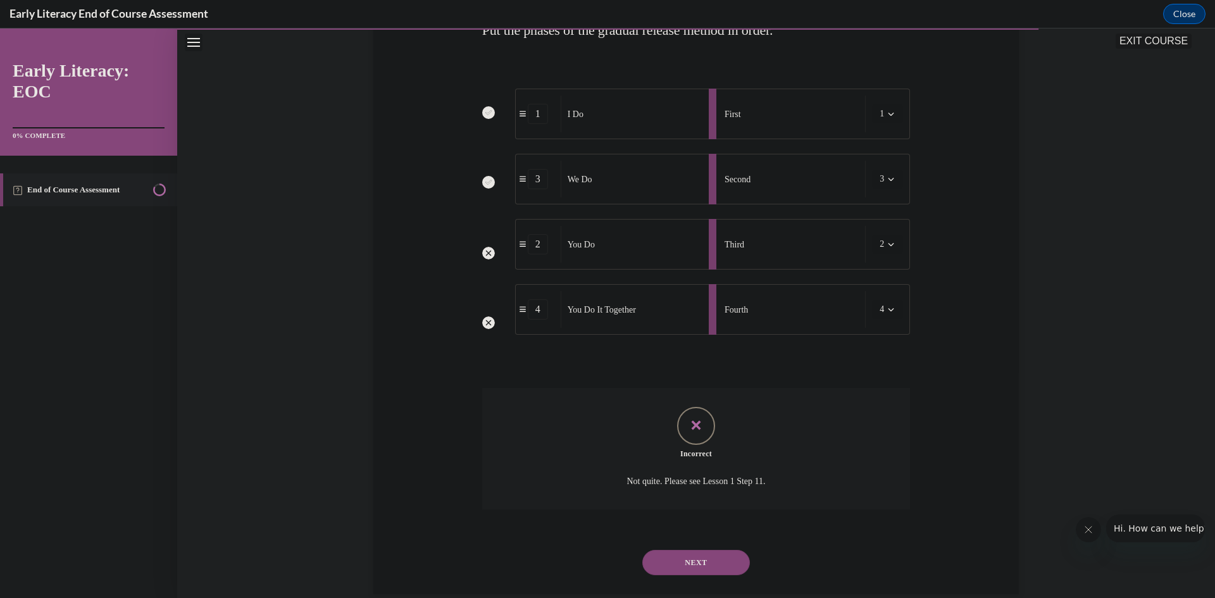
scroll to position [246, 0]
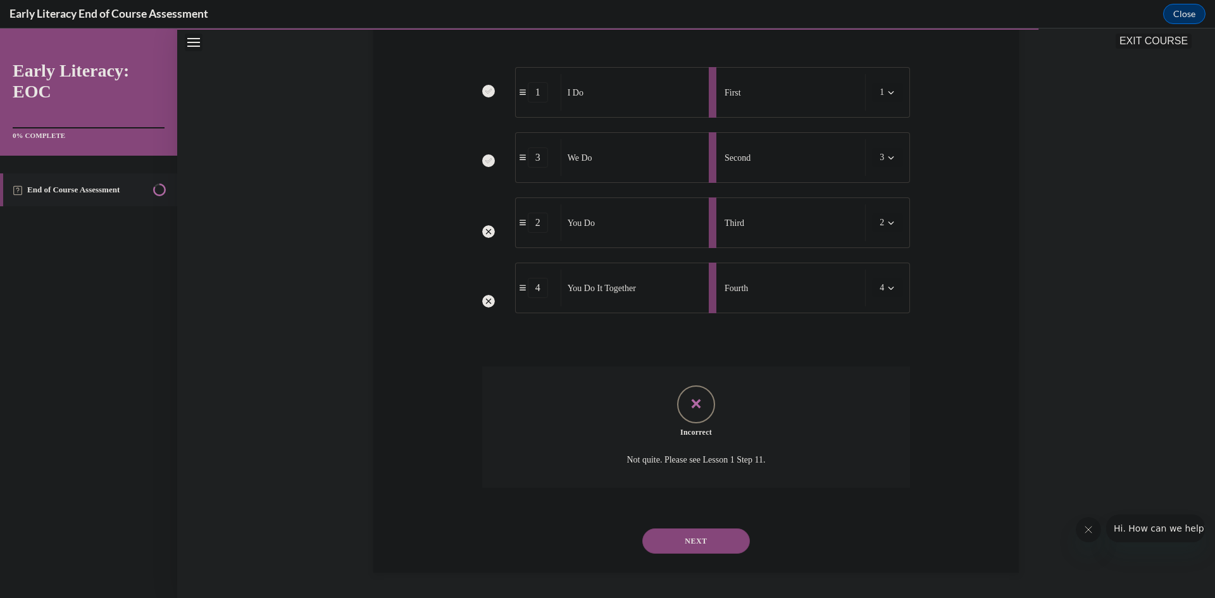
click at [696, 541] on button "NEXT" at bounding box center [696, 540] width 108 height 25
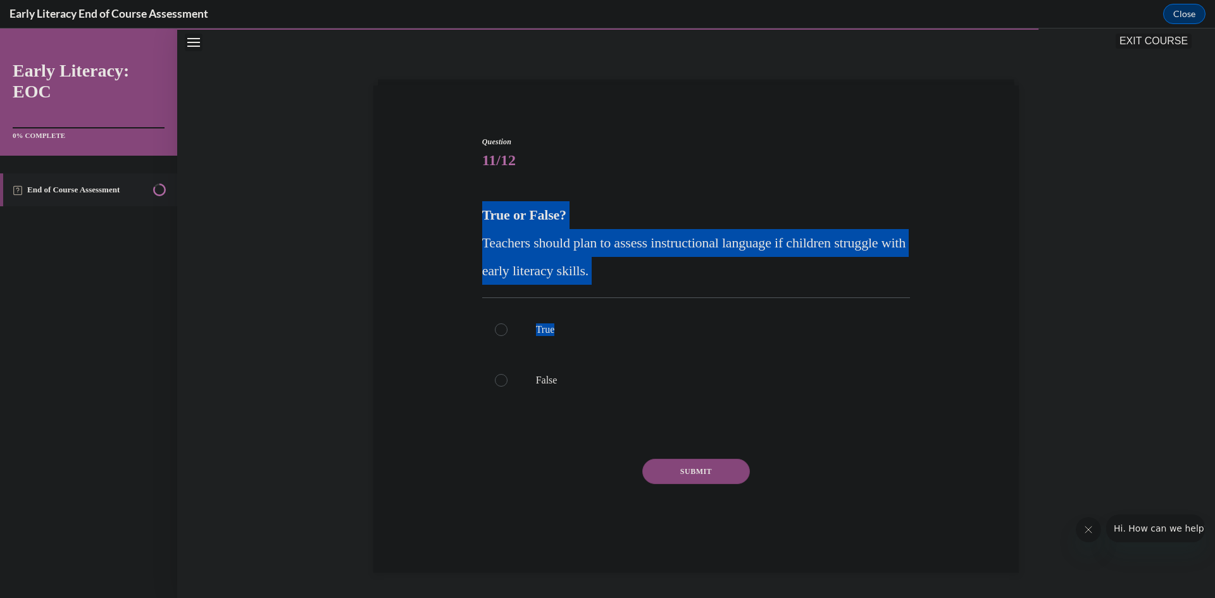
drag, startPoint x: 491, startPoint y: 206, endPoint x: 677, endPoint y: 288, distance: 203.2
click at [677, 288] on div "Question 11/12 True or False? Teachers should plan to assess instructional lang…" at bounding box center [696, 330] width 652 height 465
click at [556, 248] on span "Teachers should plan to assess instructional language if children struggle with…" at bounding box center [693, 257] width 423 height 44
click at [470, 211] on div "Question 11/12 True or False? Teachers should plan to assess instructional lang…" at bounding box center [696, 330] width 652 height 465
drag, startPoint x: 469, startPoint y: 212, endPoint x: 627, endPoint y: 275, distance: 169.6
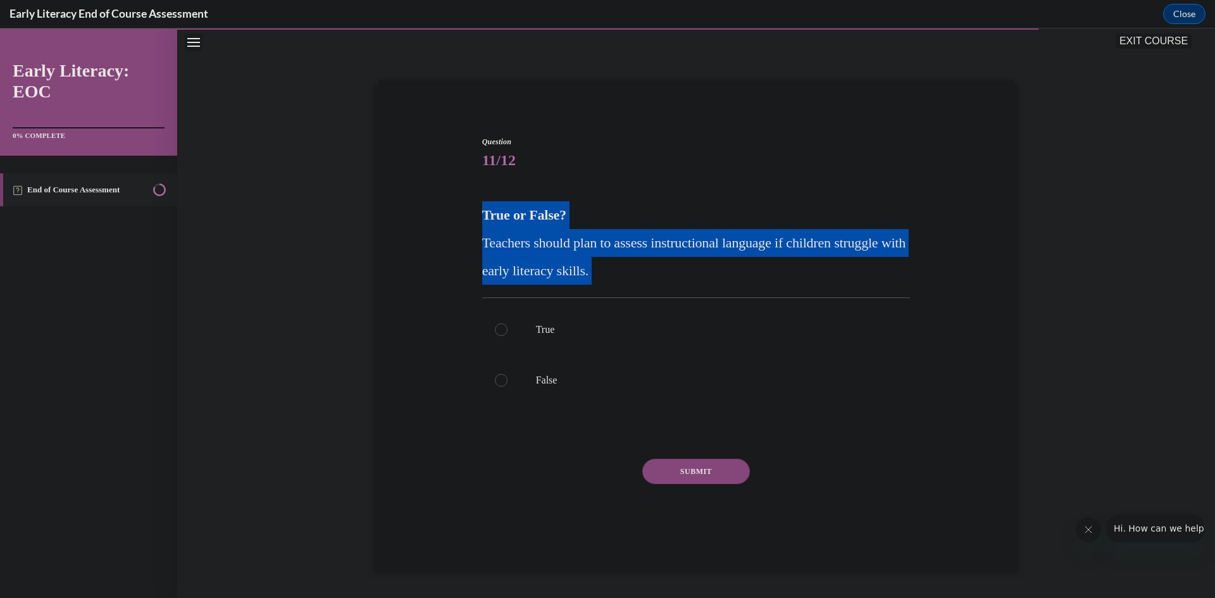
click at [627, 275] on div "Question 11/12 True or False? Teachers should plan to assess instructional lang…" at bounding box center [696, 330] width 652 height 465
click at [495, 332] on div at bounding box center [501, 329] width 13 height 13
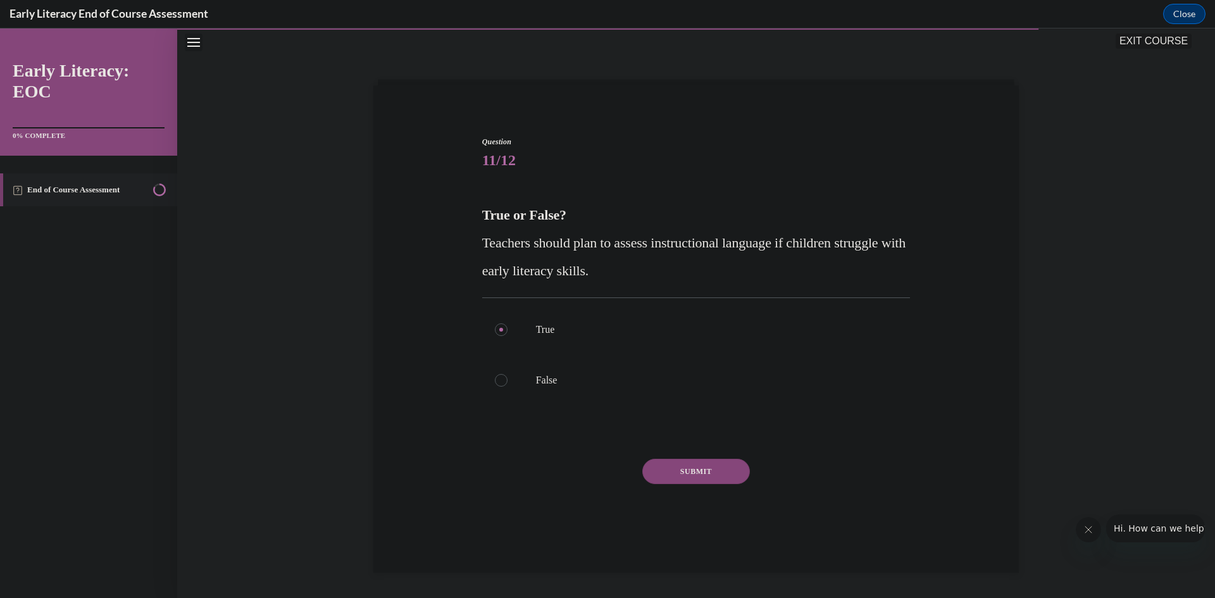
click at [706, 473] on button "SUBMIT" at bounding box center [696, 471] width 108 height 25
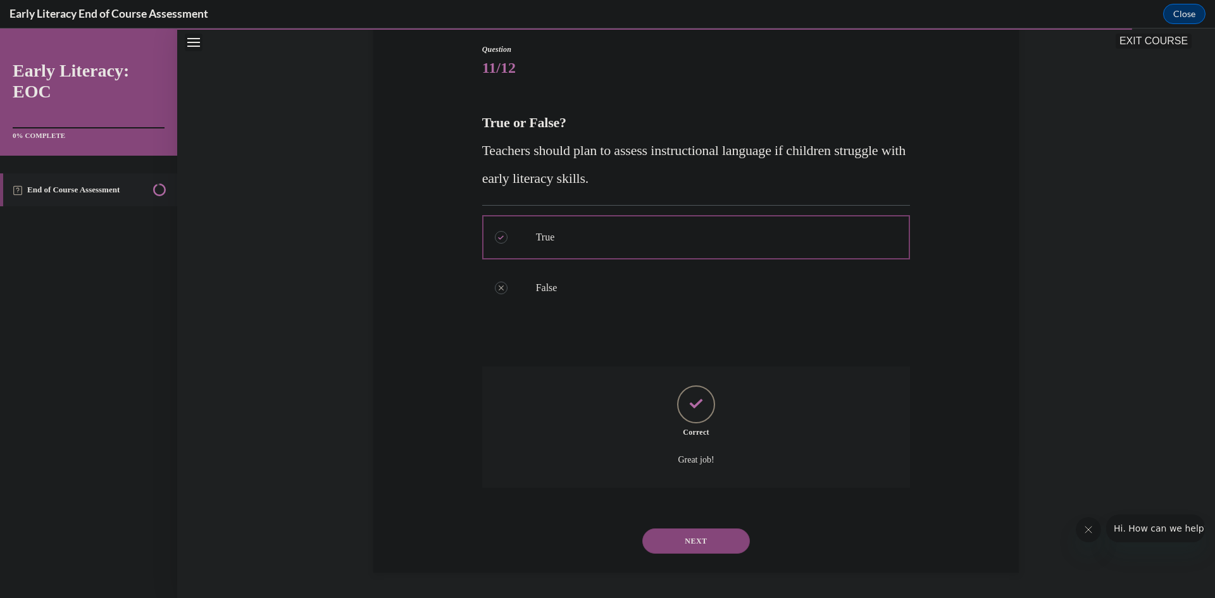
click at [702, 544] on button "NEXT" at bounding box center [696, 540] width 108 height 25
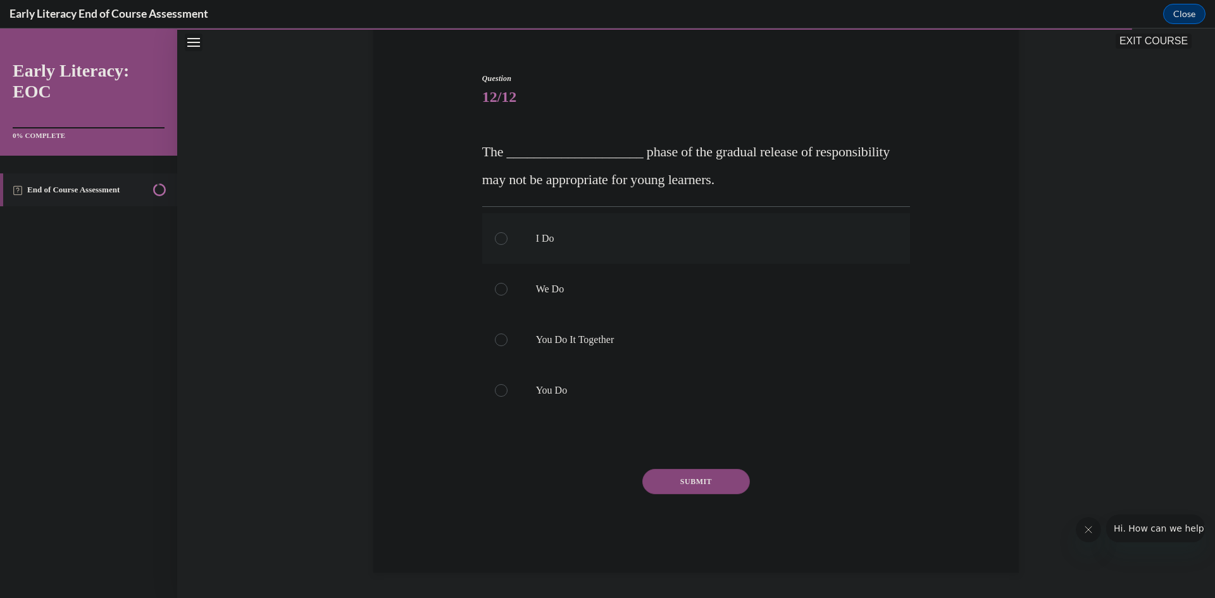
scroll to position [37, 0]
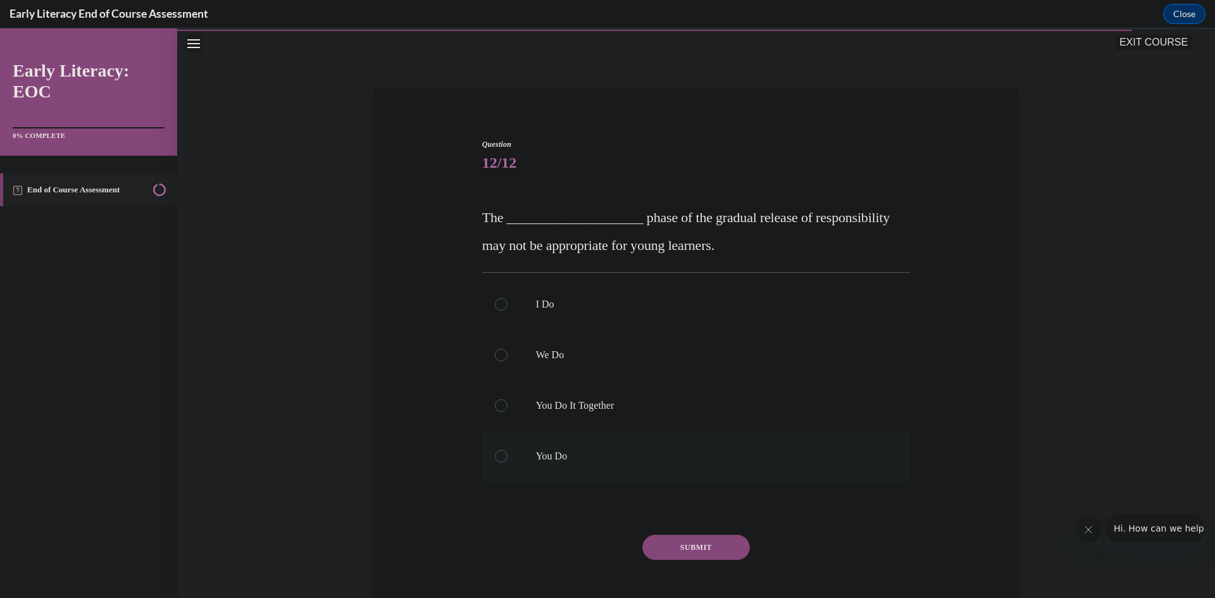
click at [546, 463] on div at bounding box center [696, 456] width 428 height 51
click at [711, 548] on button "SUBMIT" at bounding box center [696, 547] width 108 height 25
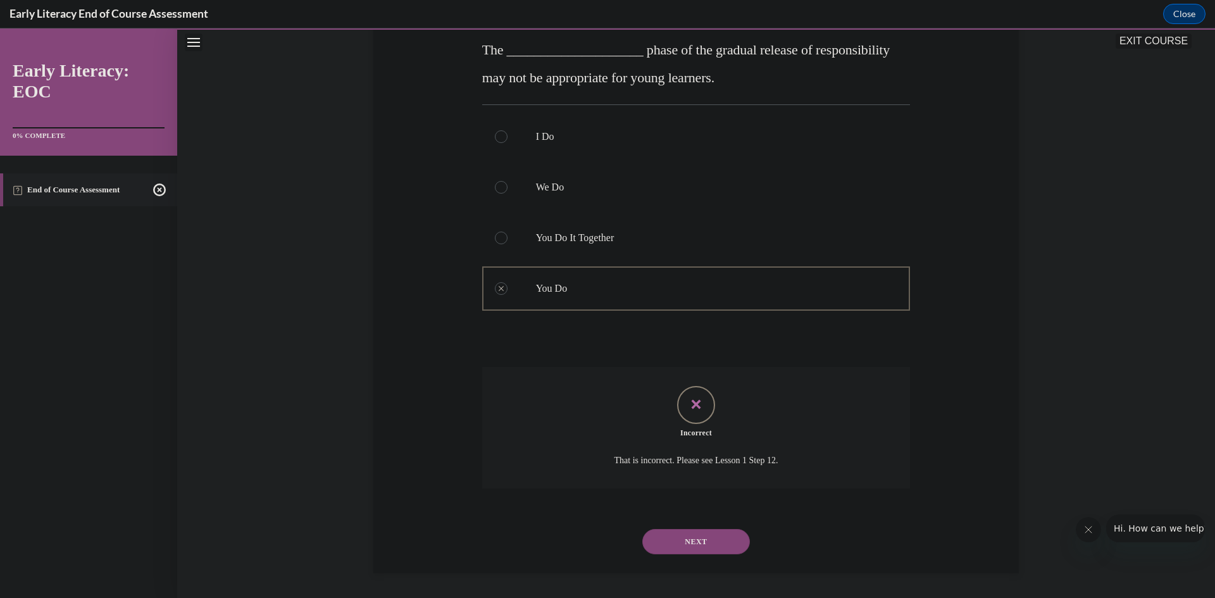
scroll to position [206, 0]
click at [699, 538] on button "NEXT" at bounding box center [696, 540] width 108 height 25
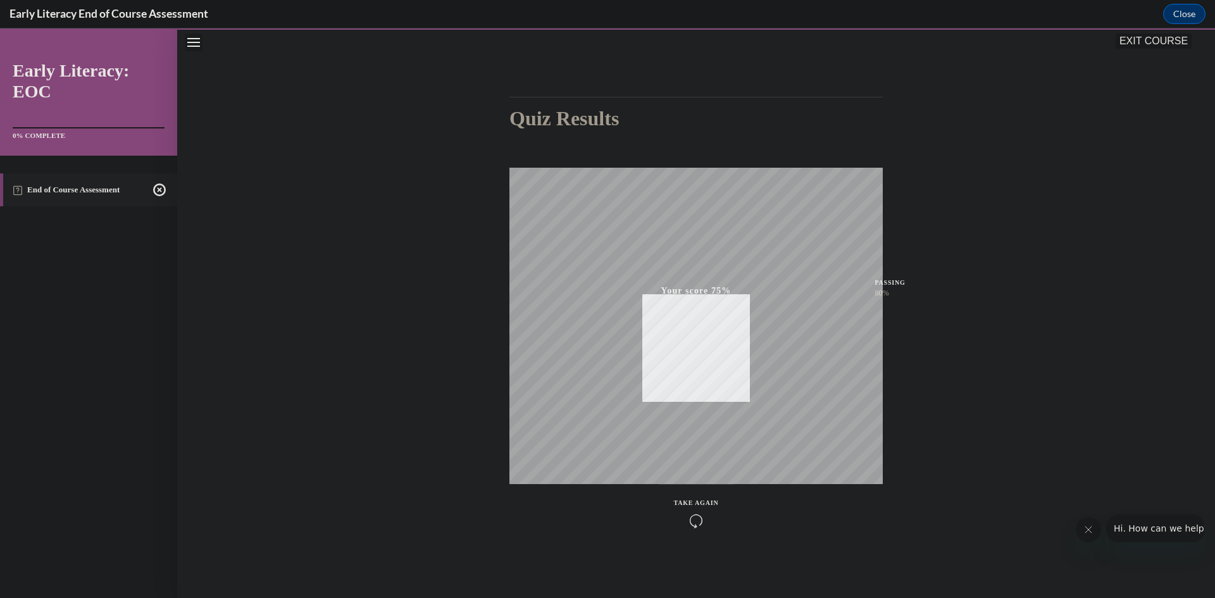
click at [689, 515] on icon "button" at bounding box center [696, 521] width 45 height 14
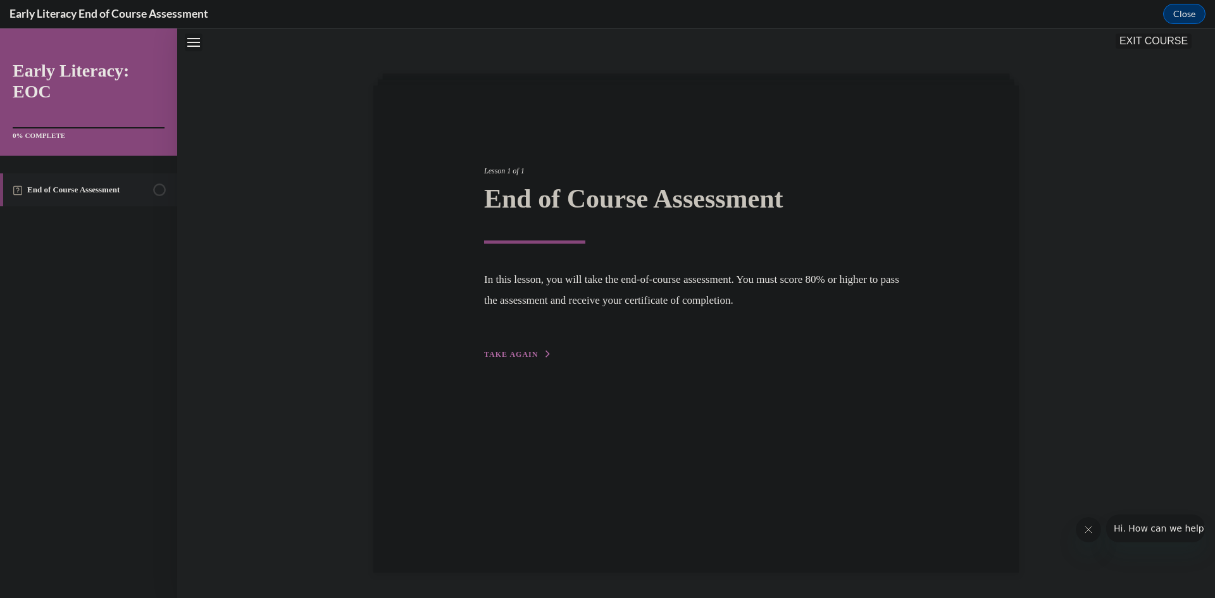
click at [518, 360] on div "Lesson 1 of 1 End of Course Assessment In this lesson, you will take the end-of…" at bounding box center [696, 248] width 443 height 225
click at [518, 354] on span "TAKE AGAIN" at bounding box center [511, 354] width 54 height 9
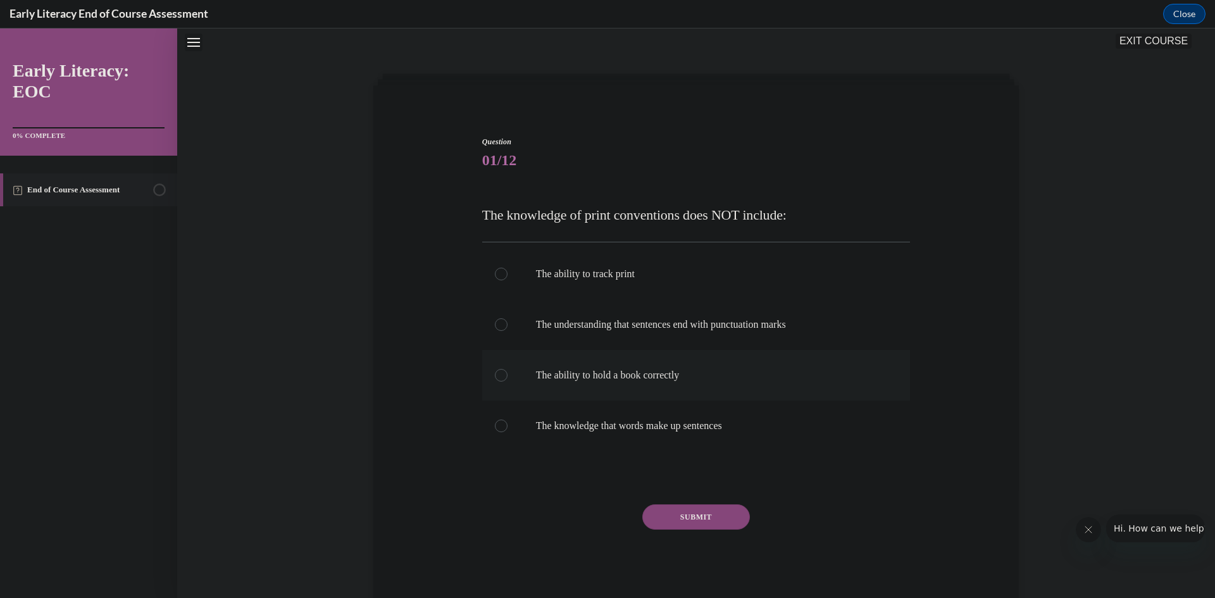
click at [504, 372] on div at bounding box center [696, 375] width 428 height 51
click at [697, 532] on div "SUBMIT" at bounding box center [696, 535] width 428 height 63
click at [698, 522] on button "SUBMIT" at bounding box center [696, 516] width 108 height 25
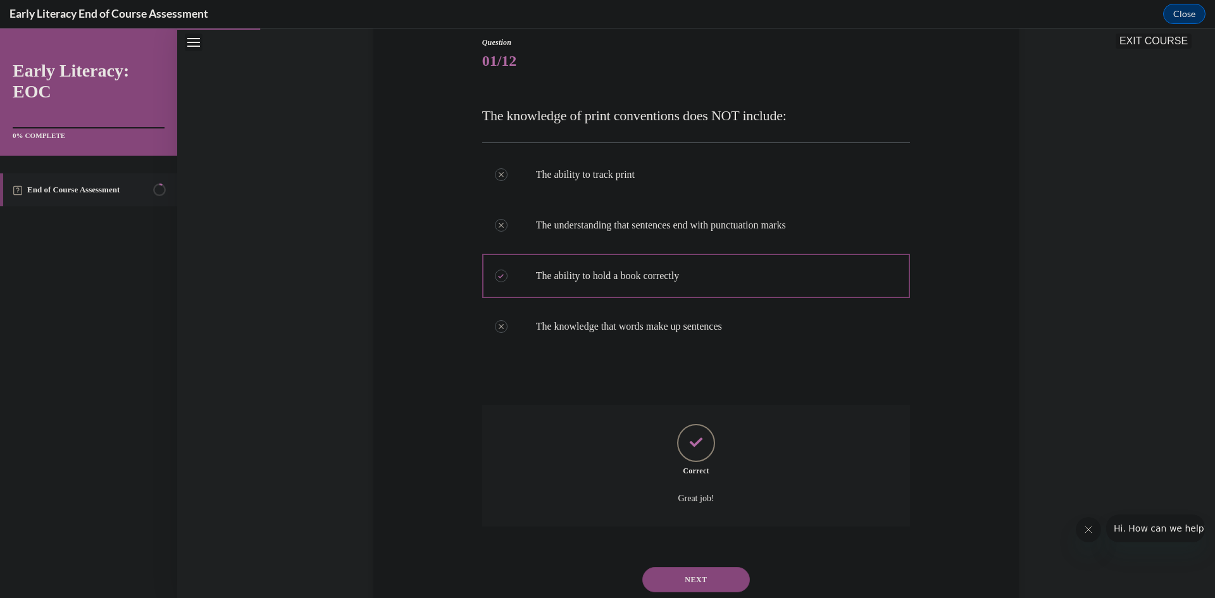
scroll to position [178, 0]
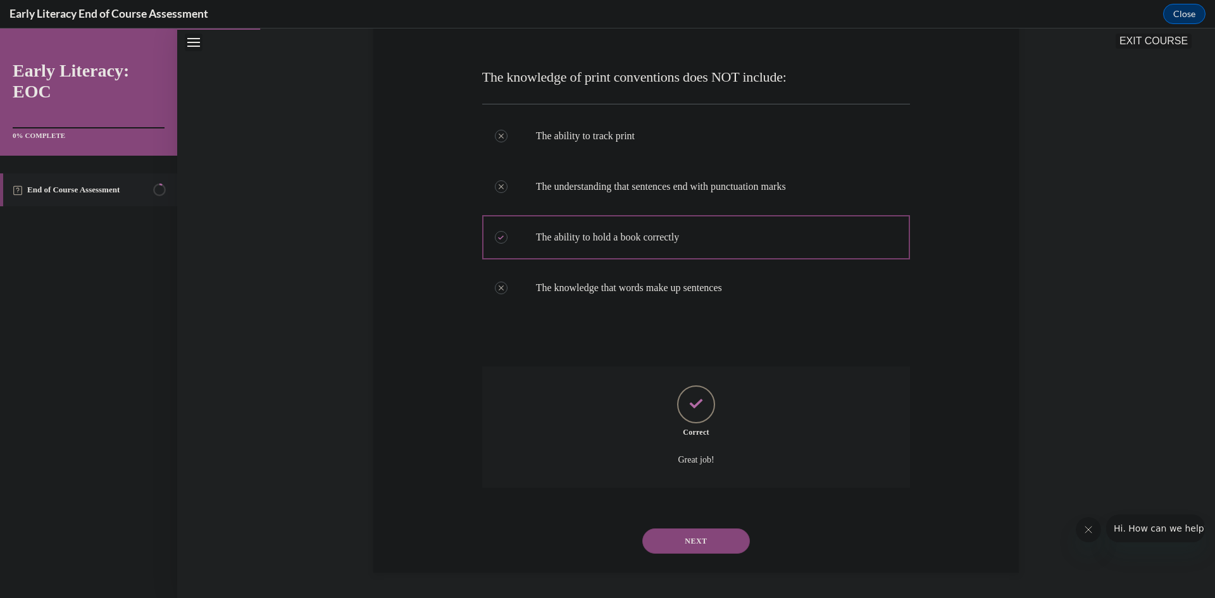
click at [705, 538] on button "NEXT" at bounding box center [696, 540] width 108 height 25
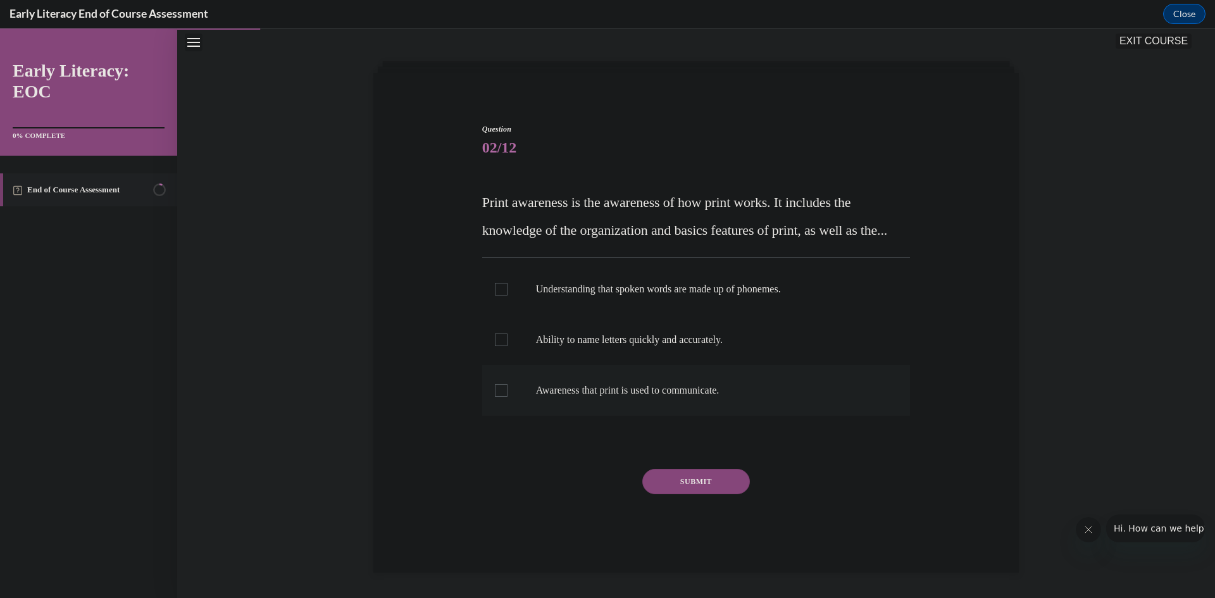
click at [499, 384] on div at bounding box center [501, 390] width 13 height 13
click at [690, 483] on button "SUBMIT" at bounding box center [696, 481] width 108 height 25
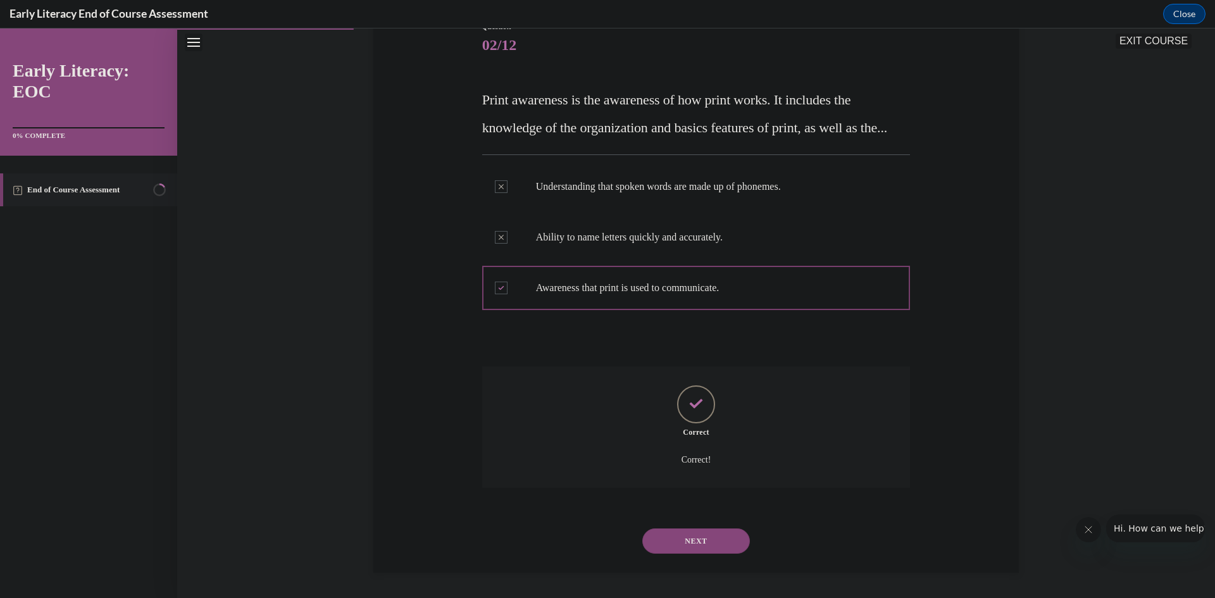
scroll to position [183, 0]
click at [691, 544] on button "NEXT" at bounding box center [696, 540] width 108 height 25
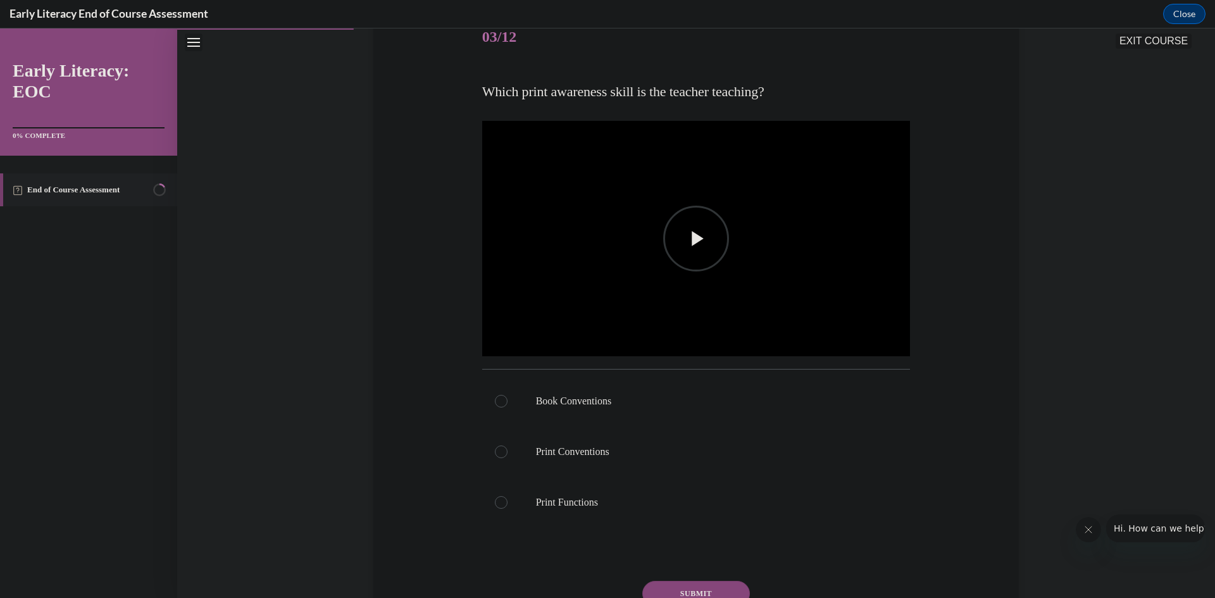
scroll to position [167, 0]
click at [675, 270] on img "Video player" at bounding box center [696, 235] width 428 height 241
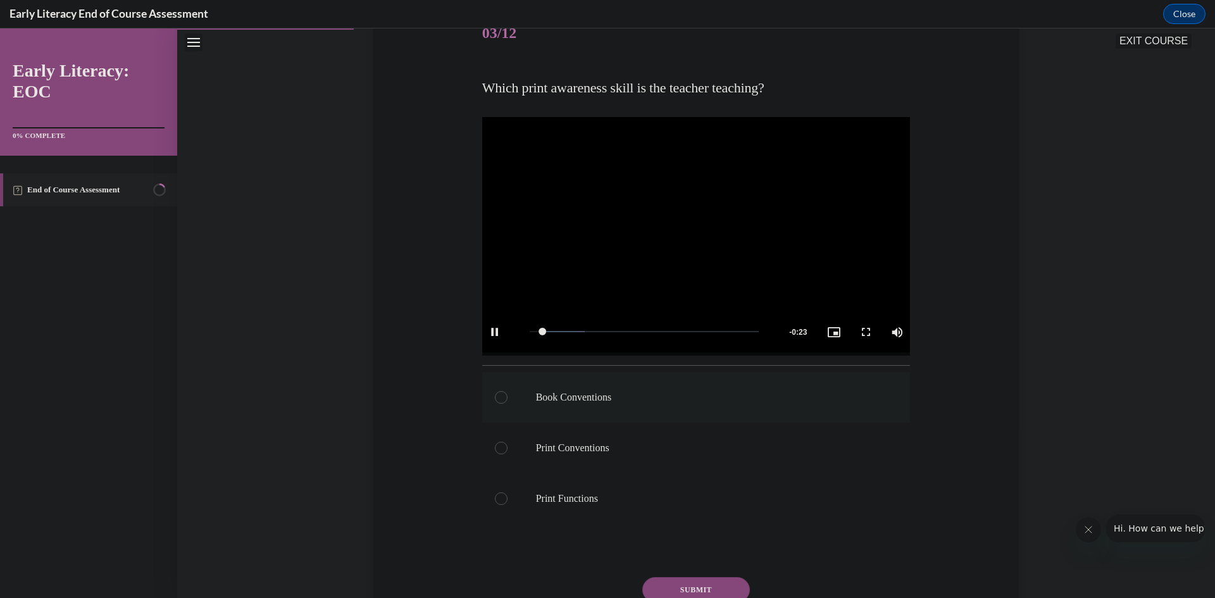
click at [500, 397] on div at bounding box center [501, 397] width 13 height 13
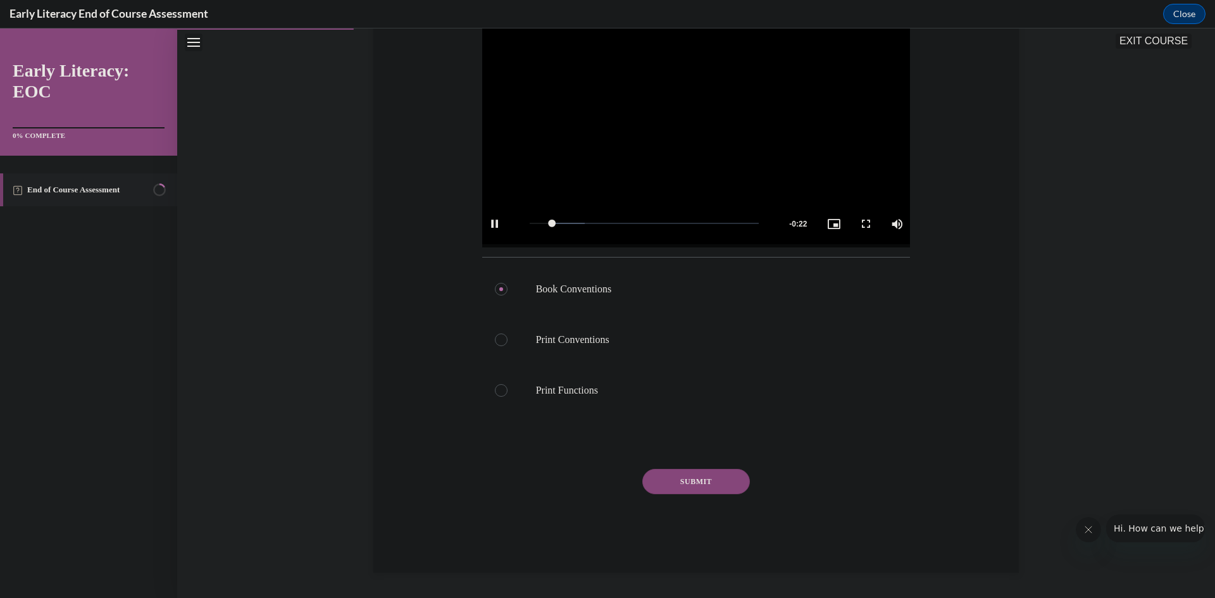
click at [710, 486] on button "SUBMIT" at bounding box center [696, 481] width 108 height 25
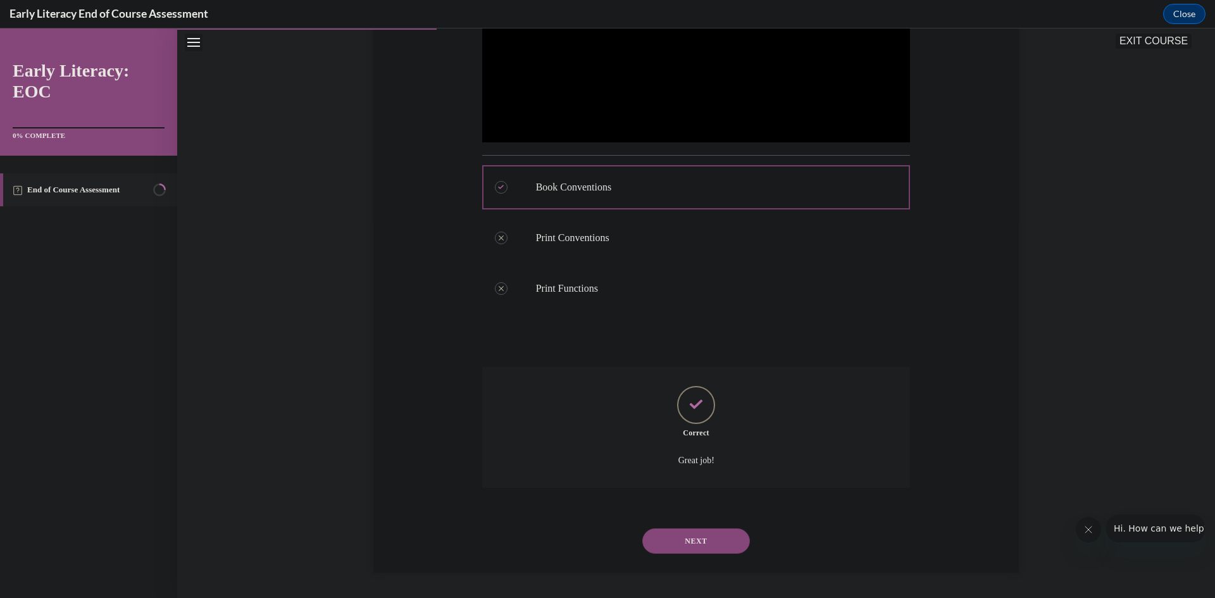
click at [702, 547] on button "NEXT" at bounding box center [696, 540] width 108 height 25
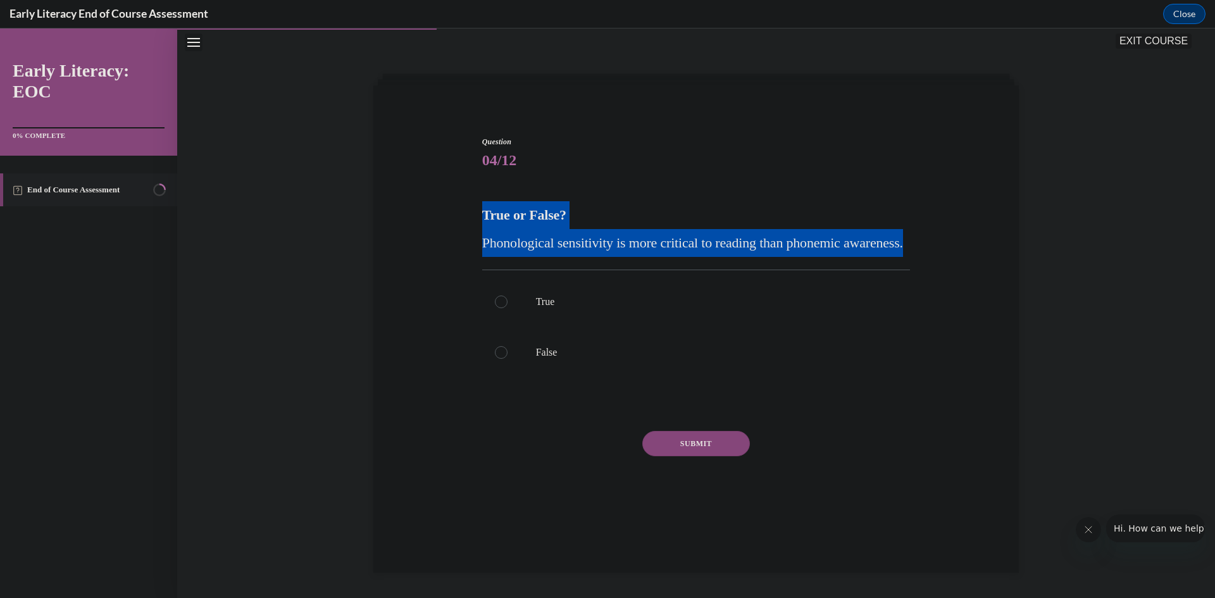
drag, startPoint x: 519, startPoint y: 206, endPoint x: 678, endPoint y: 265, distance: 169.6
click at [678, 265] on div "Question 04/12 True or False? Phonological sensitivity is more critical to read…" at bounding box center [696, 316] width 652 height 437
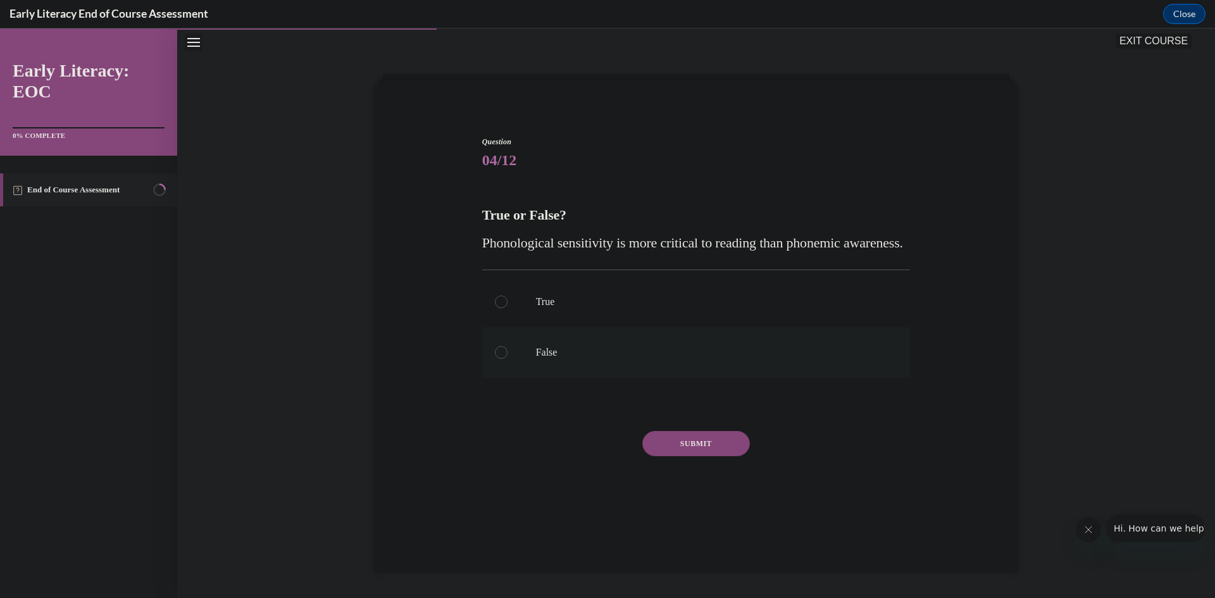
click at [511, 378] on div at bounding box center [696, 352] width 428 height 51
click at [711, 456] on button "SUBMIT" at bounding box center [696, 443] width 108 height 25
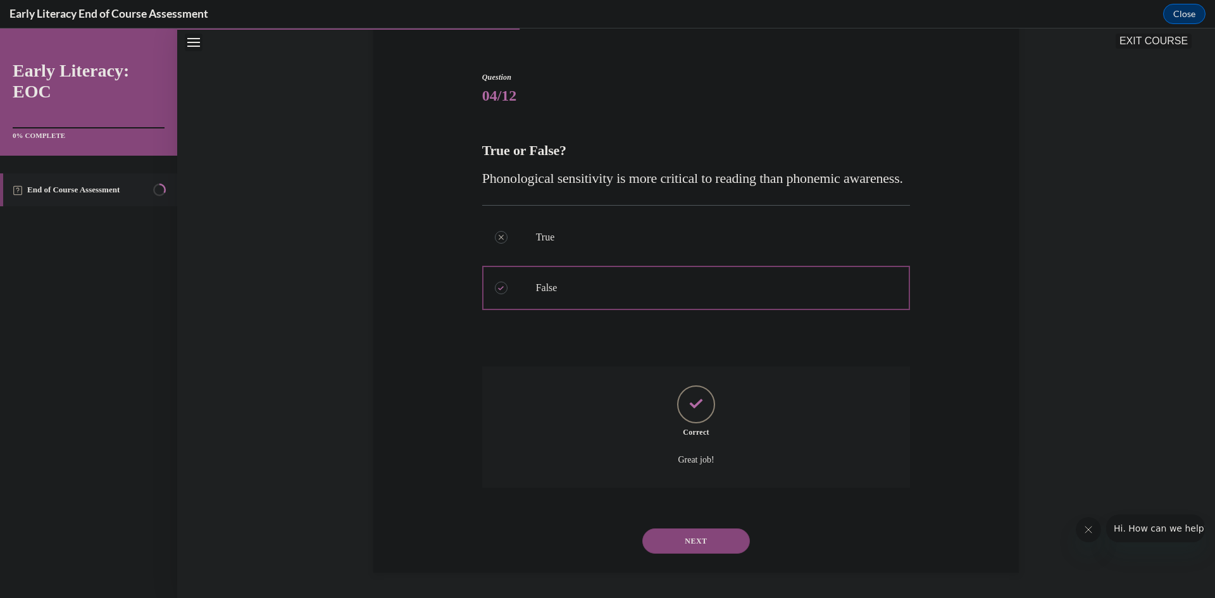
scroll to position [132, 0]
click at [708, 543] on button "NEXT" at bounding box center [696, 540] width 108 height 25
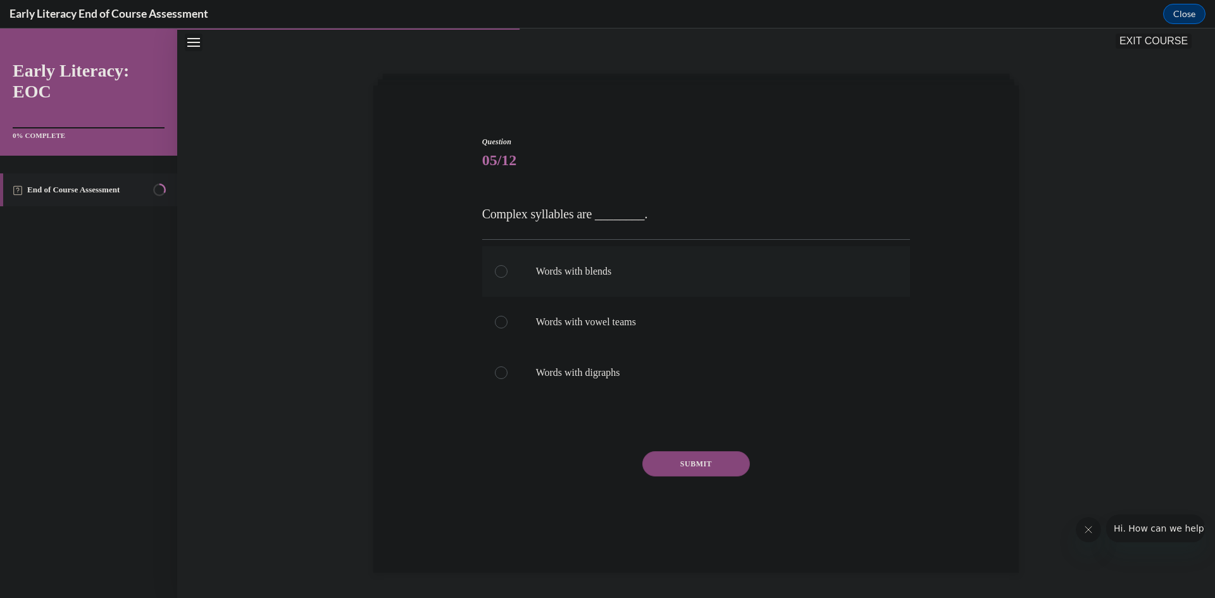
click at [666, 261] on div at bounding box center [696, 271] width 428 height 51
click at [685, 467] on button "SUBMIT" at bounding box center [696, 463] width 108 height 25
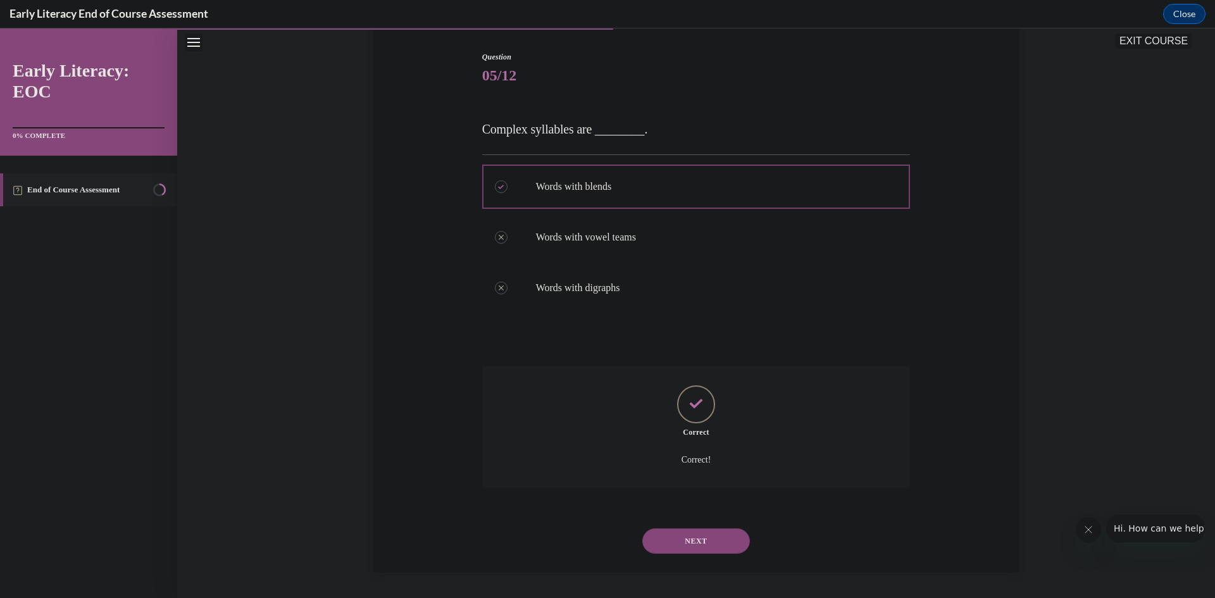
click at [697, 534] on button "NEXT" at bounding box center [696, 540] width 108 height 25
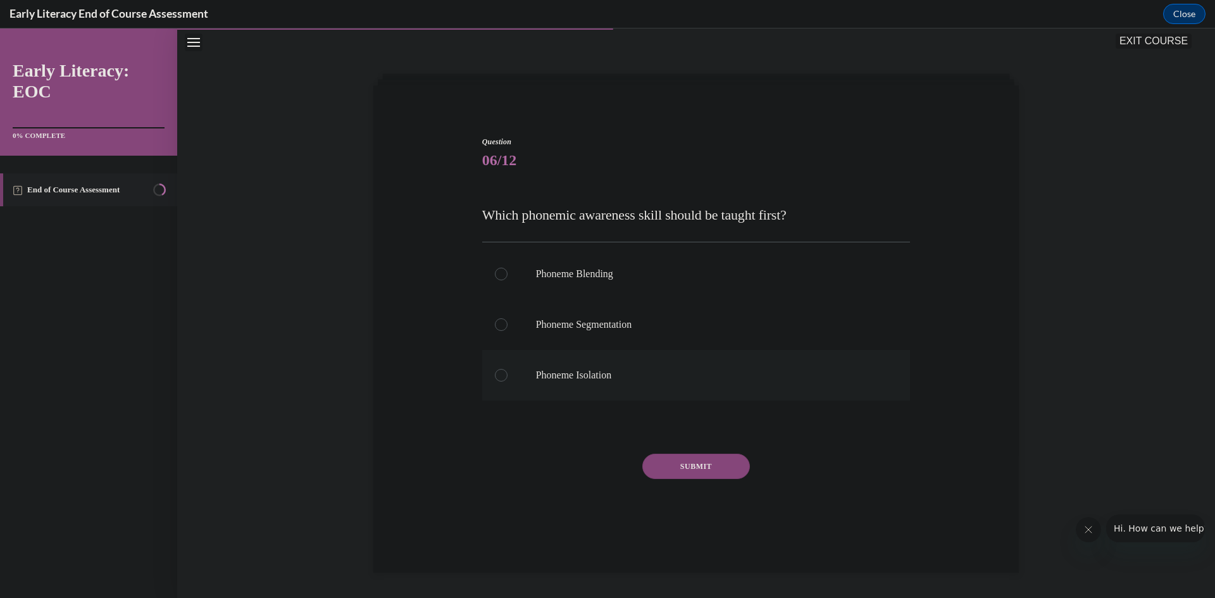
click at [495, 377] on div at bounding box center [501, 375] width 13 height 13
click at [720, 468] on button "SUBMIT" at bounding box center [696, 466] width 108 height 25
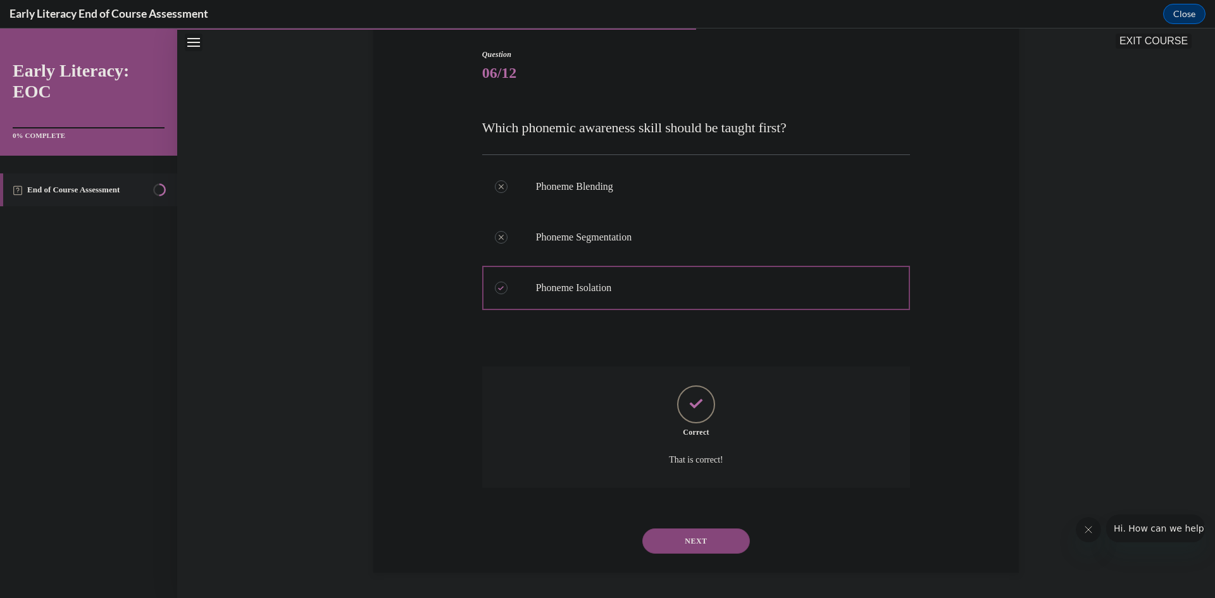
click at [691, 542] on button "NEXT" at bounding box center [696, 540] width 108 height 25
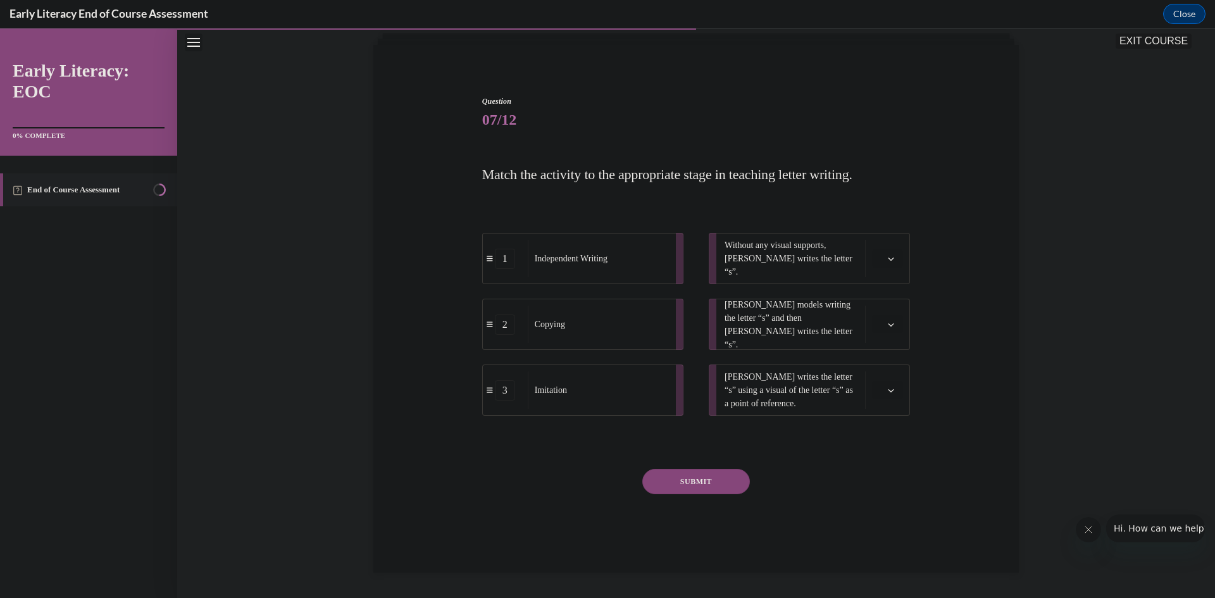
scroll to position [80, 0]
click at [885, 266] on button "button" at bounding box center [887, 258] width 31 height 19
click at [889, 304] on div "1" at bounding box center [882, 311] width 32 height 25
click at [889, 324] on icon "button" at bounding box center [892, 324] width 6 height 3
click at [885, 426] on div "3" at bounding box center [882, 428] width 32 height 25
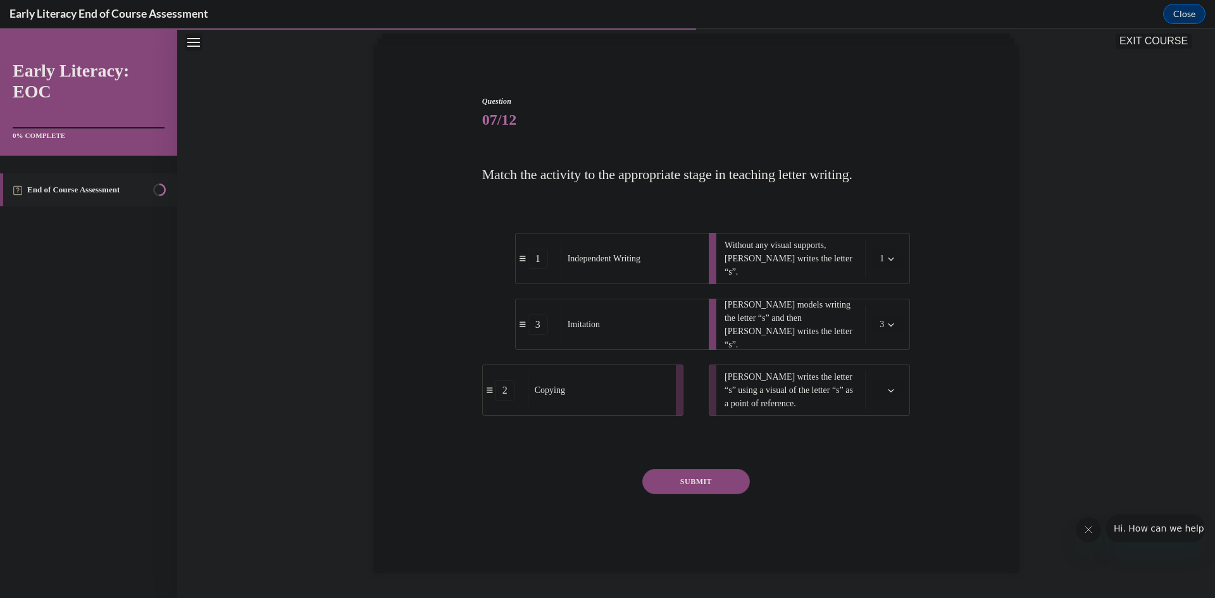
click at [880, 387] on span "Please select an option" at bounding box center [882, 390] width 4 height 13
click at [887, 468] on div "2" at bounding box center [882, 468] width 32 height 25
click at [746, 481] on div "SUBMIT" at bounding box center [696, 500] width 428 height 63
click at [735, 484] on button "SUBMIT" at bounding box center [696, 481] width 108 height 25
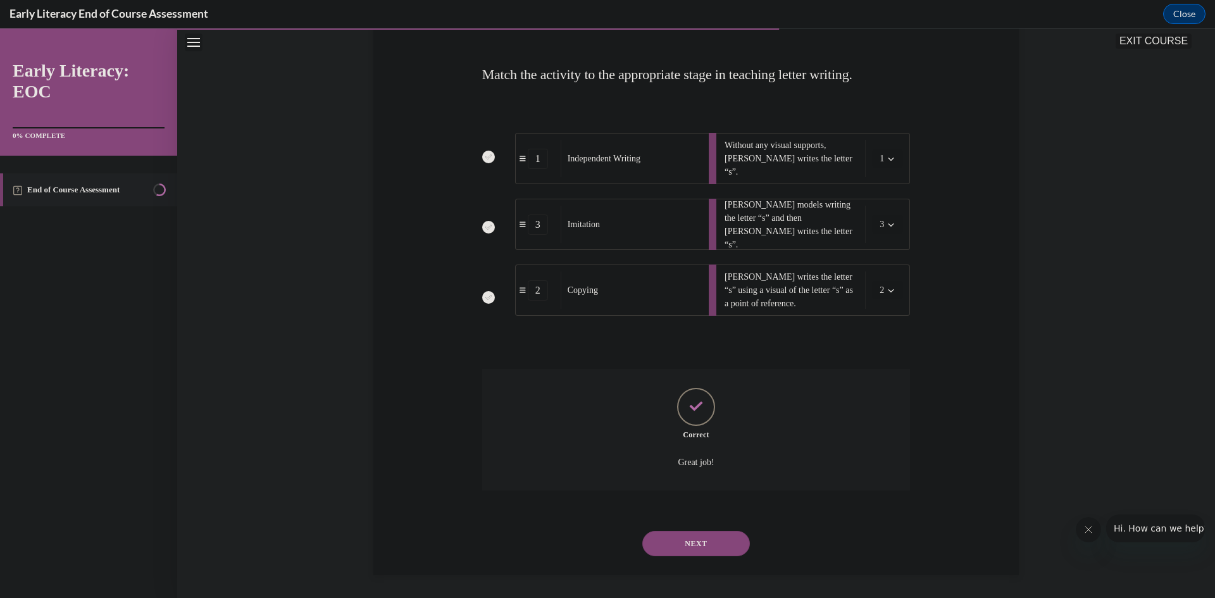
scroll to position [183, 0]
click at [704, 541] on button "NEXT" at bounding box center [696, 540] width 108 height 25
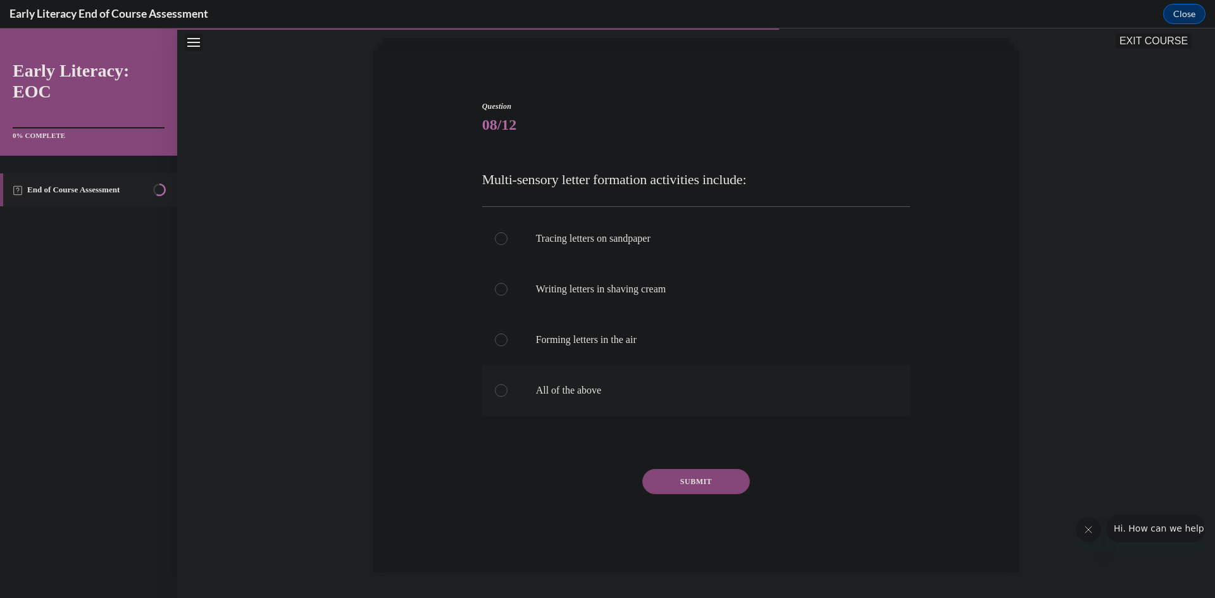
click at [495, 392] on div at bounding box center [501, 390] width 13 height 13
click at [696, 484] on button "SUBMIT" at bounding box center [696, 481] width 108 height 25
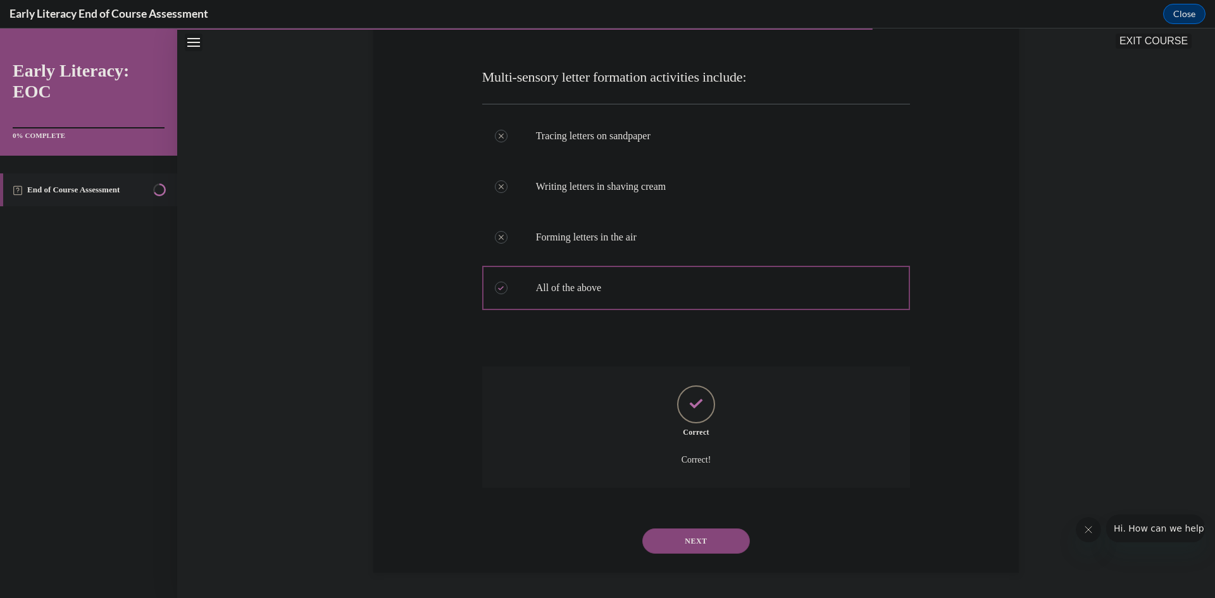
click at [692, 544] on button "NEXT" at bounding box center [696, 540] width 108 height 25
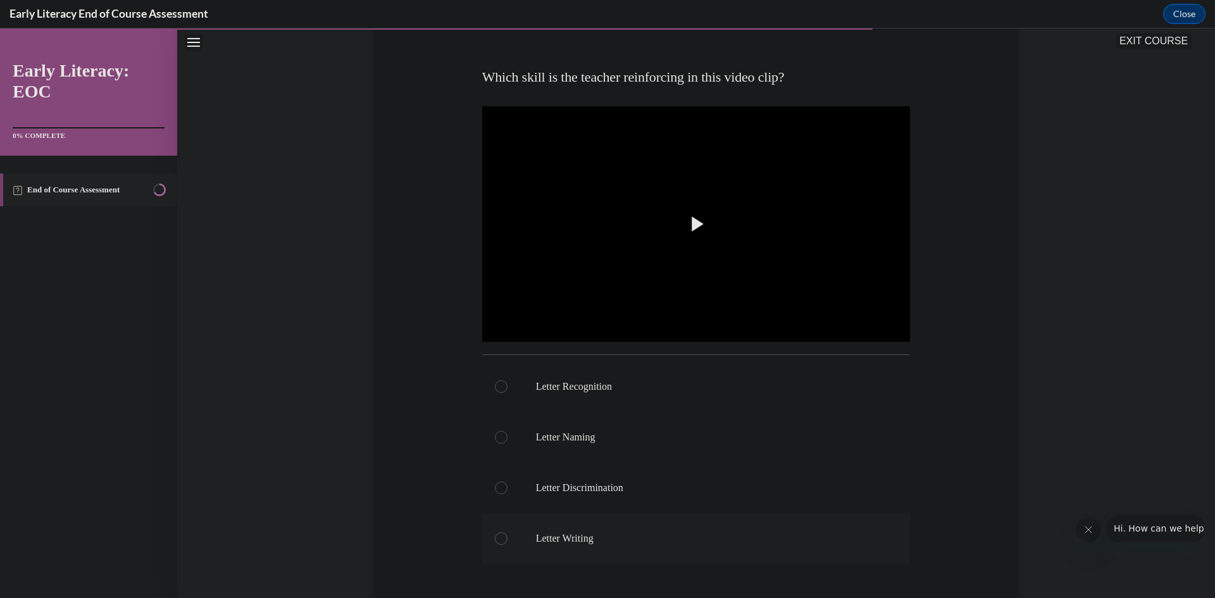
scroll to position [143, 0]
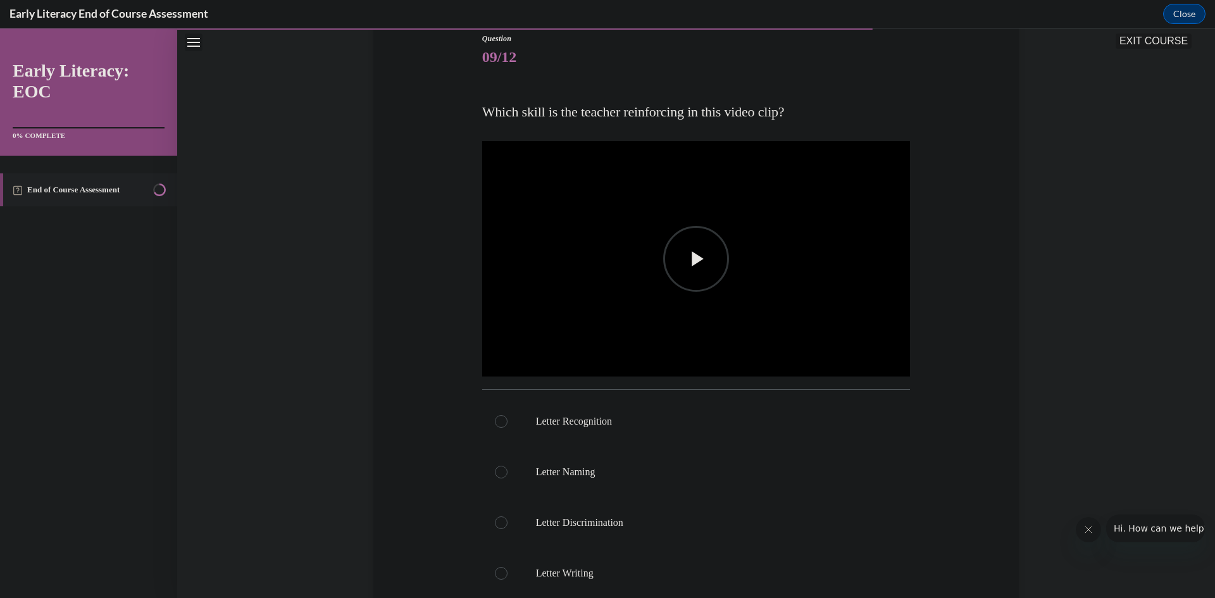
click at [696, 259] on span "Video player" at bounding box center [696, 259] width 0 height 0
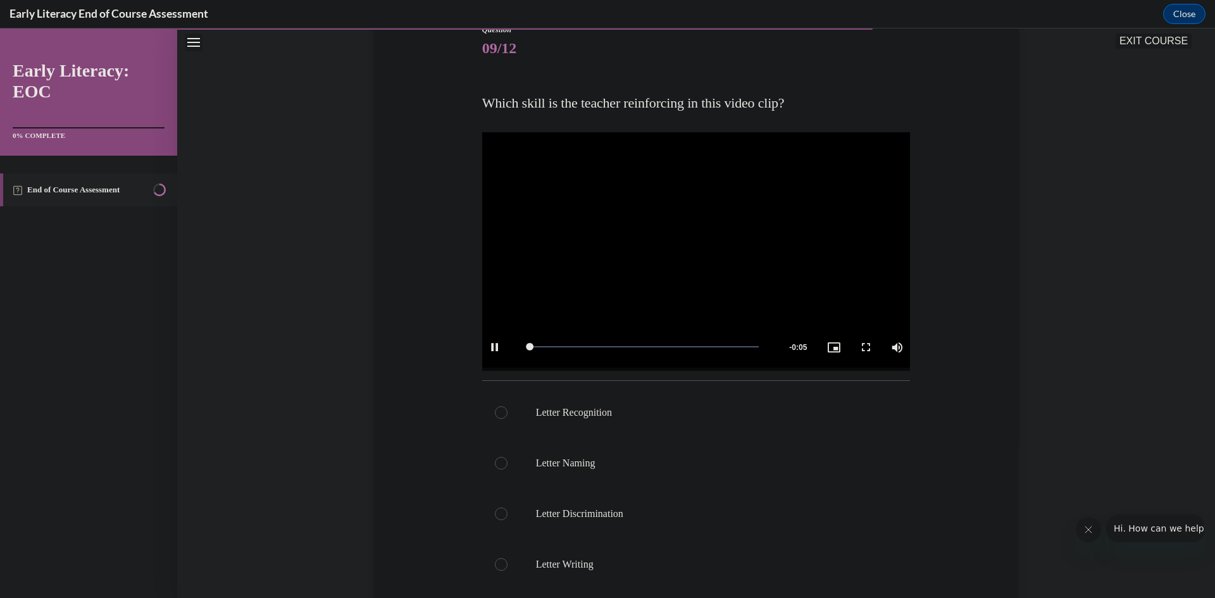
scroll to position [153, 0]
click at [668, 264] on video "Video player" at bounding box center [696, 249] width 428 height 241
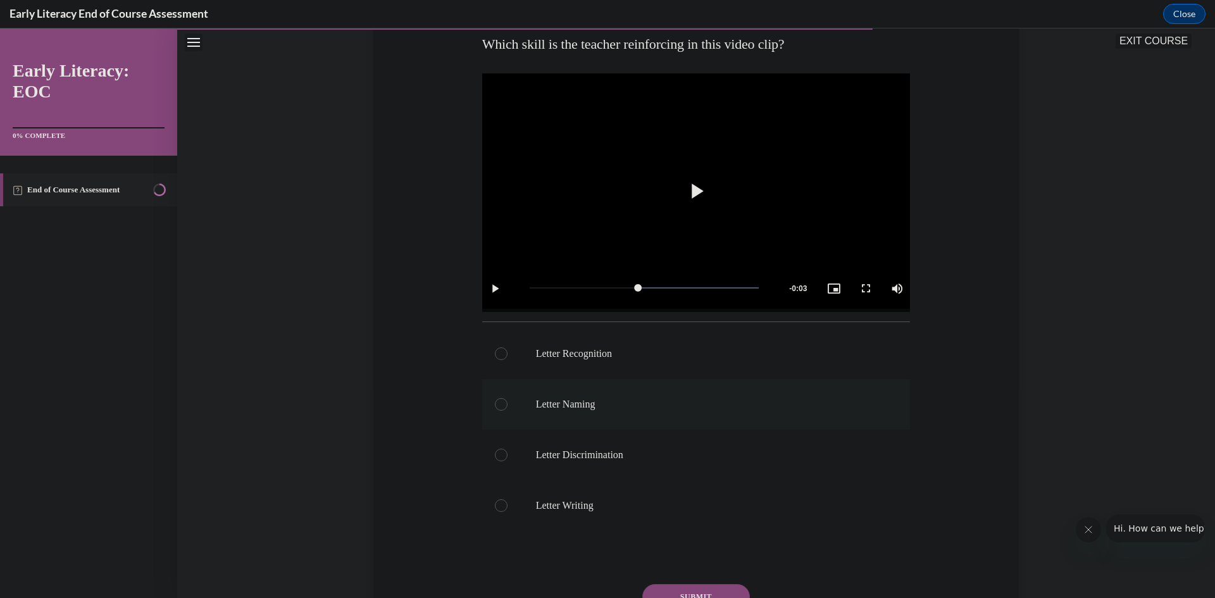
scroll to position [216, 0]
click at [549, 343] on p "Letter Recognition" at bounding box center [707, 348] width 343 height 13
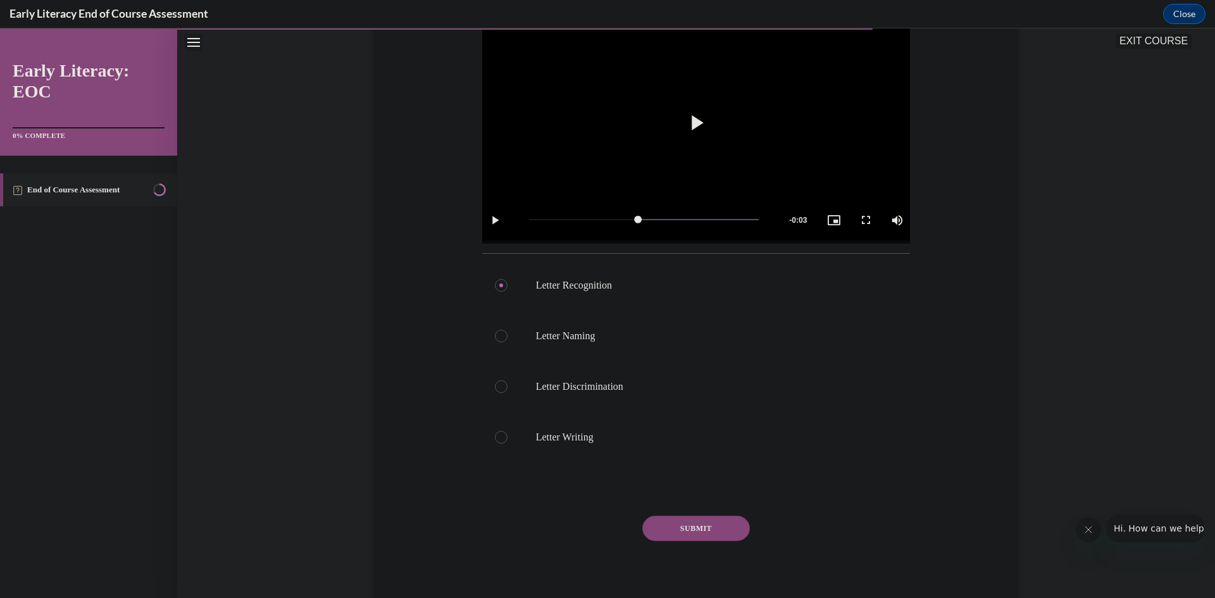
click at [694, 527] on button "SUBMIT" at bounding box center [696, 528] width 108 height 25
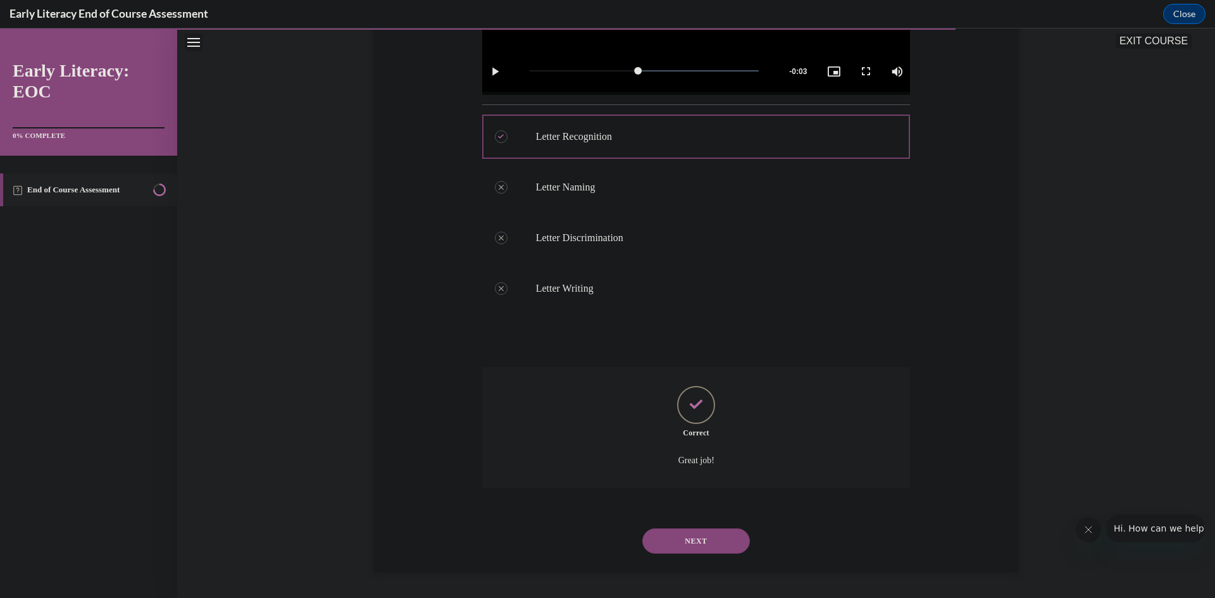
click at [702, 541] on button "NEXT" at bounding box center [696, 540] width 108 height 25
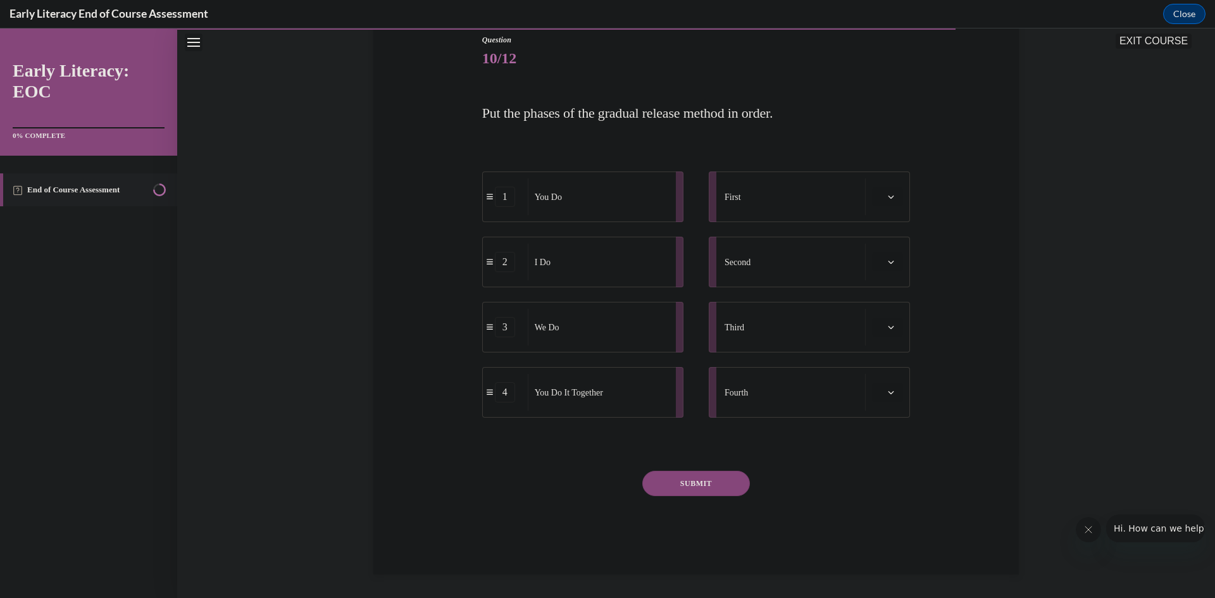
click at [884, 206] on button "button" at bounding box center [887, 196] width 31 height 19
click at [884, 277] on div "2" at bounding box center [882, 275] width 32 height 25
click at [890, 267] on button "button" at bounding box center [887, 262] width 31 height 19
click at [881, 365] on div "3" at bounding box center [882, 366] width 32 height 25
click at [889, 334] on button "button" at bounding box center [887, 327] width 31 height 19
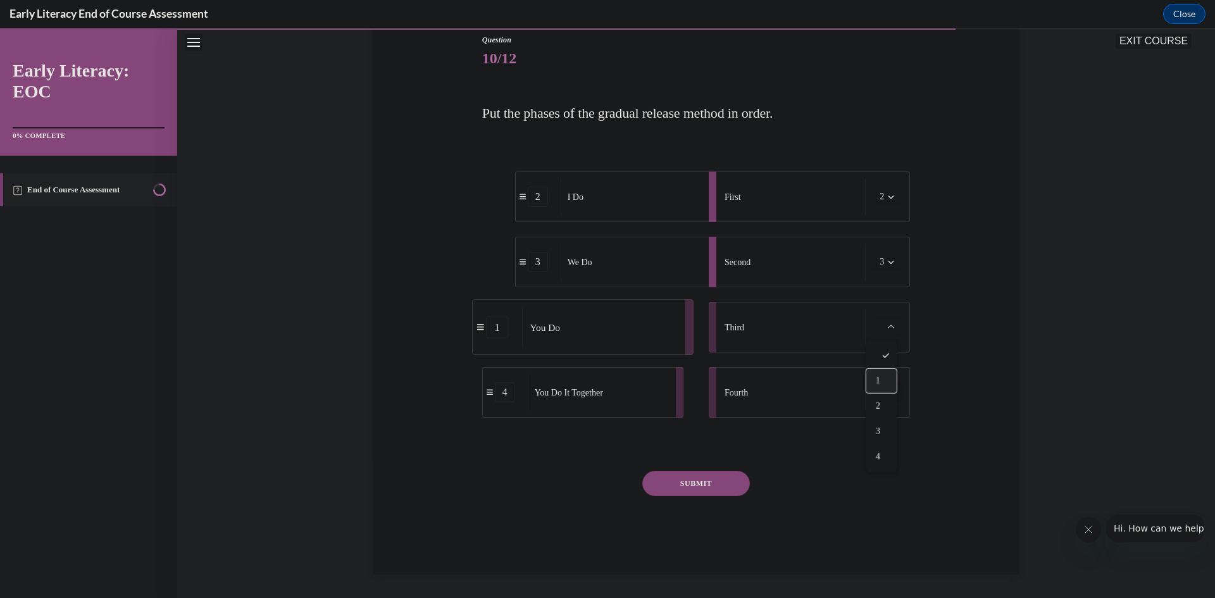
click at [884, 384] on div "1" at bounding box center [882, 380] width 32 height 25
click at [888, 392] on icon "button" at bounding box center [891, 392] width 6 height 6
click at [883, 519] on div "4" at bounding box center [882, 521] width 32 height 25
click at [715, 478] on button "SUBMIT" at bounding box center [696, 483] width 108 height 25
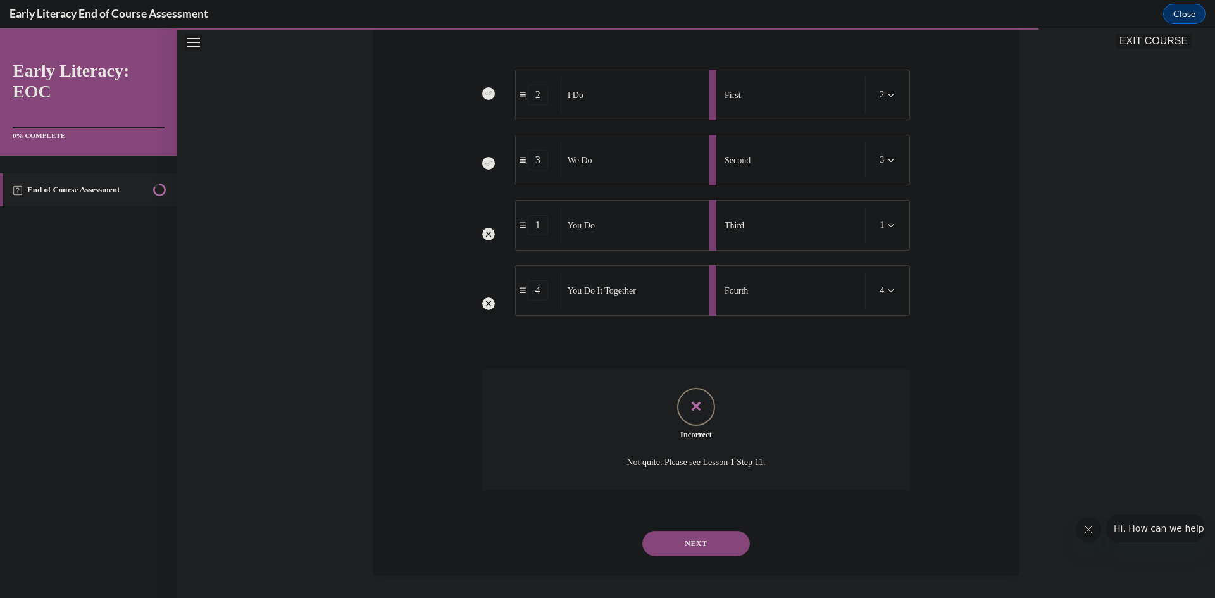
scroll to position [246, 0]
click at [686, 544] on button "NEXT" at bounding box center [696, 540] width 108 height 25
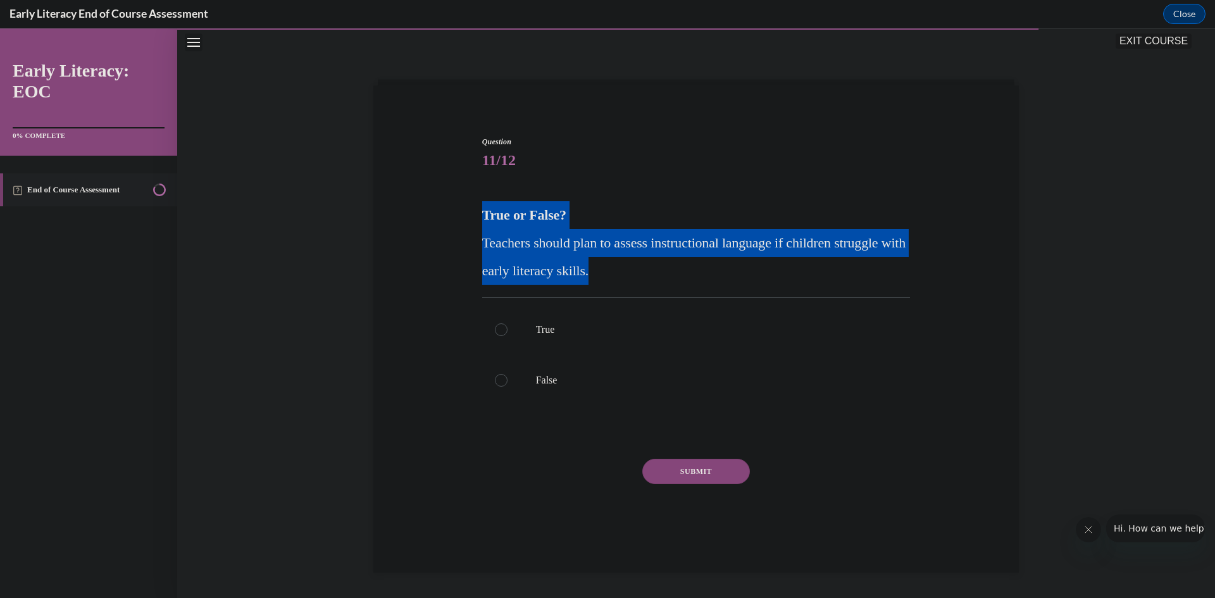
drag, startPoint x: 463, startPoint y: 213, endPoint x: 708, endPoint y: 278, distance: 253.5
click at [708, 278] on div "Question 11/12 True or False? Teachers should plan to assess instructional lang…" at bounding box center [696, 330] width 652 height 465
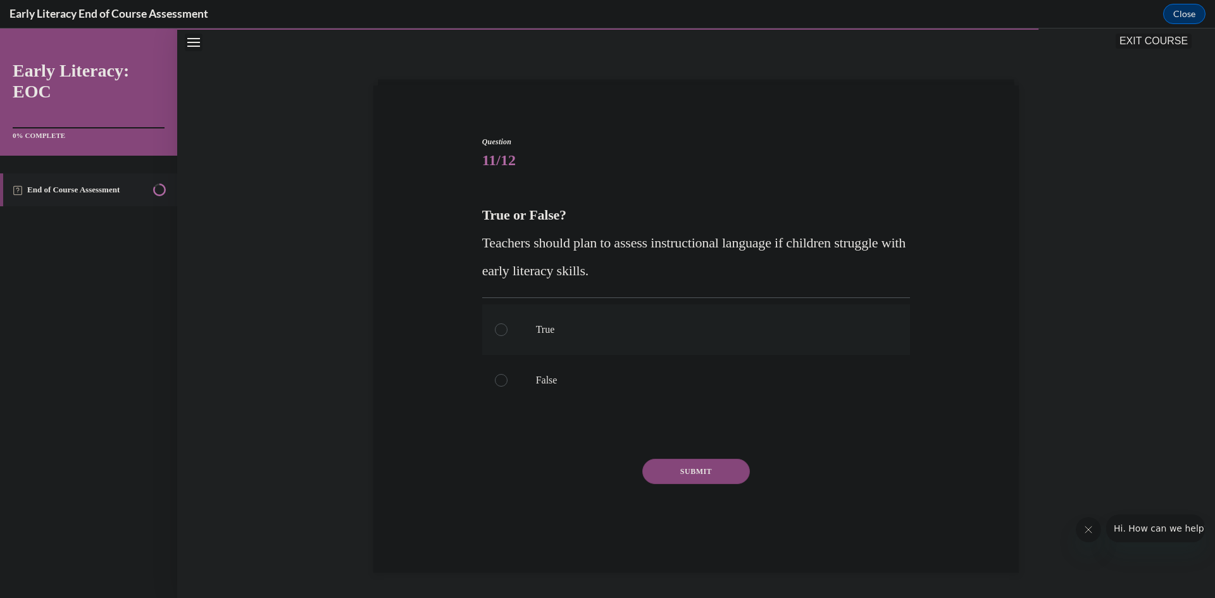
click at [504, 336] on div at bounding box center [696, 329] width 428 height 51
click at [697, 481] on button "SUBMIT" at bounding box center [696, 471] width 108 height 25
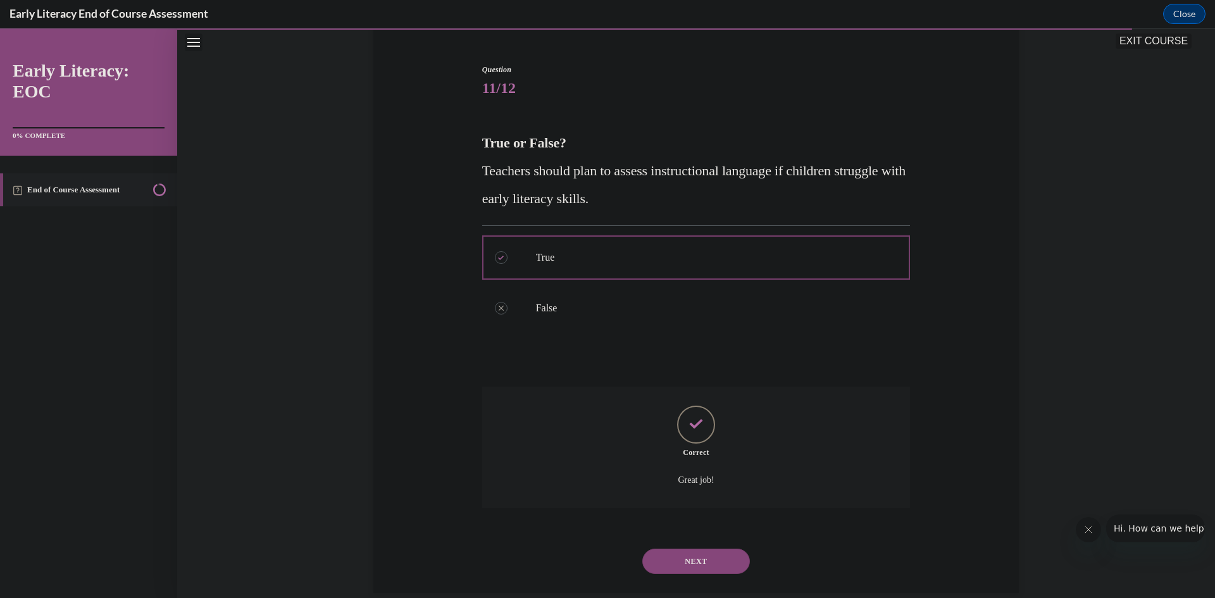
scroll to position [132, 0]
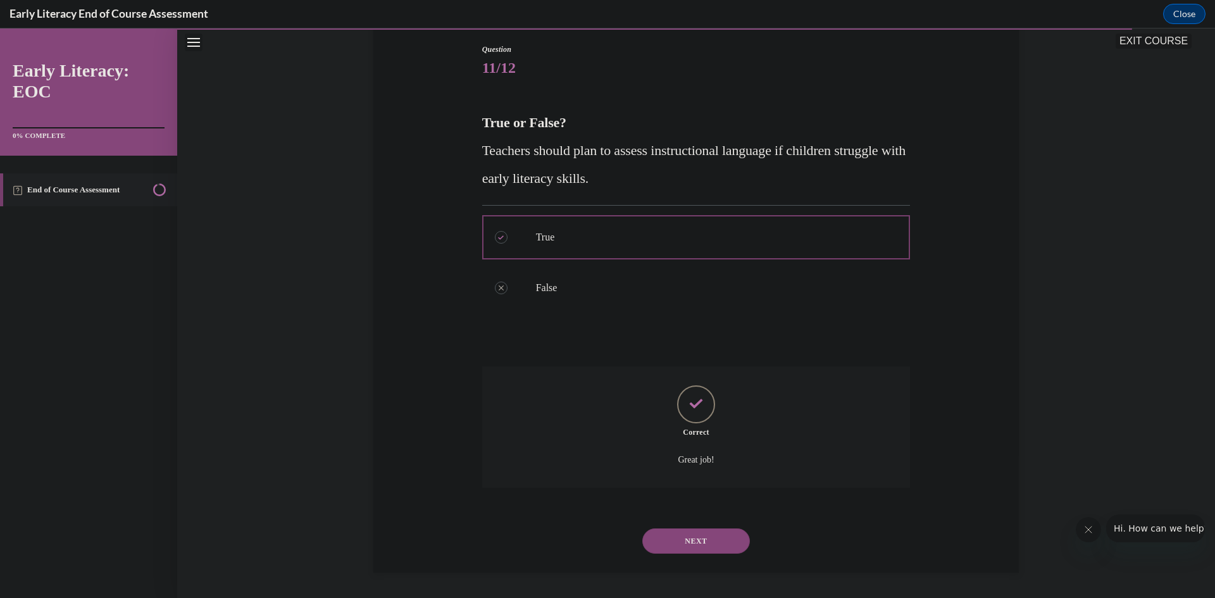
click at [691, 545] on button "NEXT" at bounding box center [696, 540] width 108 height 25
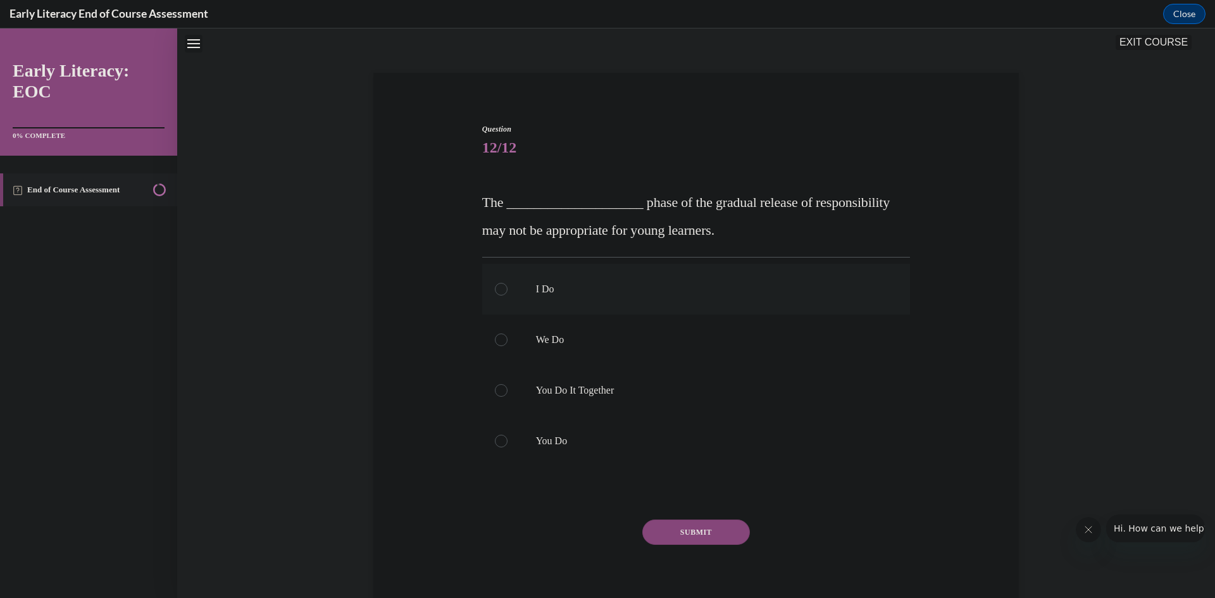
scroll to position [37, 0]
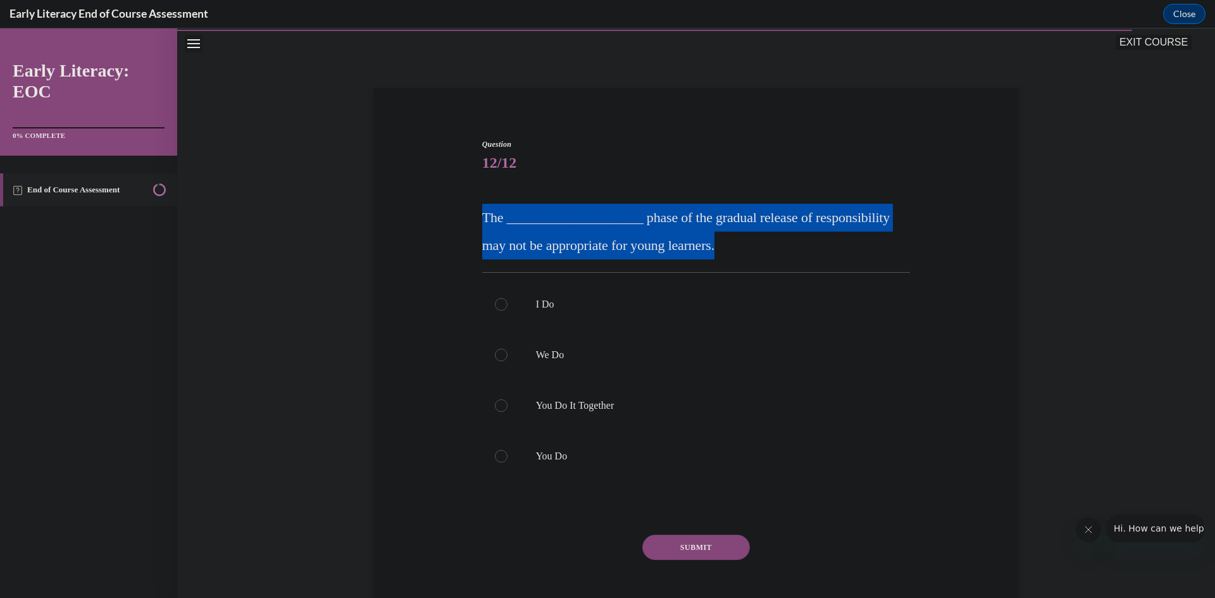
drag, startPoint x: 456, startPoint y: 209, endPoint x: 791, endPoint y: 241, distance: 336.9
click at [791, 241] on div "Question 12/12 The ____________________ phase of the gradual release of respons…" at bounding box center [696, 370] width 652 height 538
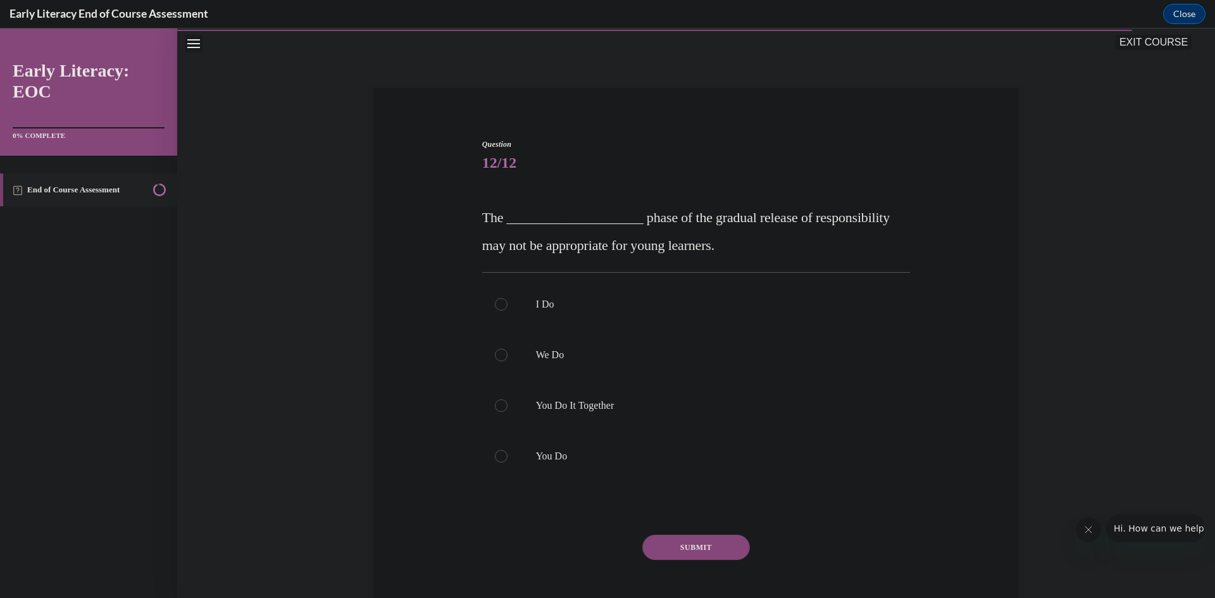
click at [415, 404] on div "Question 12/12 The ____________________ phase of the gradual release of respons…" at bounding box center [696, 370] width 652 height 538
click at [496, 454] on div at bounding box center [501, 456] width 13 height 13
click at [694, 543] on button "SUBMIT" at bounding box center [696, 547] width 108 height 25
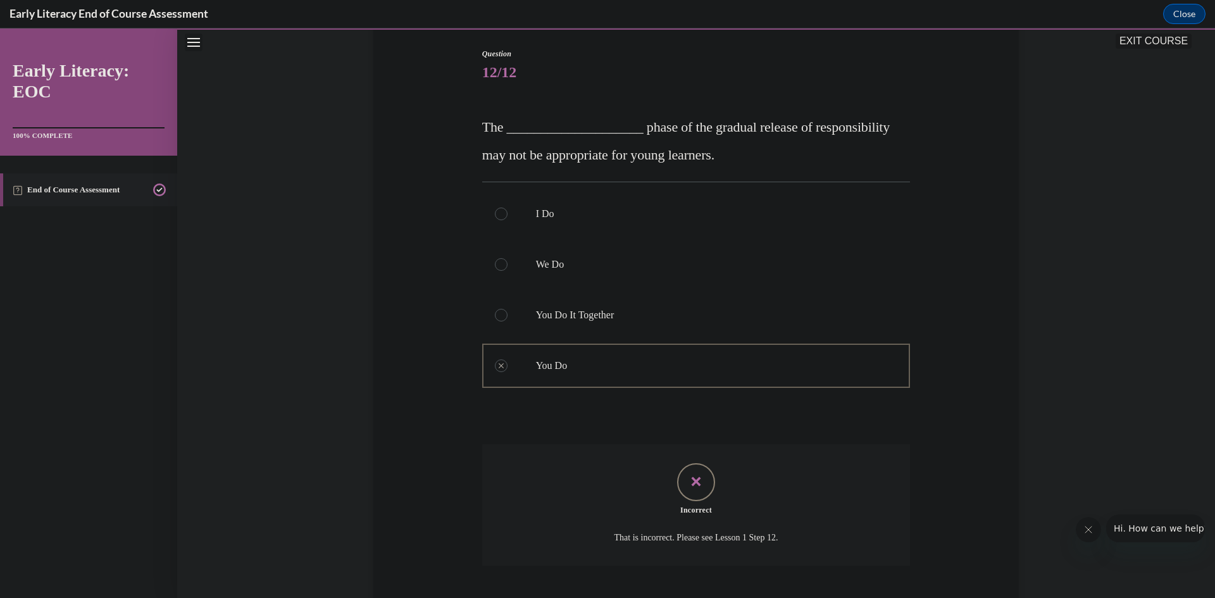
scroll to position [206, 0]
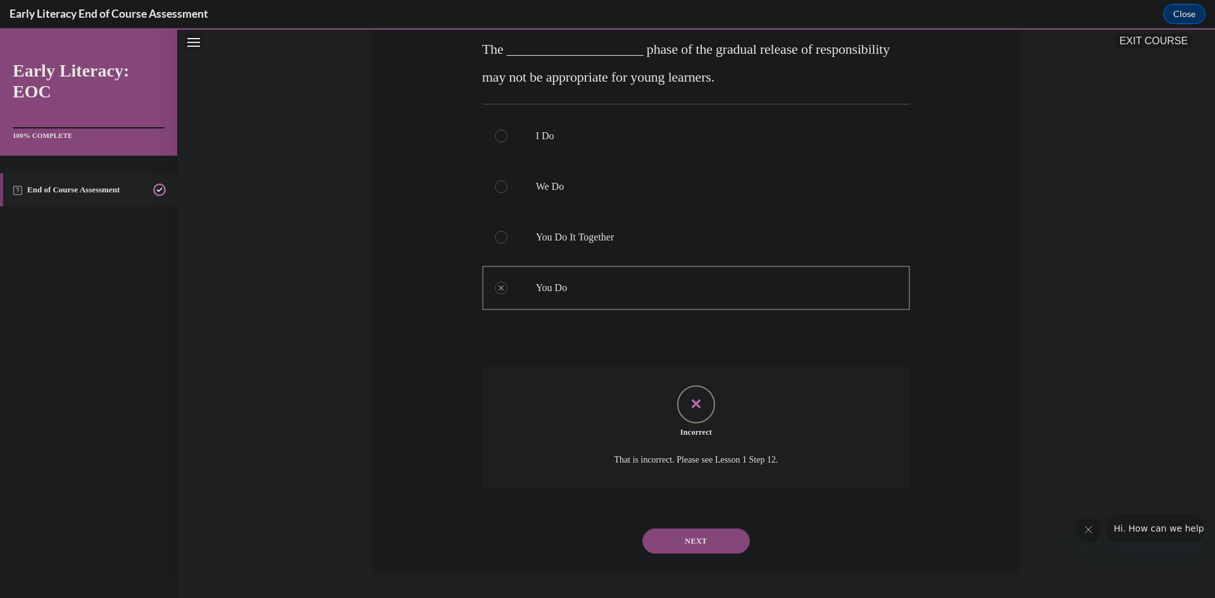
click at [699, 540] on button "NEXT" at bounding box center [696, 540] width 108 height 25
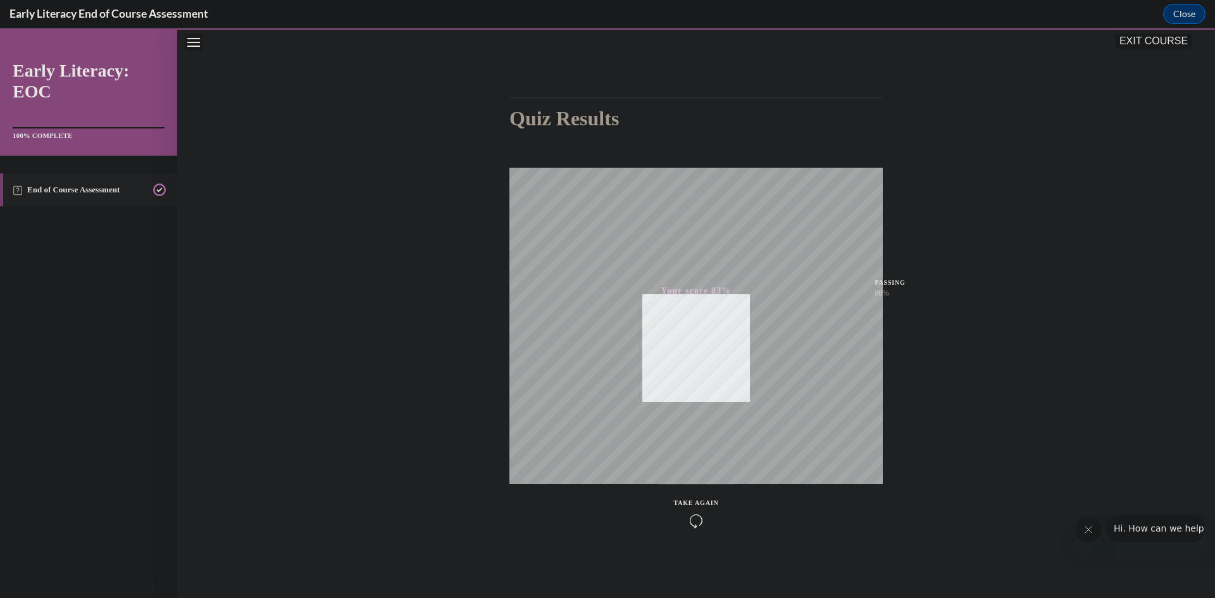
click at [1146, 44] on button "EXIT COURSE" at bounding box center [1154, 41] width 76 height 15
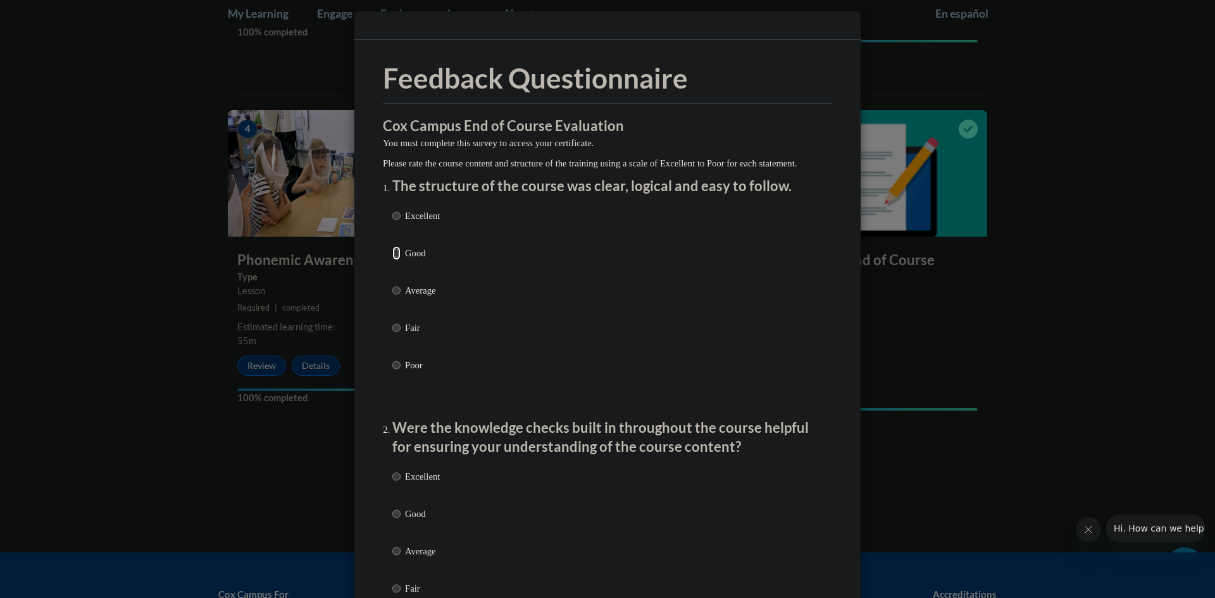
click at [392, 260] on input "Good" at bounding box center [396, 253] width 8 height 14
radio input "true"
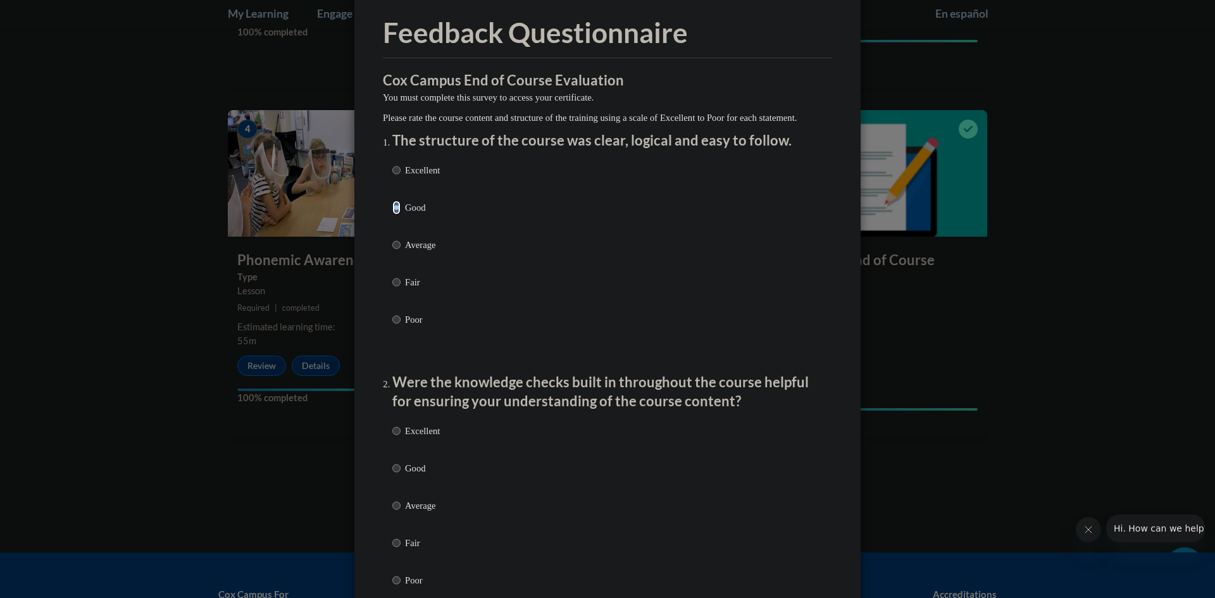
scroll to position [253, 0]
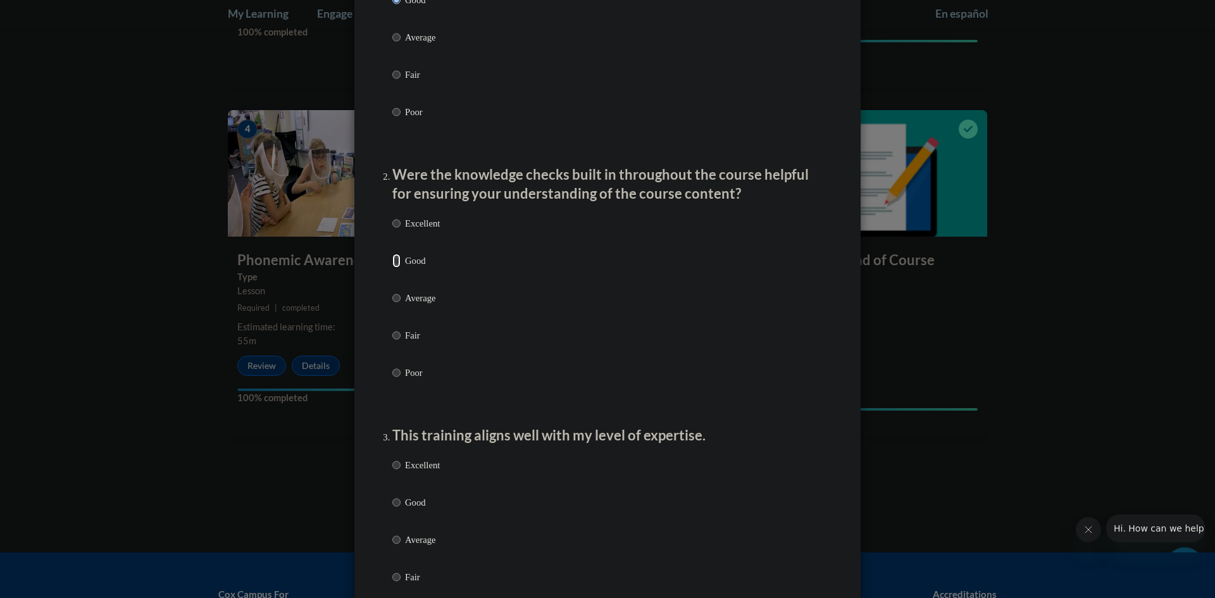
click at [392, 268] on input "Good" at bounding box center [396, 261] width 8 height 14
radio input "true"
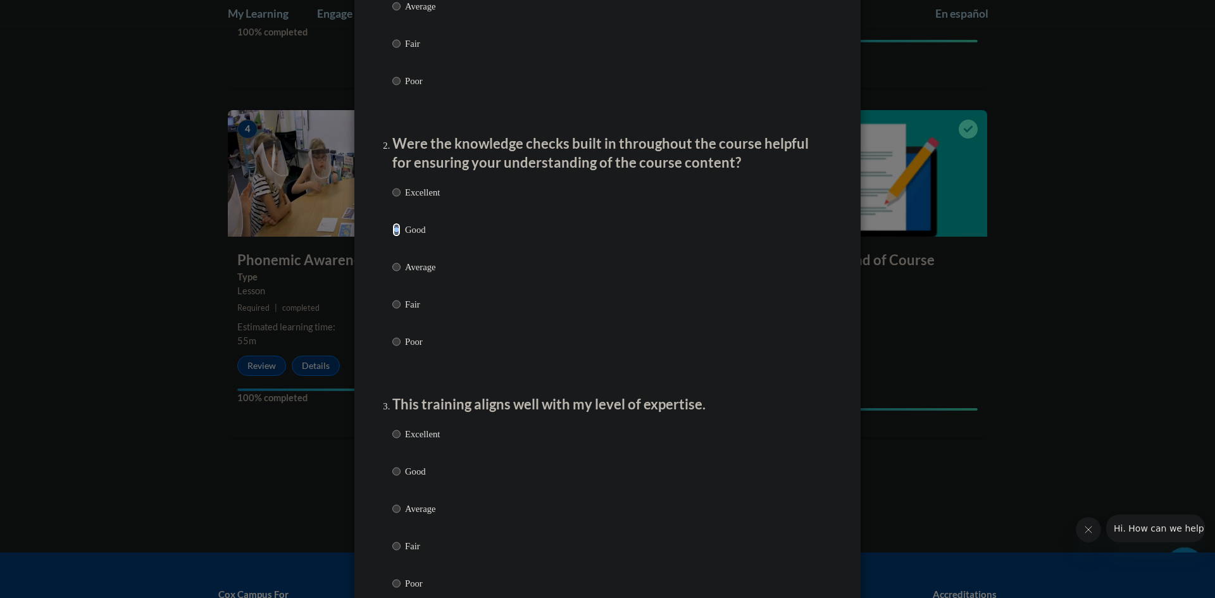
scroll to position [443, 0]
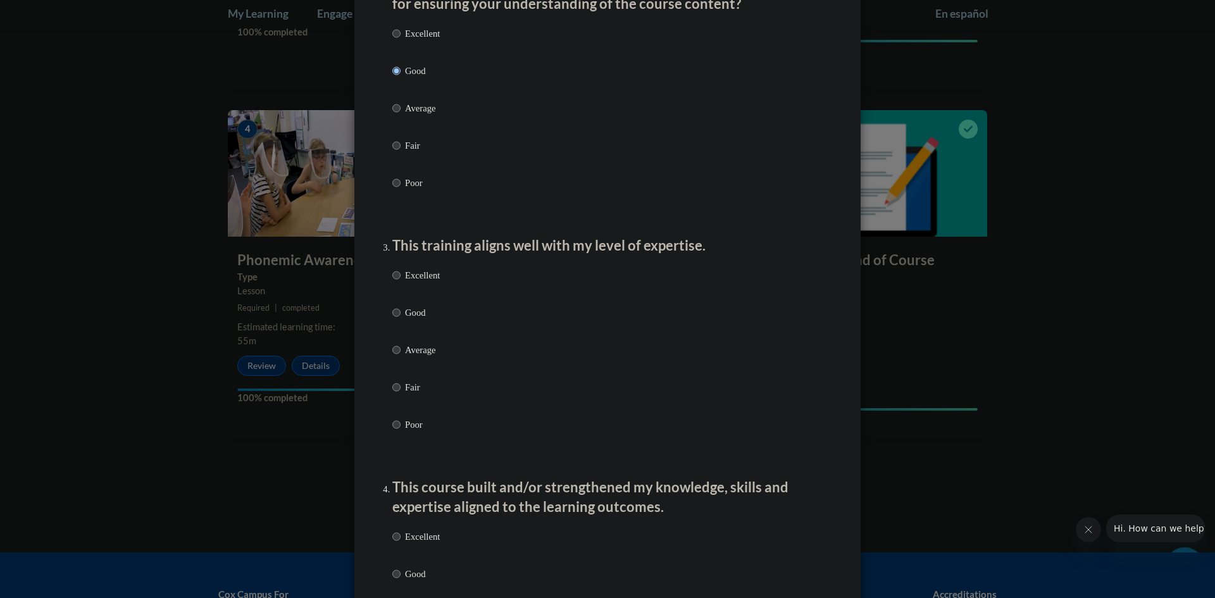
click at [399, 324] on label "Good" at bounding box center [415, 323] width 47 height 34
click at [399, 320] on input "Good" at bounding box center [396, 313] width 8 height 14
radio input "true"
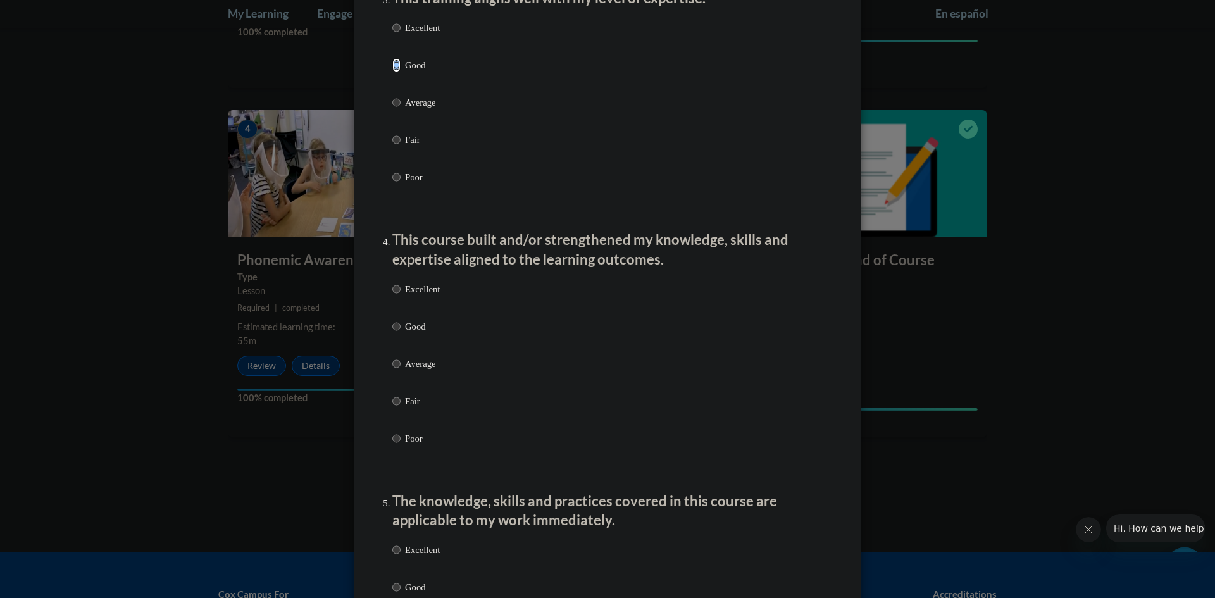
scroll to position [696, 0]
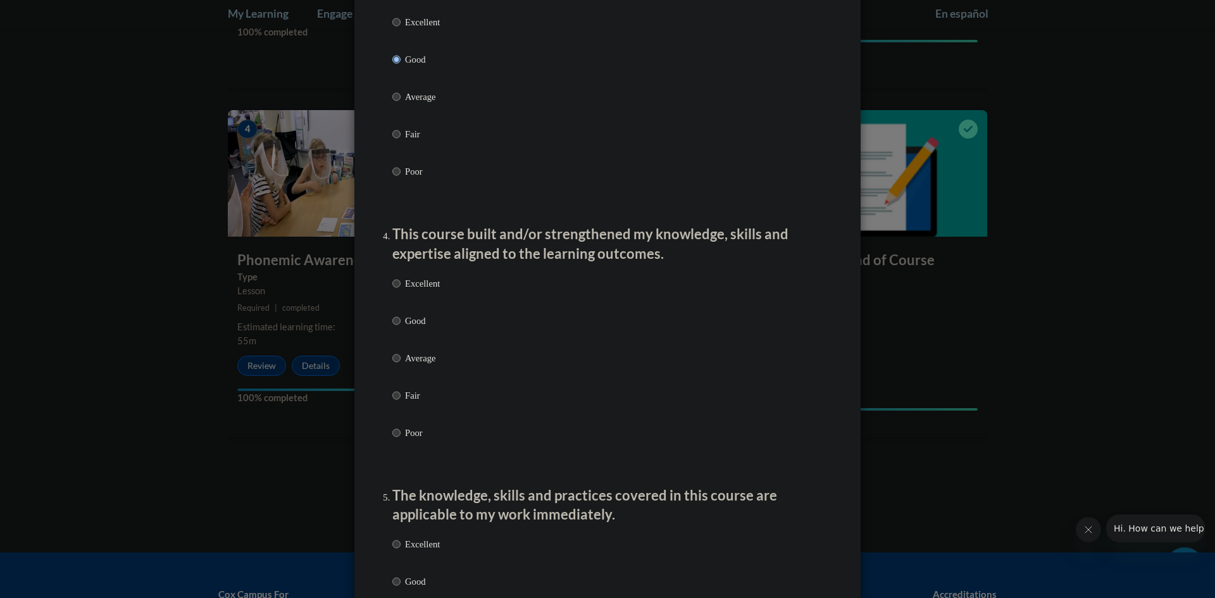
click at [392, 311] on label "Excellent" at bounding box center [415, 294] width 47 height 34
click at [392, 291] on input "Excellent" at bounding box center [396, 284] width 8 height 14
radio input "true"
click at [396, 328] on input "Good" at bounding box center [396, 321] width 8 height 14
radio input "true"
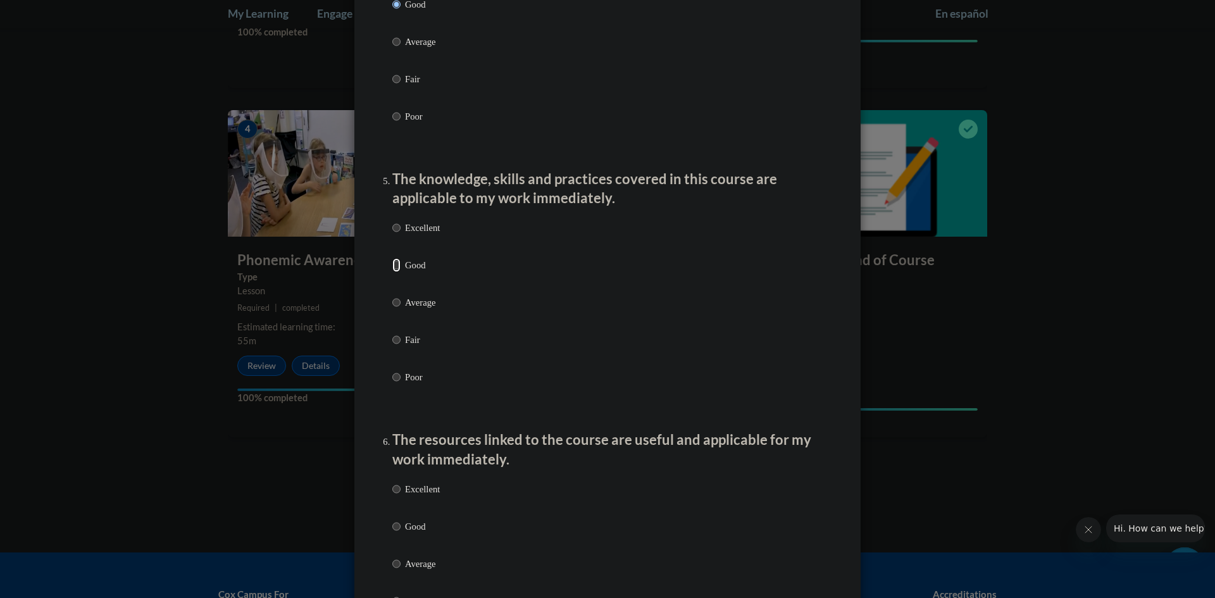
click at [394, 272] on input "Good" at bounding box center [396, 265] width 8 height 14
radio input "true"
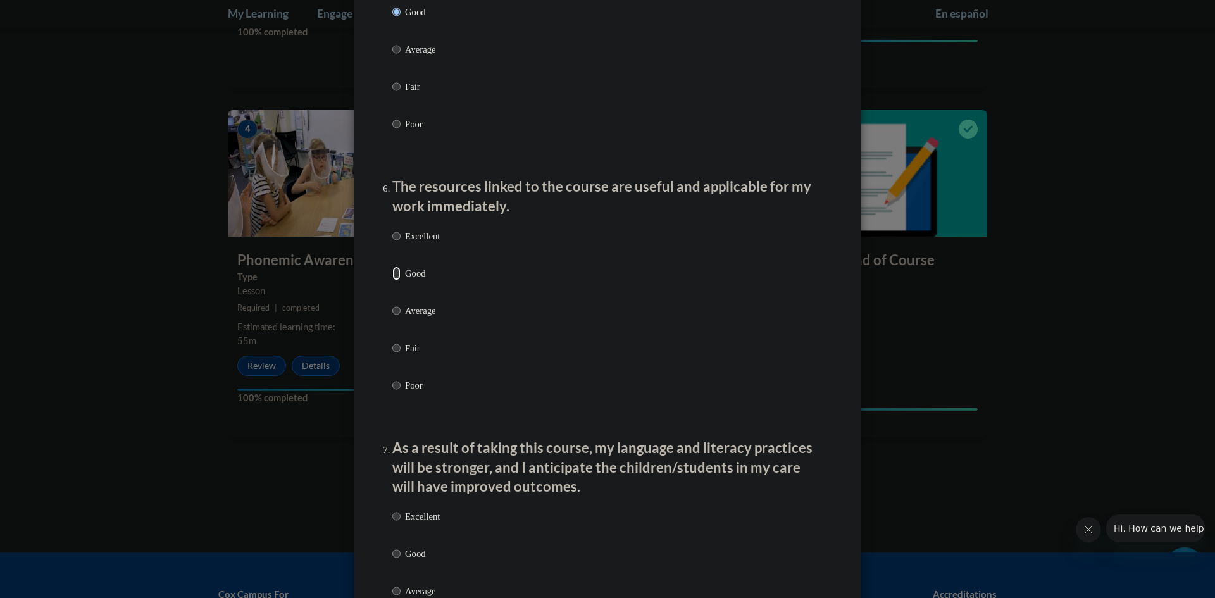
click at [392, 280] on input "Good" at bounding box center [396, 273] width 8 height 14
radio input "true"
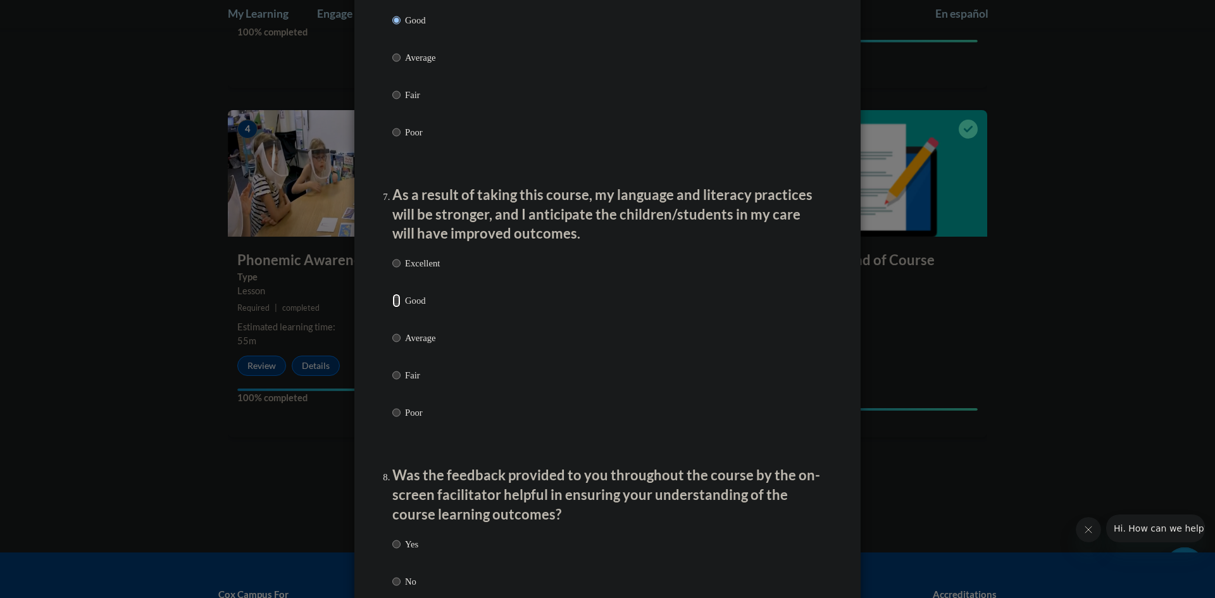
click at [392, 308] on input "Good" at bounding box center [396, 301] width 8 height 14
radio input "true"
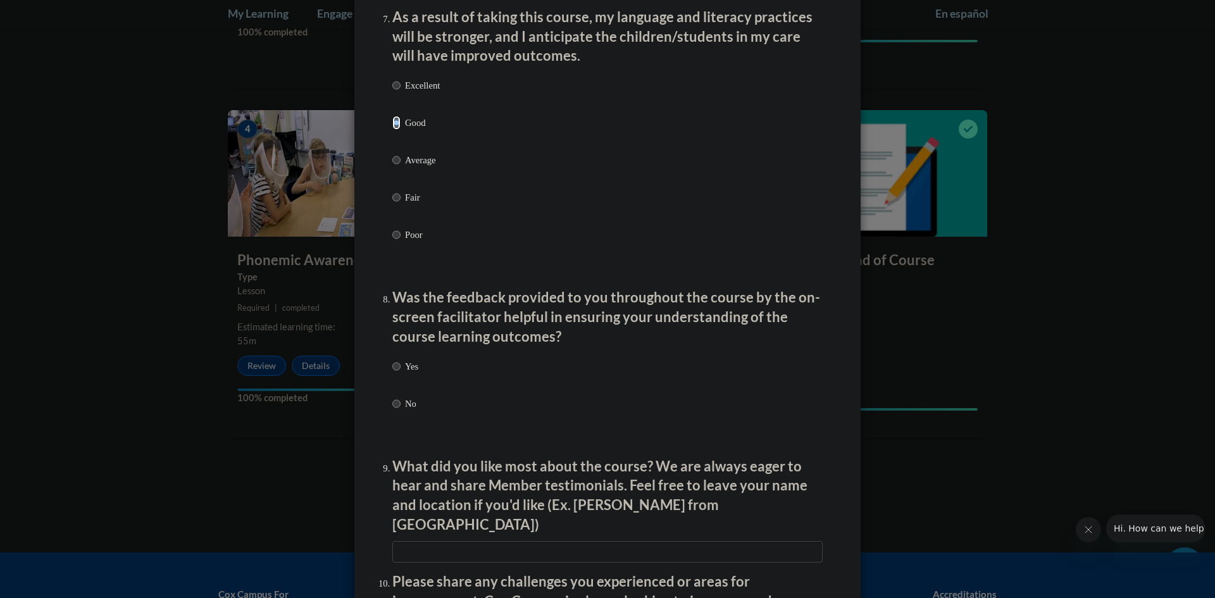
scroll to position [1772, 0]
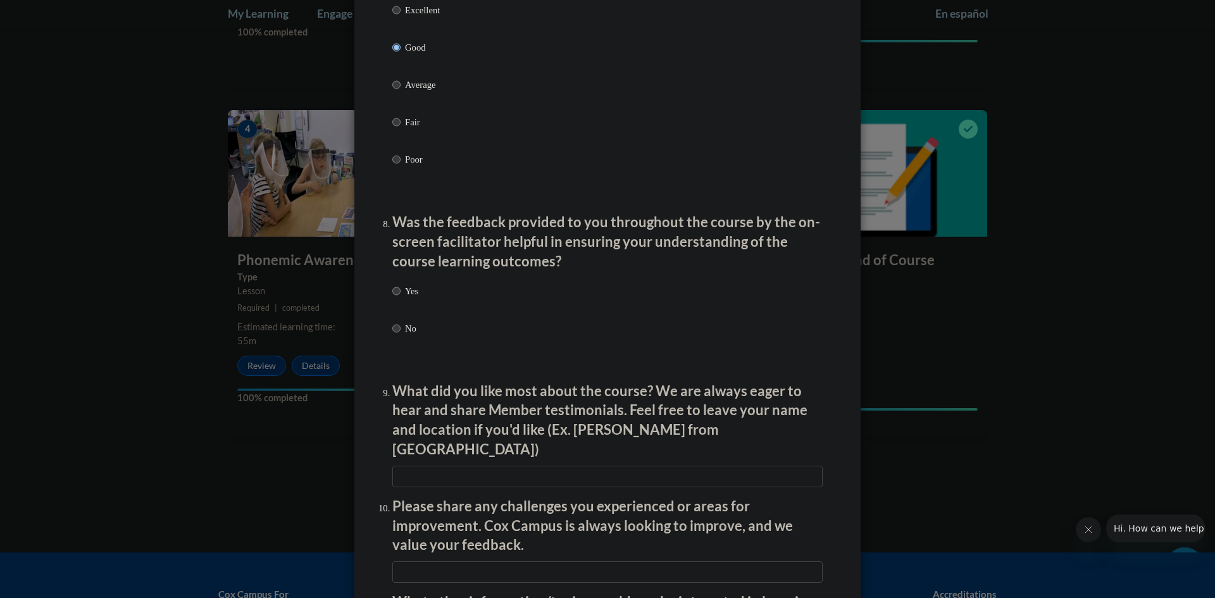
click at [396, 306] on label "Yes" at bounding box center [405, 301] width 26 height 34
click at [396, 298] on input "Yes" at bounding box center [396, 291] width 8 height 14
radio input "true"
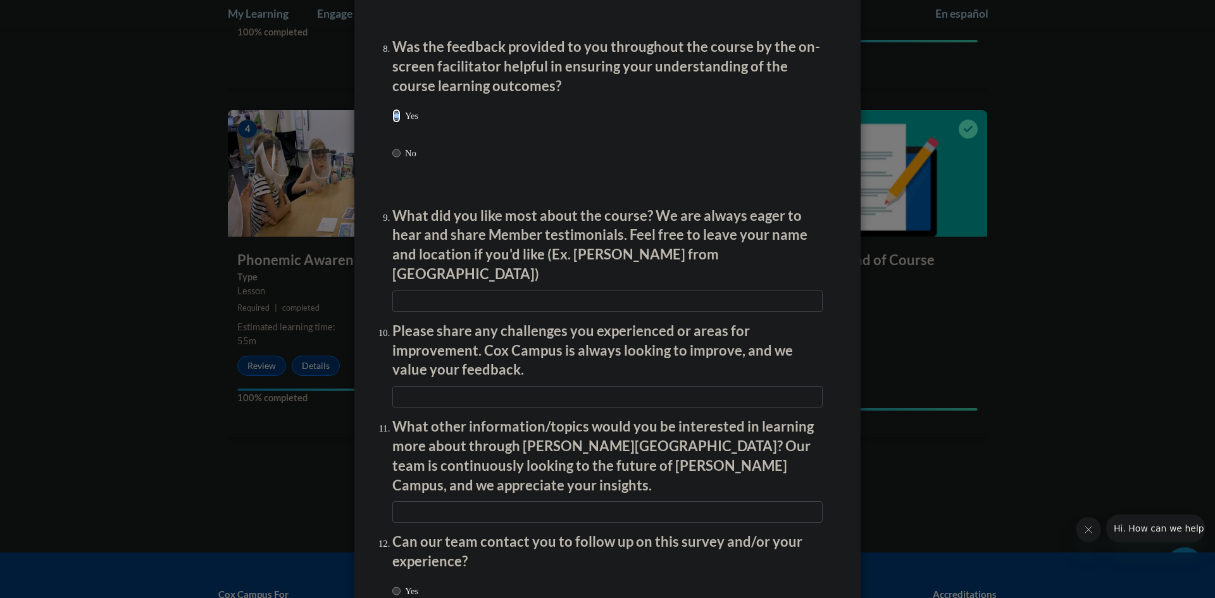
scroll to position [1962, 0]
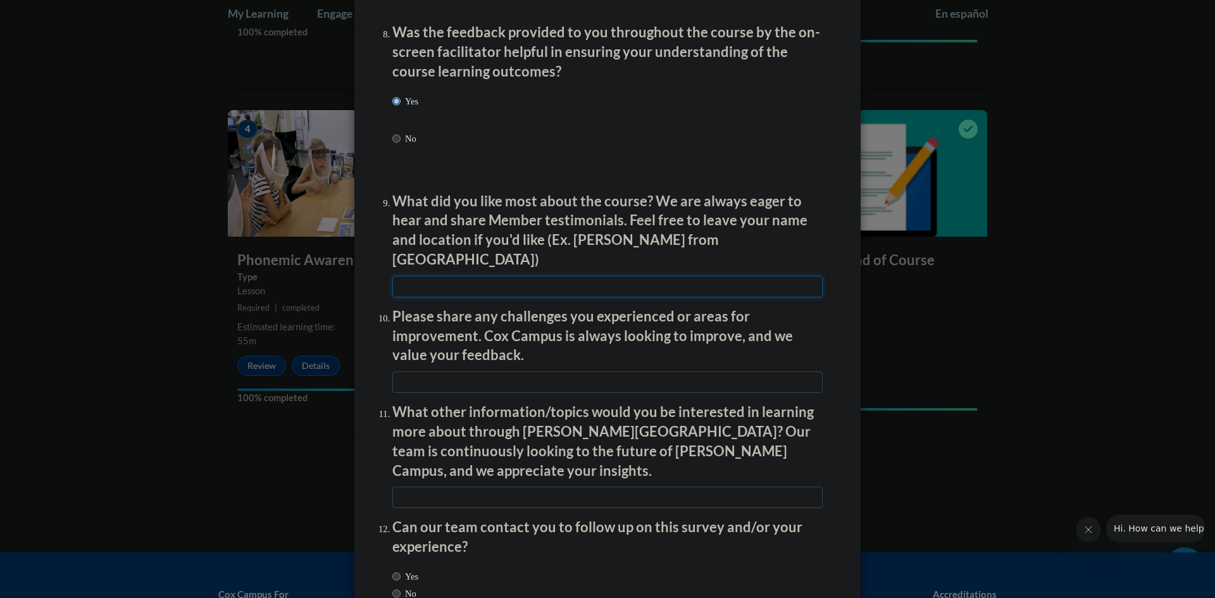
click at [499, 276] on input "textbox" at bounding box center [607, 287] width 430 height 22
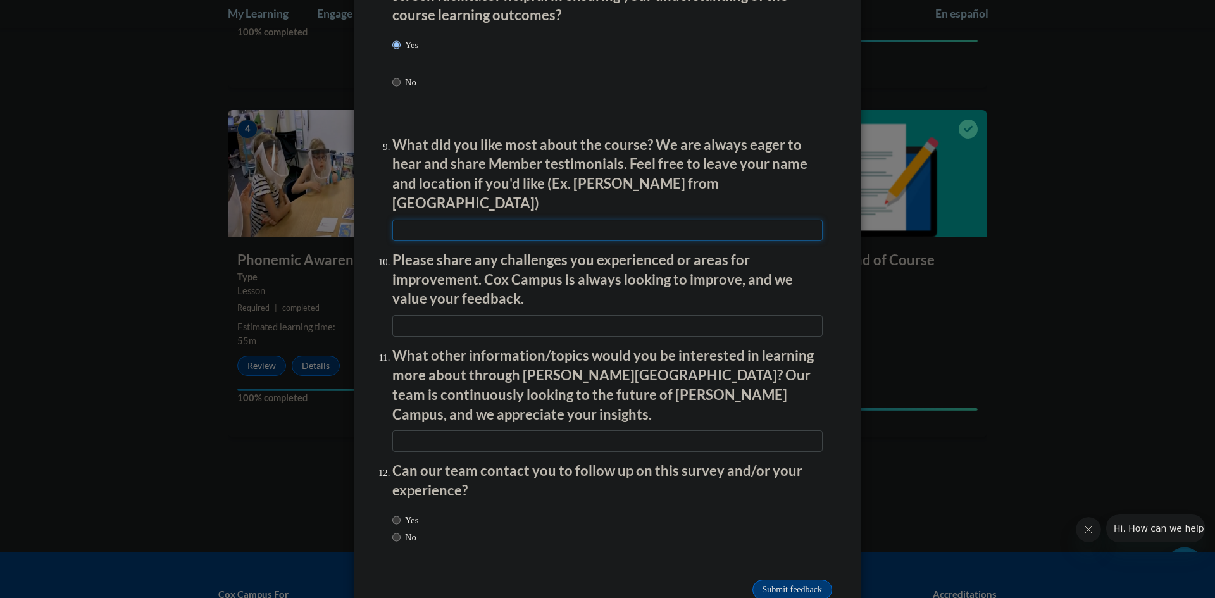
scroll to position [2032, 0]
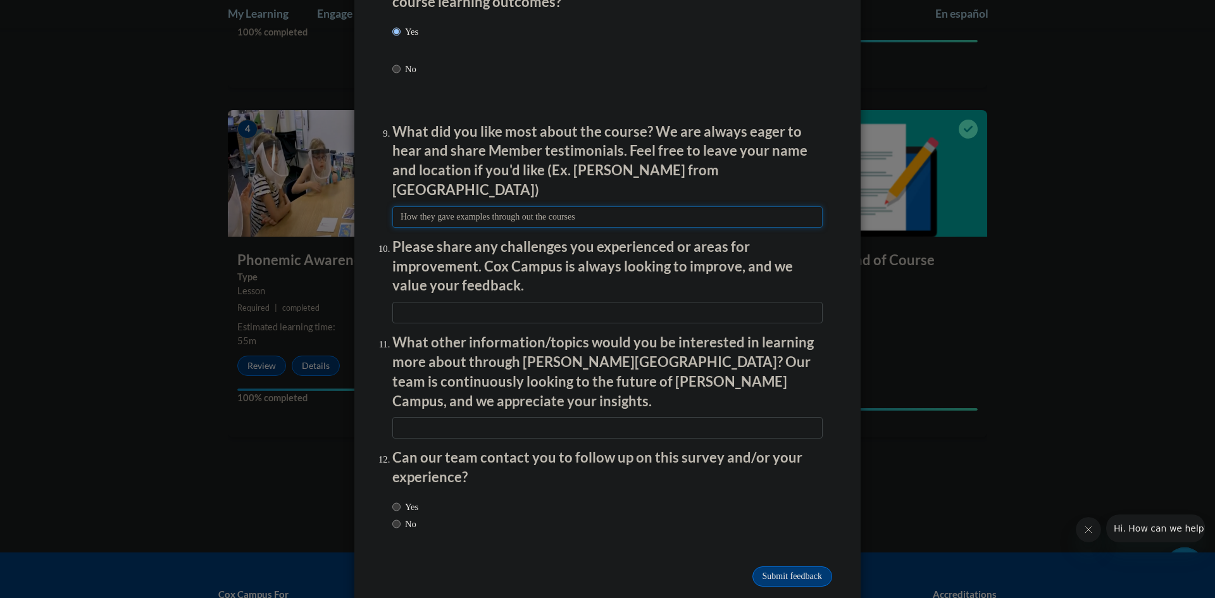
type input "How they gave examples through out the courses"
click at [551, 302] on input "textbox" at bounding box center [607, 313] width 430 height 22
type input "N/A"
click at [587, 417] on input "textbox" at bounding box center [607, 428] width 430 height 22
click at [392, 517] on input "No" at bounding box center [396, 524] width 8 height 14
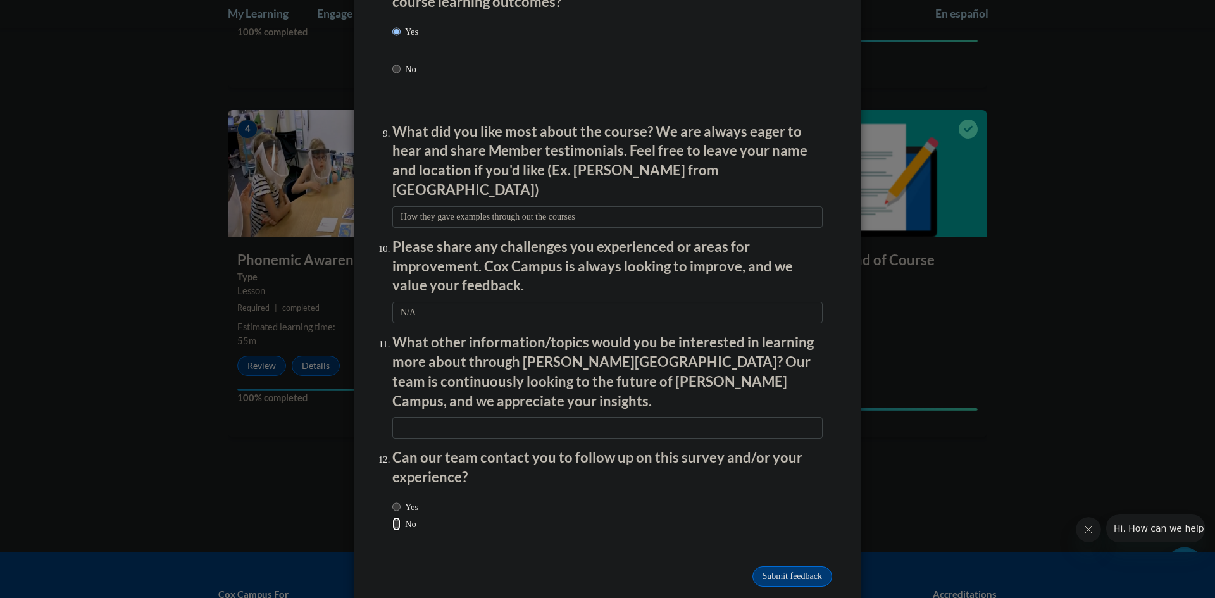
radio input "true"
click at [393, 500] on input "Yes" at bounding box center [396, 507] width 8 height 14
radio input "true"
click at [791, 566] on input "Submit feedback" at bounding box center [793, 576] width 80 height 20
